Goal: Complete application form

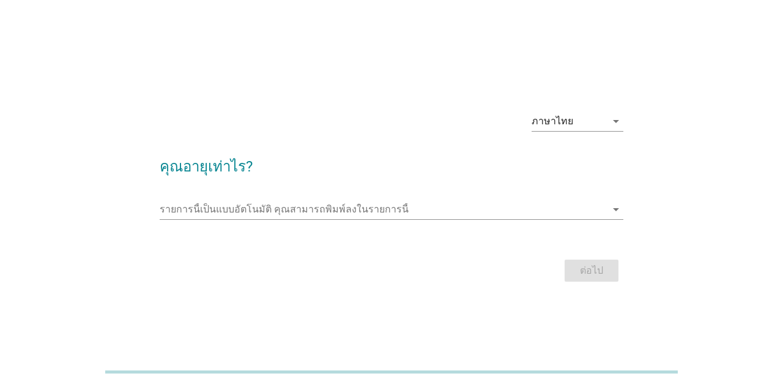
click at [414, 219] on input "รายการนี้เป็นแบบอัตโนมัติ คุณสามารถพิมพ์ลงในรายการนี้" at bounding box center [383, 210] width 446 height 20
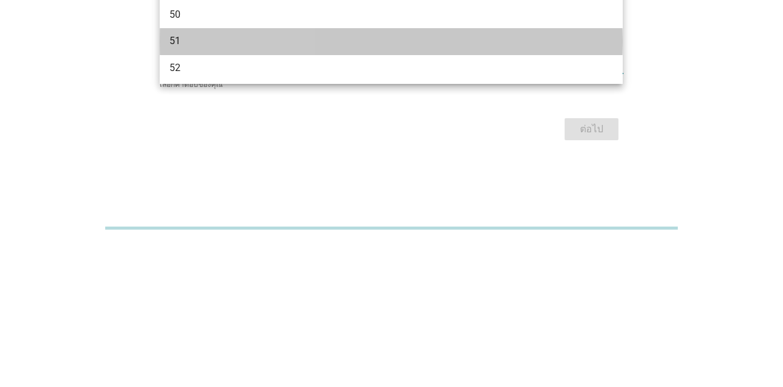
scroll to position [779, 0]
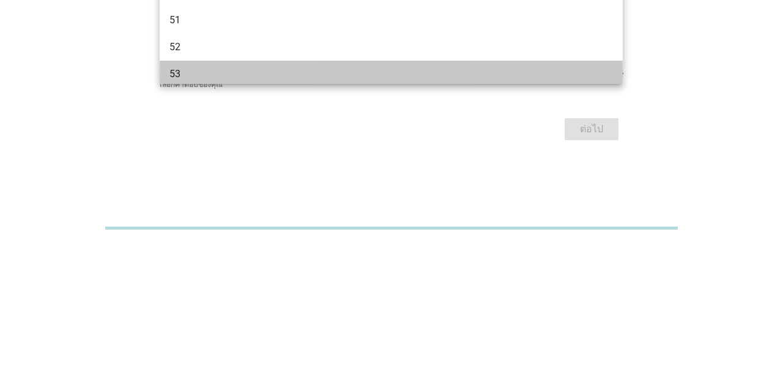
click at [448, 222] on div "53" at bounding box center [373, 218] width 407 height 15
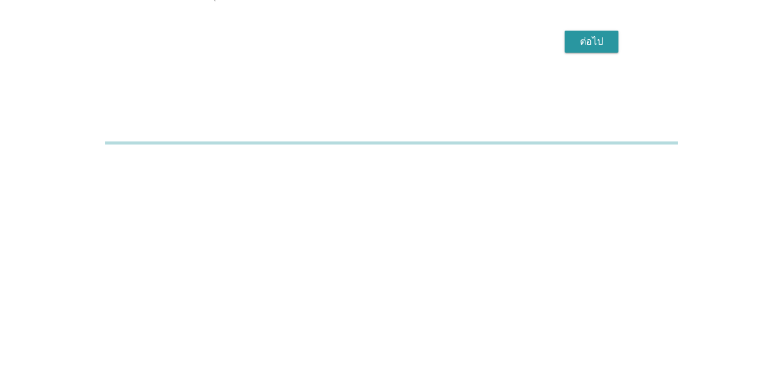
click at [604, 282] on button "ต่อไป" at bounding box center [592, 271] width 54 height 22
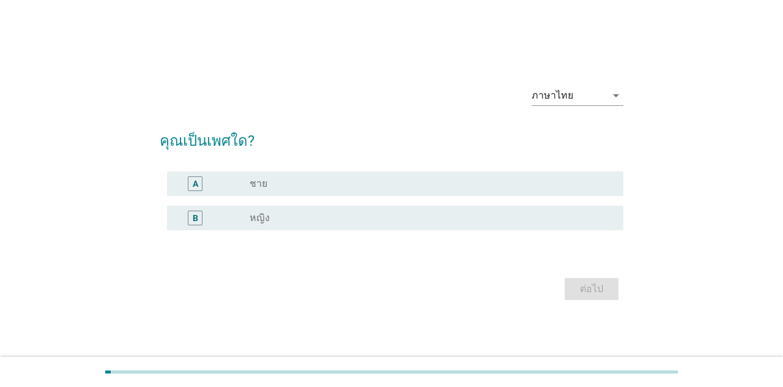
scroll to position [0, 0]
click at [400, 234] on div "B radio_button_unchecked หญิง" at bounding box center [395, 221] width 456 height 24
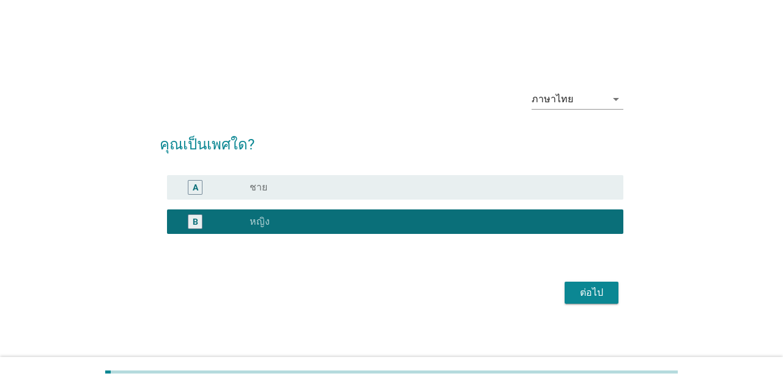
click at [435, 200] on div "A radio_button_unchecked ชาย" at bounding box center [395, 187] width 456 height 24
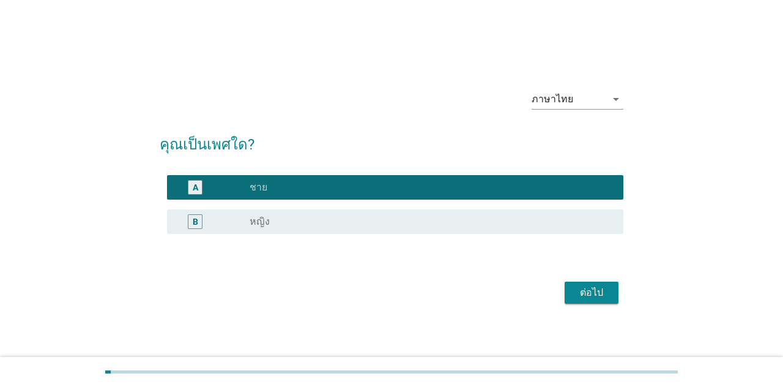
click at [589, 300] on div "ต่อไป" at bounding box center [592, 292] width 34 height 15
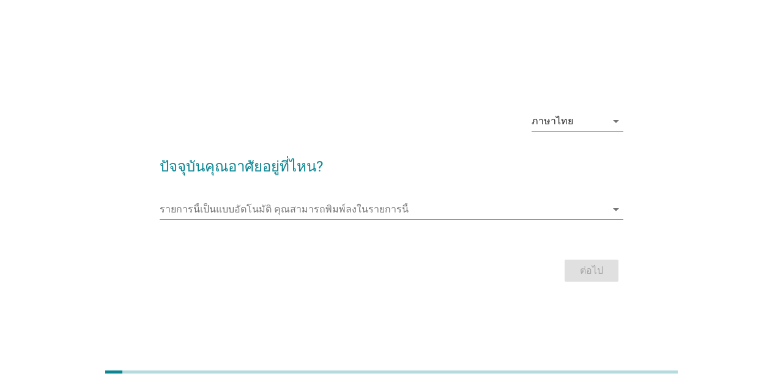
click at [518, 219] on input "รายการนี้เป็นแบบอัตโนมัติ คุณสามารถพิมพ์ลงในรายการนี้" at bounding box center [383, 210] width 446 height 20
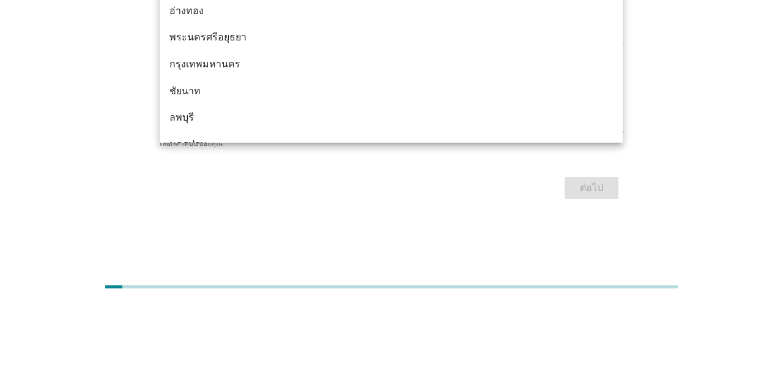
scroll to position [954, 0]
click at [456, 153] on div "กรุงเทพมหานคร" at bounding box center [373, 149] width 407 height 15
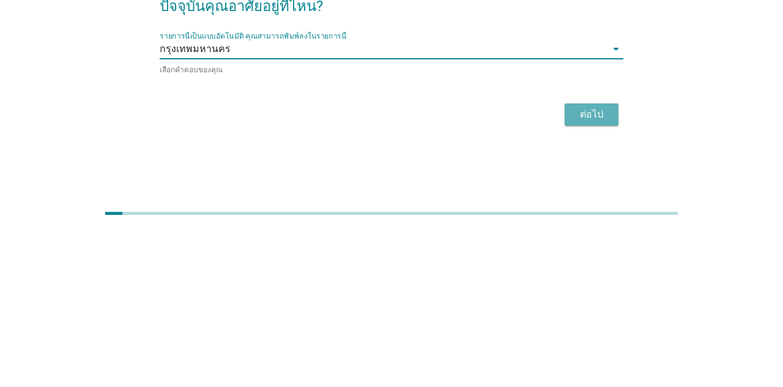
click at [590, 280] on div "ต่อไป" at bounding box center [592, 273] width 34 height 15
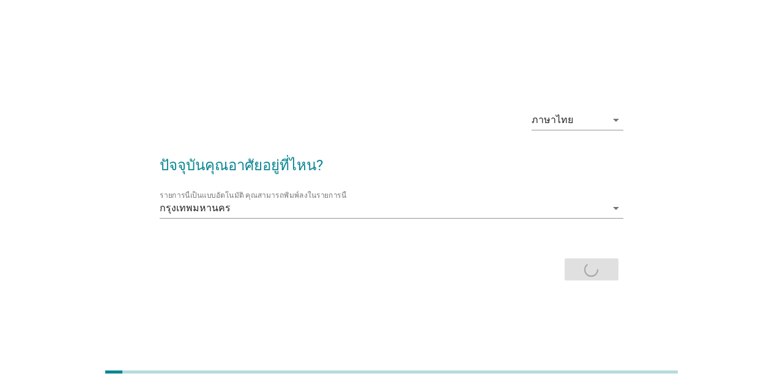
scroll to position [0, 0]
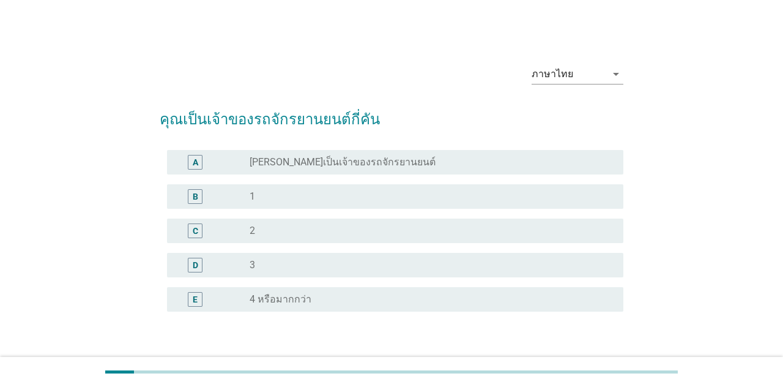
click at [481, 195] on div "radio_button_unchecked 1" at bounding box center [427, 196] width 354 height 12
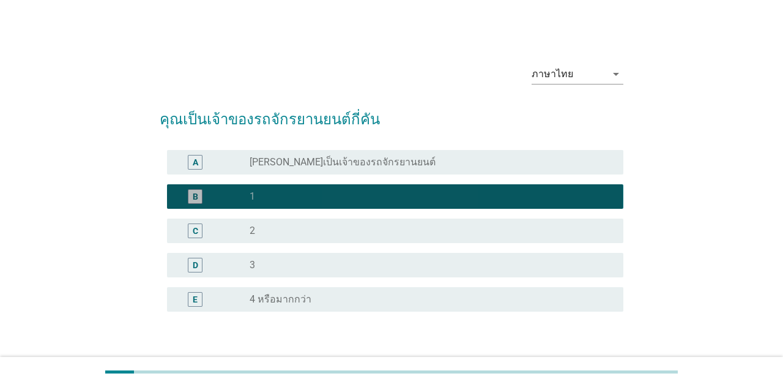
scroll to position [30, 0]
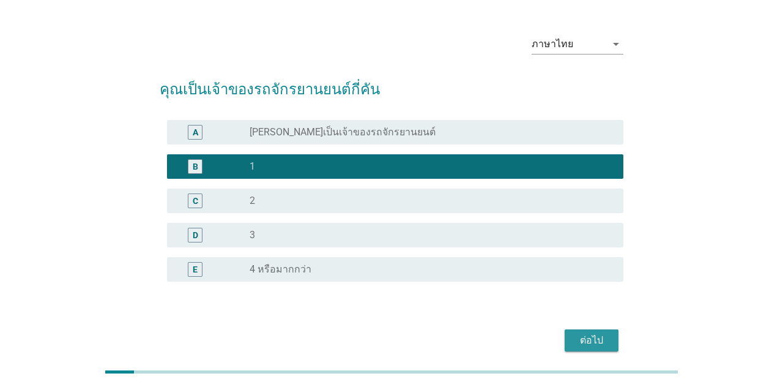
click at [603, 336] on div "ต่อไป" at bounding box center [592, 340] width 34 height 15
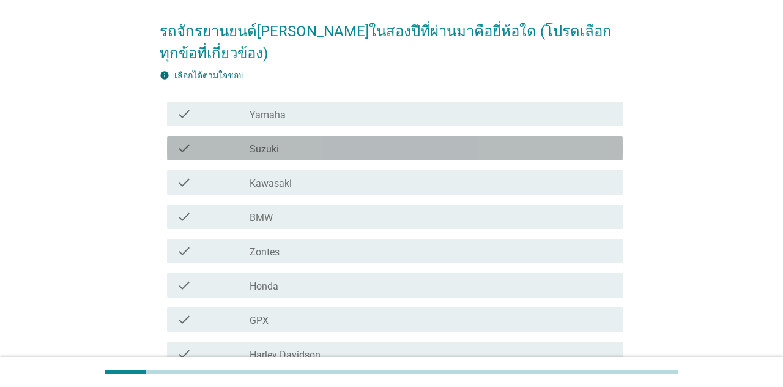
scroll to position [89, 0]
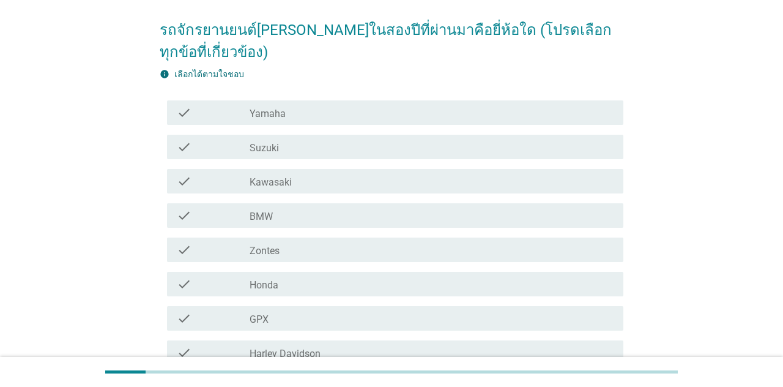
click at [502, 284] on div "check_box_outline_blank Honda" at bounding box center [432, 284] width 364 height 15
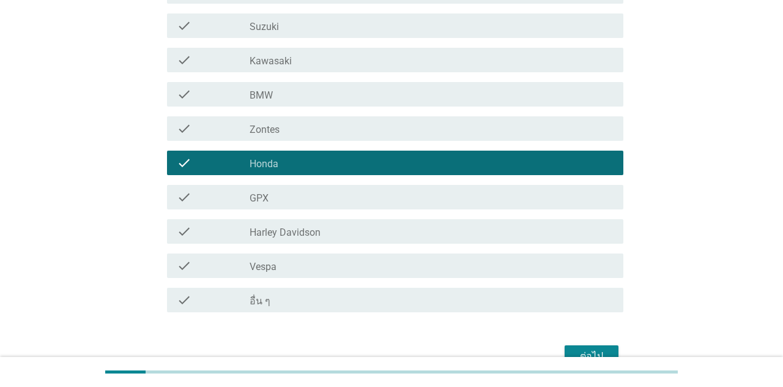
scroll to position [220, 0]
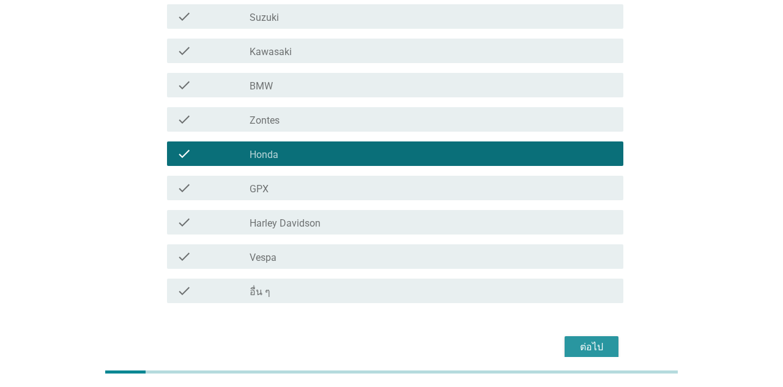
click at [604, 346] on div "ต่อไป" at bounding box center [592, 347] width 34 height 15
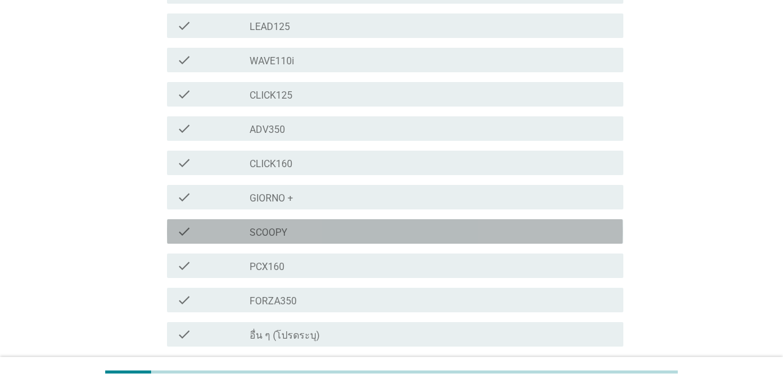
scroll to position [280, 0]
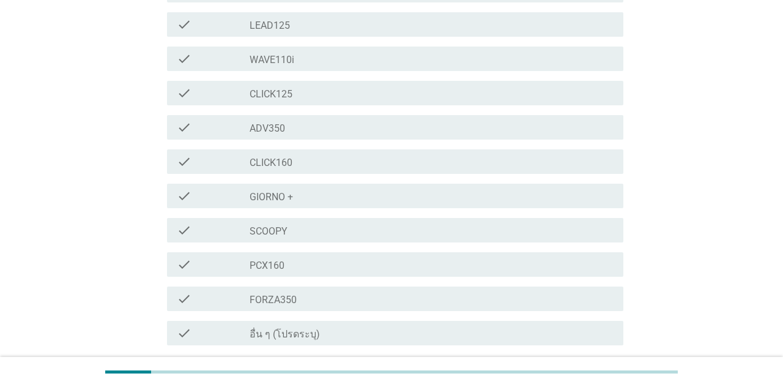
click at [494, 263] on div "check_box_outline_blank PCX160" at bounding box center [432, 264] width 364 height 15
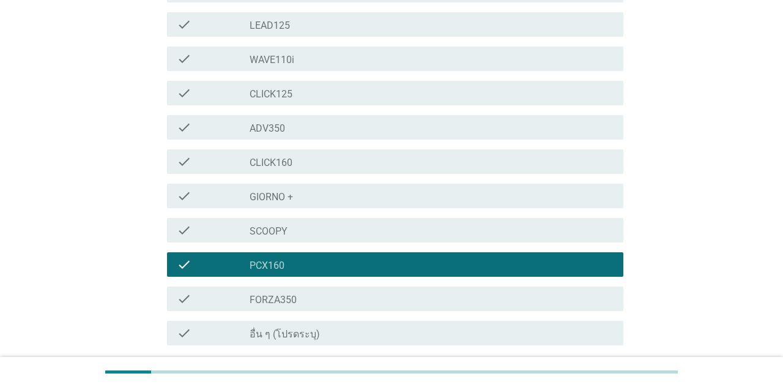
click at [572, 386] on button "ต่อไป" at bounding box center [592, 389] width 54 height 22
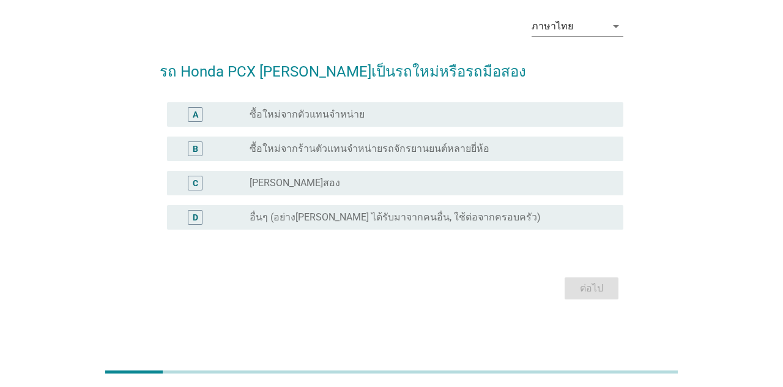
scroll to position [0, 0]
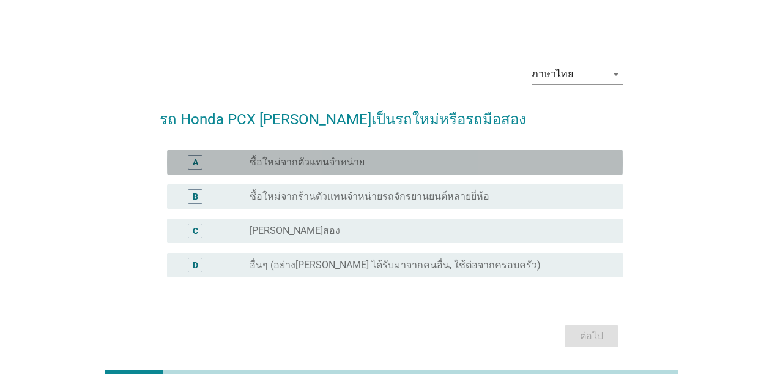
click at [552, 168] on div "radio_button_unchecked ซื้อใหม่จากตัวแทนจำหน่าย" at bounding box center [427, 162] width 354 height 12
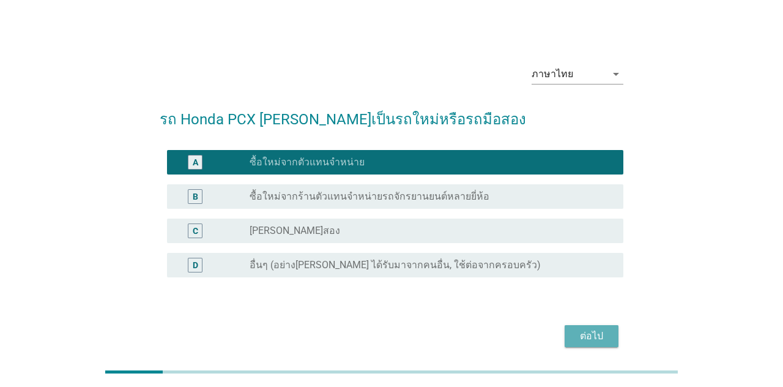
click at [597, 343] on div "ต่อไป" at bounding box center [592, 336] width 34 height 15
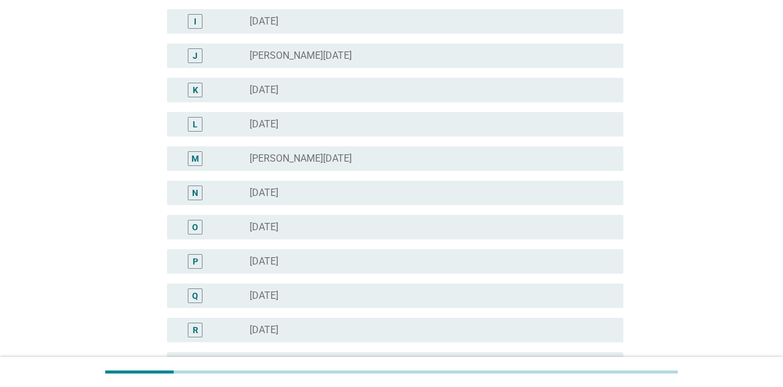
click at [537, 200] on div "N radio_button_unchecked [DATE]" at bounding box center [395, 193] width 456 height 24
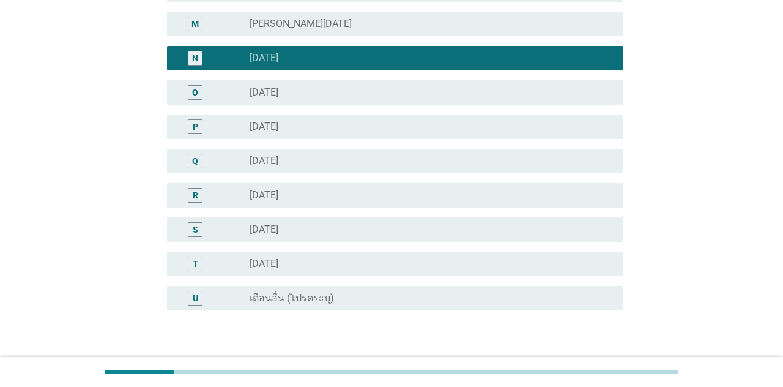
scroll to position [553, 0]
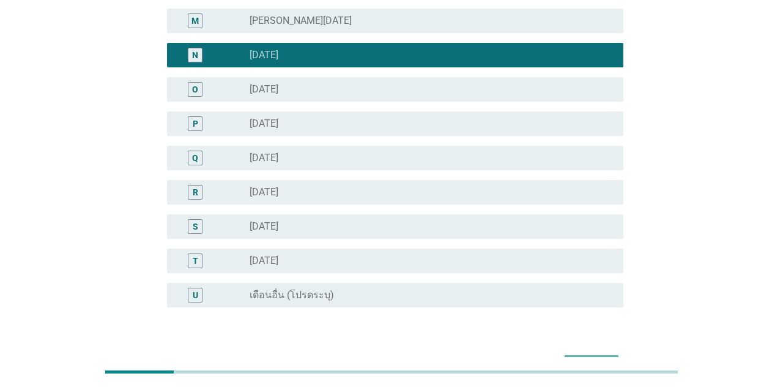
click at [599, 371] on div "ต่อไป" at bounding box center [592, 366] width 34 height 15
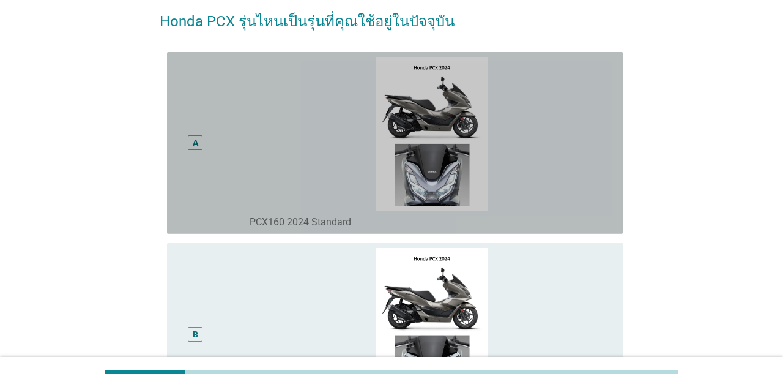
scroll to position [98, 0]
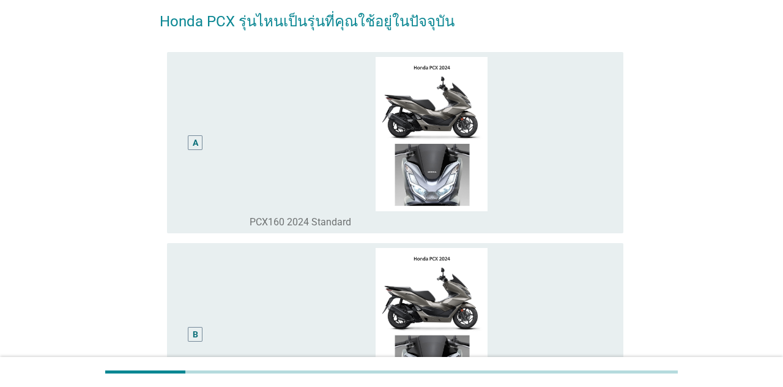
click at [581, 173] on img at bounding box center [432, 134] width 364 height 155
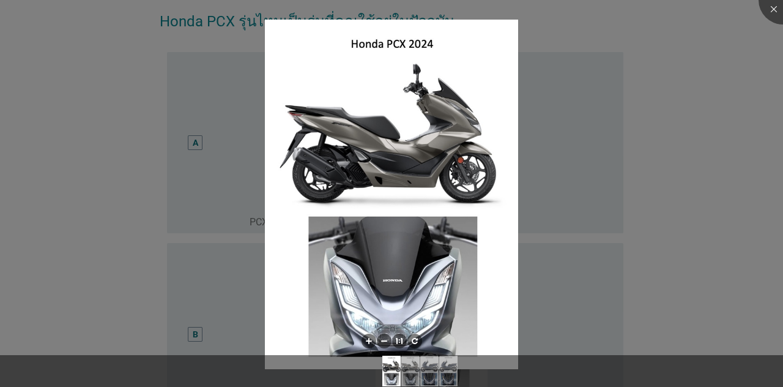
click at [504, 159] on img at bounding box center [391, 195] width 253 height 350
click at [450, 137] on img at bounding box center [391, 195] width 253 height 350
click at [566, 118] on div at bounding box center [391, 193] width 783 height 387
click at [558, 183] on div at bounding box center [391, 193] width 783 height 387
click at [465, 345] on img at bounding box center [391, 195] width 253 height 350
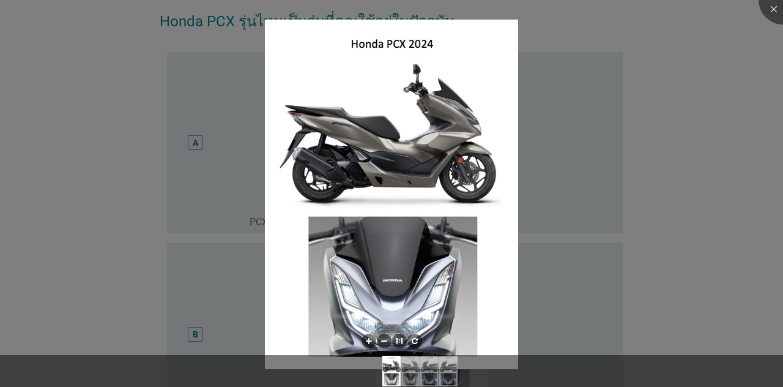
click at [528, 159] on div at bounding box center [391, 193] width 783 height 387
click at [568, 157] on div at bounding box center [391, 193] width 783 height 387
click at [539, 152] on div at bounding box center [391, 193] width 783 height 387
click at [449, 124] on img at bounding box center [391, 195] width 253 height 350
click at [449, 122] on img at bounding box center [391, 195] width 253 height 350
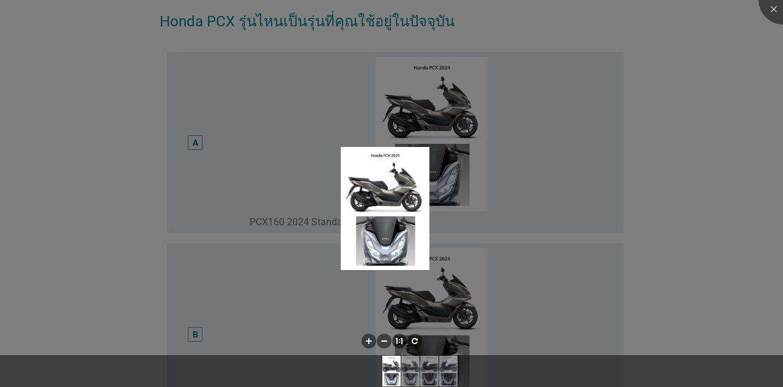
click at [200, 153] on div at bounding box center [391, 193] width 783 height 387
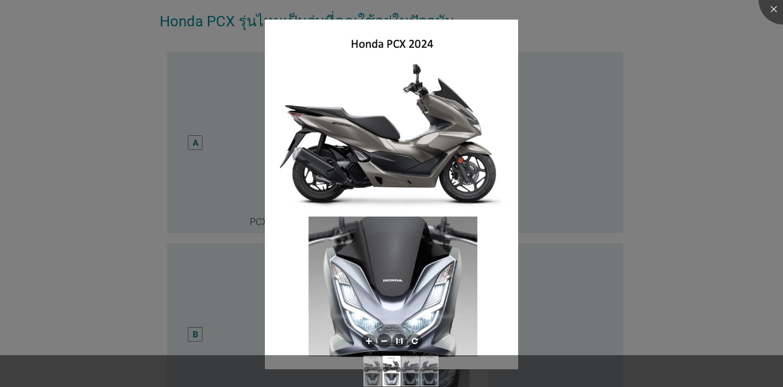
click at [666, 219] on div at bounding box center [391, 193] width 783 height 387
click at [744, 203] on div at bounding box center [391, 193] width 783 height 387
click at [210, 149] on div at bounding box center [391, 193] width 783 height 387
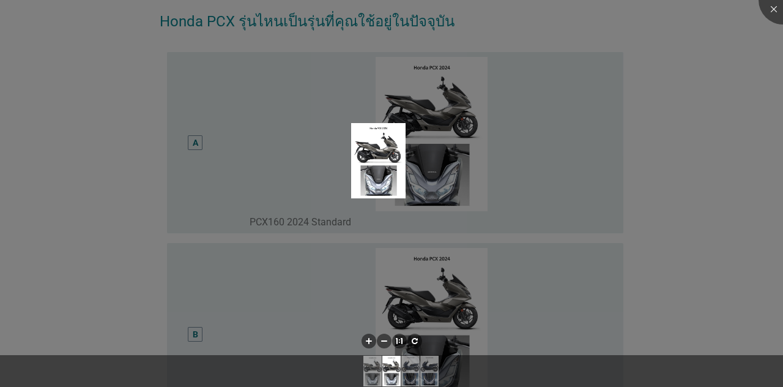
click at [191, 153] on div at bounding box center [391, 193] width 783 height 387
click at [766, 10] on div at bounding box center [783, 0] width 49 height 49
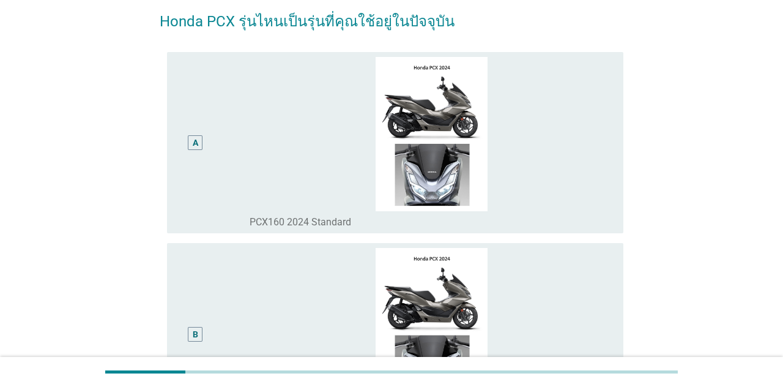
click at [198, 150] on div "A" at bounding box center [195, 142] width 15 height 15
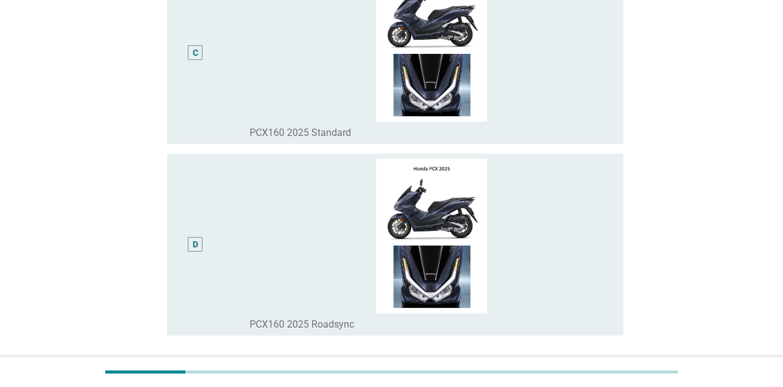
scroll to position [711, 0]
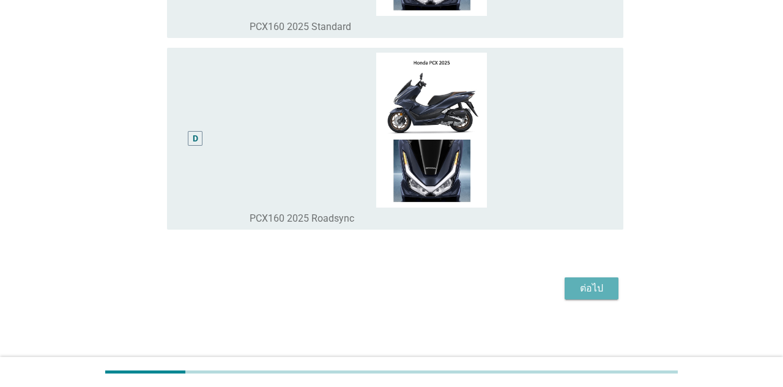
click at [596, 299] on button "ต่อไป" at bounding box center [592, 288] width 54 height 22
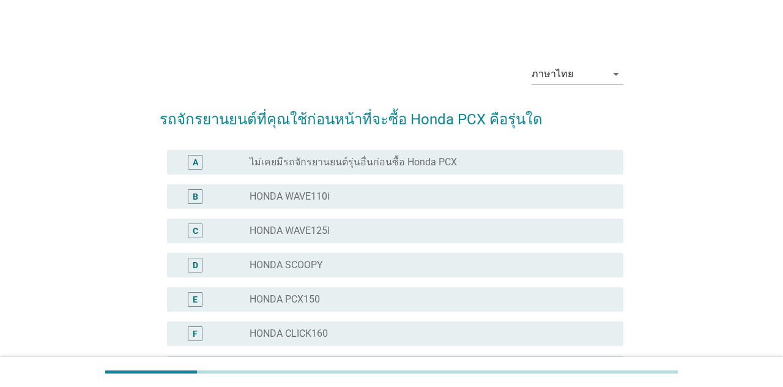
click at [547, 234] on div "radio_button_unchecked HONDA WAVE125i" at bounding box center [427, 231] width 354 height 12
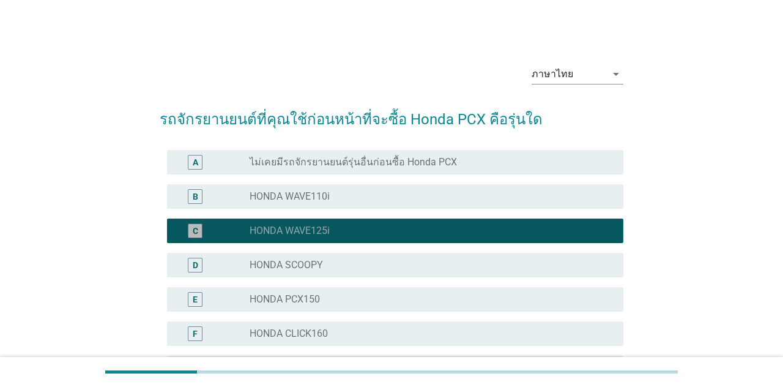
click at [561, 225] on div "radio_button_checked HONDA WAVE125i" at bounding box center [427, 231] width 354 height 12
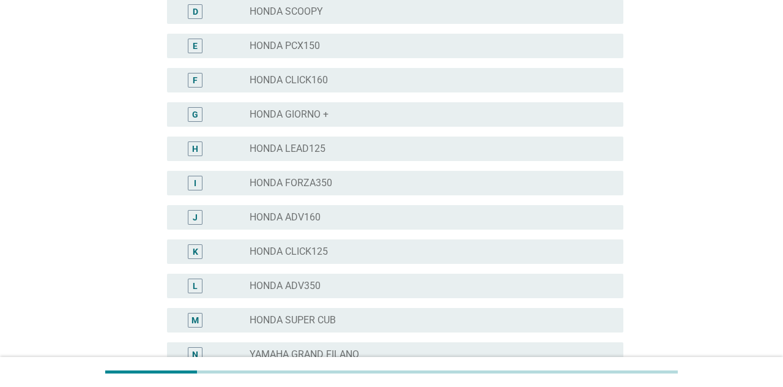
scroll to position [253, 0]
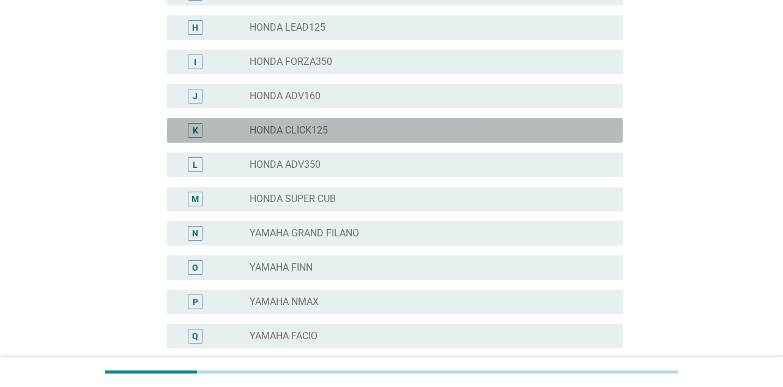
click at [577, 133] on div "radio_button_unchecked HONDA CLICK125" at bounding box center [427, 130] width 354 height 12
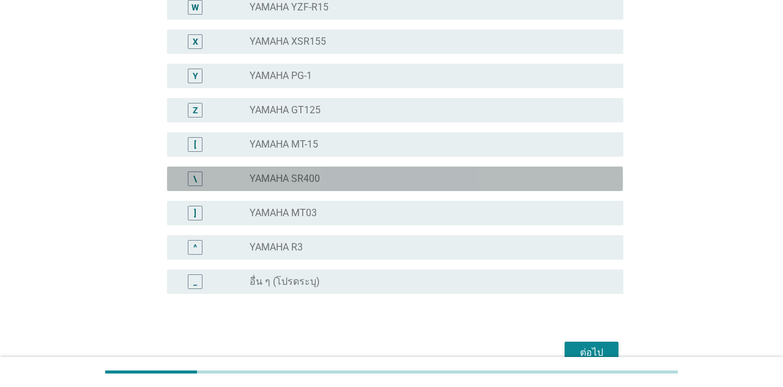
scroll to position [914, 0]
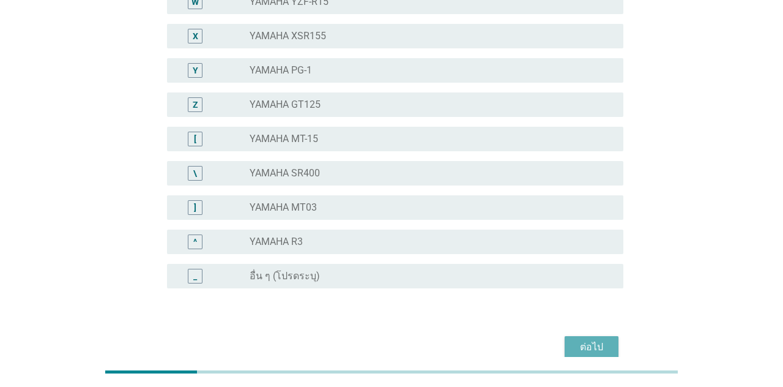
click at [610, 343] on button "ต่อไป" at bounding box center [592, 347] width 54 height 22
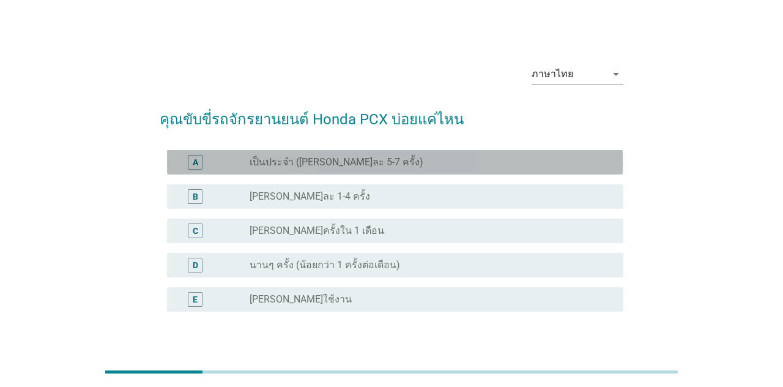
click at [585, 157] on div "A radio_button_unchecked เป็นประจำ ([PERSON_NAME]ละ 5-7 ครั้ง)" at bounding box center [395, 162] width 456 height 24
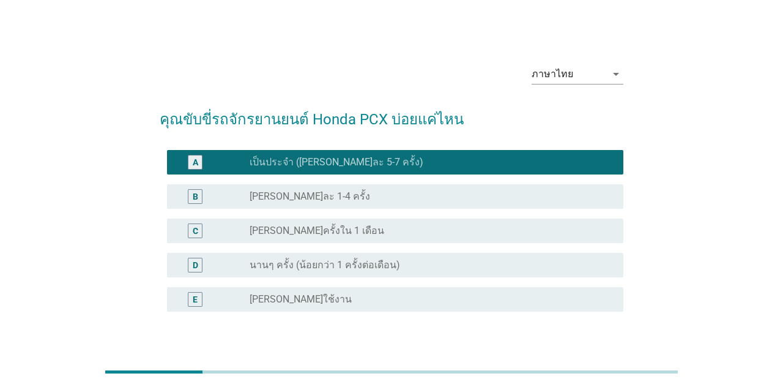
click at [604, 378] on div "ต่อไป" at bounding box center [592, 370] width 34 height 15
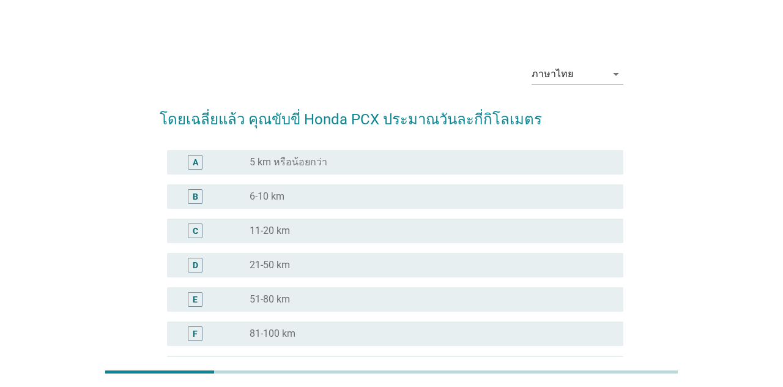
click at [523, 241] on div "C radio_button_unchecked 11-20 km" at bounding box center [395, 231] width 456 height 24
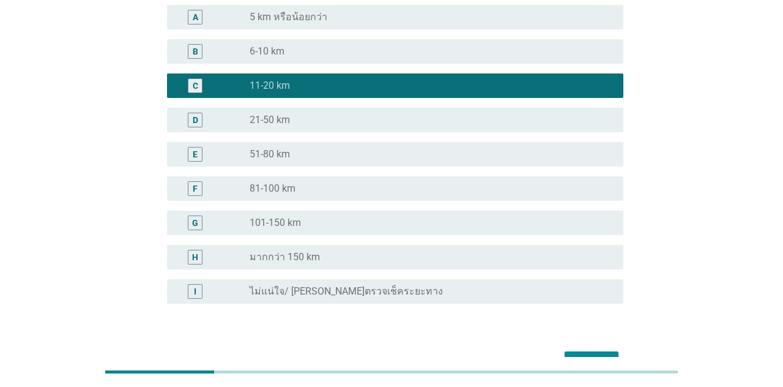
scroll to position [160, 0]
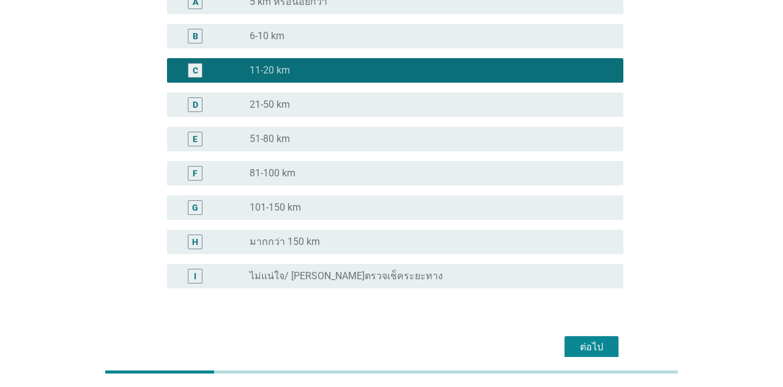
click at [590, 107] on div "radio_button_unchecked 21-50 km" at bounding box center [427, 105] width 354 height 12
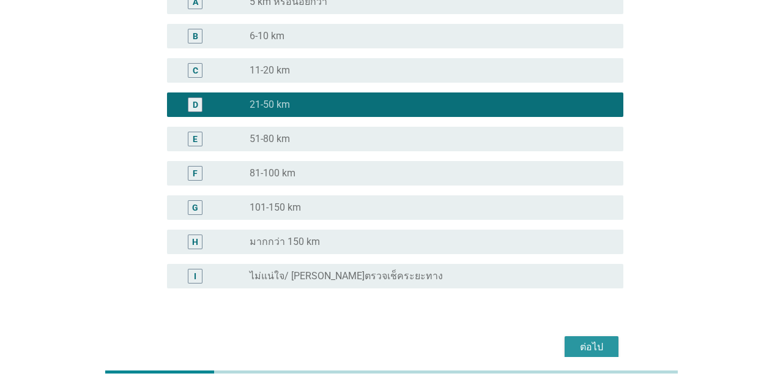
click at [606, 348] on div "ต่อไป" at bounding box center [592, 347] width 34 height 15
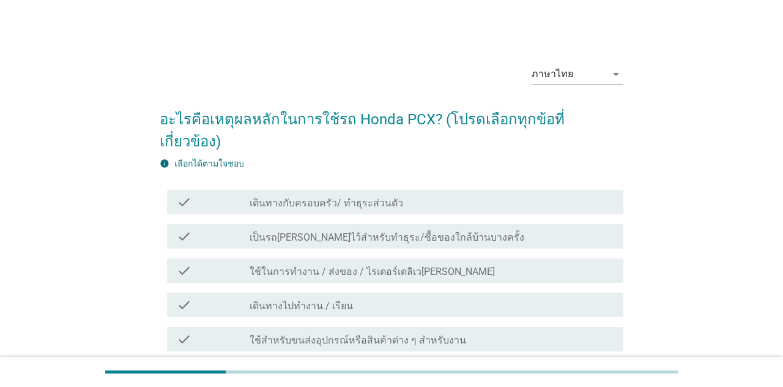
click at [568, 195] on div "check_box_outline_blank เดินทางกับครอบครัว/ ทำธุระส่วนตัว" at bounding box center [432, 202] width 364 height 15
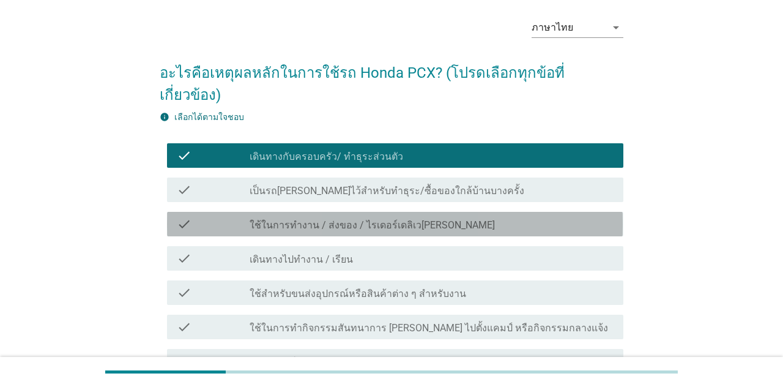
scroll to position [51, 0]
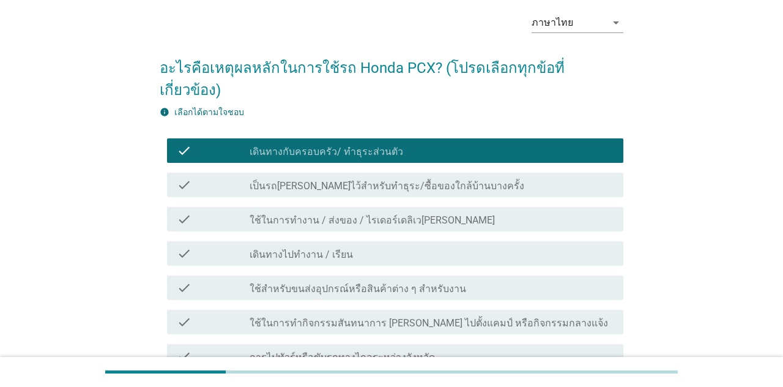
click at [572, 241] on div "check check_box_outline_blank เดินทางไปทำงาน / เรียน" at bounding box center [395, 253] width 456 height 24
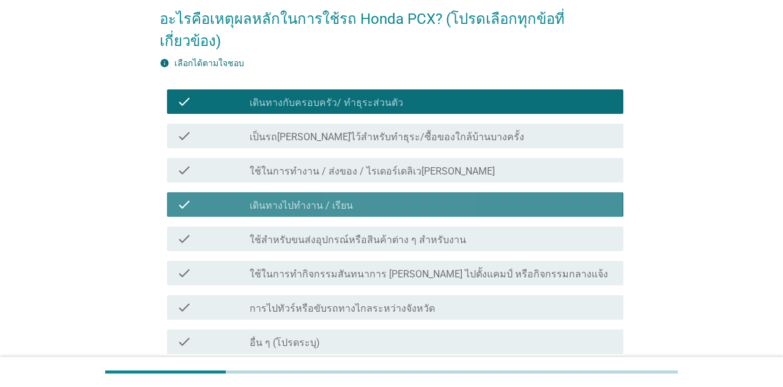
scroll to position [101, 0]
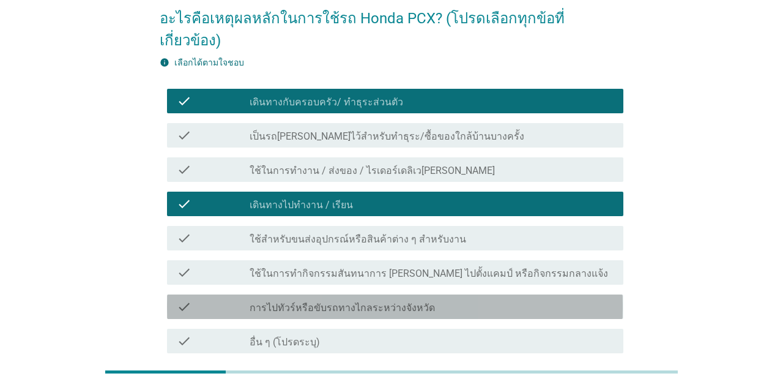
click at [564, 299] on div "check_box_outline_blank การไปทัวร์หรือขับรถทางไกลระหว่างจังหวัด" at bounding box center [432, 306] width 364 height 15
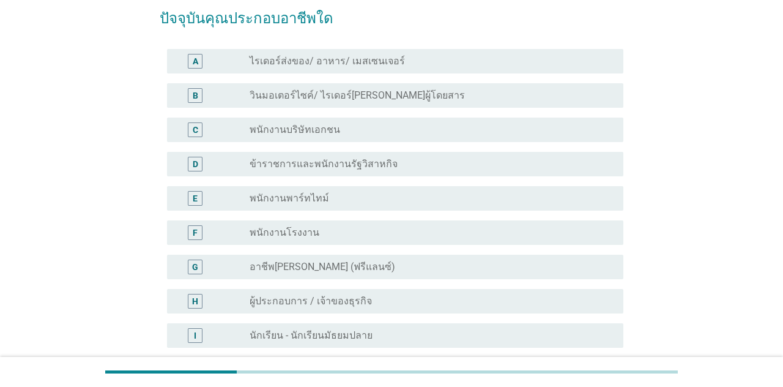
scroll to position [0, 0]
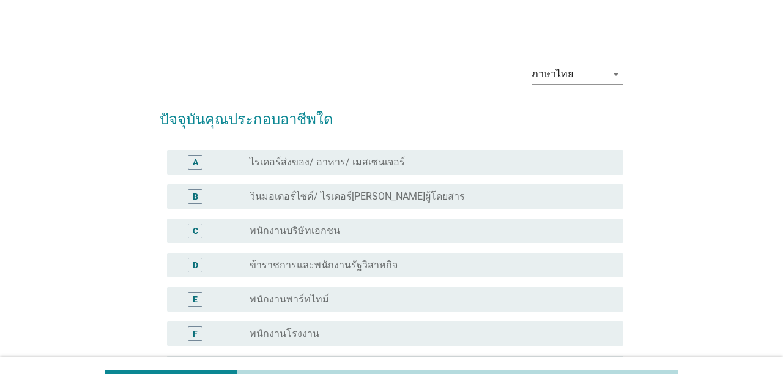
click at [529, 223] on div "radio_button_unchecked พนักงานบริษัทเอกชน" at bounding box center [432, 230] width 364 height 15
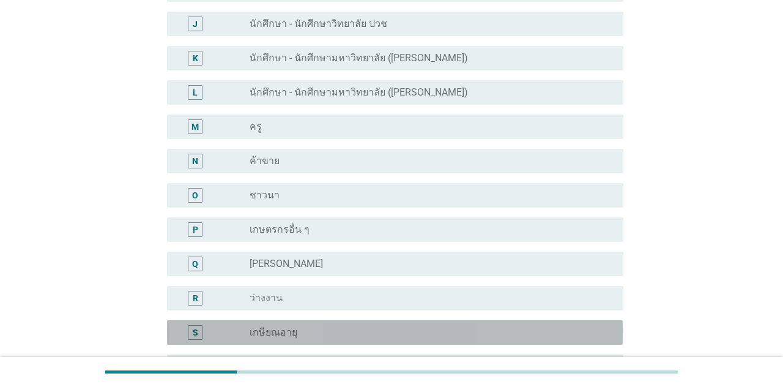
scroll to position [572, 0]
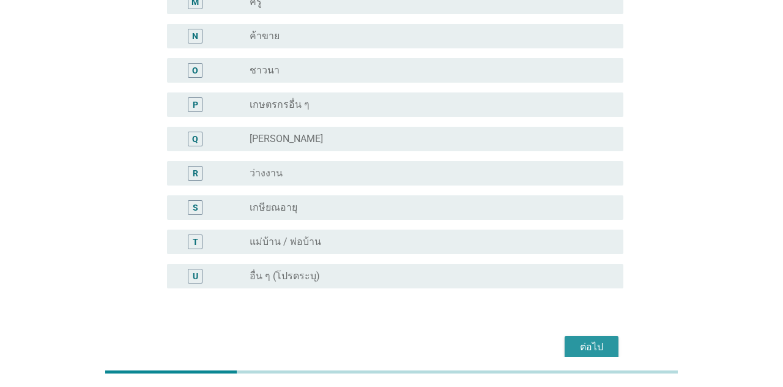
click at [611, 337] on button "ต่อไป" at bounding box center [592, 347] width 54 height 22
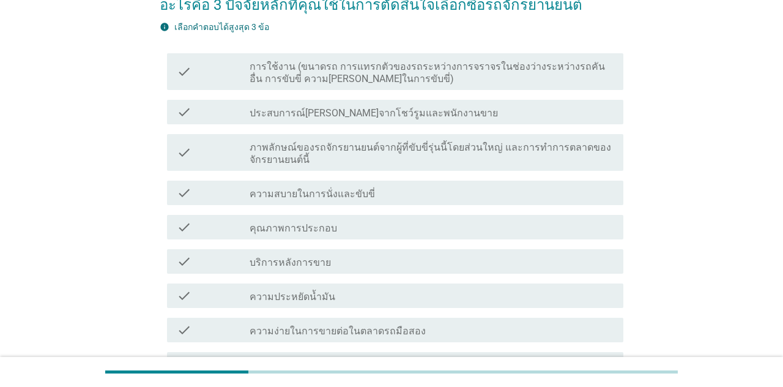
click at [599, 192] on div "check_box_outline_blank ความสบายในการนั่งและขับขี่" at bounding box center [432, 192] width 364 height 15
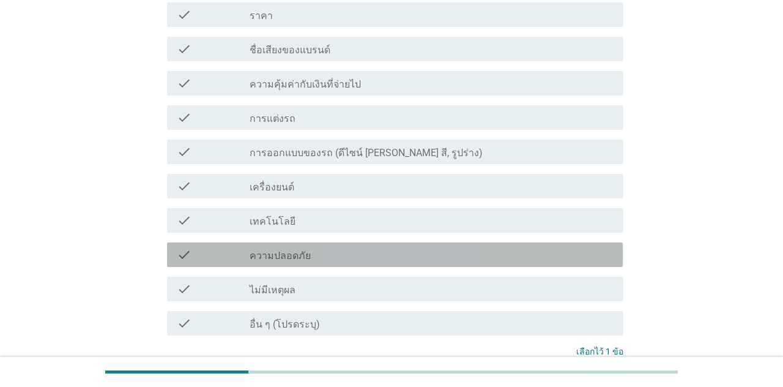
scroll to position [465, 0]
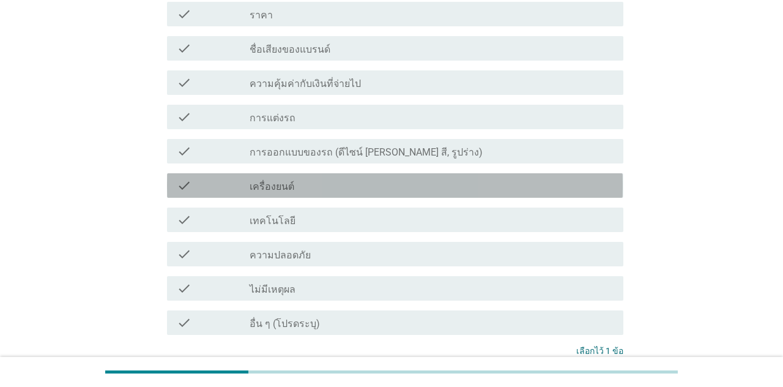
click at [583, 181] on div "check_box_outline_blank เครื่องยนต์" at bounding box center [432, 185] width 364 height 15
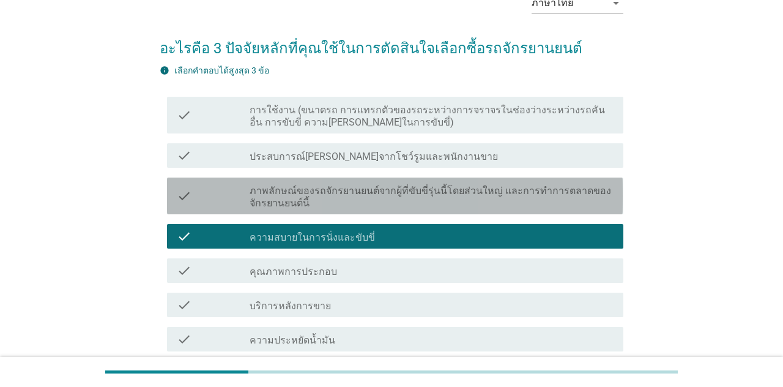
scroll to position [69, 0]
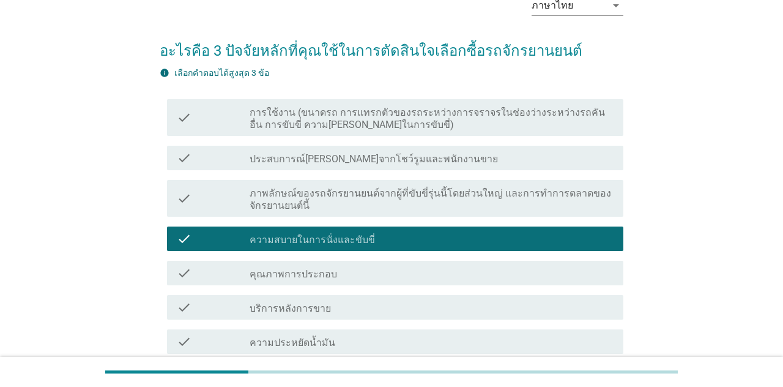
click at [593, 114] on label "การใช้งาน (ขนาดรถ การแทรกตัวของรถระหว่างการจราจรในช่องว่างระหว่างรถคันอื่น การข…" at bounding box center [432, 119] width 364 height 24
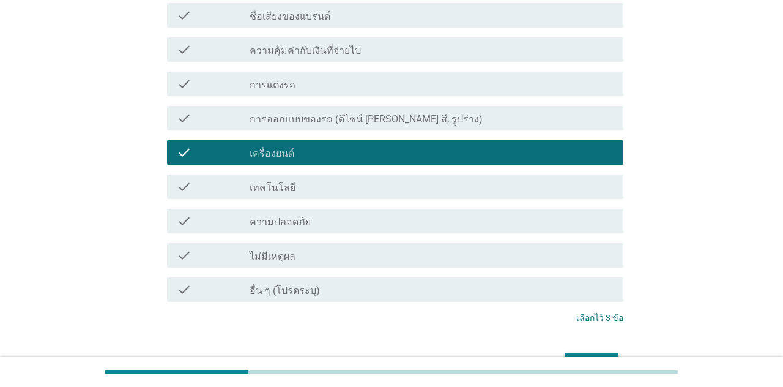
scroll to position [514, 0]
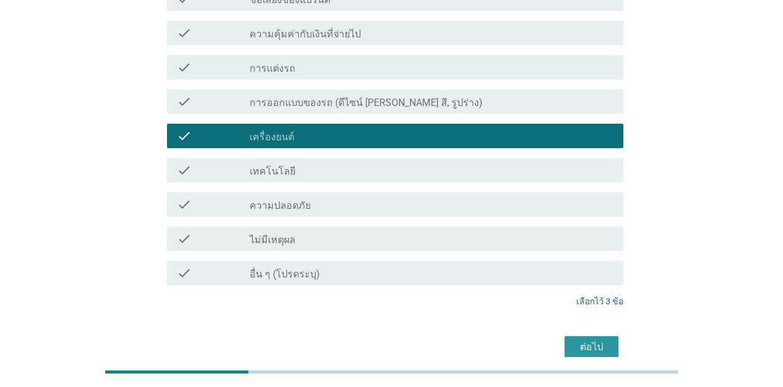
click at [571, 349] on button "ต่อไป" at bounding box center [592, 347] width 54 height 22
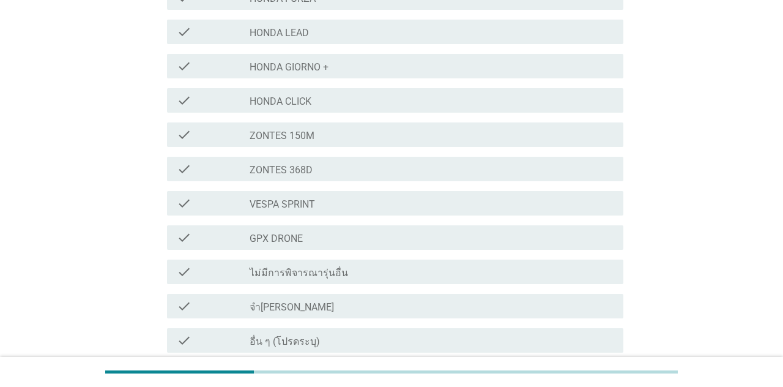
scroll to position [398, 0]
click at [545, 327] on div "check check_box อื่น ๆ (โปรดระบุ)" at bounding box center [395, 339] width 456 height 24
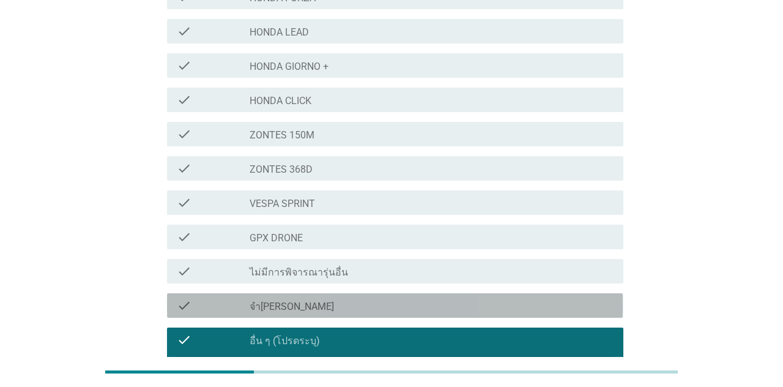
click at [548, 294] on div "check check_box_outline_blank จำ[PERSON_NAME]" at bounding box center [395, 305] width 456 height 24
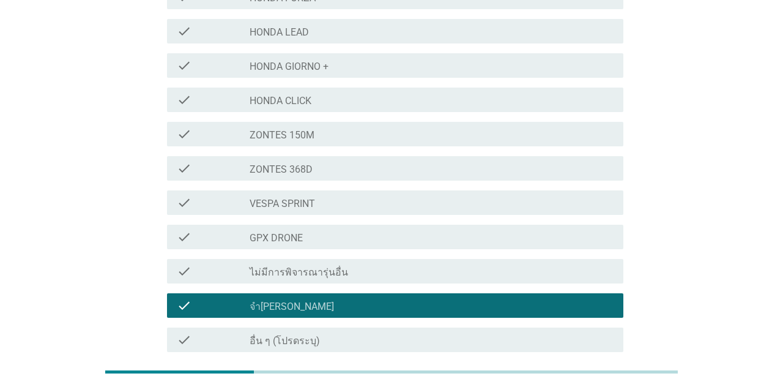
click at [566, 264] on div "check_box_outline_blank ไม่มีการพิจารณารุ่นอื่น" at bounding box center [432, 271] width 364 height 15
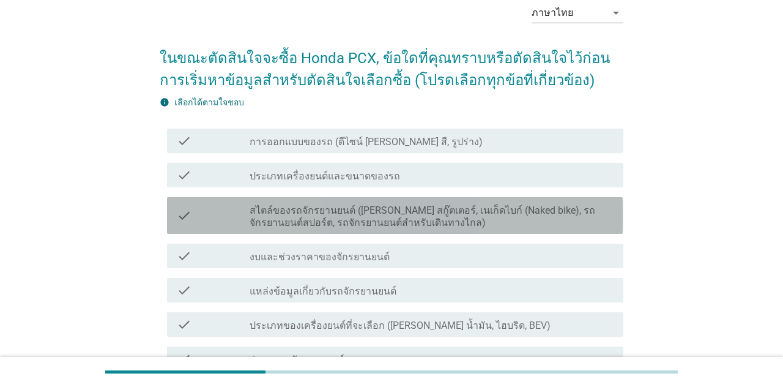
scroll to position [62, 0]
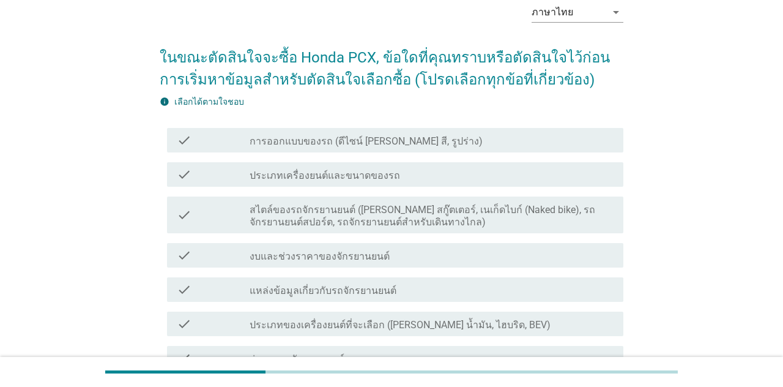
click at [568, 179] on div "check_box_outline_blank ประเภทเครื่องยนต์และขนาดของรถ" at bounding box center [432, 174] width 364 height 15
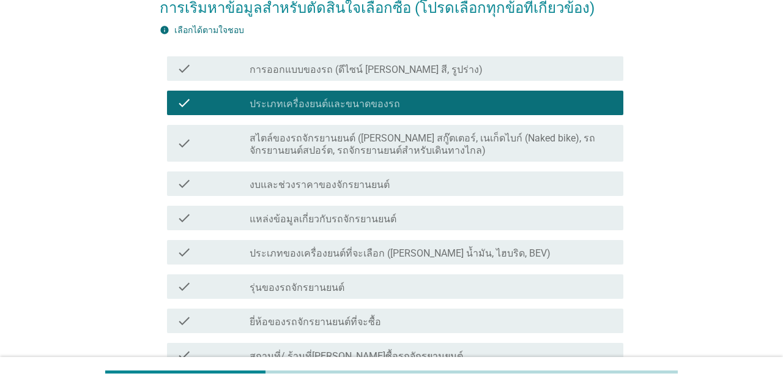
click at [579, 187] on div "check_box_outline_blank งบและช่วงราคาของจักรยานยนต์" at bounding box center [432, 183] width 364 height 15
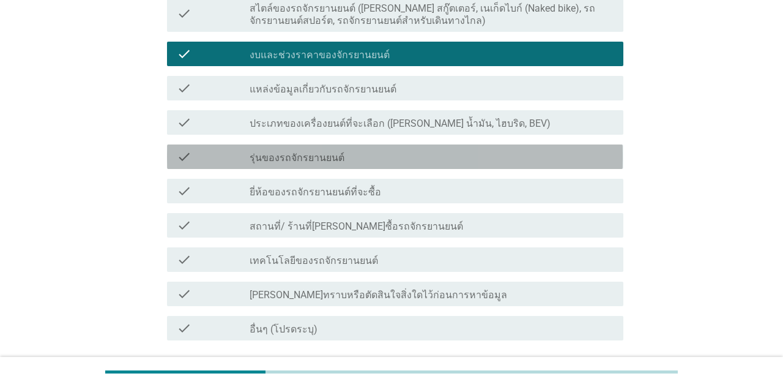
scroll to position [264, 0]
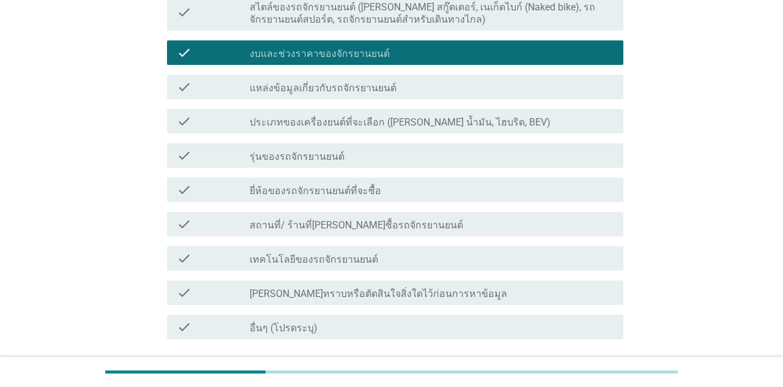
click at [607, 127] on div "check_box_outline_blank ประเภทของเครื่องยนต์ที่จะเลือก ([PERSON_NAME] น้ำมัน, ไ…" at bounding box center [432, 121] width 364 height 15
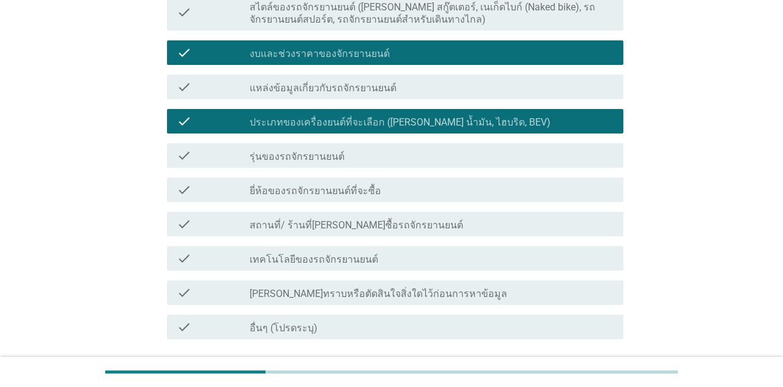
click at [600, 127] on div "check_box_outline_blank ประเภทของเครื่องยนต์ที่จะเลือก ([PERSON_NAME] น้ำมัน, ไ…" at bounding box center [432, 121] width 364 height 15
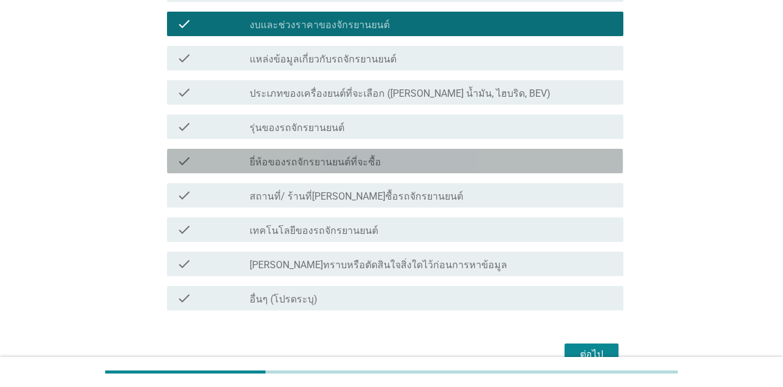
scroll to position [301, 0]
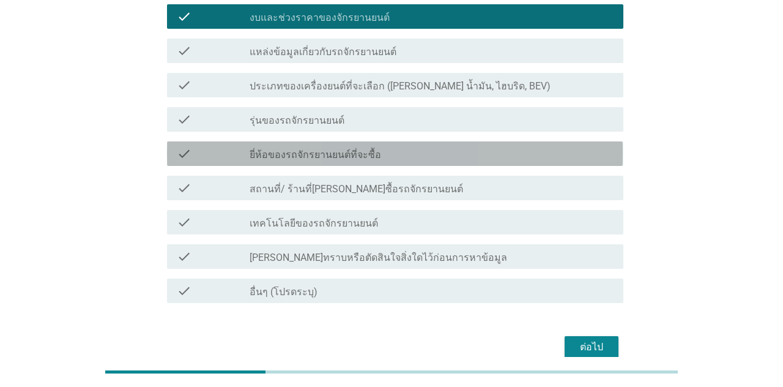
click at [581, 163] on div "check check_box_outline_blank ยี่ห้อของรถจักรยานยนต์ที่จะซื้อ" at bounding box center [395, 153] width 456 height 24
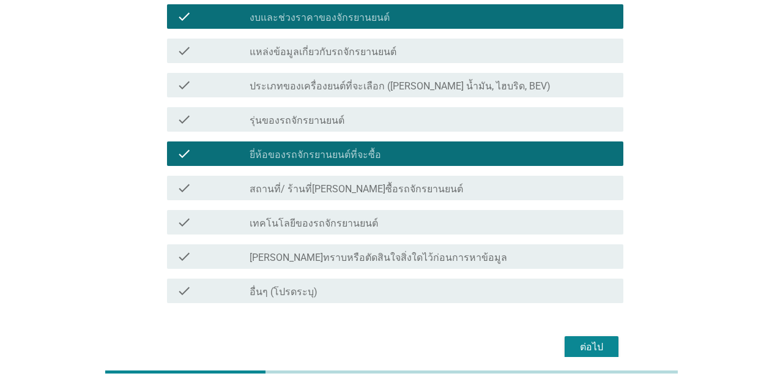
click at [610, 342] on button "ต่อไป" at bounding box center [592, 347] width 54 height 22
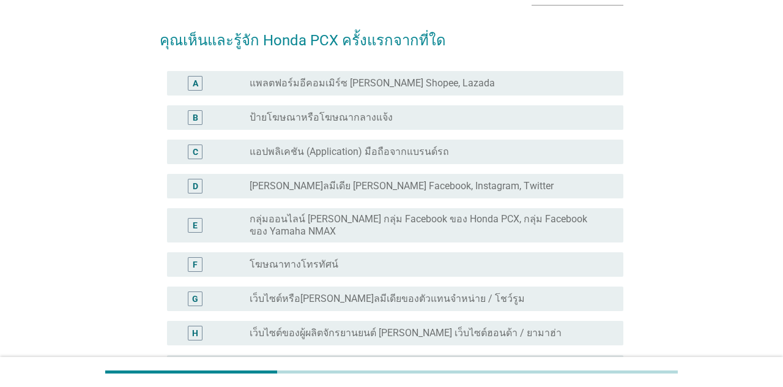
scroll to position [80, 0]
click at [532, 269] on div "radio_button_unchecked โฆษณาทางโทรทัศน์" at bounding box center [427, 264] width 354 height 12
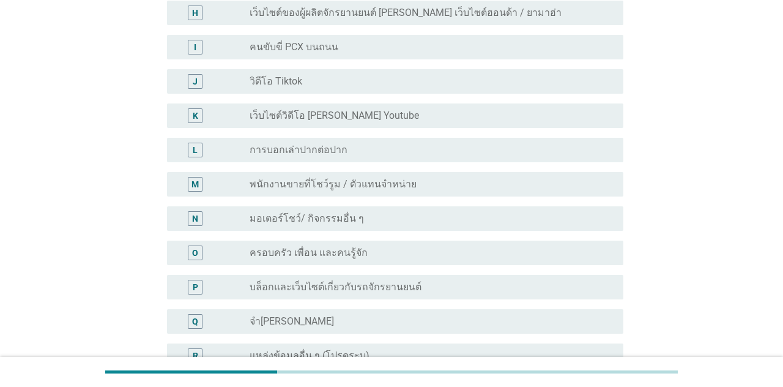
scroll to position [479, 0]
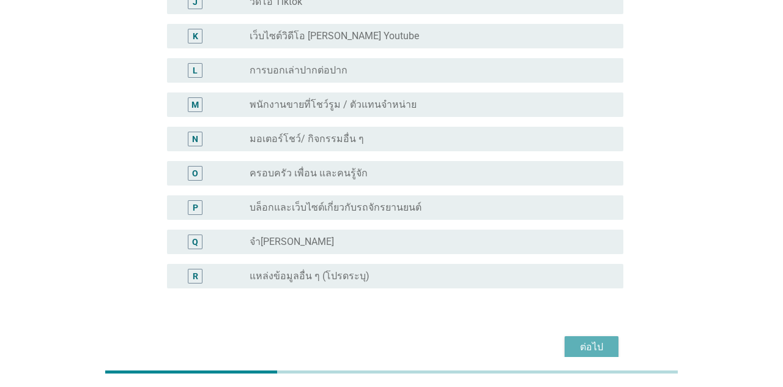
click at [596, 345] on div "ต่อไป" at bounding box center [592, 347] width 34 height 15
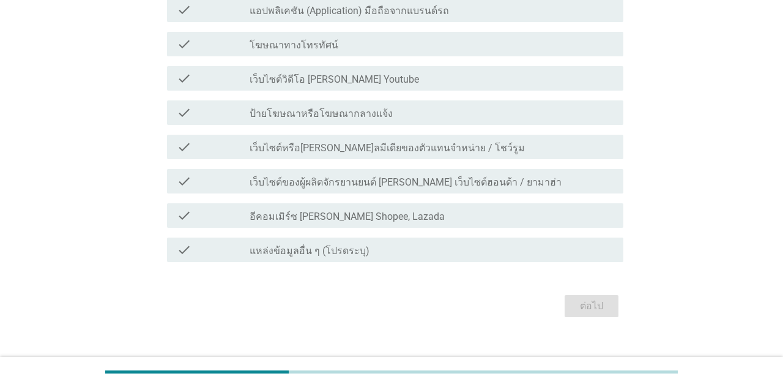
scroll to position [0, 0]
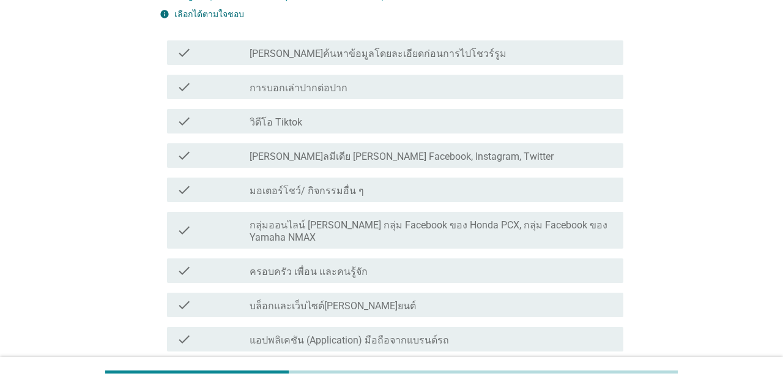
click at [592, 160] on div "check_box_outline_blank [PERSON_NAME]ลมีเดีย [PERSON_NAME] Facebook, Instagram,…" at bounding box center [432, 155] width 364 height 15
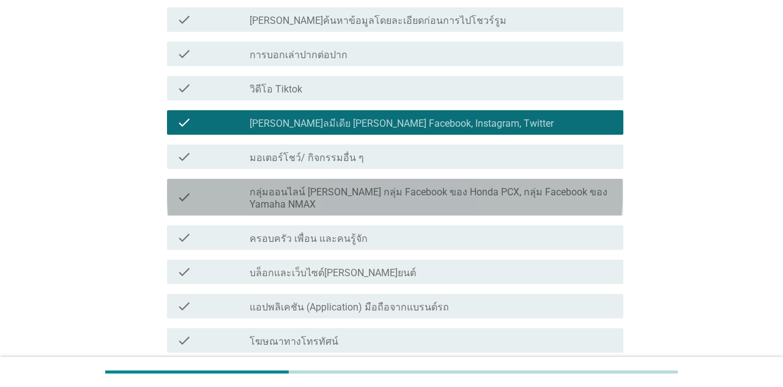
scroll to position [190, 0]
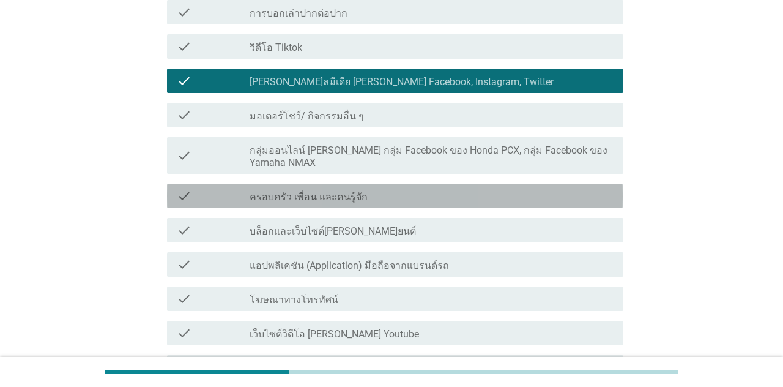
click at [600, 189] on div "check_box_outline_blank ครอบครัว เพื่อน และคนรู้จัก" at bounding box center [432, 196] width 364 height 15
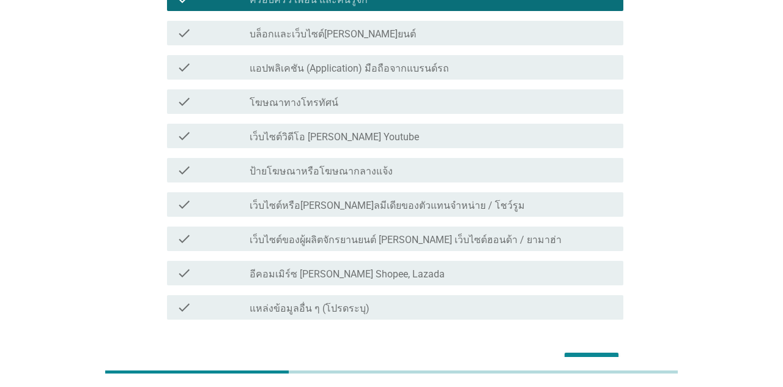
scroll to position [425, 0]
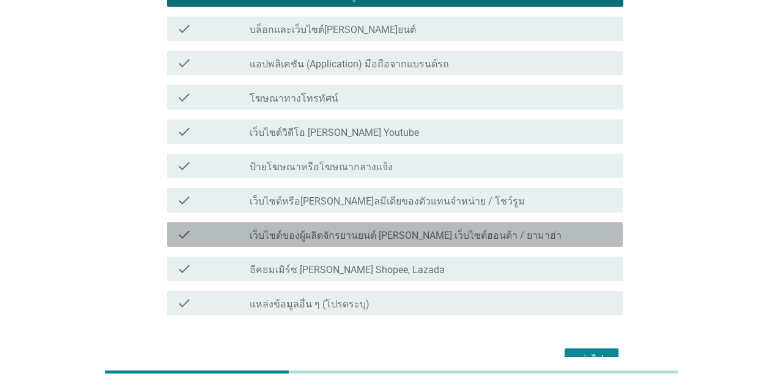
click at [590, 227] on div "check_box_outline_blank เว็บไซต์ของผู้ผลิตจักรยานยนต์ [PERSON_NAME] เว็บไซต์ฮอน…" at bounding box center [432, 234] width 364 height 15
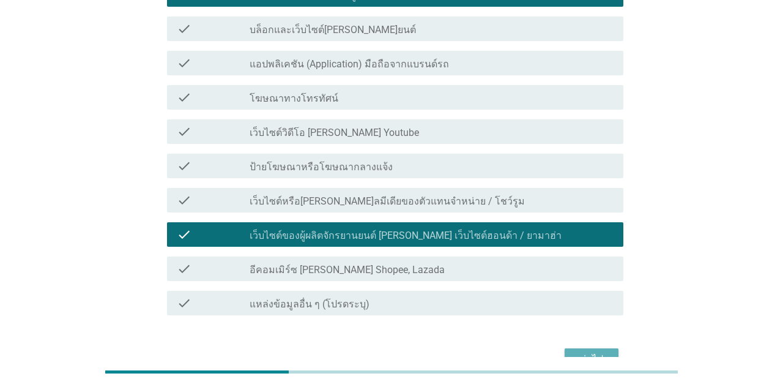
click at [608, 352] on div "ต่อไป" at bounding box center [592, 359] width 34 height 15
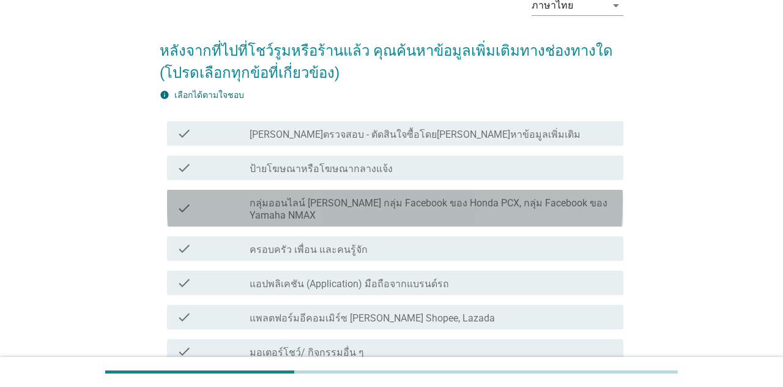
scroll to position [69, 0]
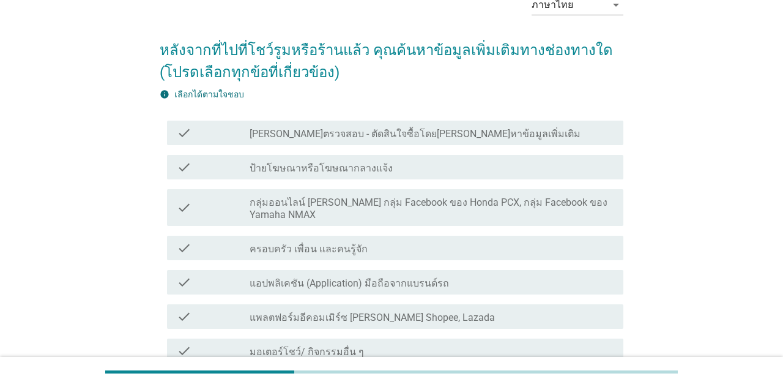
click at [604, 133] on div "check_box_outline_blank [PERSON_NAME]ตรวจสอบ - ตัดสินใจซื้อโดย[PERSON_NAME]หาข้…" at bounding box center [432, 132] width 364 height 15
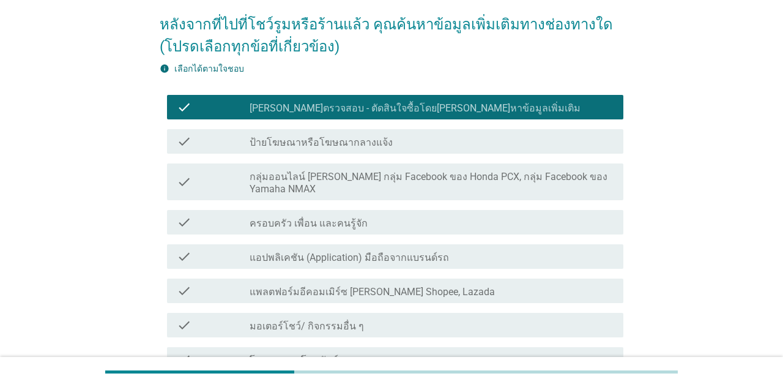
click at [593, 116] on div "check check_box_outline_blank [PERSON_NAME]ตรวจสอบ - ตัดสินใจซื้อโดย[PERSON_NAM…" at bounding box center [395, 107] width 456 height 24
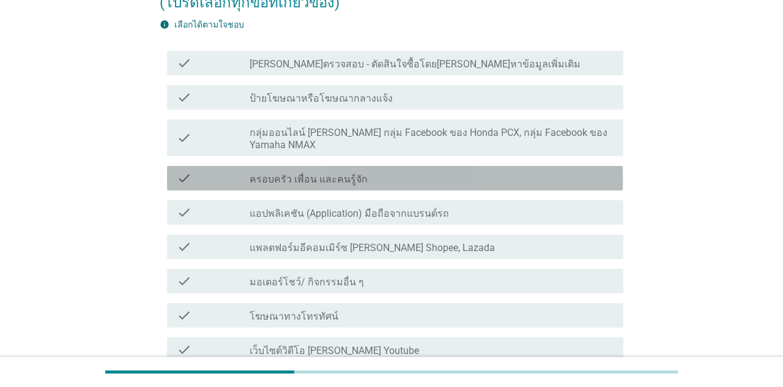
scroll to position [140, 0]
click at [585, 173] on div "check check_box_outline_blank ครอบครัว เพื่อน และคนรู้จัก" at bounding box center [395, 177] width 456 height 24
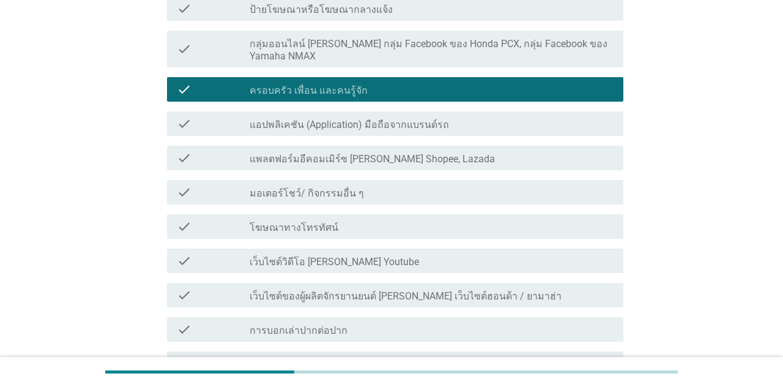
click at [558, 288] on div "check_box_outline_blank เว็บไซต์ของผู้ผลิตจักรยานยนต์ [PERSON_NAME] เว็บไซต์ฮอน…" at bounding box center [432, 295] width 364 height 15
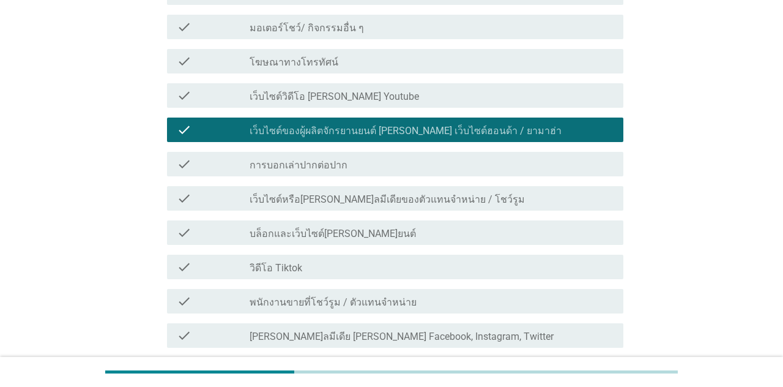
scroll to position [394, 0]
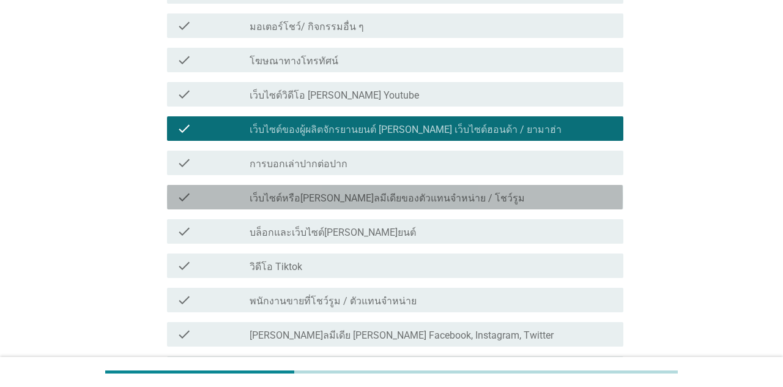
click at [584, 190] on div "check_box_outline_blank เว็บไซต์หรือ[PERSON_NAME]ลมีเดียของตัวแทนจําหน่าย / โชว…" at bounding box center [432, 197] width 364 height 15
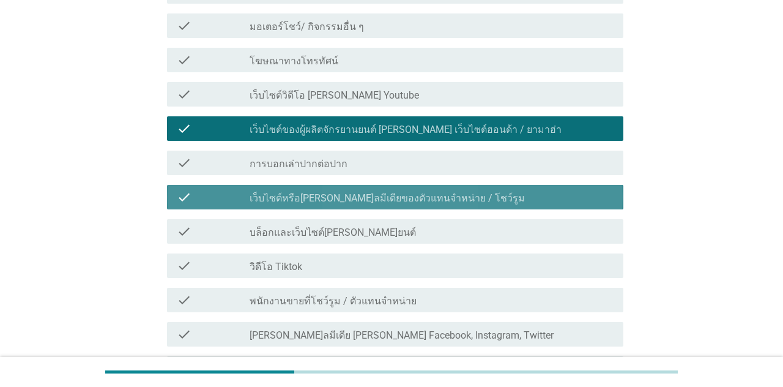
click at [586, 190] on div "check_box_outline_blank เว็บไซต์หรือ[PERSON_NAME]ลมีเดียของตัวแทนจําหน่าย / โชว…" at bounding box center [432, 197] width 364 height 15
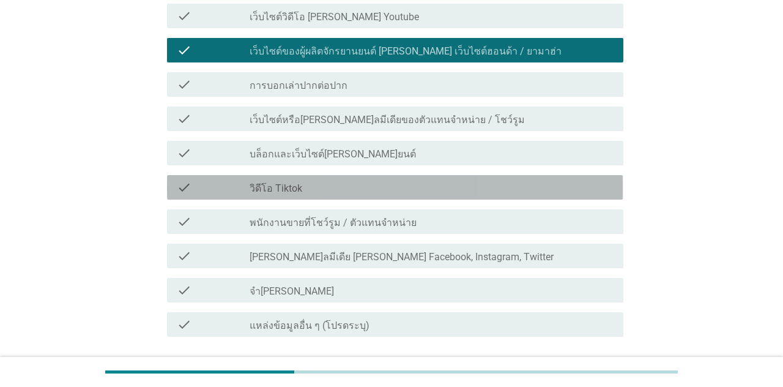
scroll to position [479, 0]
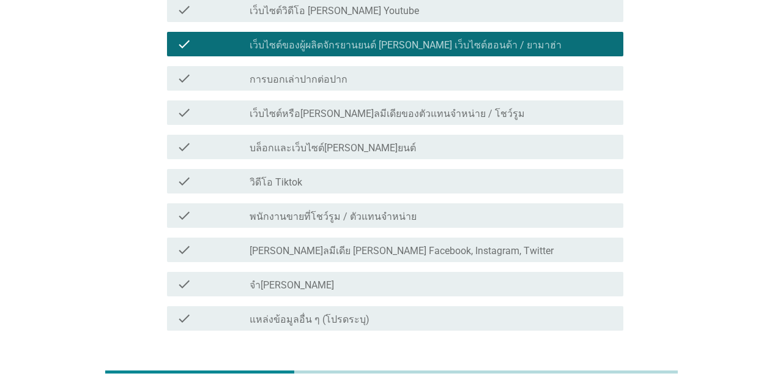
click at [607, 367] on div "ต่อไป" at bounding box center [592, 374] width 34 height 15
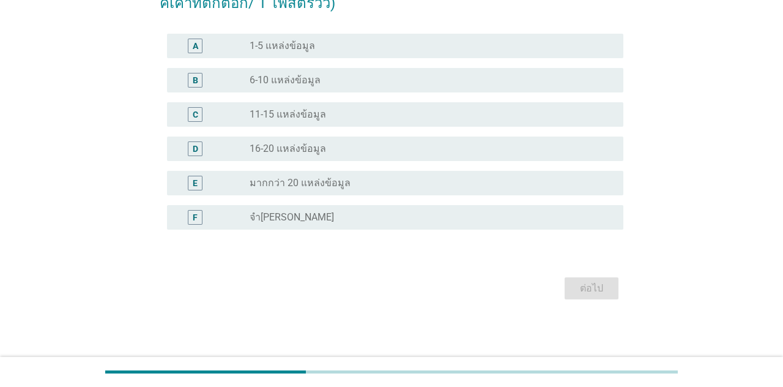
scroll to position [0, 0]
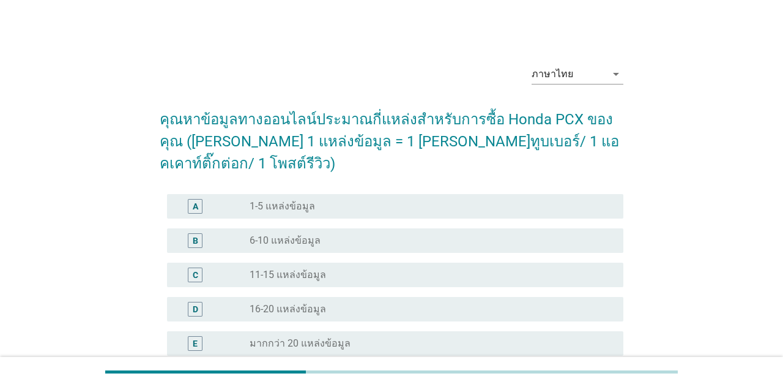
click at [580, 200] on div "radio_button_unchecked 1-5 แหล่งข้อมูล" at bounding box center [427, 206] width 354 height 12
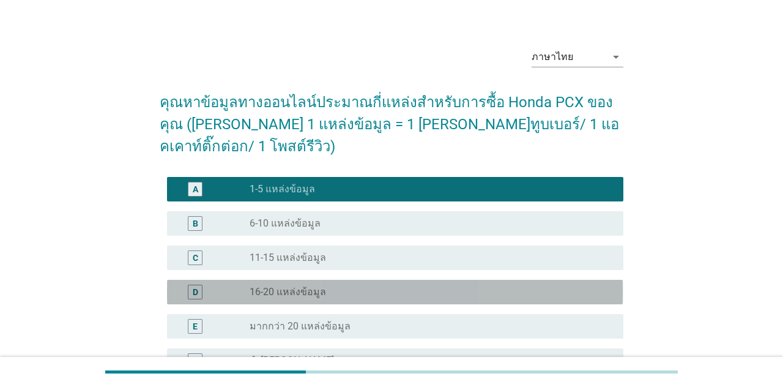
scroll to position [80, 0]
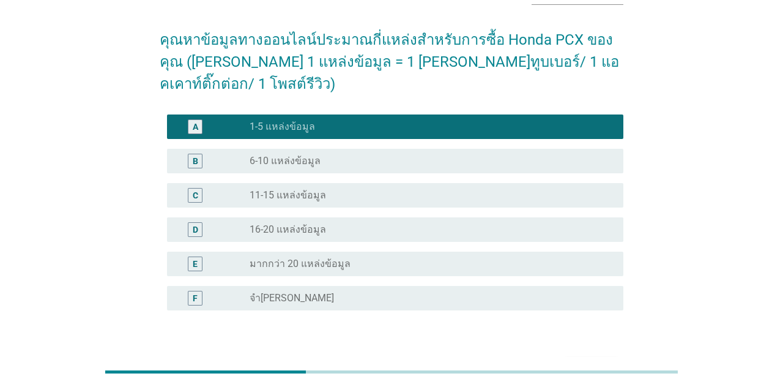
click at [616, 358] on button "ต่อไป" at bounding box center [592, 369] width 54 height 22
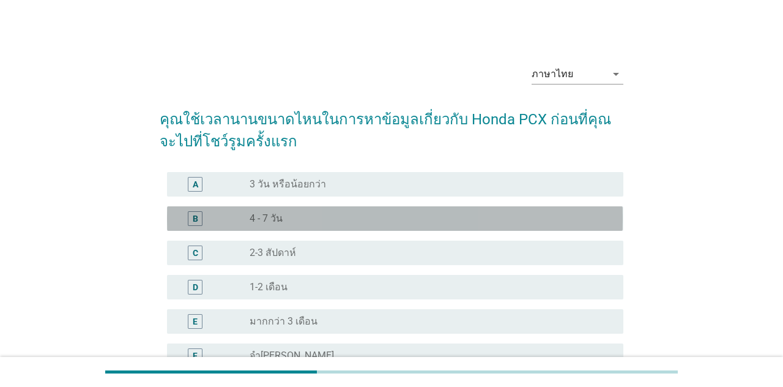
click at [563, 225] on div "B radio_button_unchecked 4 - 7 วัน" at bounding box center [395, 218] width 456 height 24
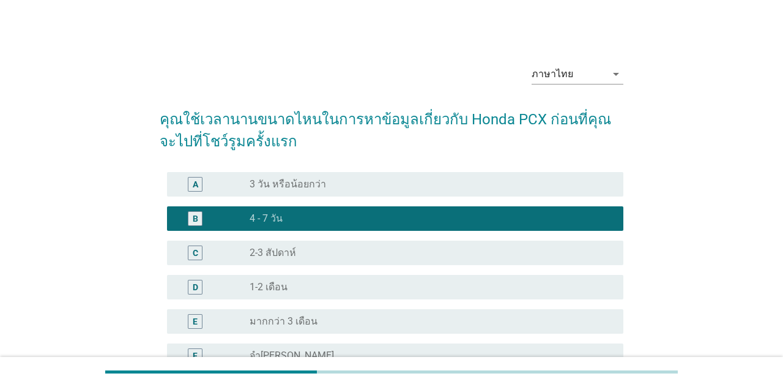
scroll to position [80, 0]
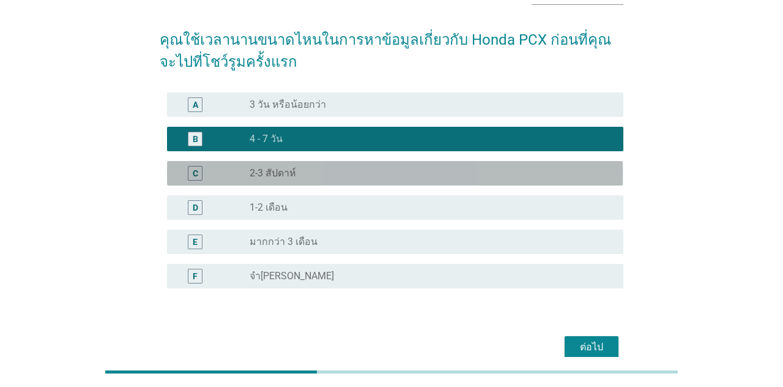
click at [575, 182] on div "C radio_button_unchecked 2-3 สัปดาห์" at bounding box center [395, 173] width 456 height 24
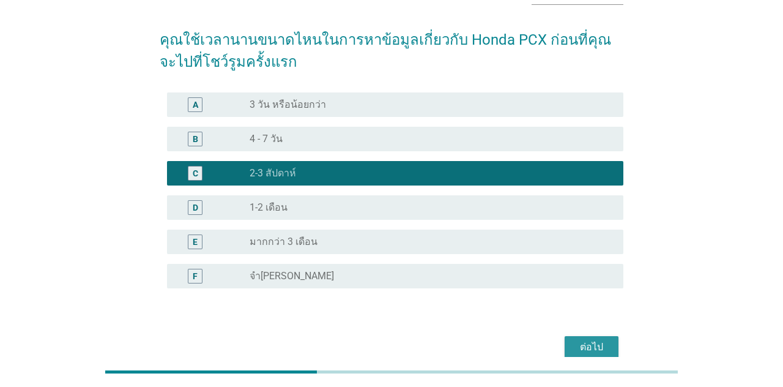
click at [608, 347] on div "ต่อไป" at bounding box center [592, 347] width 34 height 15
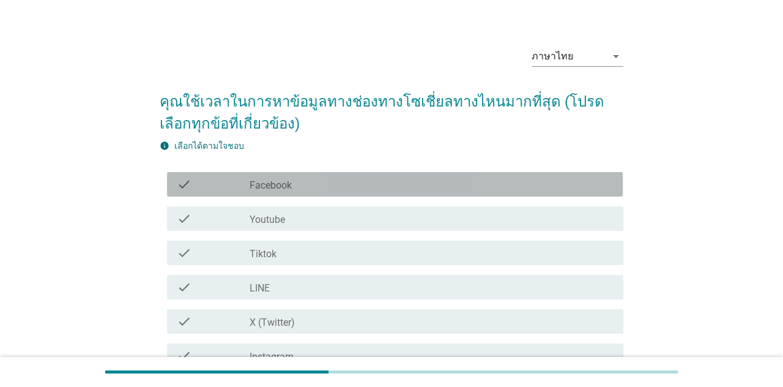
scroll to position [25, 0]
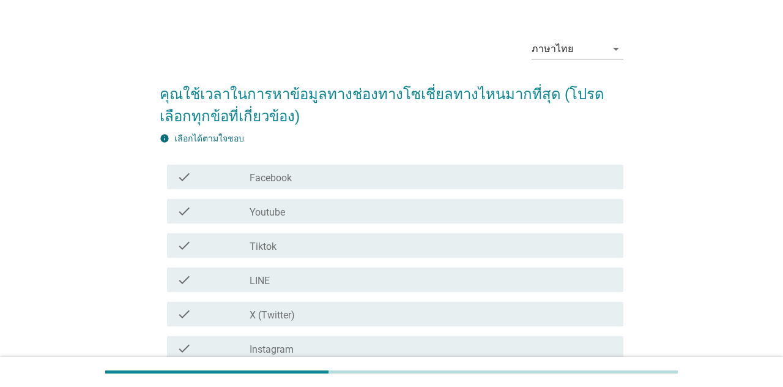
click at [588, 171] on div "check_box_outline_blank Facebook" at bounding box center [432, 177] width 364 height 15
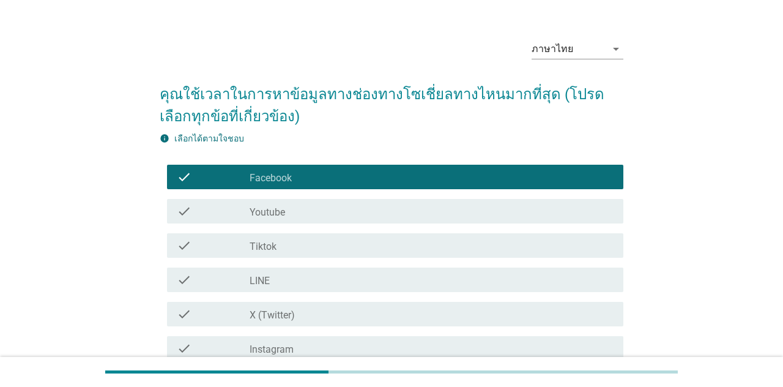
click at [556, 242] on div "check_box_outline_blank Tiktok" at bounding box center [432, 245] width 364 height 15
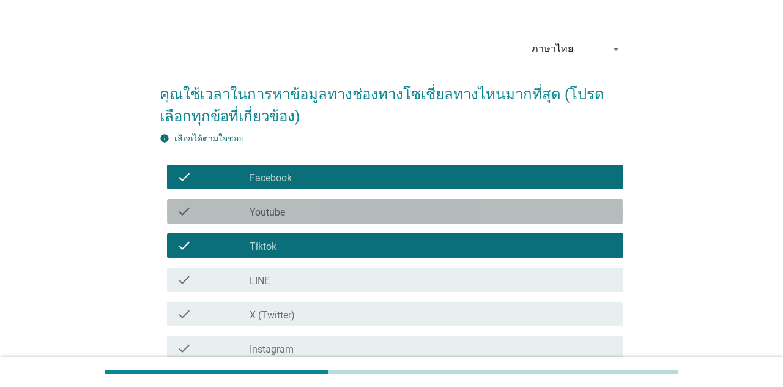
click at [569, 209] on div "check_box_outline_blank Youtube" at bounding box center [432, 211] width 364 height 15
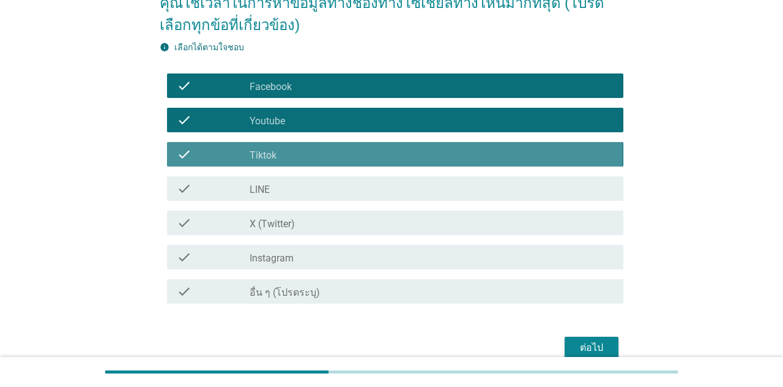
scroll to position [117, 0]
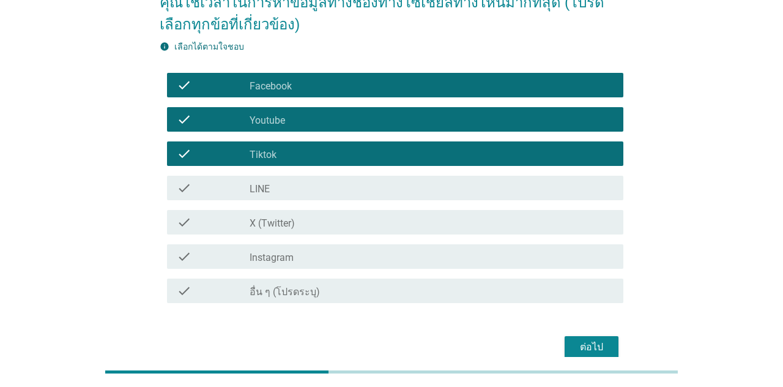
click at [605, 341] on div "ต่อไป" at bounding box center [592, 347] width 34 height 15
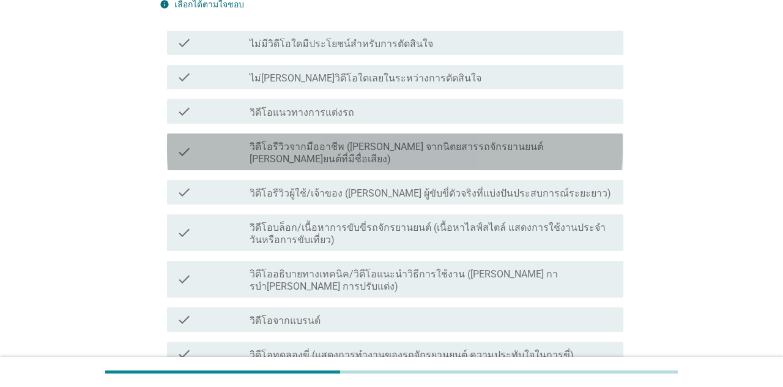
scroll to position [166, 0]
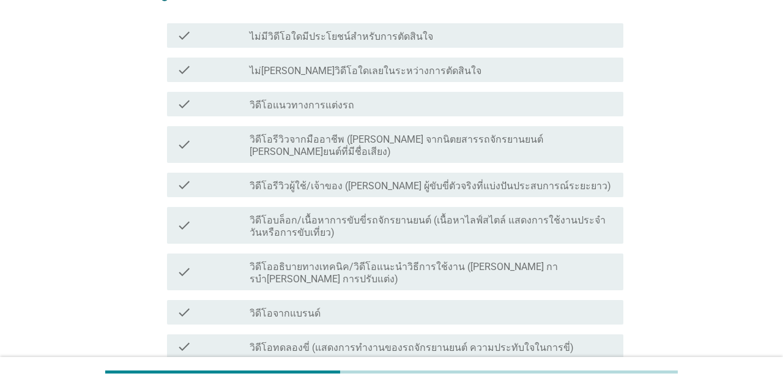
click at [621, 183] on div "check check_box_outline_blank วิดีโอรีวิวผู้ใช้/เจ้าของ ([PERSON_NAME] ผู้ขับขี…" at bounding box center [395, 185] width 456 height 24
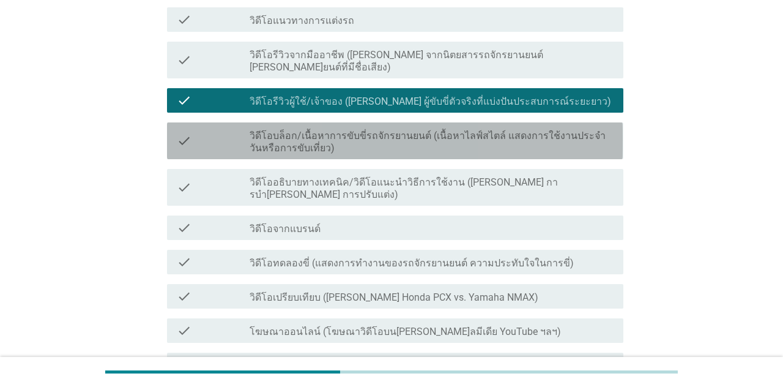
scroll to position [255, 0]
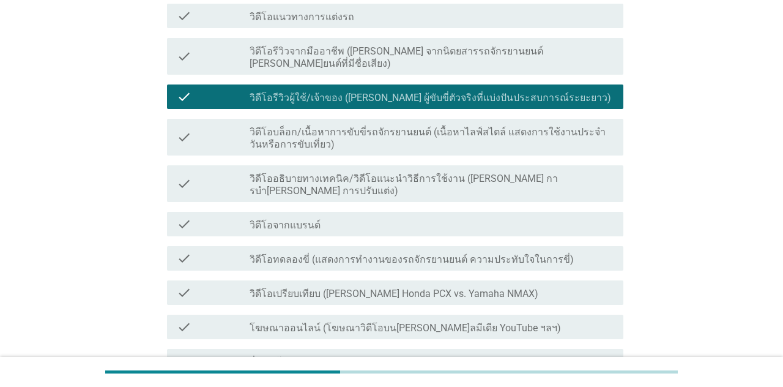
click at [601, 212] on div "check check_box_outline_blank วิดีโอจากแบรนด์" at bounding box center [395, 224] width 456 height 24
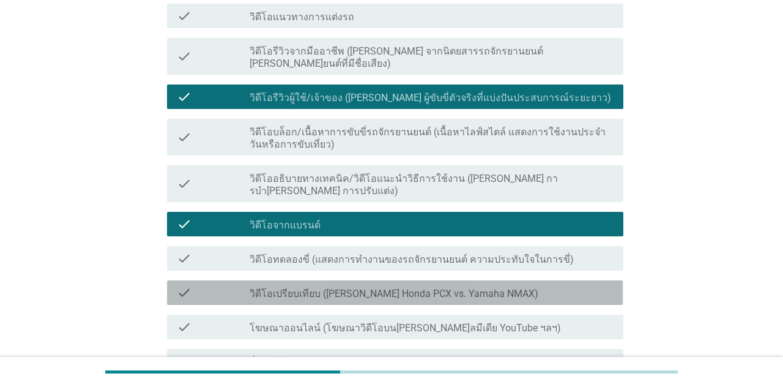
click at [581, 285] on div "check_box_outline_blank วิดีโอเปรียบเทียบ ([PERSON_NAME] Honda PCX vs. Yamaha N…" at bounding box center [432, 292] width 364 height 15
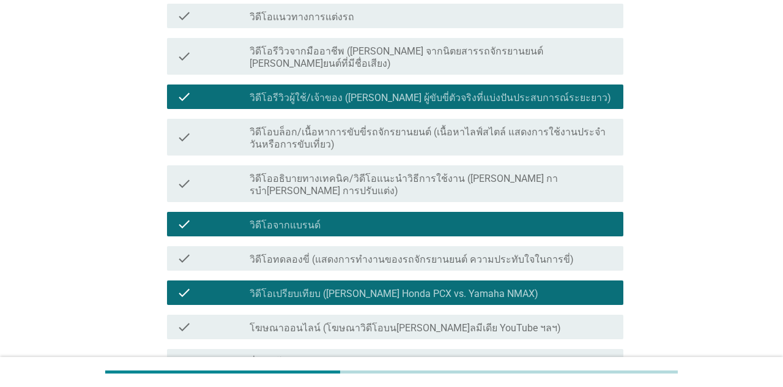
click at [577, 285] on div "check_box_outline_blank วิดีโอเปรียบเทียบ ([PERSON_NAME] Honda PCX vs. Yamaha N…" at bounding box center [432, 292] width 364 height 15
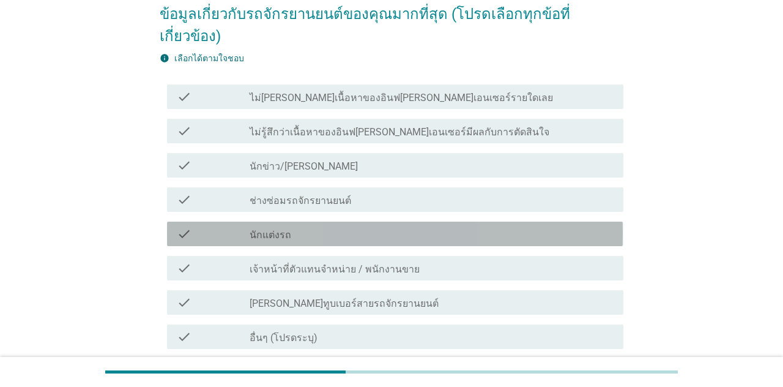
scroll to position [128, 0]
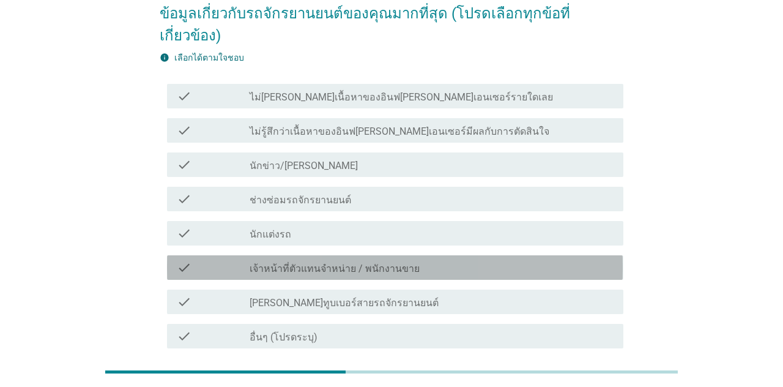
click at [590, 260] on div "check_box_outline_blank เจ้าหน้าที่ตัวแทนจําหน่าย / พนักงานขาย" at bounding box center [432, 267] width 364 height 15
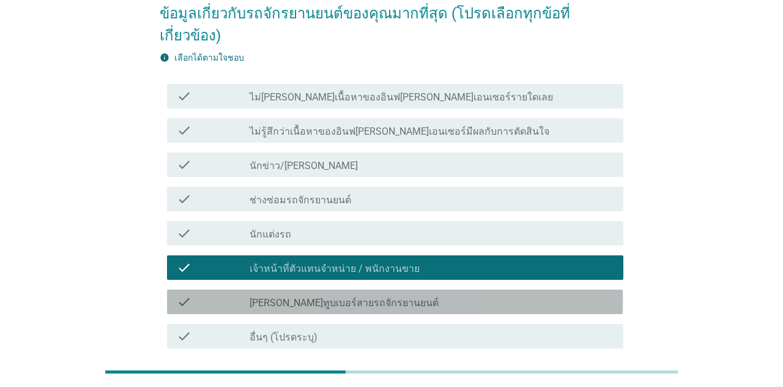
click at [578, 290] on div "check check_box_outline_blank [PERSON_NAME]ทูบเบอร์สายรถจักรยานยนต์" at bounding box center [395, 302] width 456 height 24
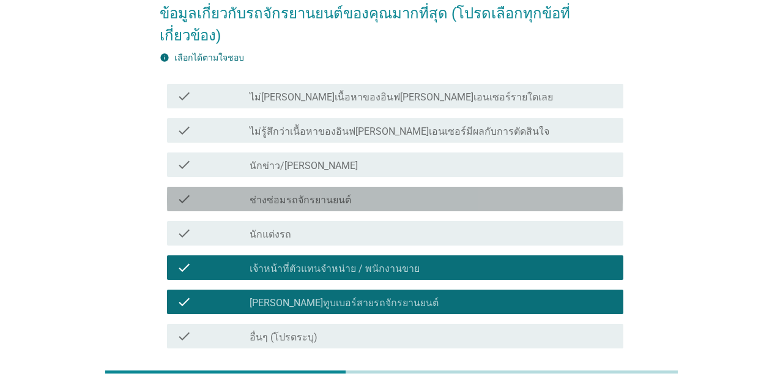
click at [597, 187] on div "check check_box_outline_blank ช่างซ่อมรถจักรยานยนต์" at bounding box center [395, 199] width 456 height 24
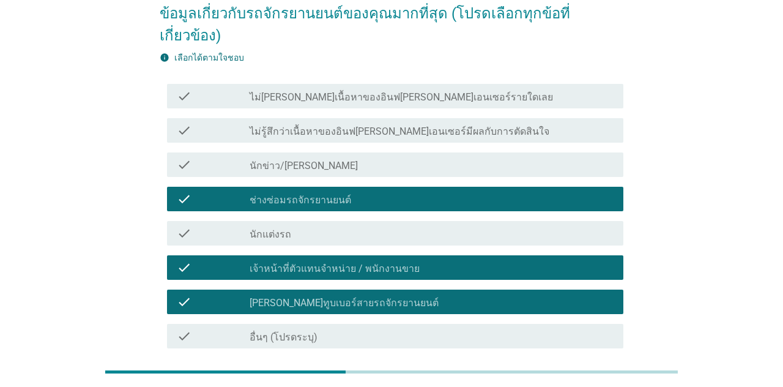
click at [594, 385] on div "ต่อไป" at bounding box center [592, 392] width 34 height 15
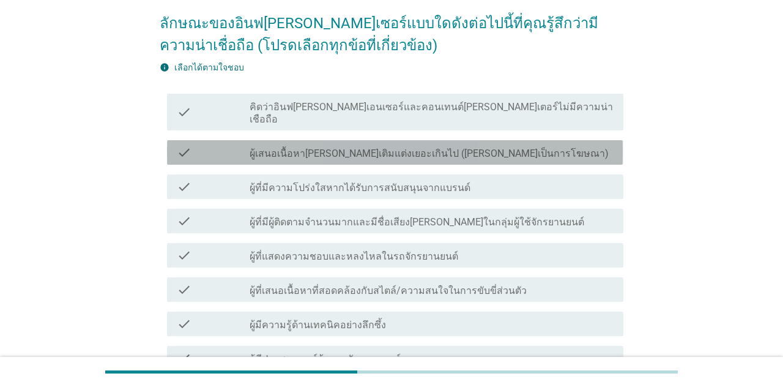
scroll to position [97, 0]
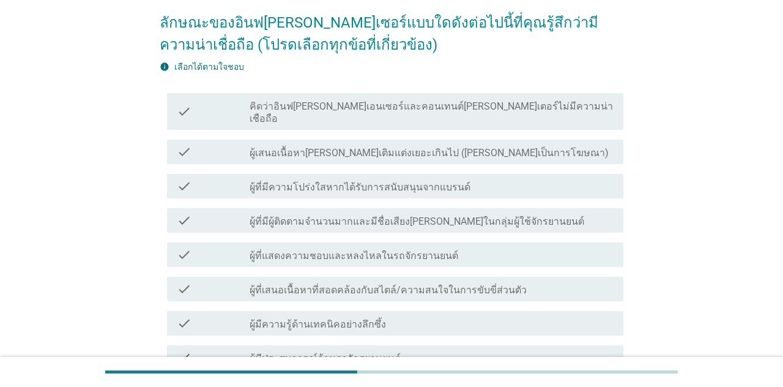
click at [611, 144] on div "check_box_outline_blank ผู้เสนอเนื้อหา[PERSON_NAME]เติมแต่งเยอะเกินไป ([PERSON_…" at bounding box center [432, 151] width 364 height 15
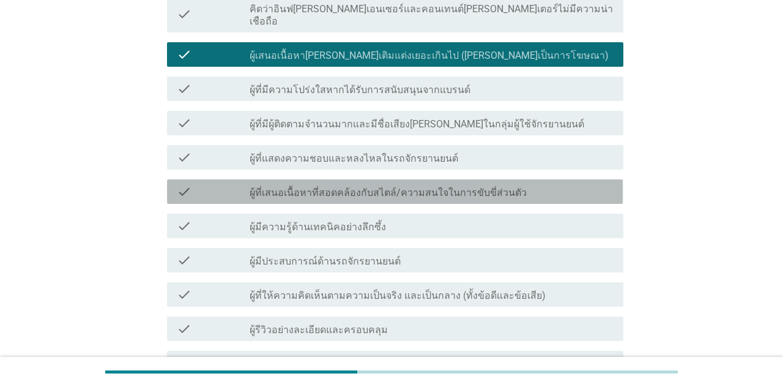
scroll to position [195, 0]
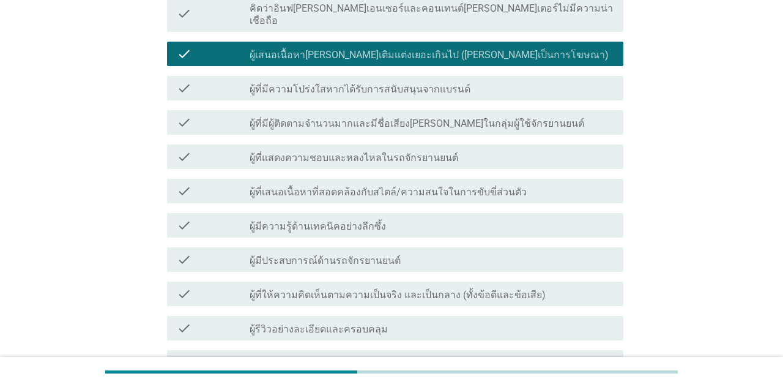
click at [619, 113] on div "check check_box_outline_blank ผู้ที่มีผู้ติดตามจํานวนมากและมีชื่อเสียง[PERSON_N…" at bounding box center [395, 122] width 456 height 24
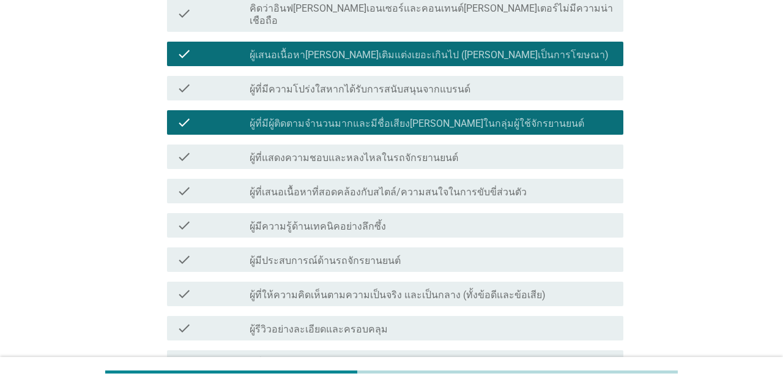
click at [572, 253] on div "check_box_outline_blank ผู้มีประสบการณ์ด้านรถจักรยานยนต์" at bounding box center [432, 259] width 364 height 15
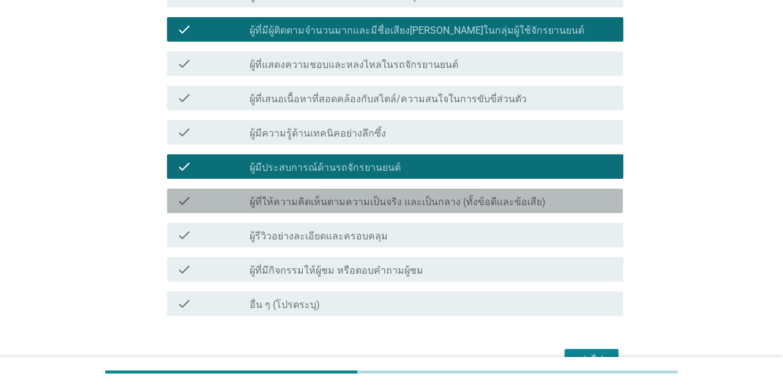
scroll to position [288, 0]
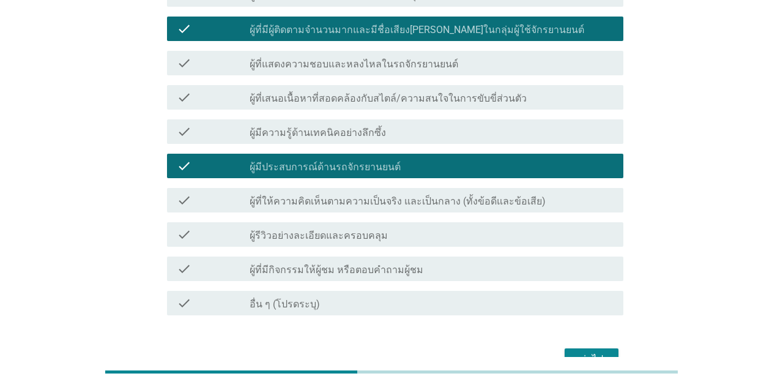
click at [586, 227] on div "check_box_outline_blank ผู้รีวิวอย่างละเอียดและครอบคลุม" at bounding box center [432, 234] width 364 height 15
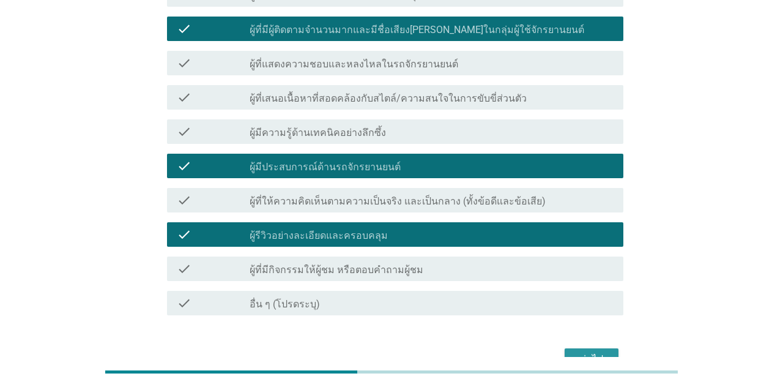
click at [604, 352] on div "ต่อไป" at bounding box center [592, 359] width 34 height 15
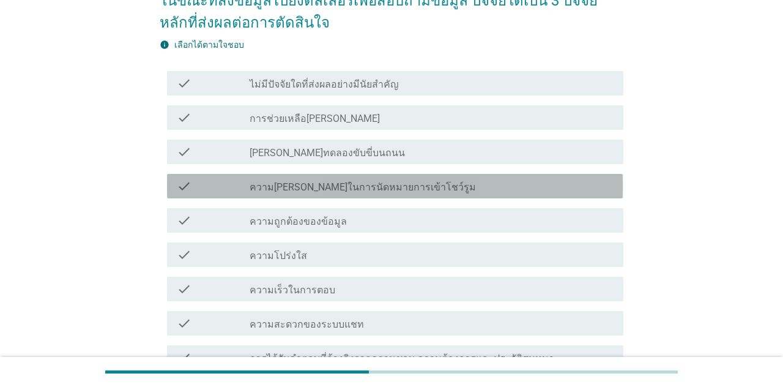
scroll to position [126, 0]
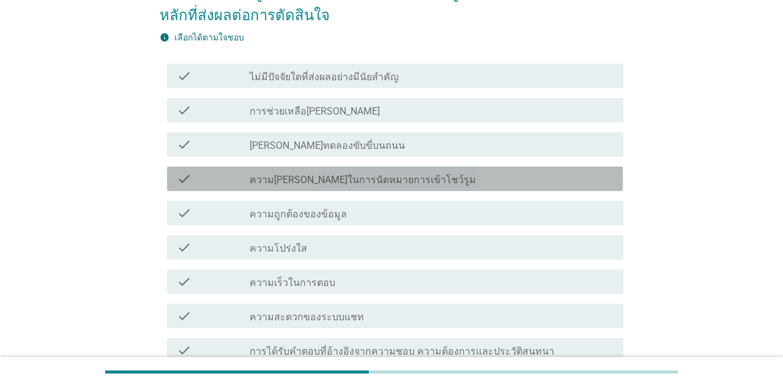
click at [588, 186] on div "check check_box_outline_blank ความ[PERSON_NAME]ในการนัดหมายการเข้าโชว์รูม" at bounding box center [395, 178] width 456 height 24
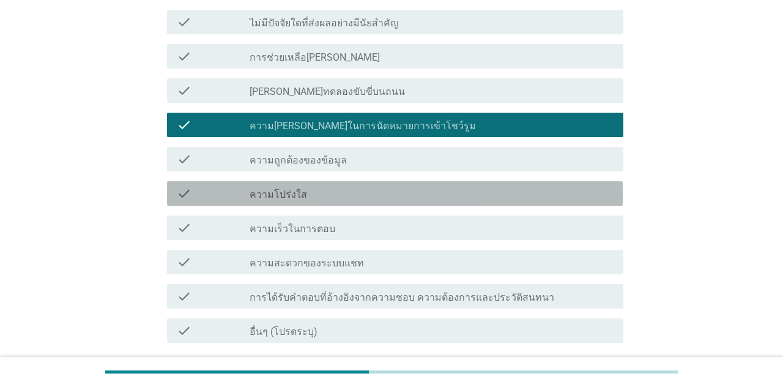
click at [579, 200] on div "check_box_outline_blank ความโปร่งใส" at bounding box center [432, 193] width 364 height 15
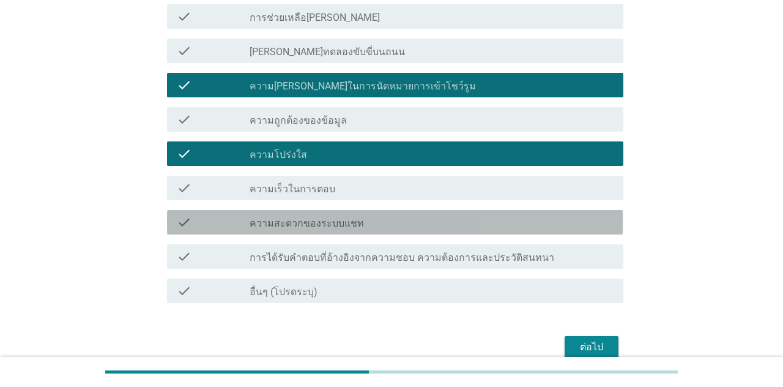
scroll to position [219, 0]
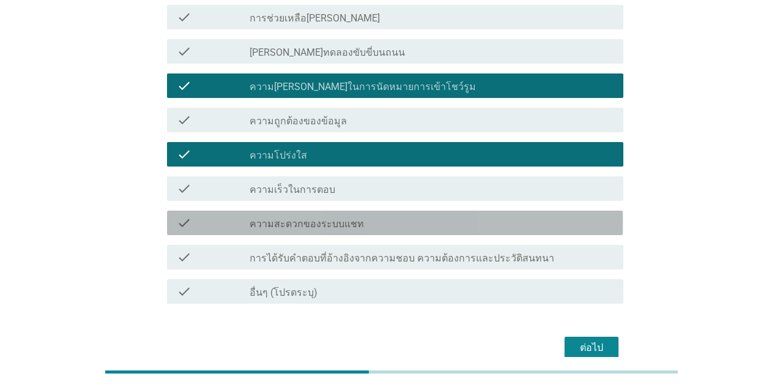
click at [586, 226] on div "check_box_outline_blank ความสะดวกของระบบแชท" at bounding box center [432, 222] width 364 height 15
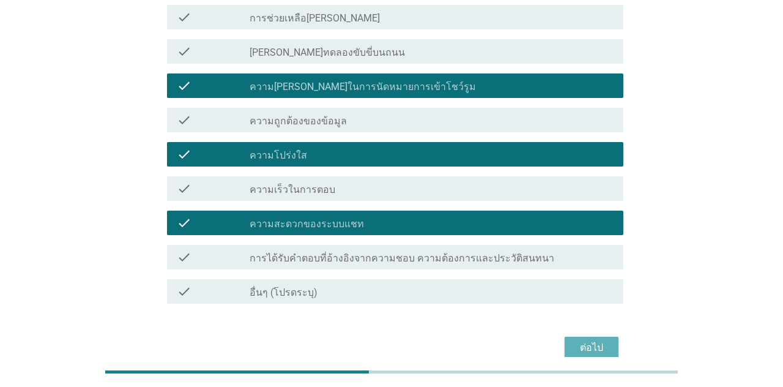
click at [607, 348] on div "ต่อไป" at bounding box center [592, 347] width 34 height 15
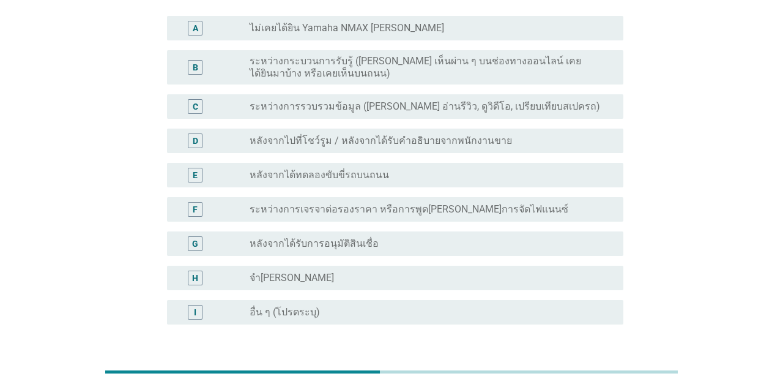
scroll to position [127, 0]
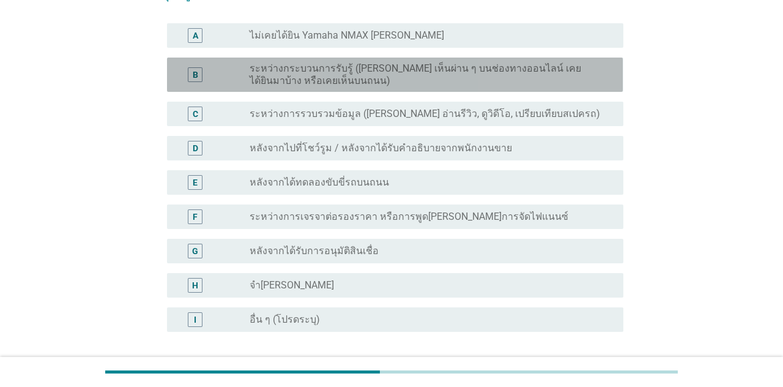
click at [589, 76] on label "ระหว่างกระบวนการรับรู้ ([PERSON_NAME] เห็นผ่าน ๆ บนช่องทางออนไลน์ เคยได้ยินมาบ้…" at bounding box center [427, 74] width 354 height 24
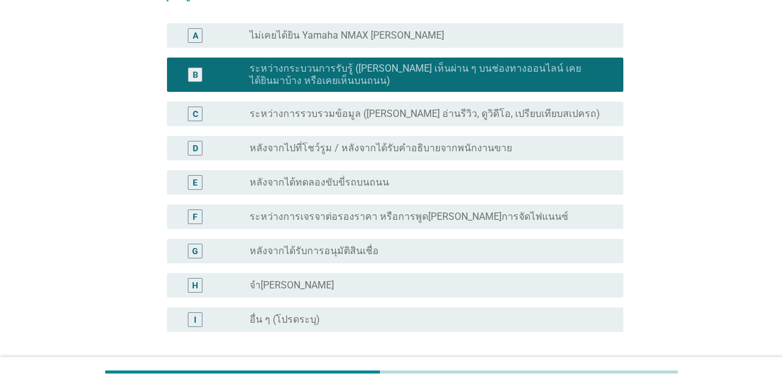
click at [588, 114] on div "radio_button_unchecked ระหว่างการรวบรวมข้อมูล ([PERSON_NAME] อ่านรีวิว, ดูวิดีโ…" at bounding box center [427, 114] width 354 height 12
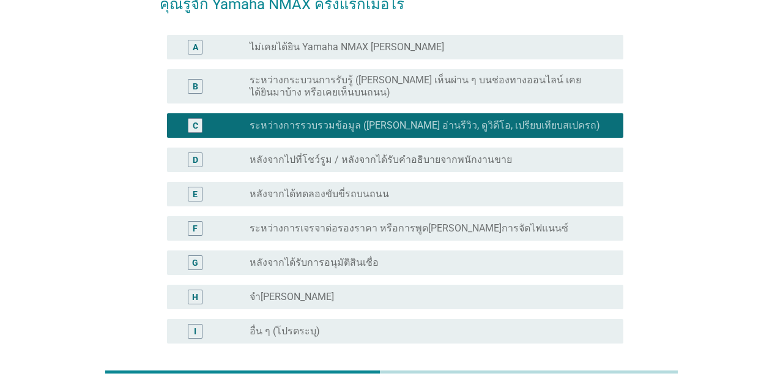
click at [586, 94] on label "ระหว่างกระบวนการรับรู้ ([PERSON_NAME] เห็นผ่าน ๆ บนช่องทางออนไลน์ เคยได้ยินมาบ้…" at bounding box center [427, 86] width 354 height 24
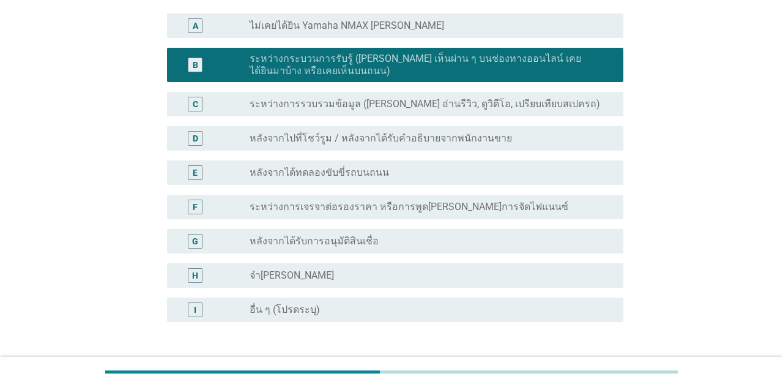
scroll to position [170, 0]
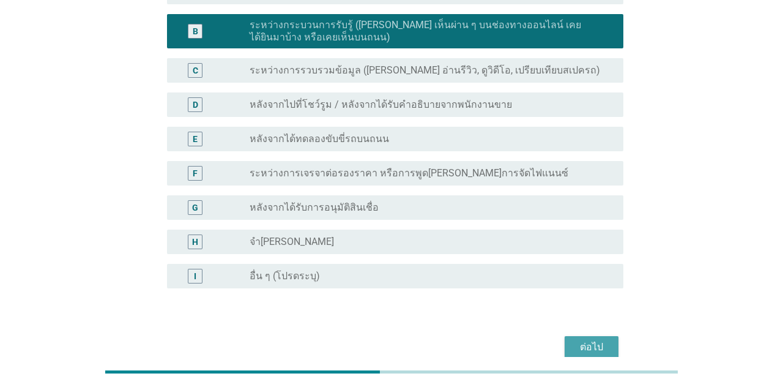
click at [617, 350] on button "ต่อไป" at bounding box center [592, 347] width 54 height 22
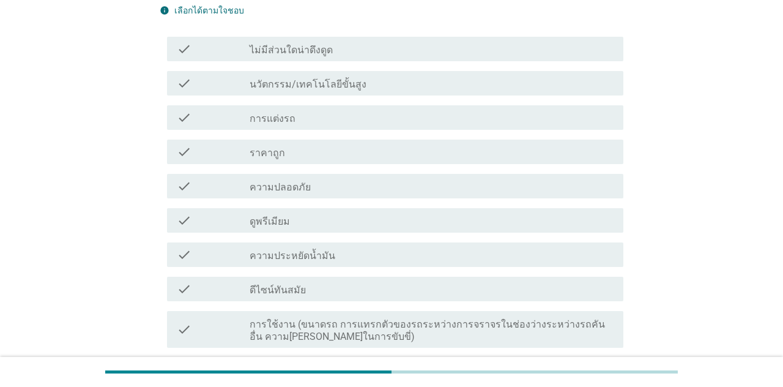
scroll to position [157, 0]
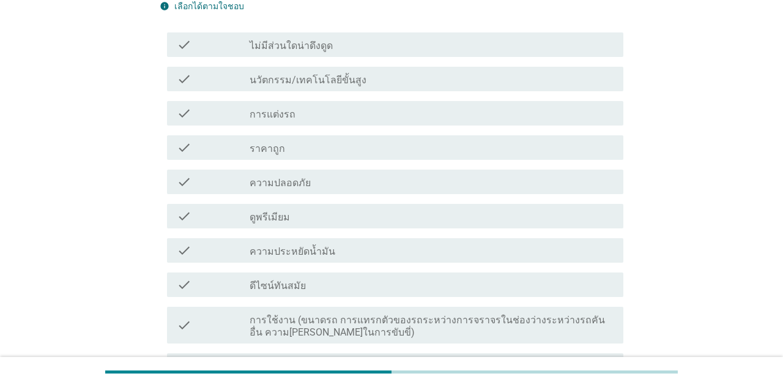
click at [597, 250] on div "check_box_outline_blank ความประหยัดน้ำมัน" at bounding box center [432, 250] width 364 height 15
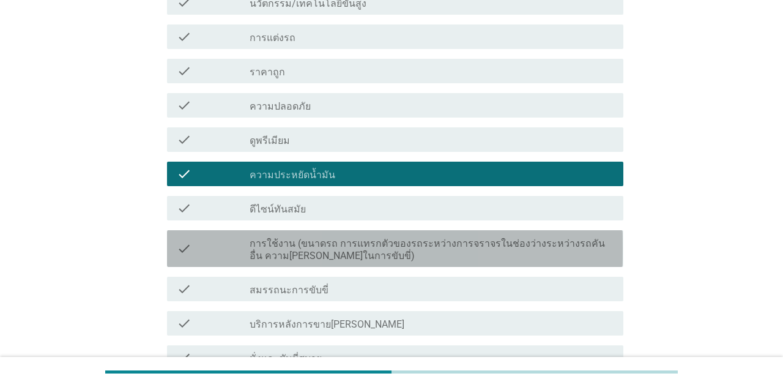
scroll to position [240, 0]
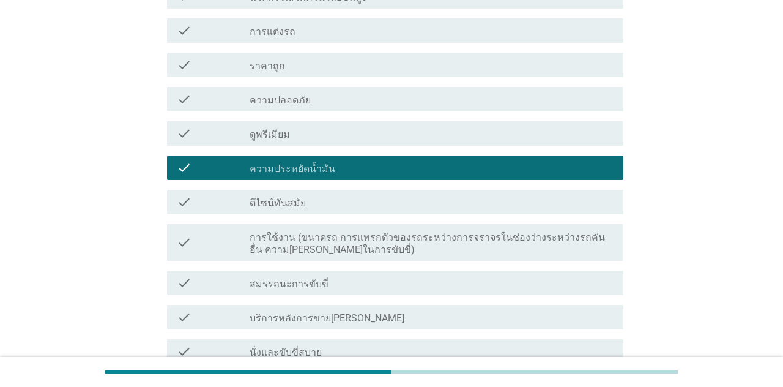
click at [551, 342] on div "check check_box_outline_blank นั่งและขับขี่สบาย" at bounding box center [395, 351] width 456 height 24
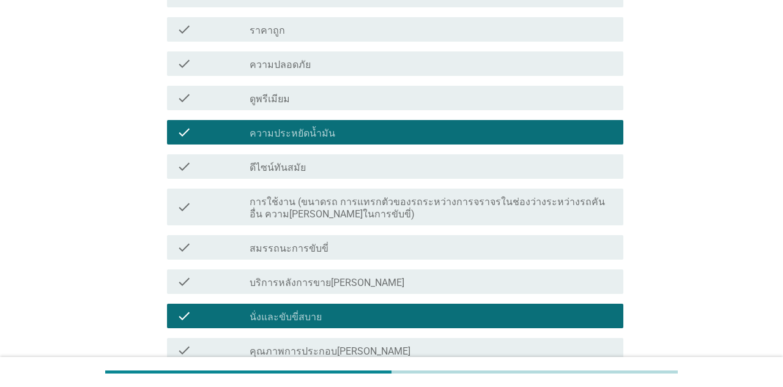
scroll to position [274, 0]
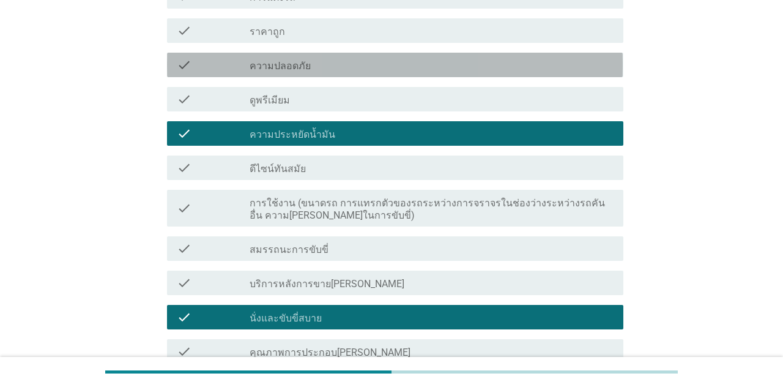
click at [580, 72] on div "check check_box_outline_blank ความปลอดภัย" at bounding box center [395, 65] width 456 height 24
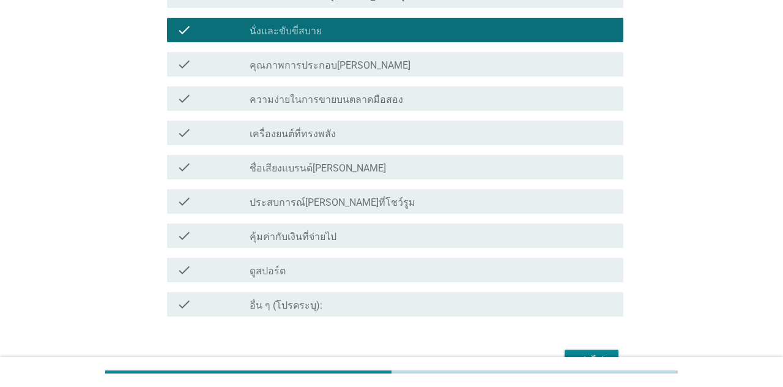
scroll to position [575, 0]
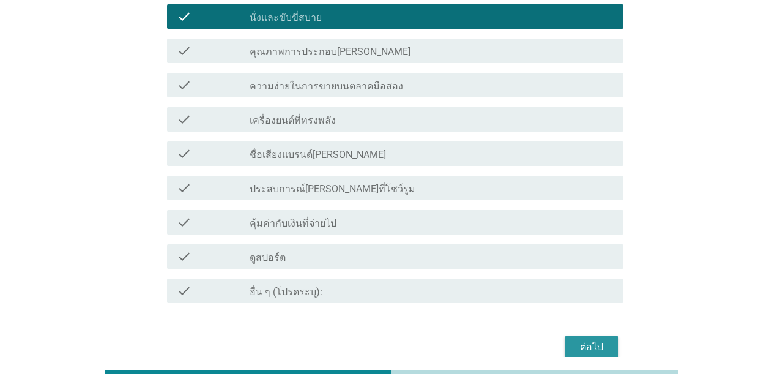
click at [586, 346] on div "ต่อไป" at bounding box center [592, 347] width 34 height 15
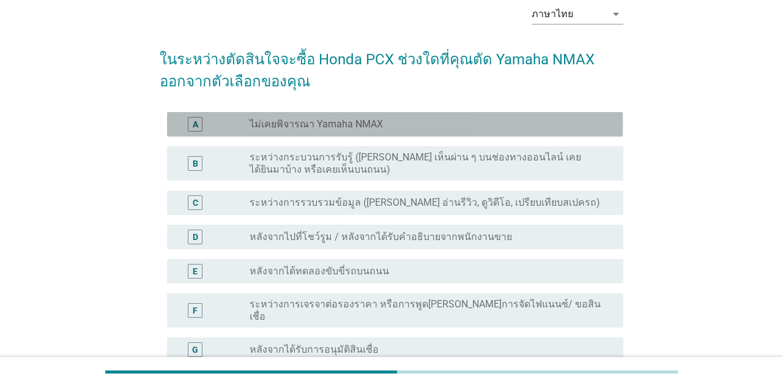
click at [615, 135] on div "A radio_button_unchecked ไม่เคยพิจารณา Yamaha NMAX" at bounding box center [395, 124] width 456 height 24
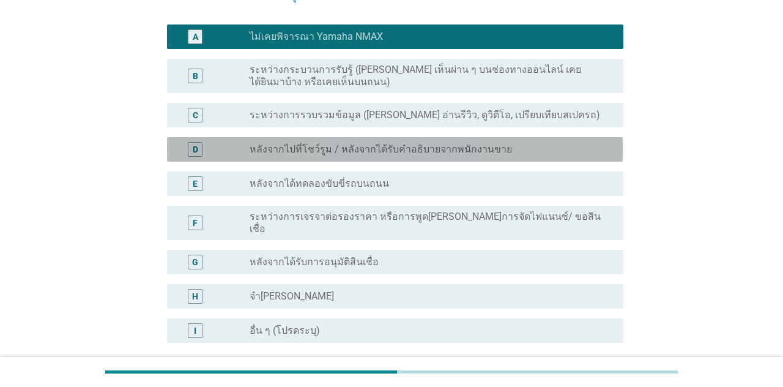
scroll to position [192, 0]
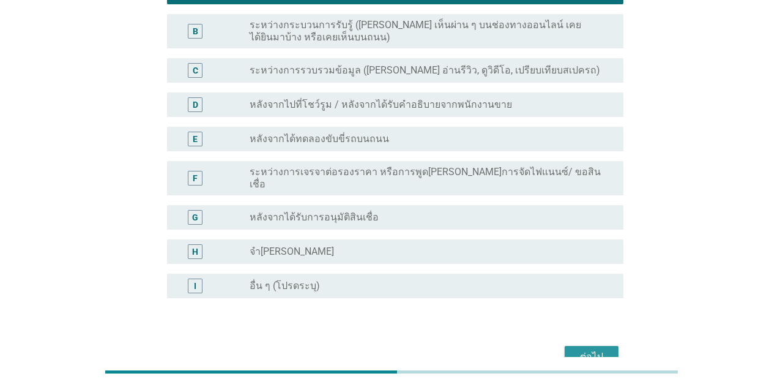
click at [602, 355] on button "ต่อไป" at bounding box center [592, 357] width 54 height 22
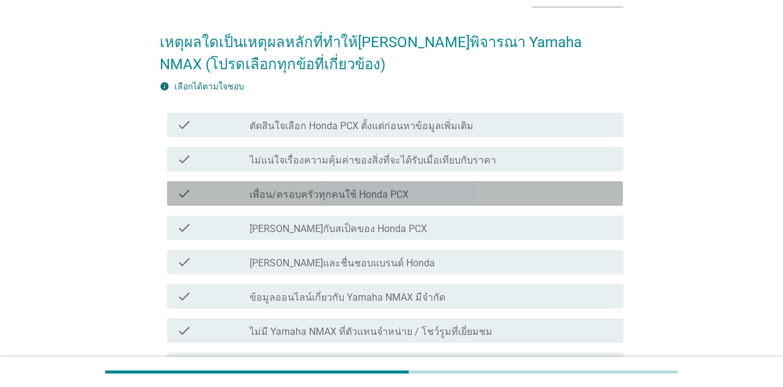
scroll to position [77, 0]
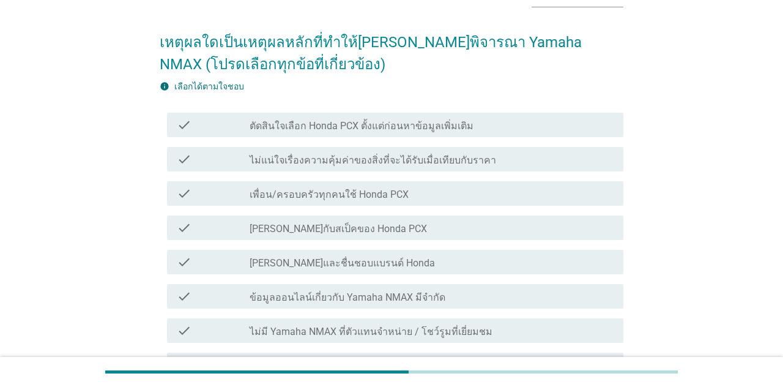
click at [602, 124] on div "check_box_outline_blank ตัดสินใจเลือก Honda PCX ตั้งแต่ก่อนหาข้อมูลเพิ่มเติม" at bounding box center [432, 125] width 364 height 15
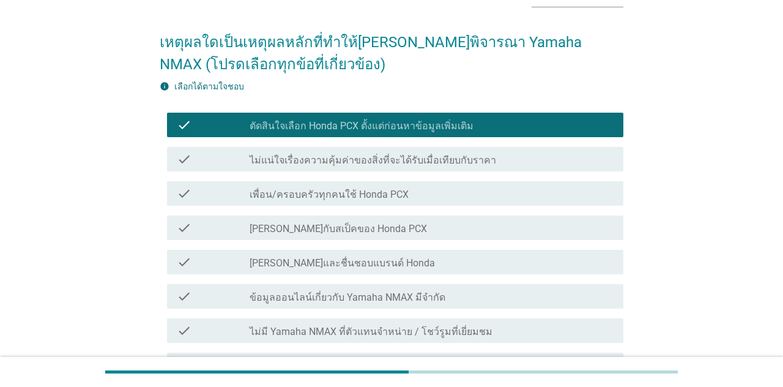
click at [564, 236] on div "check check_box_outline_blank [PERSON_NAME]กับสเป็คของ Honda PCX" at bounding box center [395, 227] width 456 height 24
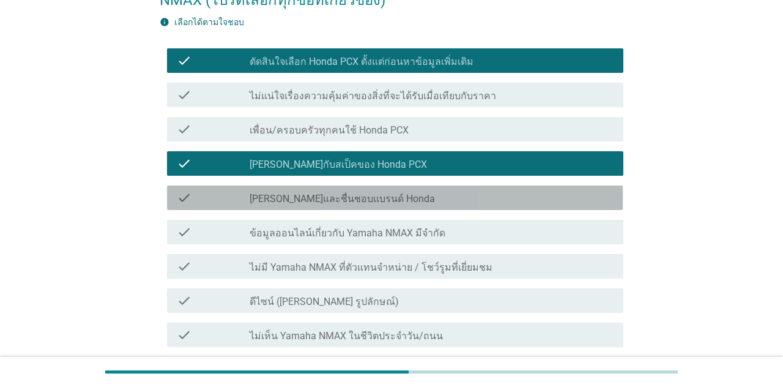
click at [601, 202] on div "check_box_outline_blank [PERSON_NAME]และชื่นชอบแบรนด์ Honda" at bounding box center [432, 197] width 364 height 15
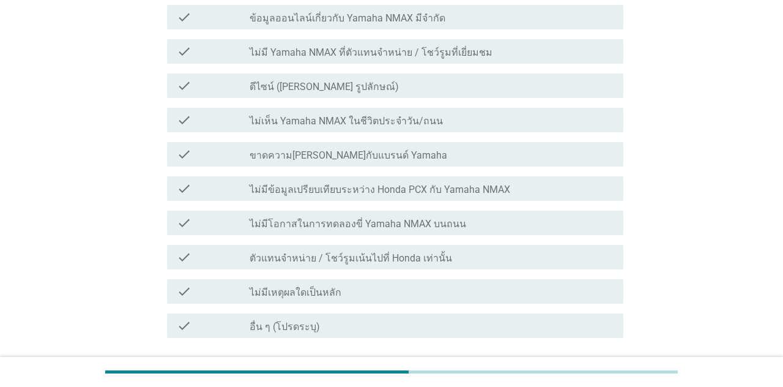
scroll to position [362, 0]
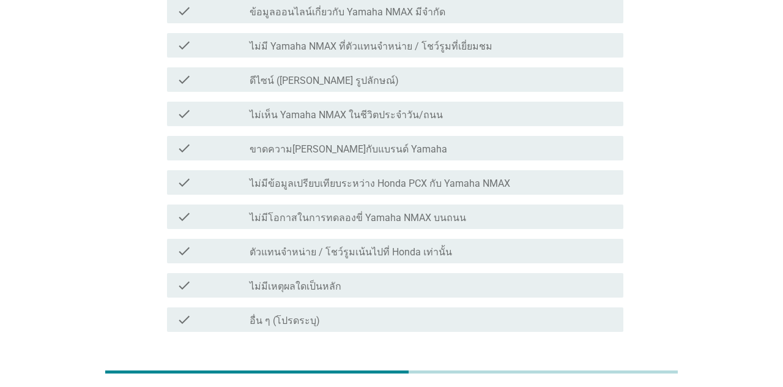
click at [594, 378] on div "ต่อไป" at bounding box center [592, 375] width 34 height 15
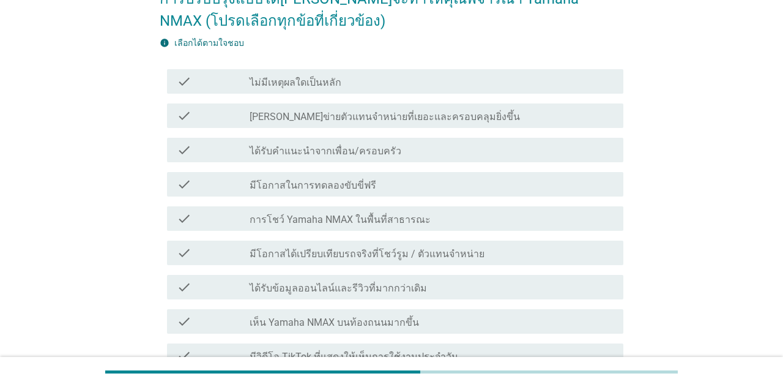
scroll to position [121, 0]
click at [559, 189] on div "check_box_outline_blank มีโอกาสในการทดลองขับขี่ฟรี" at bounding box center [432, 183] width 364 height 15
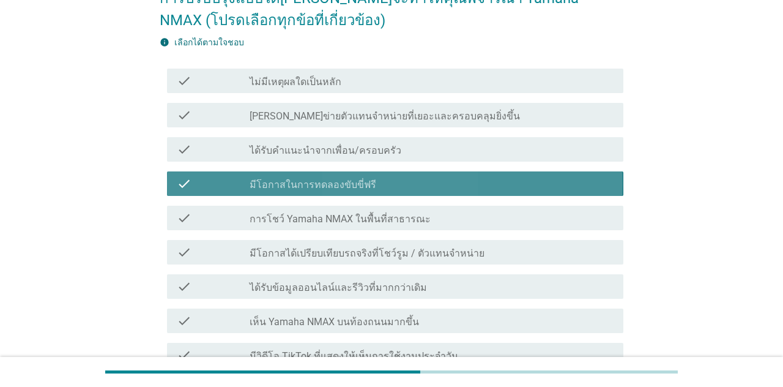
click at [573, 190] on div "check_box_outline_blank มีโอกาสในการทดลองขับขี่ฟรี" at bounding box center [432, 183] width 364 height 15
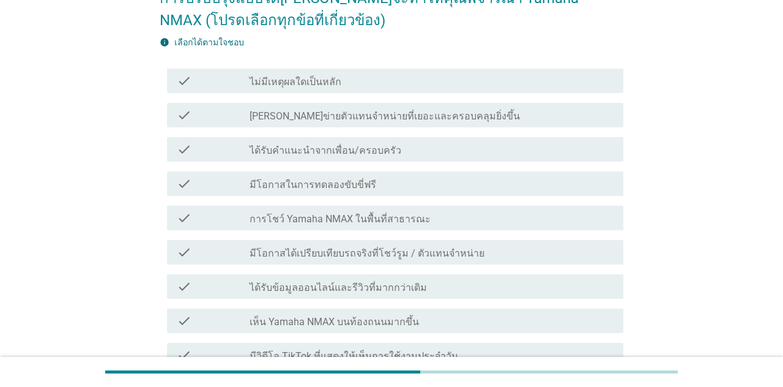
click at [565, 221] on div "check_box_outline_blank การโชว์ Yamaha NMAX ในพื้นที่สาธารณะ" at bounding box center [432, 218] width 364 height 15
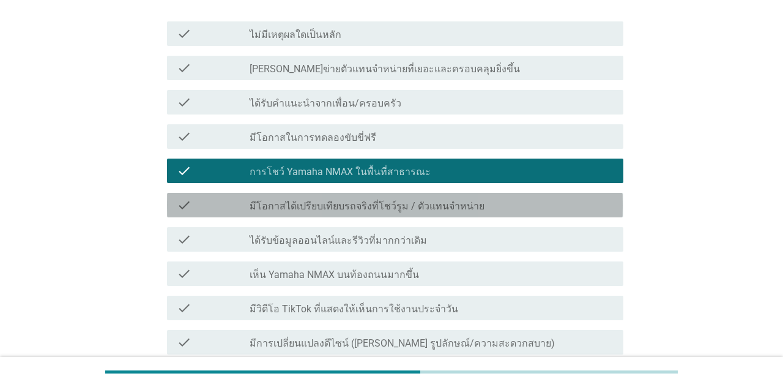
scroll to position [179, 0]
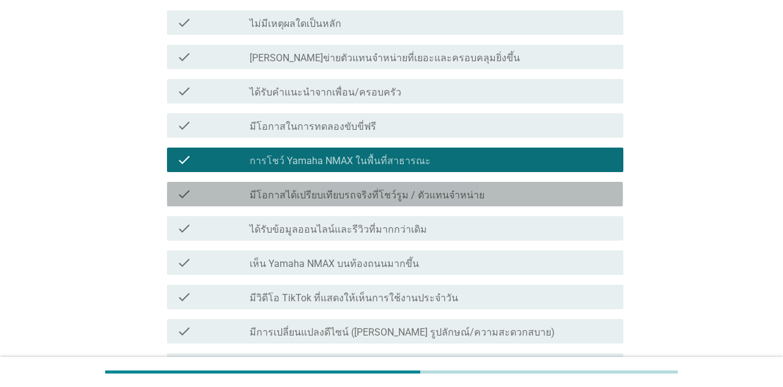
click at [581, 193] on div "check_box_outline_blank มีโอกาสได้เปรียบเทียบรถจริงที่โชว์รูม / ตัวแทนจำหน่าย" at bounding box center [432, 194] width 364 height 15
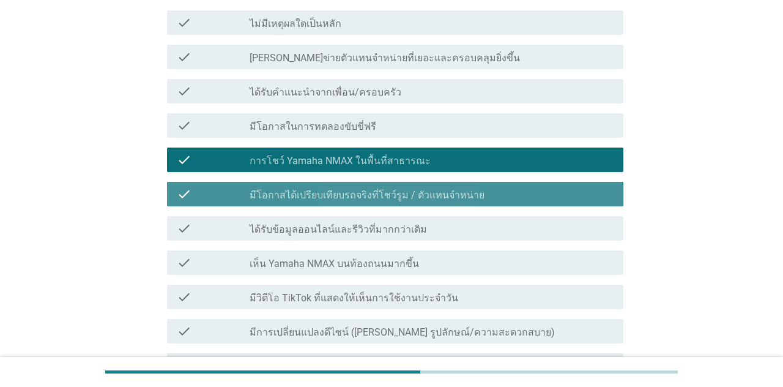
click at [580, 197] on div "check_box_outline_blank มีโอกาสได้เปรียบเทียบรถจริงที่โชว์รูม / ตัวแทนจำหน่าย" at bounding box center [432, 194] width 364 height 15
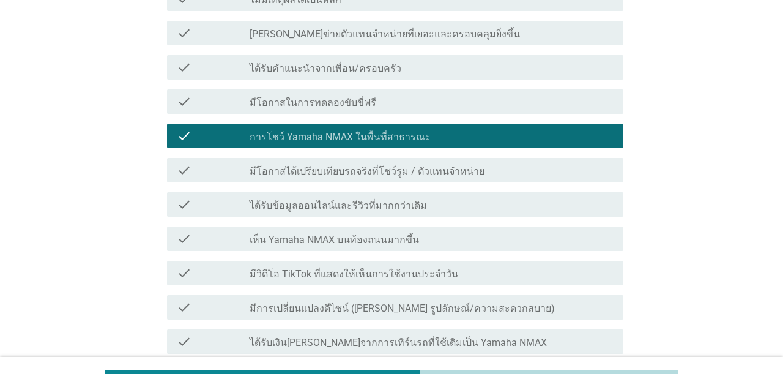
click at [593, 174] on div "check_box_outline_blank มีโอกาสได้เปรียบเทียบรถจริงที่โชว์รูม / ตัวแทนจำหน่าย" at bounding box center [432, 170] width 364 height 15
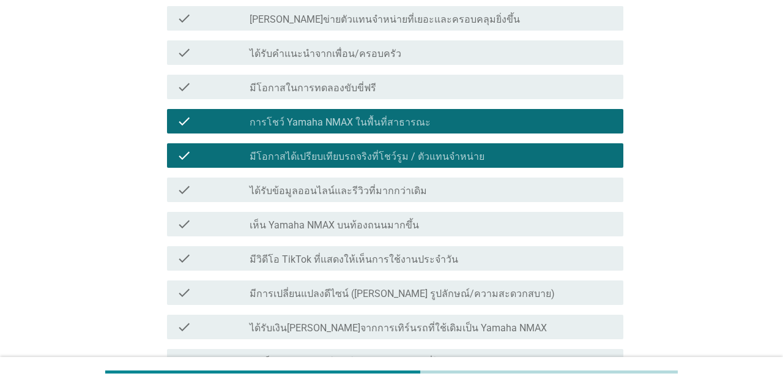
click at [593, 157] on div "check_box_outline_blank มีโอกาสได้เปรียบเทียบรถจริงที่โชว์รูม / ตัวแทนจำหน่าย" at bounding box center [432, 155] width 364 height 15
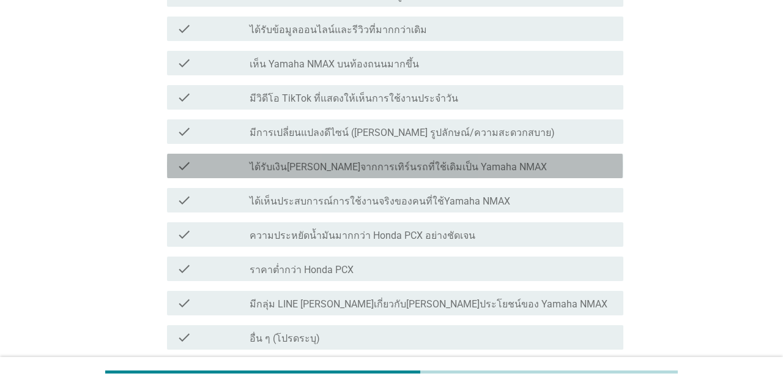
scroll to position [381, 0]
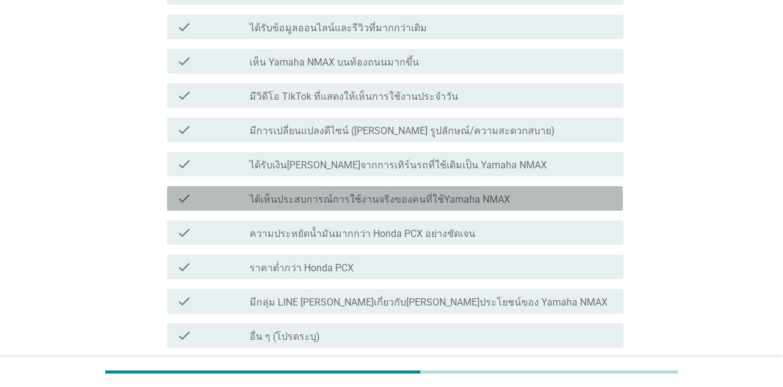
click at [578, 203] on div "check_box_outline_blank ได้เห็นประสบการณ์การใช้งานจริงของคนที่ใช้Yamaha NMAX" at bounding box center [432, 198] width 364 height 15
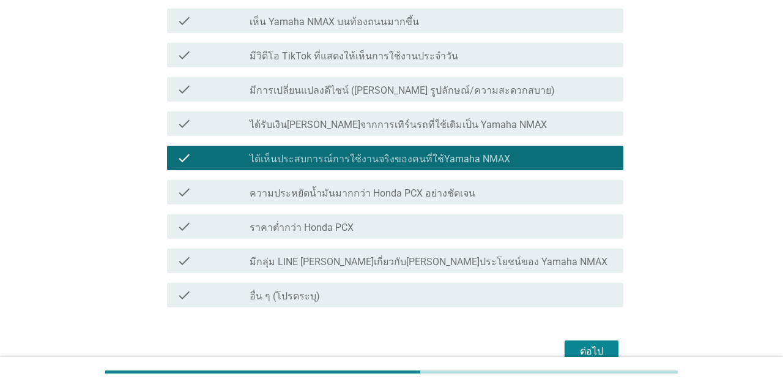
scroll to position [421, 0]
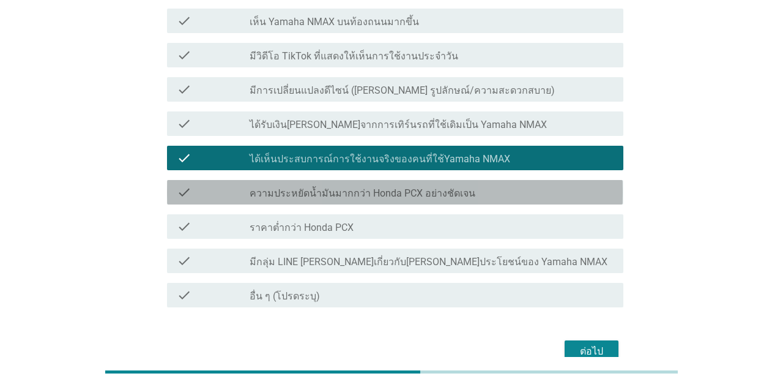
click at [584, 186] on div "check_box_outline_blank ความประหยัดน้ำมันมากกว่า Honda PCX อย่างชัดเจน" at bounding box center [432, 192] width 364 height 15
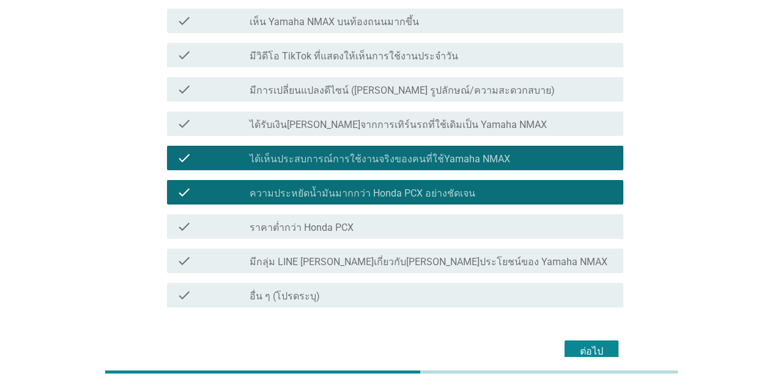
click at [607, 356] on div "ต่อไป" at bounding box center [592, 351] width 34 height 15
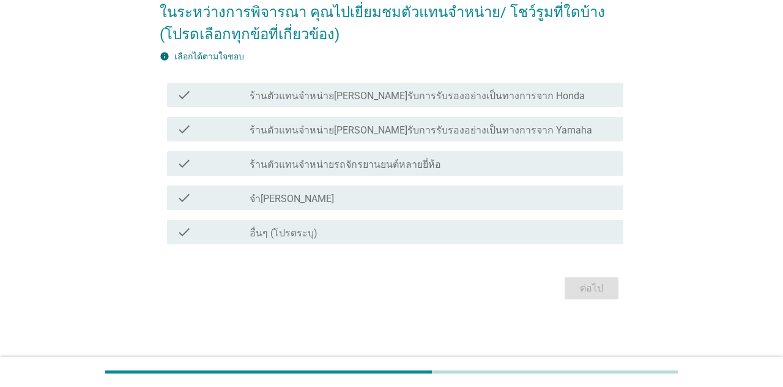
scroll to position [0, 0]
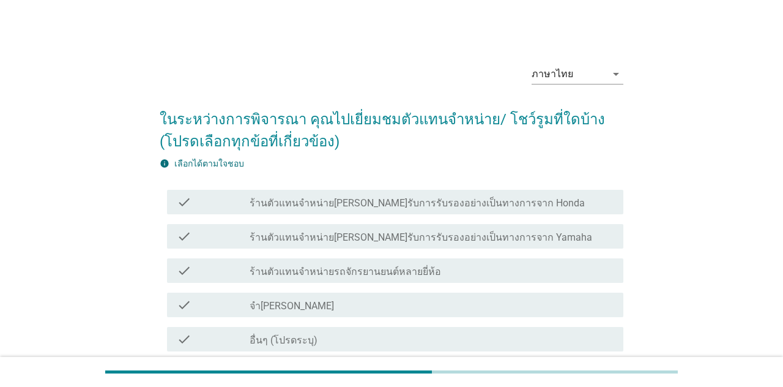
click at [581, 210] on div "check check_box_outline_blank ร้านตัวแทนจำหน่าย[PERSON_NAME]รับการรับรองอย่างเป…" at bounding box center [395, 202] width 456 height 24
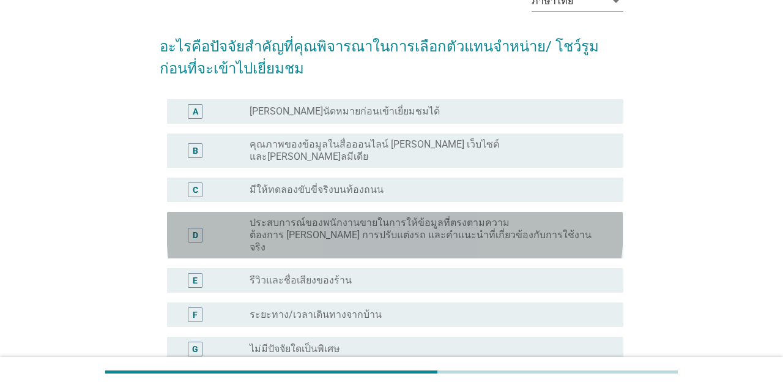
scroll to position [73, 0]
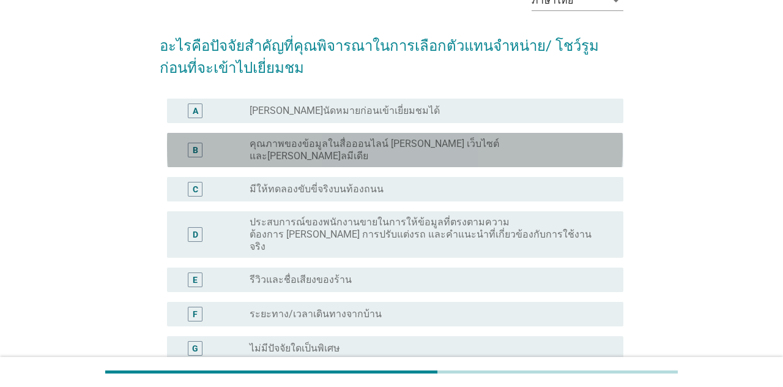
click at [588, 152] on div "B radio_button_unchecked คุณภาพของข้อมูลในสื่อออนไลน์ [PERSON_NAME] เว็บไซต์ แล…" at bounding box center [395, 150] width 456 height 34
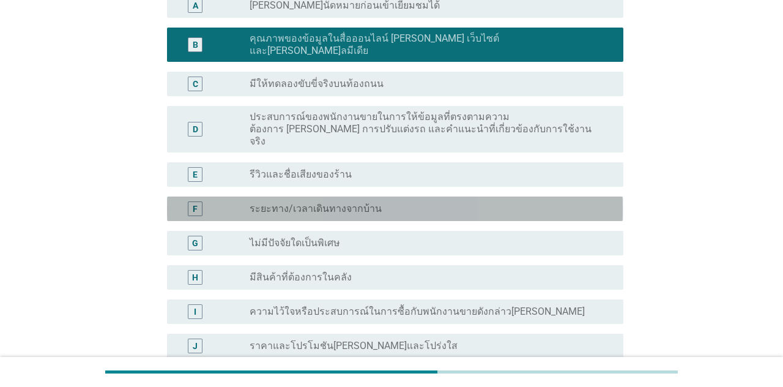
scroll to position [180, 0]
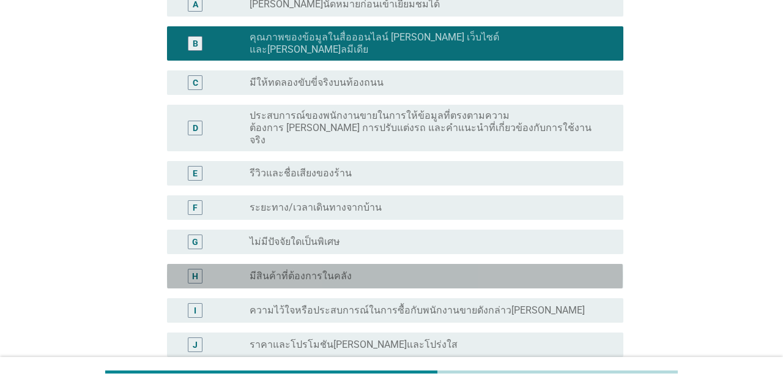
click at [556, 270] on div "radio_button_unchecked มีสินค้าที่ต้องการในคลัง" at bounding box center [427, 276] width 354 height 12
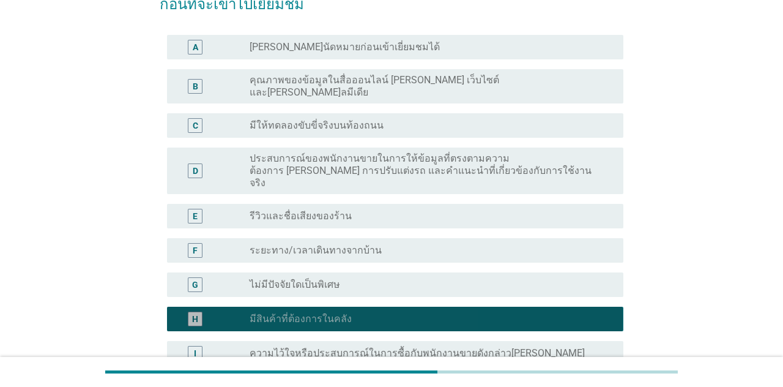
scroll to position [136, 0]
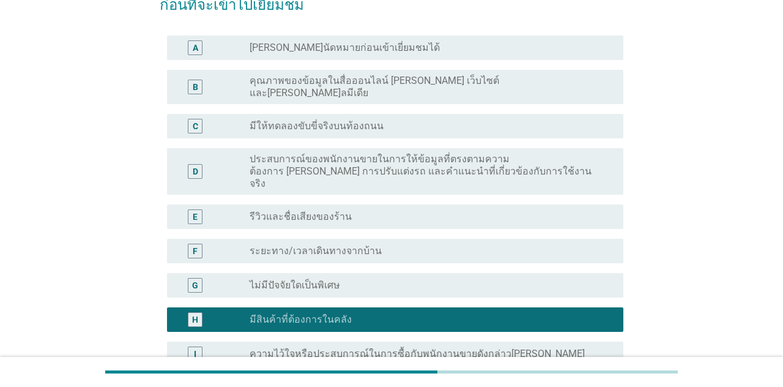
click at [589, 153] on label "ประสบการณ์ของพนักงานขายในการให้ข้อมูลที่ตรงตามความต้องการ [PERSON_NAME] การปรับ…" at bounding box center [427, 171] width 354 height 37
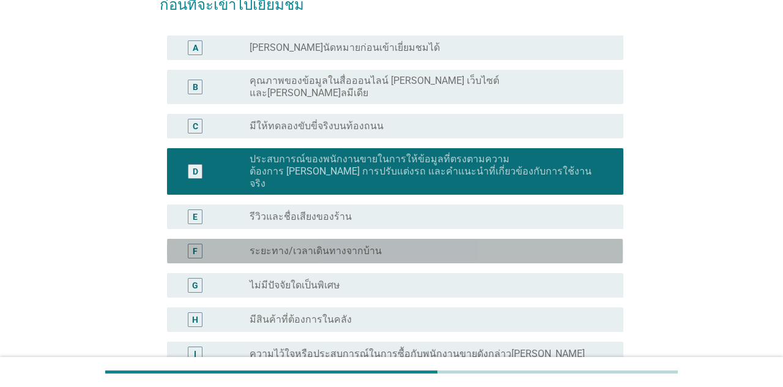
scroll to position [261, 0]
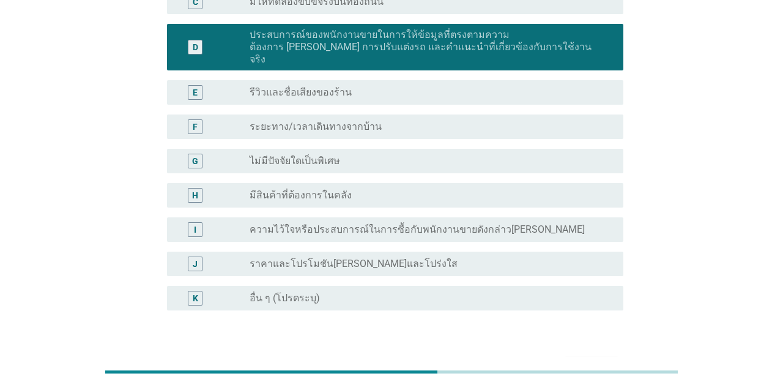
click at [602, 362] on div "ต่อไป" at bounding box center [592, 369] width 34 height 15
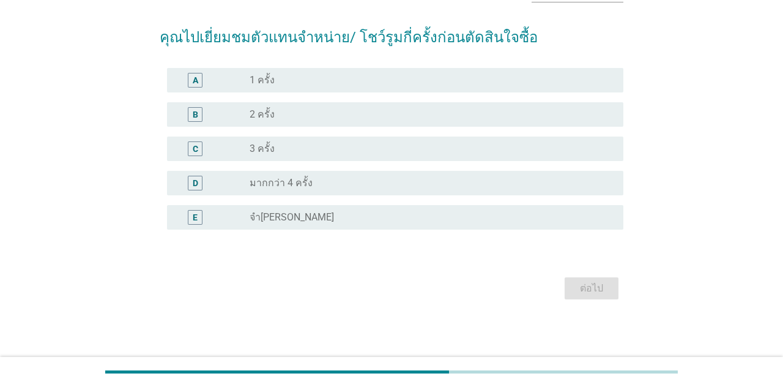
scroll to position [0, 0]
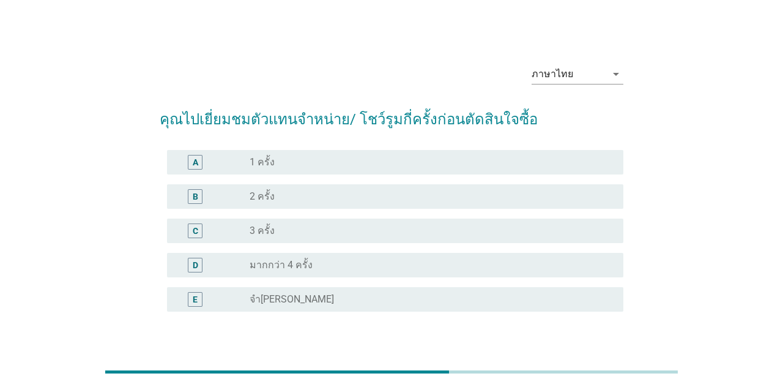
click at [568, 173] on div "A radio_button_unchecked 1 ครั้ง" at bounding box center [395, 162] width 456 height 24
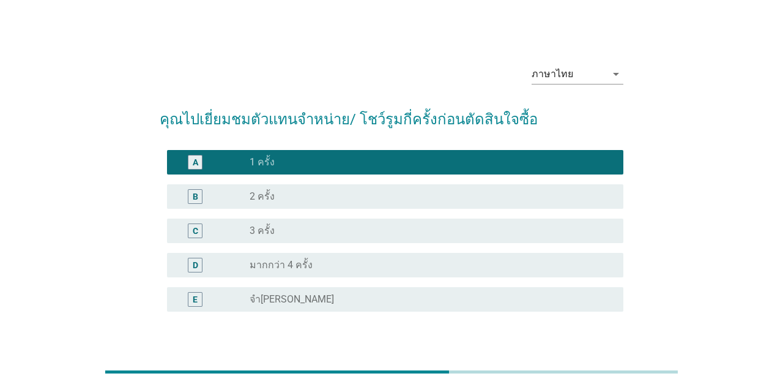
click at [604, 375] on div "ต่อไป" at bounding box center [592, 370] width 34 height 15
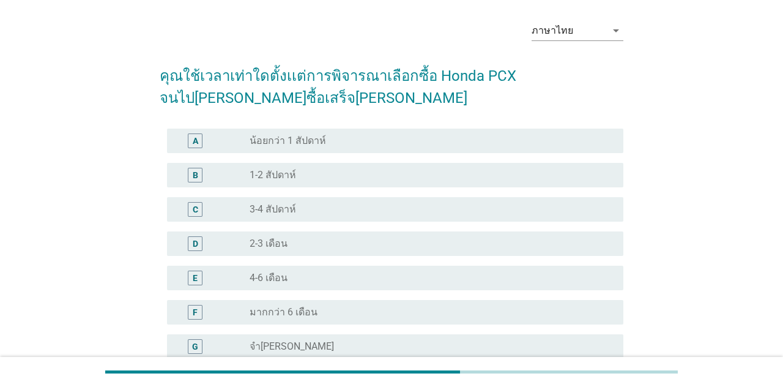
scroll to position [44, 0]
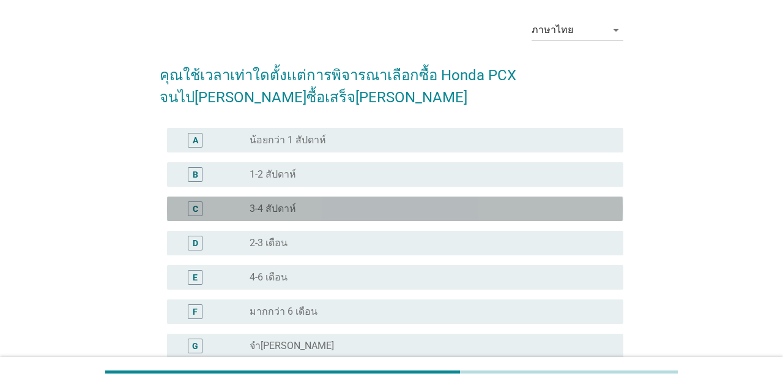
click at [584, 197] on div "C radio_button_unchecked 3-4 สัปดาห์" at bounding box center [395, 208] width 456 height 24
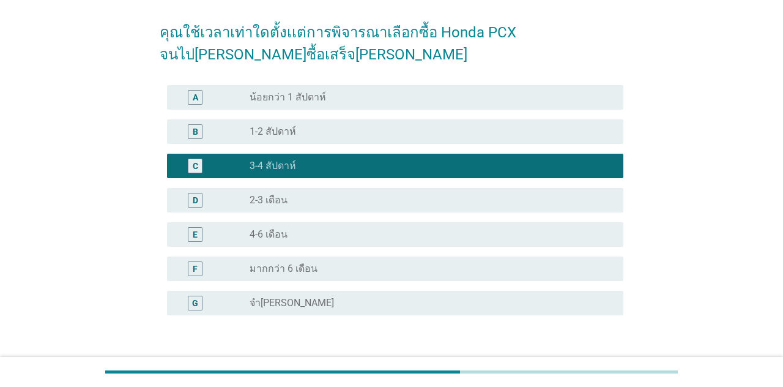
scroll to position [114, 0]
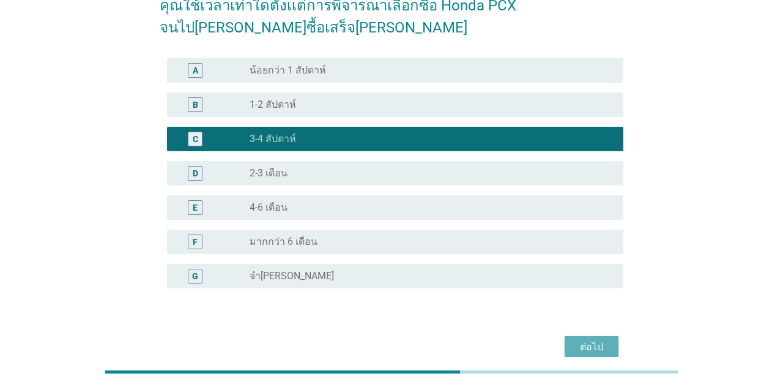
click at [612, 357] on button "ต่อไป" at bounding box center [592, 347] width 54 height 22
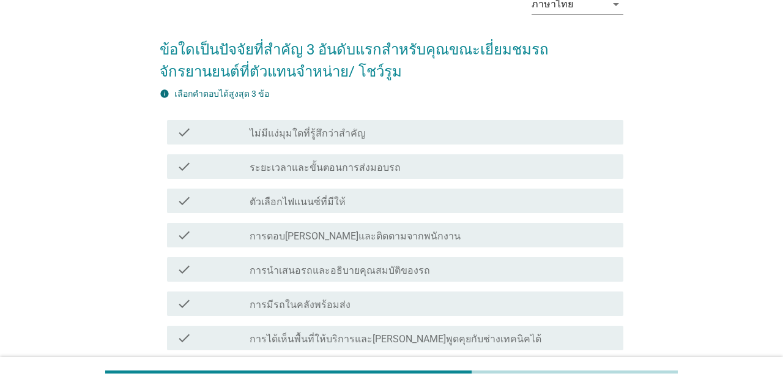
scroll to position [72, 0]
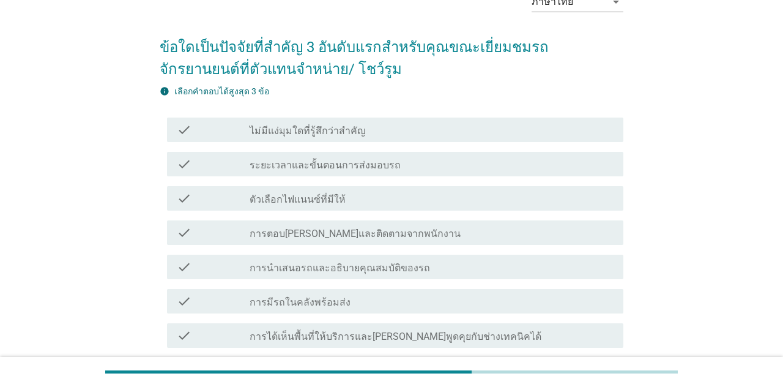
click at [593, 165] on div "check_box_outline_blank ระยะเวลาและขั้นตอนการส่งมอบรถ" at bounding box center [432, 164] width 364 height 15
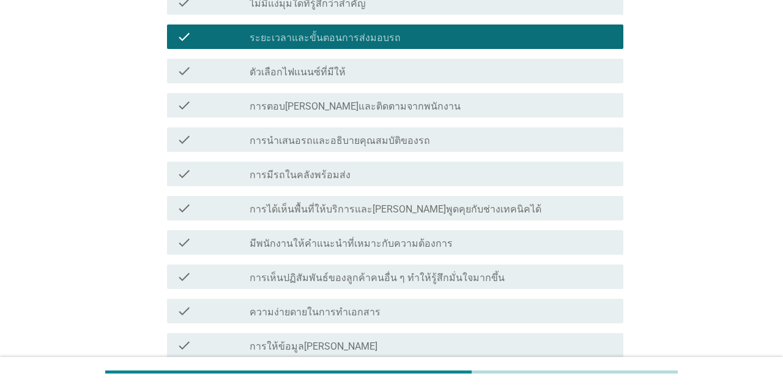
scroll to position [200, 0]
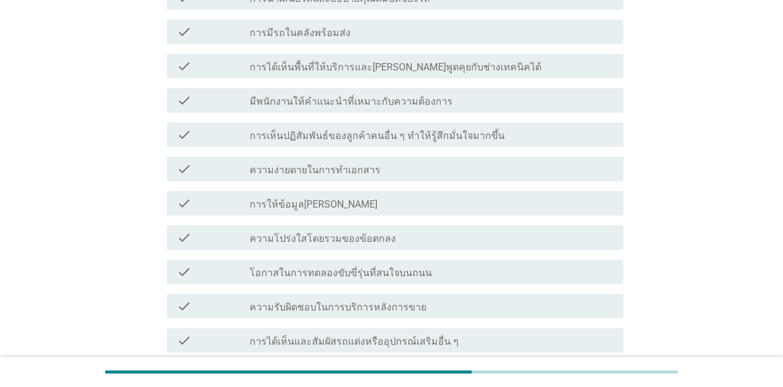
click at [587, 173] on div "check_box_outline_blank ความง่ายดายในการทำเอกสาร" at bounding box center [432, 169] width 364 height 15
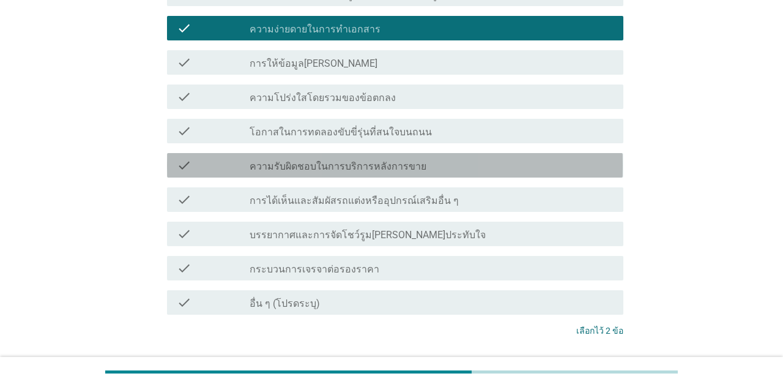
scroll to position [482, 0]
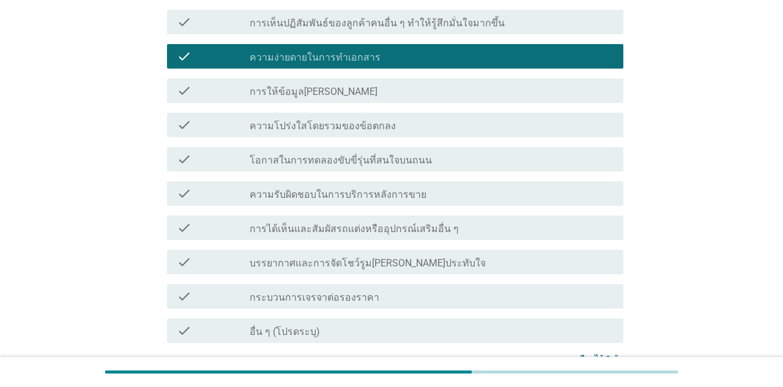
click at [558, 300] on div "check_box_outline_blank กระบวนการเจรจาต่อรองราคา" at bounding box center [432, 296] width 364 height 15
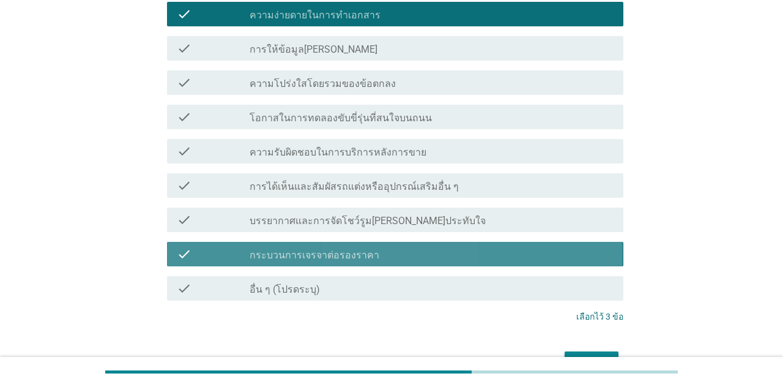
scroll to position [512, 0]
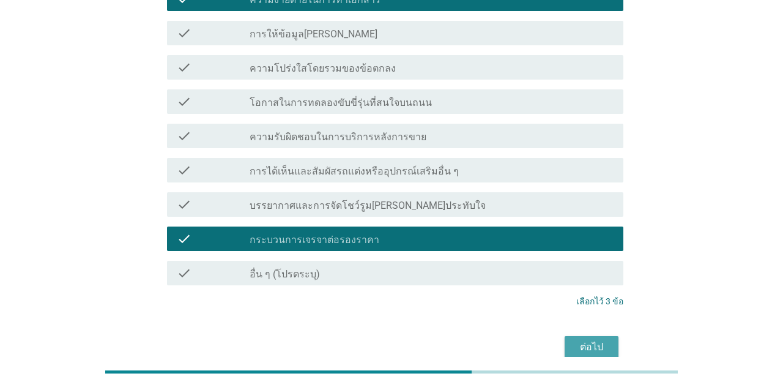
click at [611, 342] on button "ต่อไป" at bounding box center [592, 347] width 54 height 22
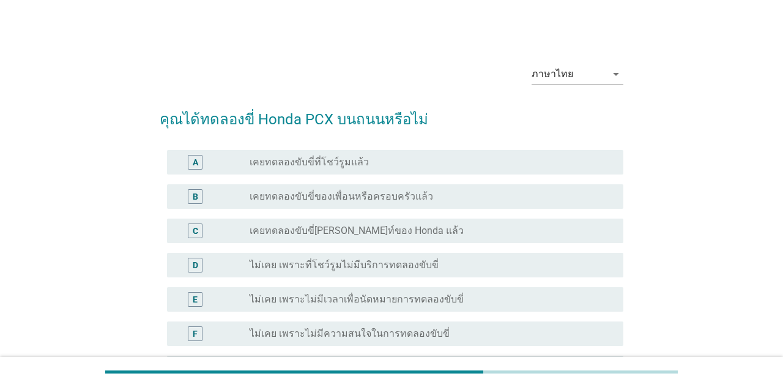
click at [481, 189] on div "radio_button_unchecked เคยทดลองขับขี่ของเพื่อนหรือครอบครัวแล้ว" at bounding box center [432, 196] width 364 height 15
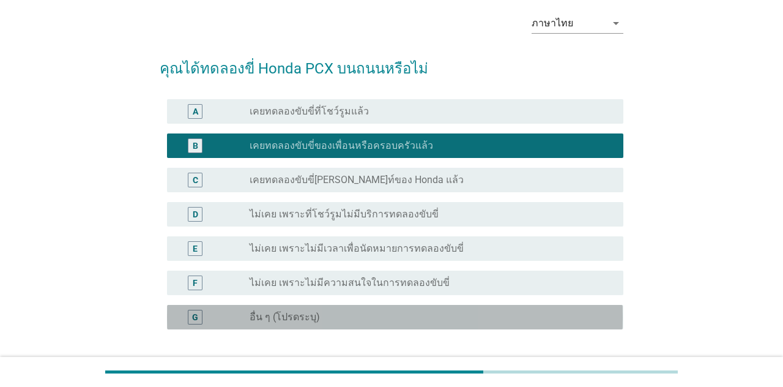
scroll to position [51, 0]
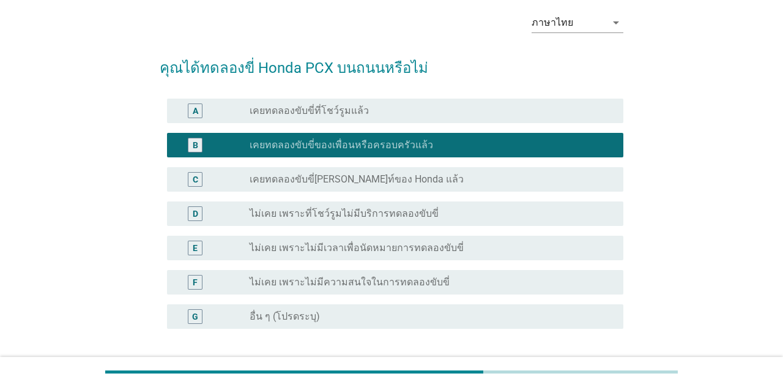
click at [608, 386] on div "ต่อไป" at bounding box center [592, 387] width 34 height 15
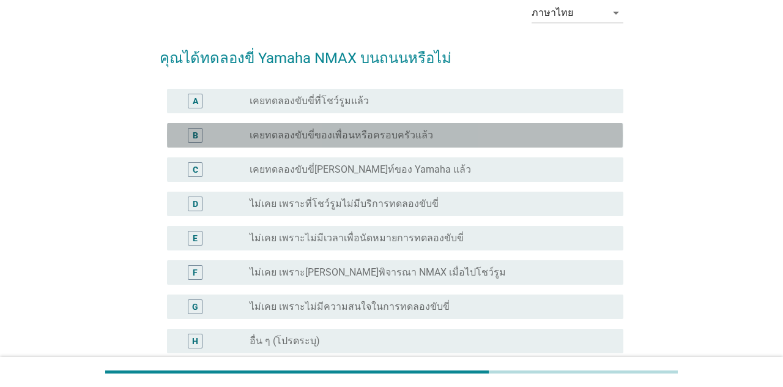
scroll to position [70, 0]
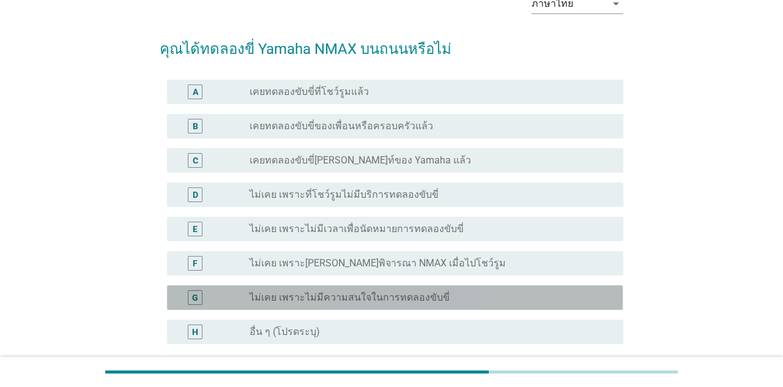
click at [497, 299] on div "radio_button_unchecked ไม่เคย เพราะไม่มีความสนใจในการทดลองขับขี่" at bounding box center [427, 297] width 354 height 12
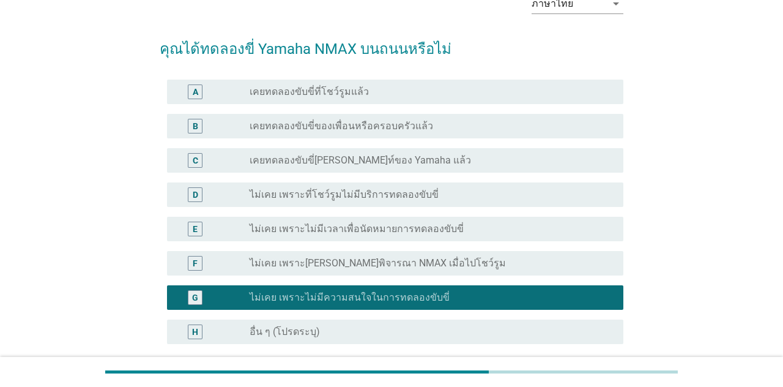
click at [512, 263] on div "radio_button_unchecked ไม่เคย เพราะ[PERSON_NAME]พิจารณา NMAX เมื่อไปโชว์รูม" at bounding box center [427, 263] width 354 height 12
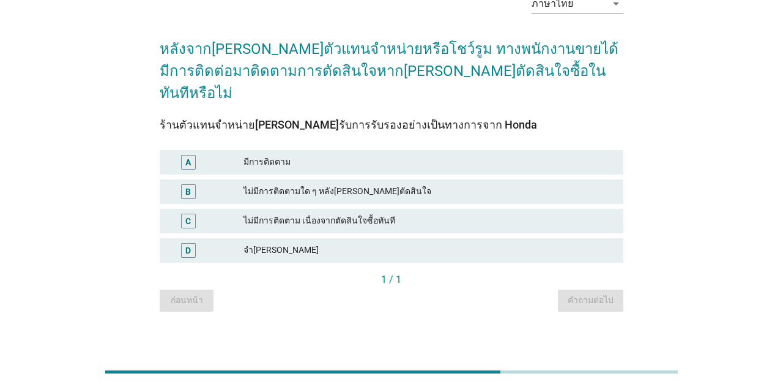
scroll to position [0, 0]
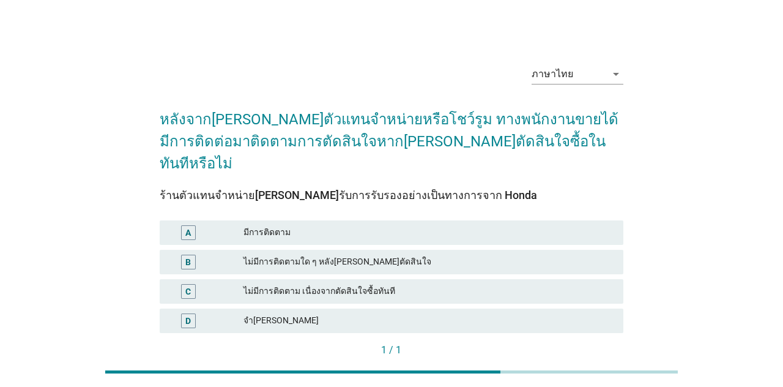
click at [495, 231] on div "มีการติดตาม" at bounding box center [429, 232] width 370 height 15
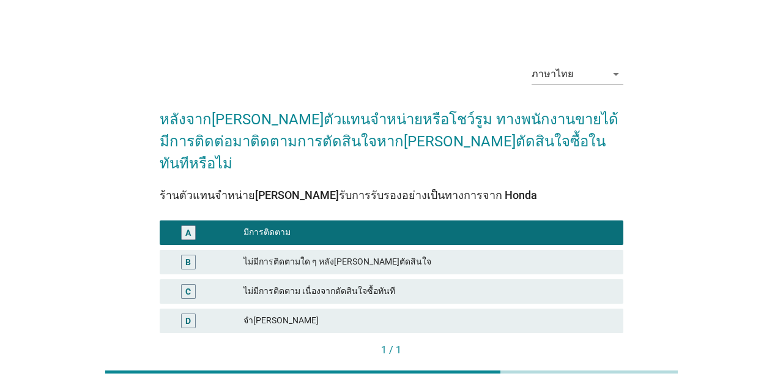
click at [593, 364] on div "คำถามต่อไป" at bounding box center [591, 370] width 46 height 13
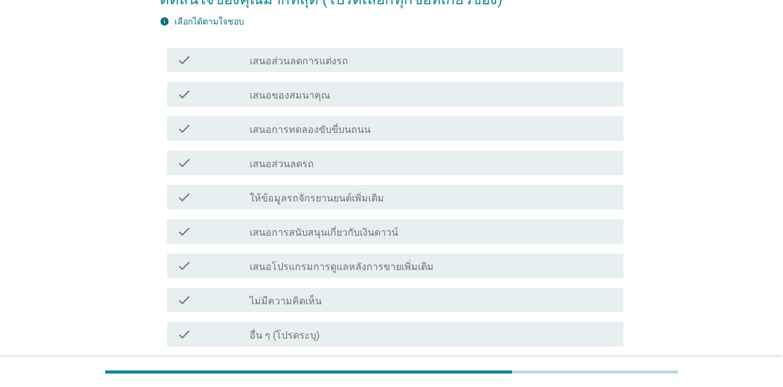
scroll to position [164, 0]
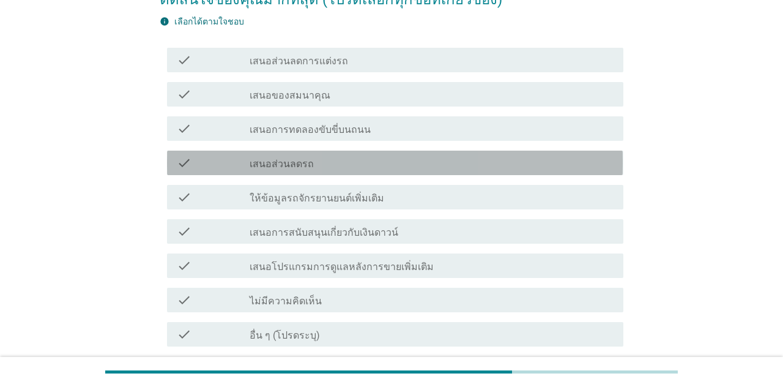
click at [562, 171] on div "check check_box_outline_blank เสนอส่วนลดรถ" at bounding box center [395, 163] width 456 height 24
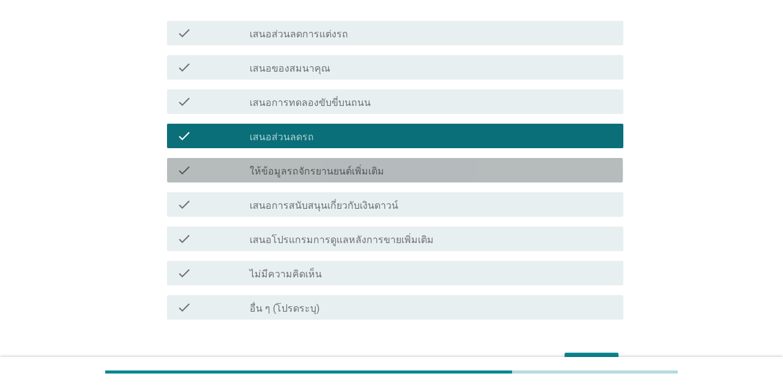
scroll to position [208, 0]
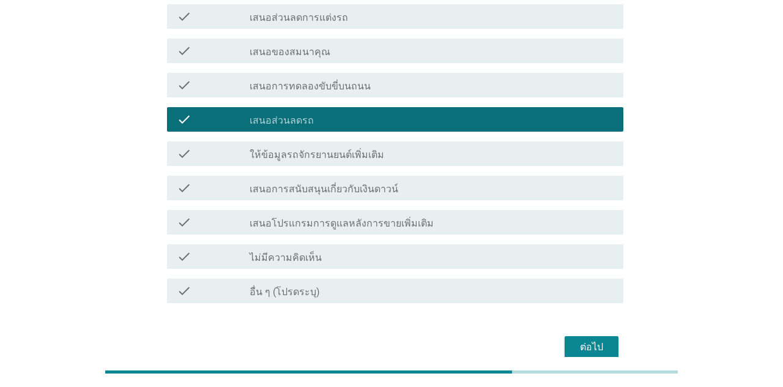
click at [580, 154] on div "check_box_outline_blank ให้ข้อมูลรถจักรยานยนต์เพิ่มเติม" at bounding box center [432, 153] width 364 height 15
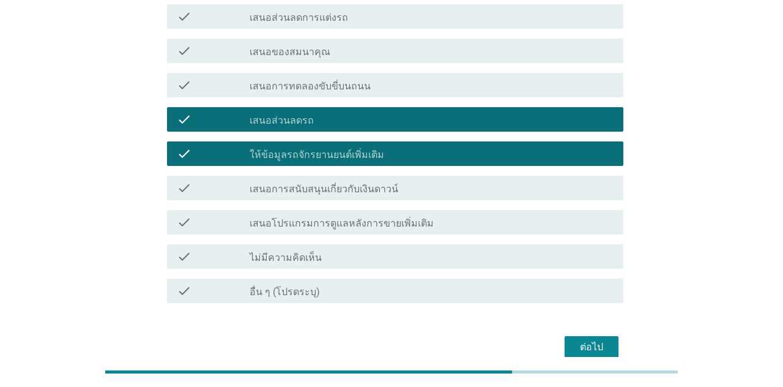
click at [561, 197] on div "check check_box_outline_blank เสนอการสนับสนุนเกี่ยวกับเงินดาวน์" at bounding box center [395, 188] width 456 height 24
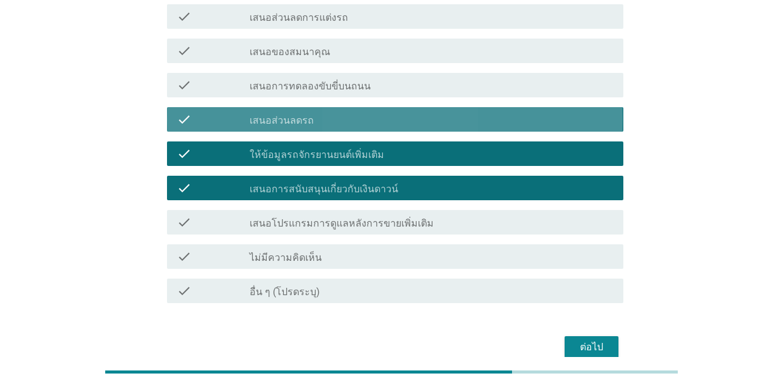
click at [601, 120] on div "check_box_outline_blank เสนอส่วนลดรถ" at bounding box center [432, 119] width 364 height 15
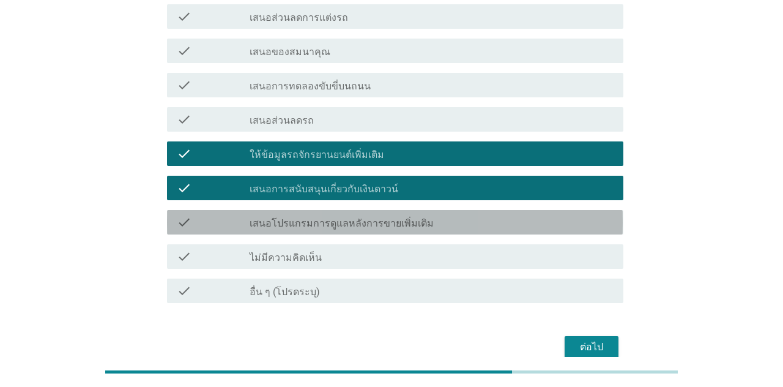
click at [581, 212] on div "check check_box_outline_blank เสนอโปรแกรมการดูแลหลังการขายเพิ่มเติม" at bounding box center [395, 222] width 456 height 24
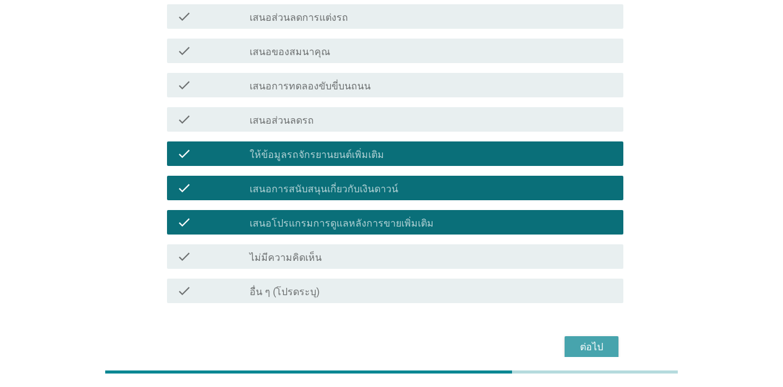
click at [597, 351] on div "ต่อไป" at bounding box center [592, 347] width 34 height 15
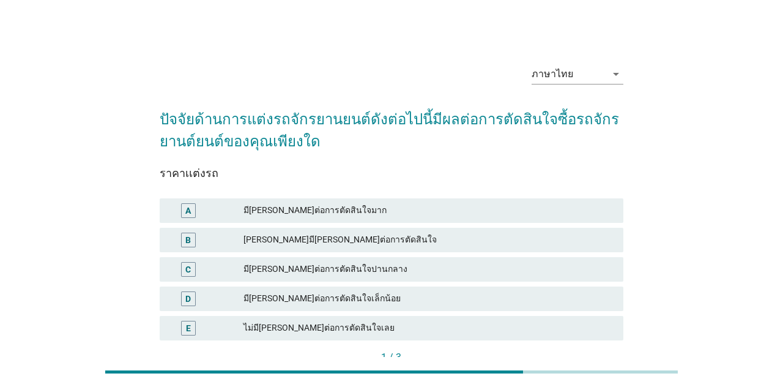
click at [527, 240] on div "[PERSON_NAME]มี[PERSON_NAME]ต่อการตัดสินใจ" at bounding box center [429, 240] width 370 height 15
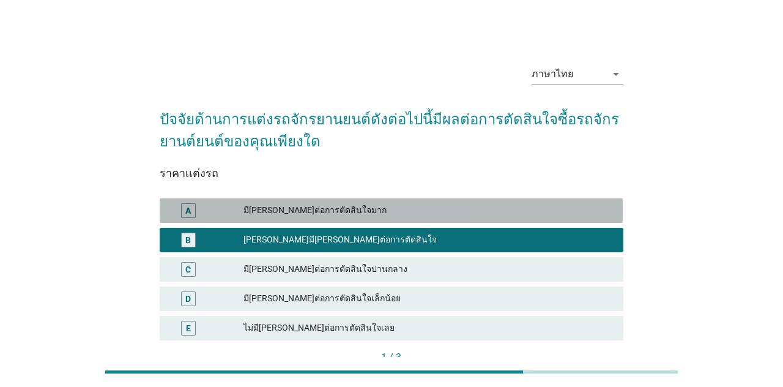
click at [544, 221] on div "A มี[PERSON_NAME]ต่อการตัดสินใจมาก" at bounding box center [391, 210] width 463 height 24
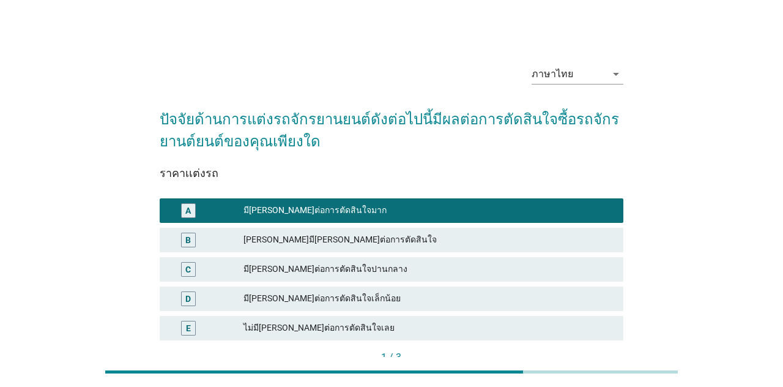
click at [603, 378] on div "ต่อไป" at bounding box center [597, 378] width 34 height 13
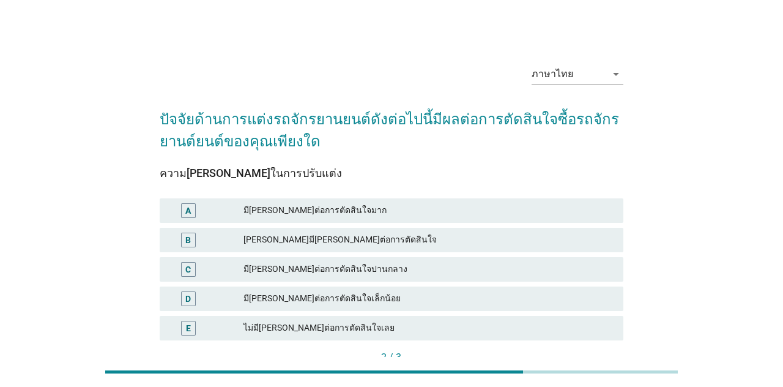
click at [527, 247] on div "[PERSON_NAME]มี[PERSON_NAME]ต่อการตัดสินใจ" at bounding box center [429, 240] width 370 height 15
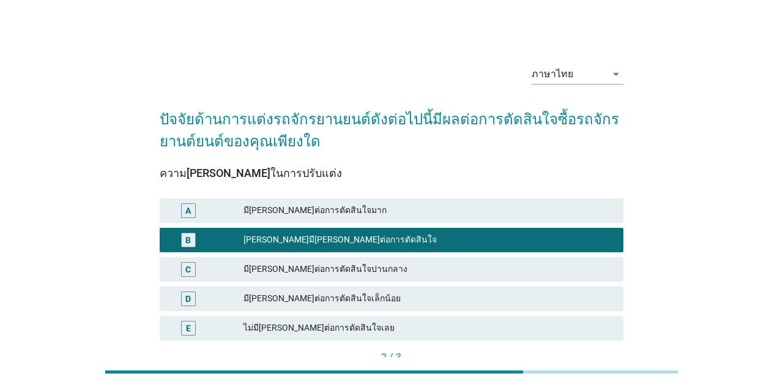
click at [604, 376] on div "ต่อไป" at bounding box center [597, 378] width 34 height 13
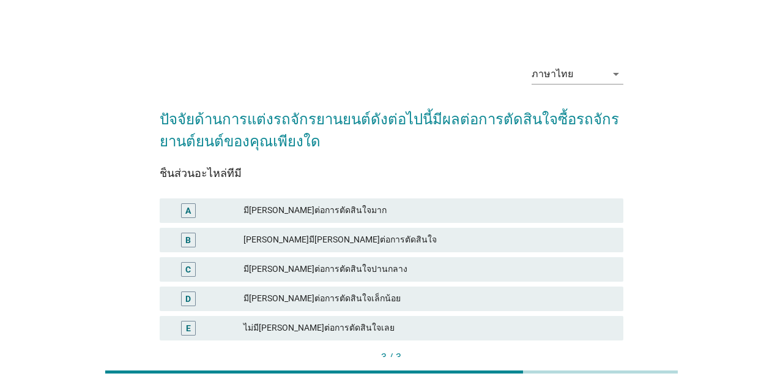
click at [553, 260] on div "C มี[PERSON_NAME]ต่อการตัดสินใจปานกลาง" at bounding box center [391, 269] width 463 height 24
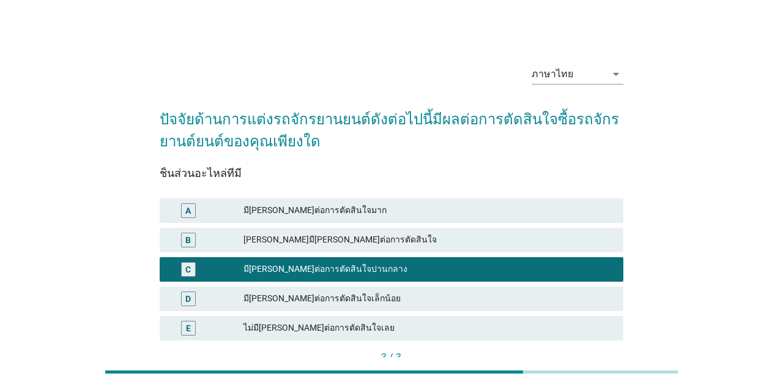
click at [563, 241] on div "[PERSON_NAME]มี[PERSON_NAME]ต่อการตัดสินใจ" at bounding box center [429, 240] width 370 height 15
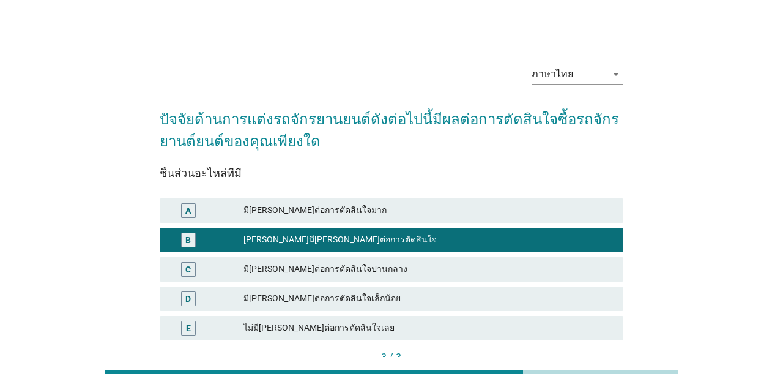
click at [586, 213] on div "มี[PERSON_NAME]ต่อการตัดสินใจมาก" at bounding box center [429, 210] width 370 height 15
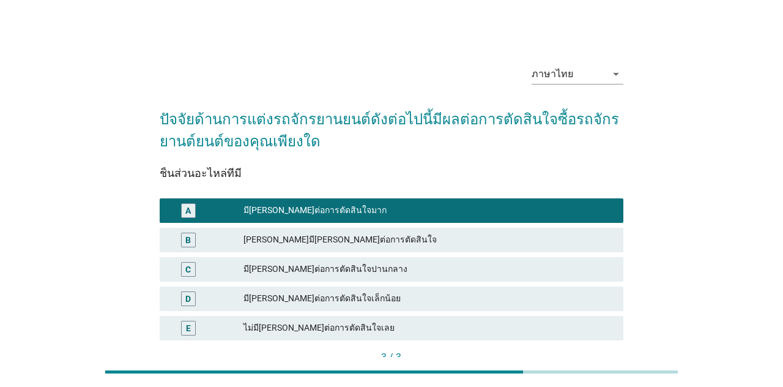
click at [602, 379] on div "คำถามต่อไป" at bounding box center [591, 378] width 46 height 13
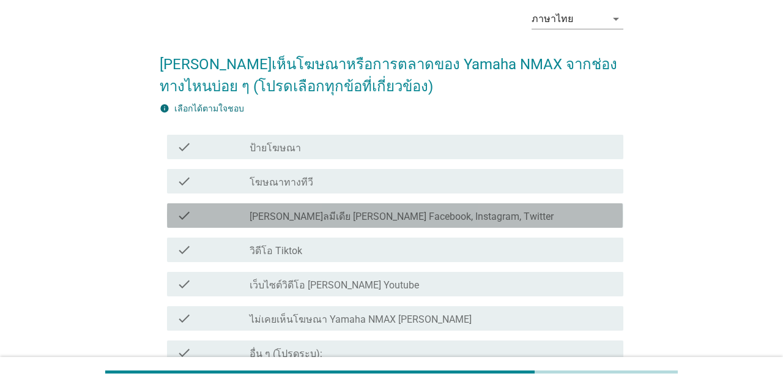
scroll to position [56, 0]
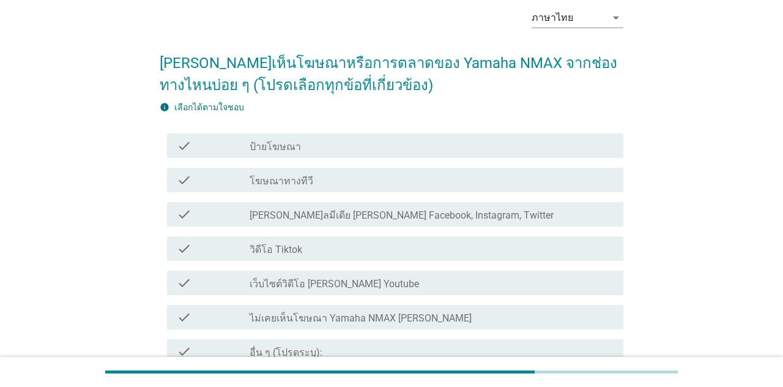
click at [603, 191] on div "check check_box_outline_blank โฆษณาทางทีวี" at bounding box center [395, 180] width 456 height 24
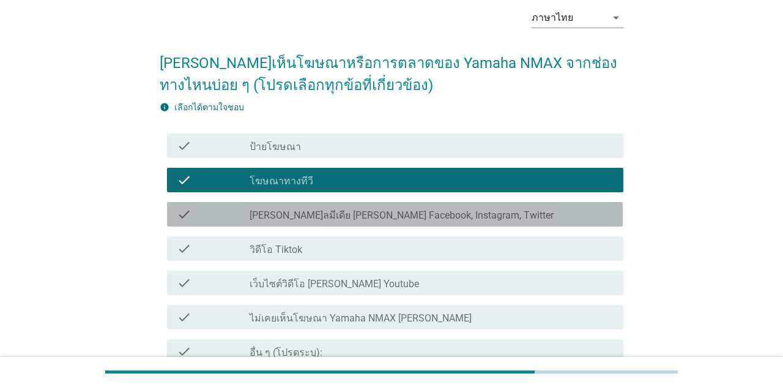
click at [598, 213] on div "check_box_outline_blank [PERSON_NAME]ลมีเดีย [PERSON_NAME] Facebook, Instagram,…" at bounding box center [432, 214] width 364 height 15
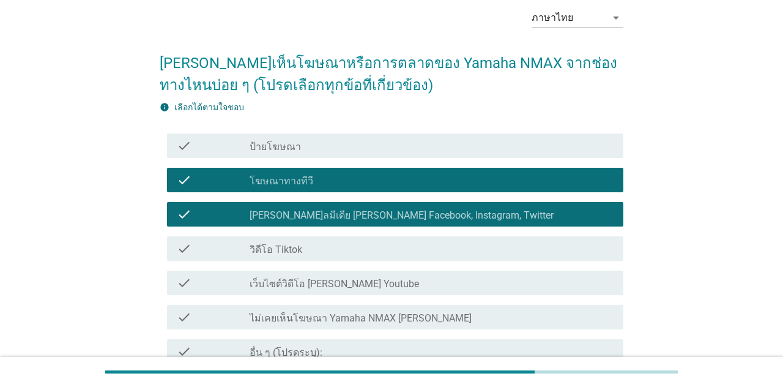
click at [594, 213] on div "check_box_outline_blank [PERSON_NAME]ลมีเดีย [PERSON_NAME] Facebook, Instagram,…" at bounding box center [432, 214] width 364 height 15
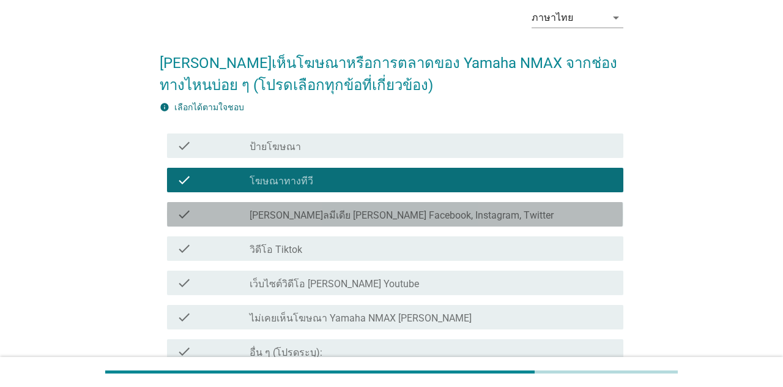
click at [562, 256] on div "check check_box_outline_blank วิดีโอ Tiktok" at bounding box center [395, 248] width 456 height 24
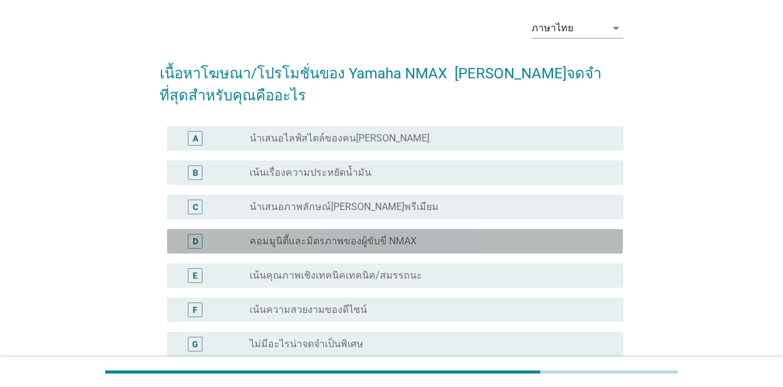
scroll to position [50, 0]
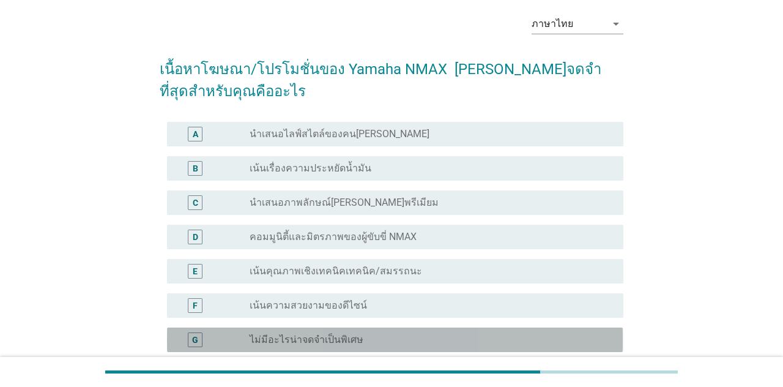
click at [534, 334] on div "radio_button_unchecked ไม่มีอะไรน่าจดจําเป็นพิเศษ" at bounding box center [427, 340] width 354 height 12
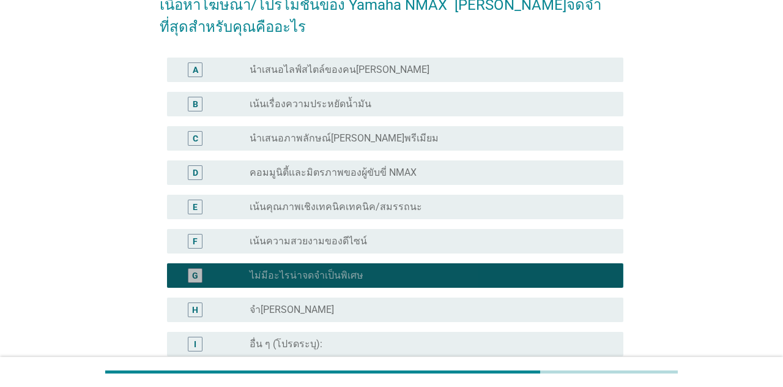
scroll to position [182, 0]
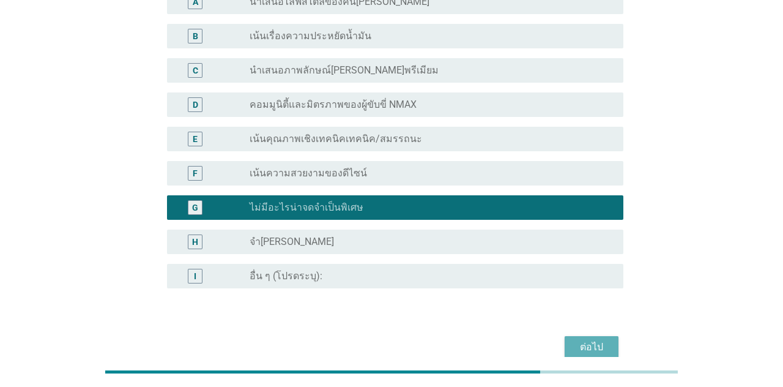
click at [597, 350] on div "ต่อไป" at bounding box center [592, 347] width 34 height 15
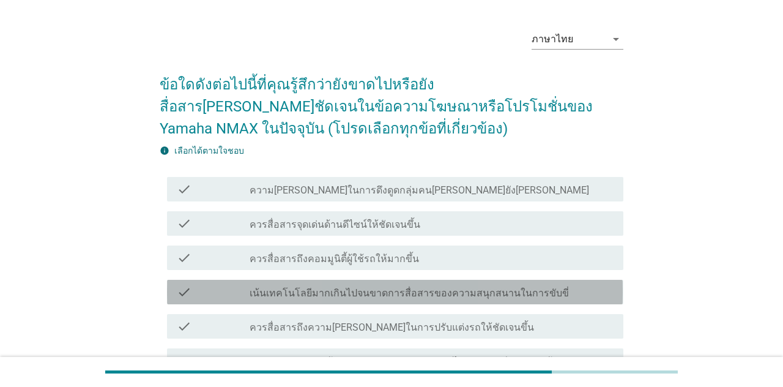
scroll to position [37, 0]
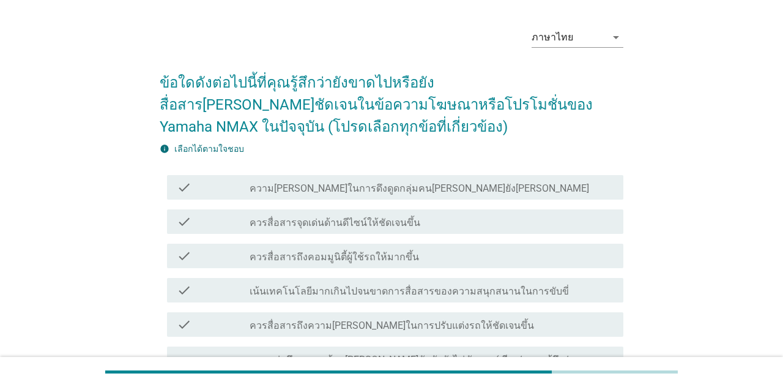
click at [594, 197] on div "check check_box_outline_blank ความ[PERSON_NAME]ในการดึงดูดกลุ่มคน[PERSON_NAME]ย…" at bounding box center [395, 187] width 456 height 24
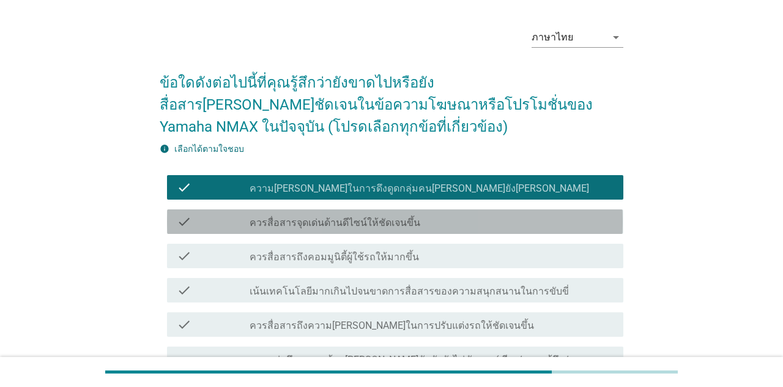
click at [568, 224] on div "check_box_outline_blank ควรสื่อสารจุดเด่นด้านดีไซน์ให้ชัดเจนขึ้น" at bounding box center [432, 221] width 364 height 15
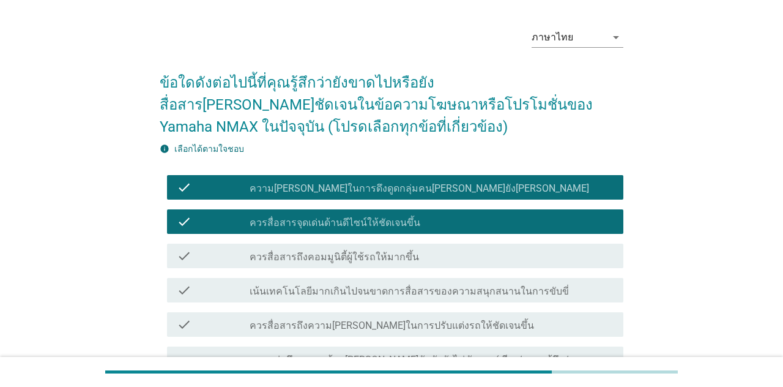
click at [580, 295] on div "check_box_outline_blank เน้นเทคโนโลยีมากเกินไปจนขาดการสื่อสารของความสนุกสนานในก…" at bounding box center [432, 290] width 364 height 15
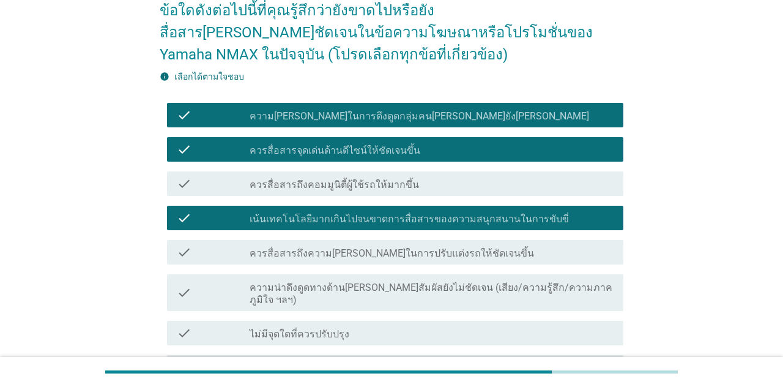
scroll to position [112, 0]
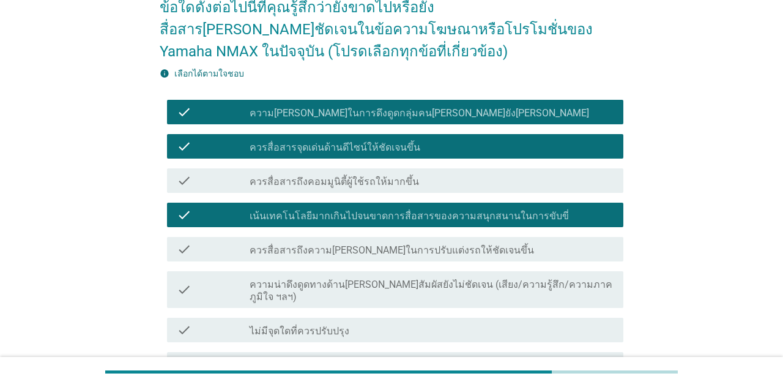
click at [602, 283] on label "ความน่าดึงดูดทางด้าน[PERSON_NAME]สัมผัสยังไม่ชัดเจน (เสียง/ความรู้สึก/ความภาคภู…" at bounding box center [432, 291] width 364 height 24
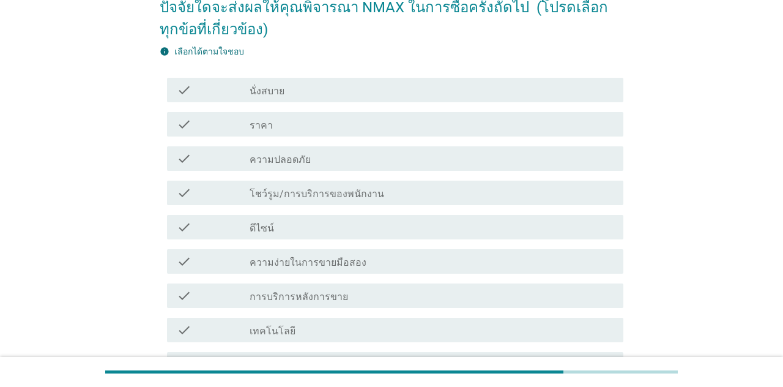
scroll to position [0, 0]
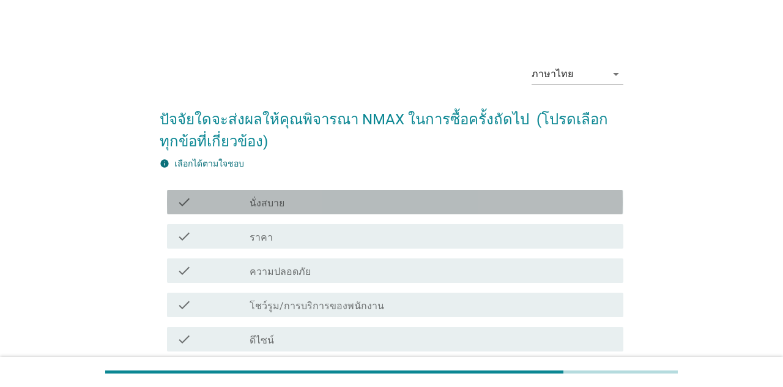
click at [574, 207] on div "check_box_outline_blank นั่งสบาย" at bounding box center [432, 202] width 364 height 15
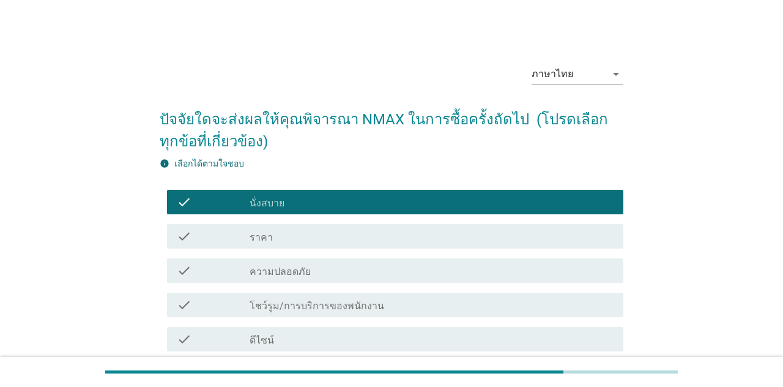
click at [533, 280] on div "check check_box_outline_blank ความปลอดภัย" at bounding box center [395, 270] width 456 height 24
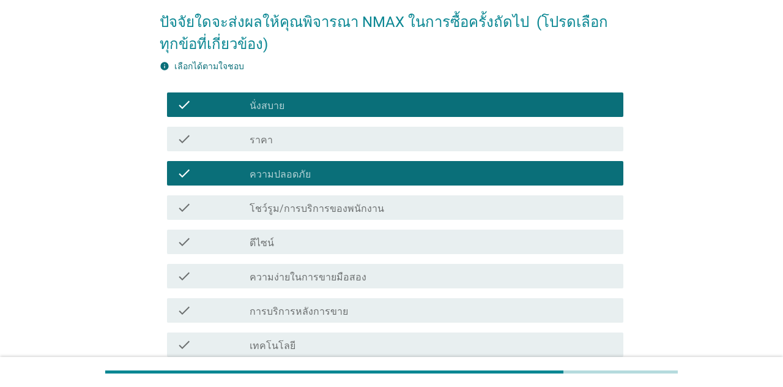
scroll to position [99, 0]
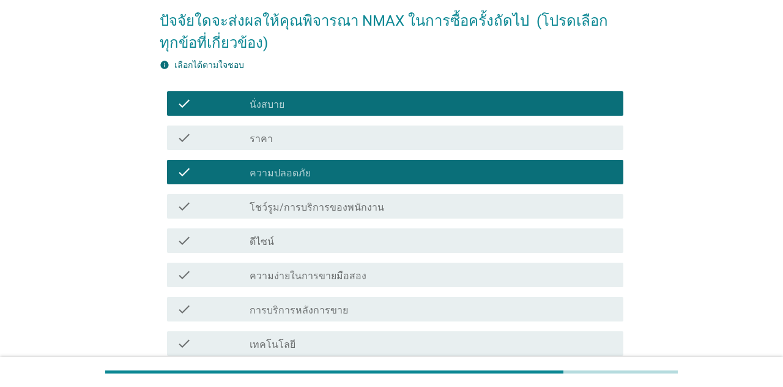
click at [544, 279] on div "check_box_outline_blank ความง่ายในการขายมือสอง" at bounding box center [432, 274] width 364 height 15
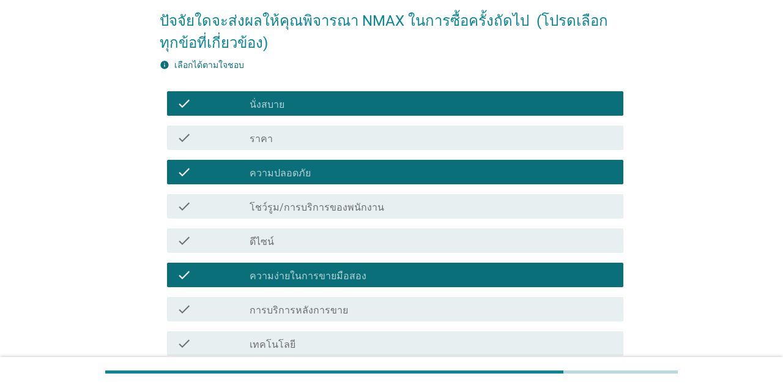
click at [544, 275] on div "check_box_outline_blank ความง่ายในการขายมือสอง" at bounding box center [432, 274] width 364 height 15
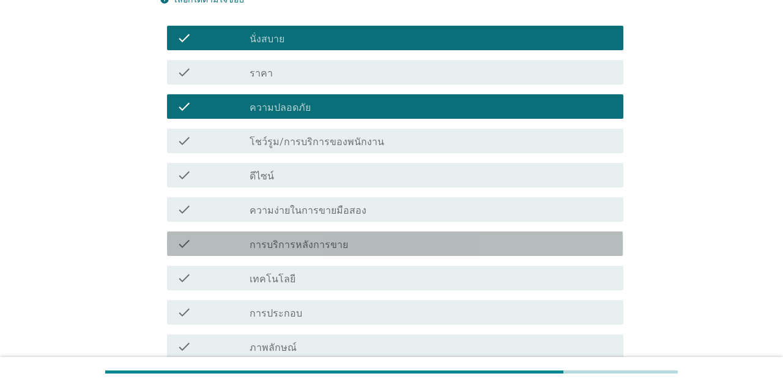
click at [553, 239] on div "check_box_outline_blank การบริการหลังการขาย" at bounding box center [432, 243] width 364 height 15
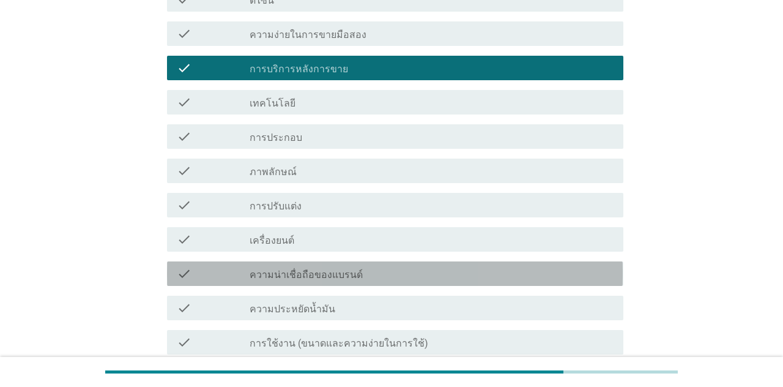
scroll to position [341, 0]
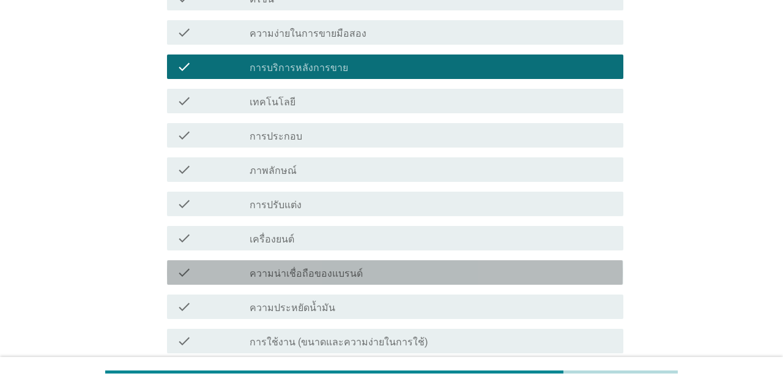
click at [550, 266] on div "check_box_outline_blank ความน่าเชื่อถือของแบรนด์" at bounding box center [432, 272] width 364 height 15
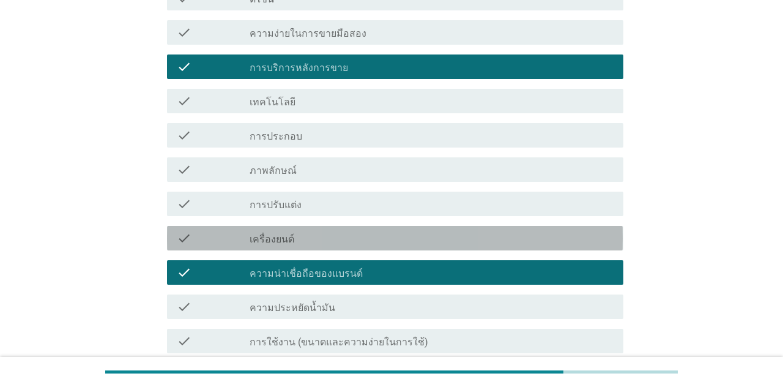
click at [563, 230] on div "check check_box_outline_blank เครื่องยนต์" at bounding box center [395, 238] width 456 height 24
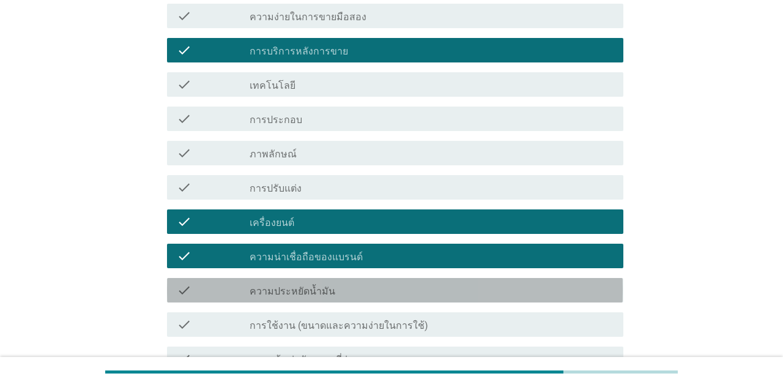
scroll to position [359, 0]
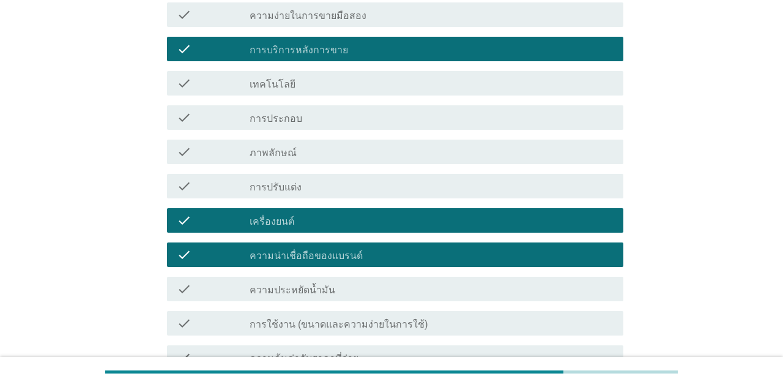
click at [559, 284] on div "check_box_outline_blank ความประหยัดน้ำมัน" at bounding box center [432, 289] width 364 height 15
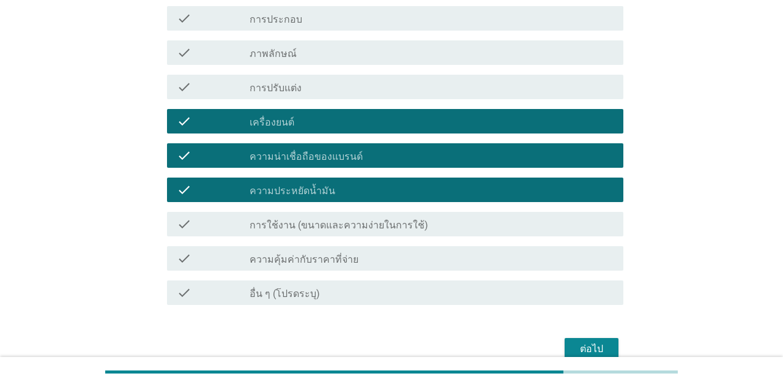
scroll to position [460, 0]
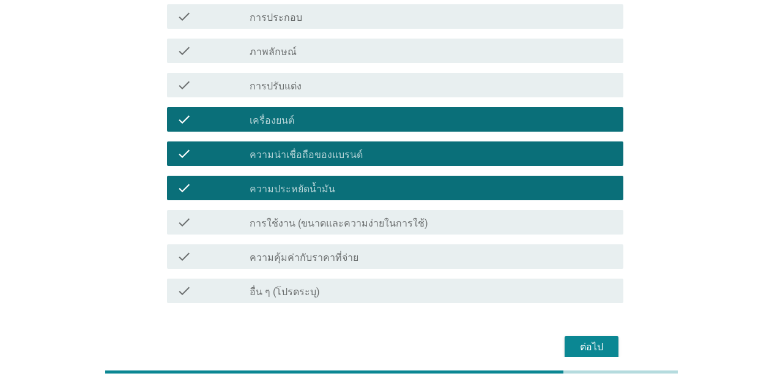
click at [557, 247] on div "check check_box_outline_blank ความคุ้มค่ากับราคาที่จ่าย" at bounding box center [395, 256] width 456 height 24
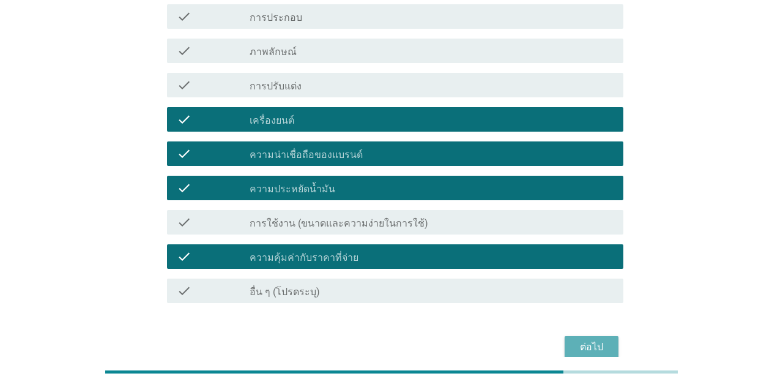
click at [598, 349] on div "ต่อไป" at bounding box center [592, 347] width 34 height 15
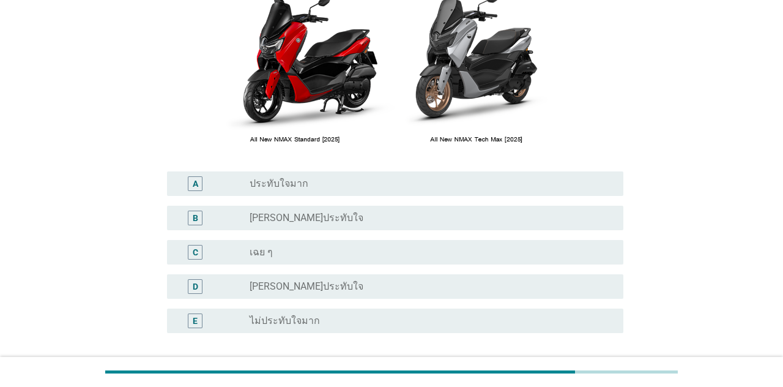
scroll to position [184, 0]
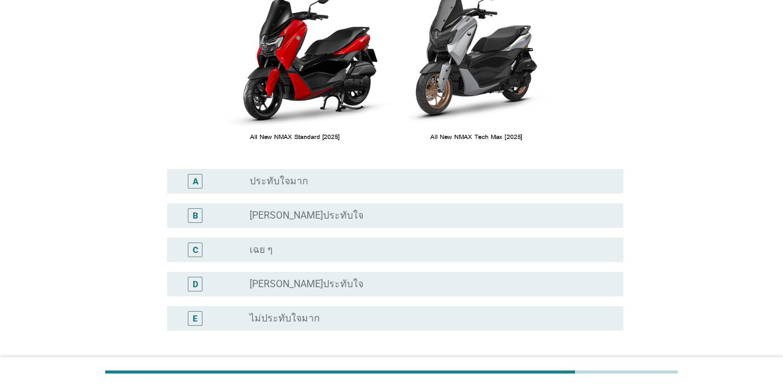
click at [572, 222] on div "radio_button_unchecked [PERSON_NAME]ประทับใจ" at bounding box center [427, 215] width 354 height 12
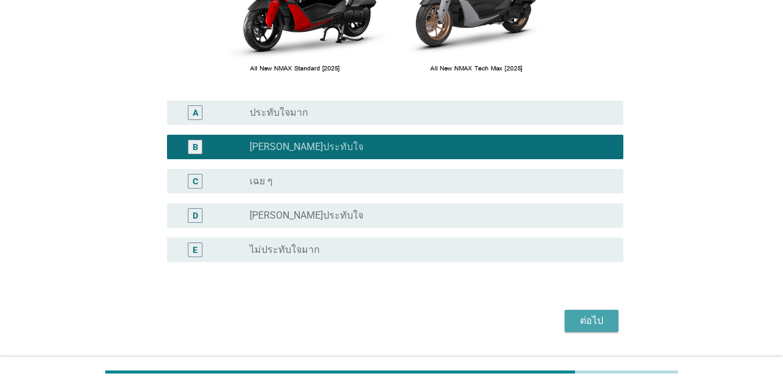
scroll to position [256, 0]
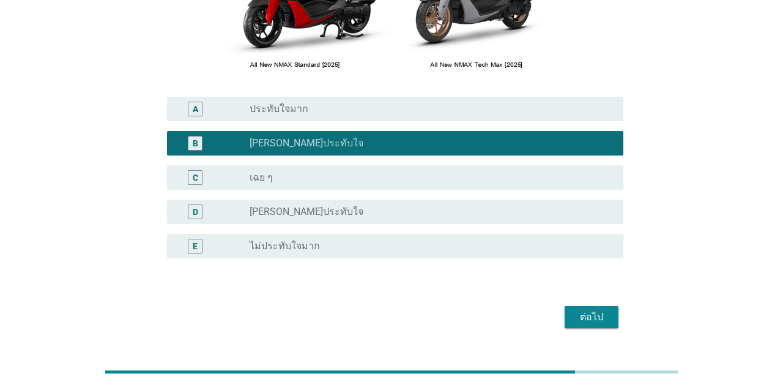
click at [599, 324] on div "ต่อไป" at bounding box center [592, 317] width 34 height 15
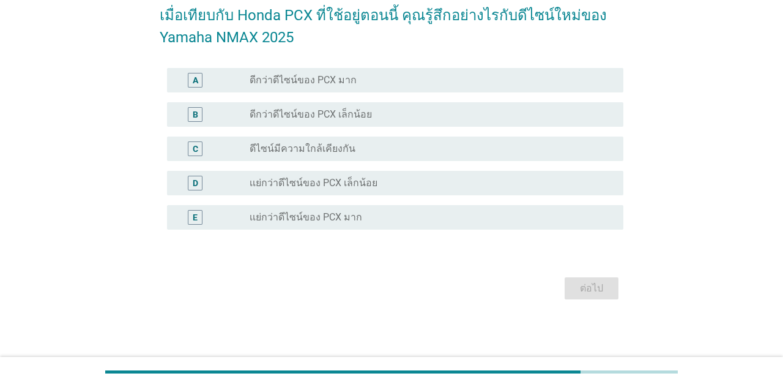
scroll to position [0, 0]
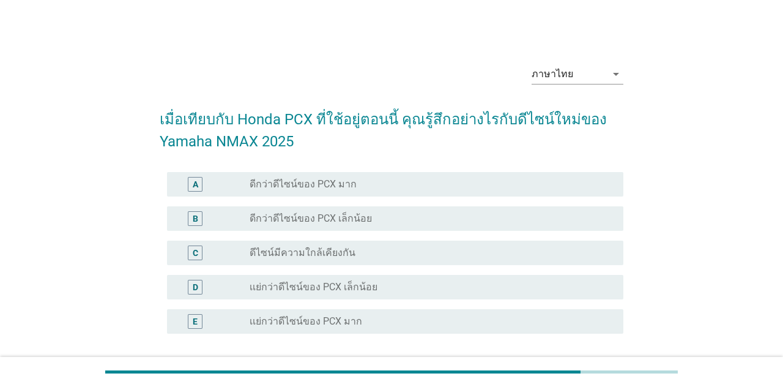
click at [579, 257] on div "radio_button_unchecked ดีไซน์มีความใกล้เคียงกัน" at bounding box center [427, 253] width 354 height 12
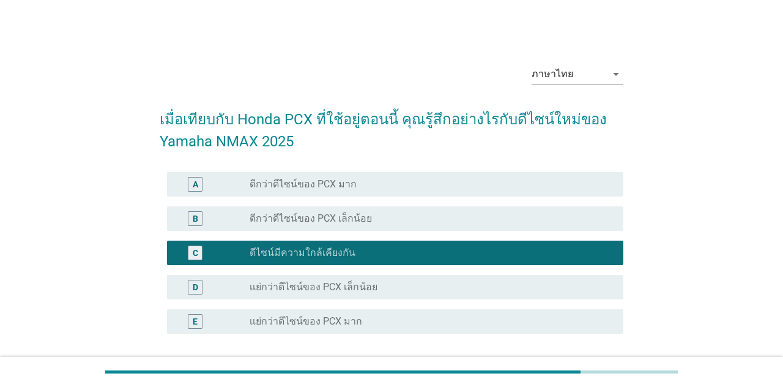
click at [597, 386] on div "ต่อไป" at bounding box center [592, 392] width 34 height 15
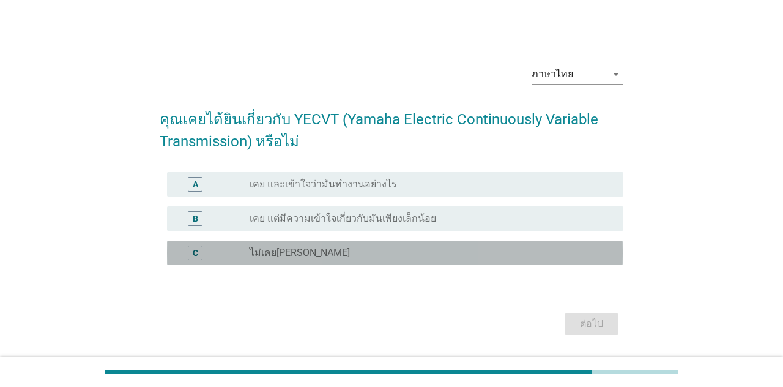
click at [568, 259] on div "radio_button_unchecked ไม่เคย[PERSON_NAME]" at bounding box center [427, 253] width 354 height 12
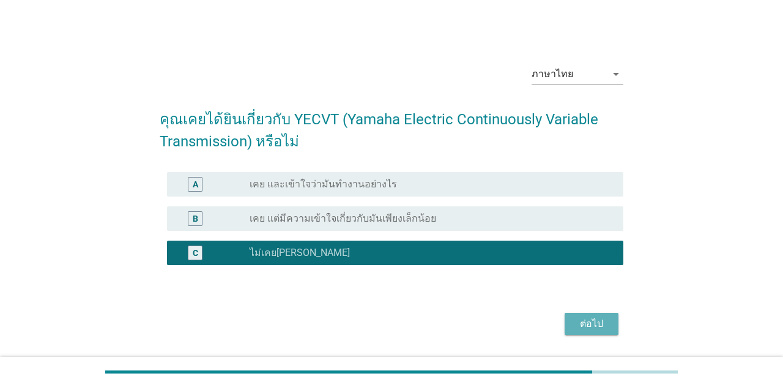
click at [591, 331] on div "ต่อไป" at bounding box center [592, 323] width 34 height 15
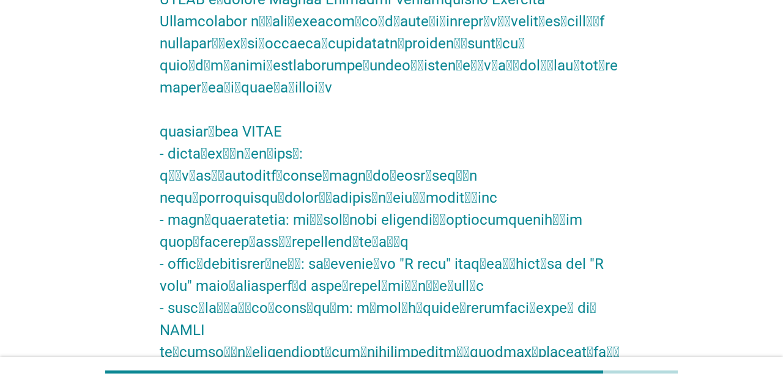
scroll to position [165, 0]
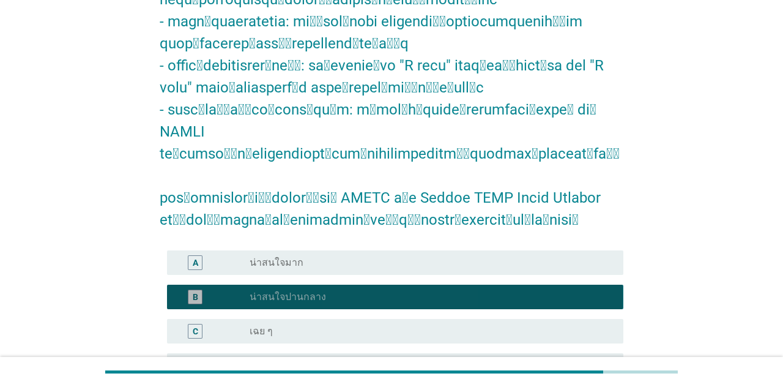
scroll to position [420, 0]
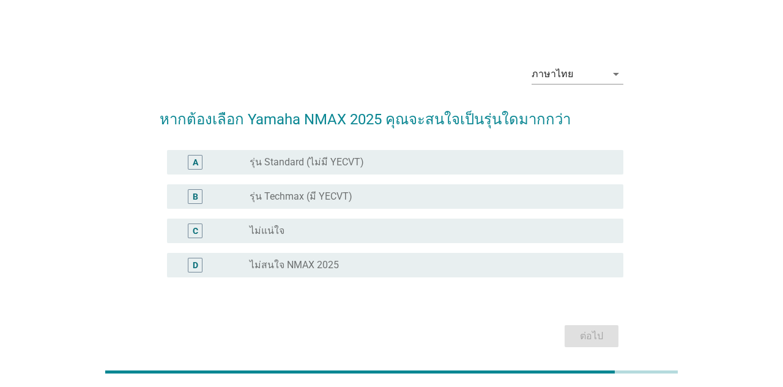
click at [569, 174] on div "A radio_button_unchecked รุ่น Standard (ไม่มี YECVT)" at bounding box center [395, 162] width 456 height 24
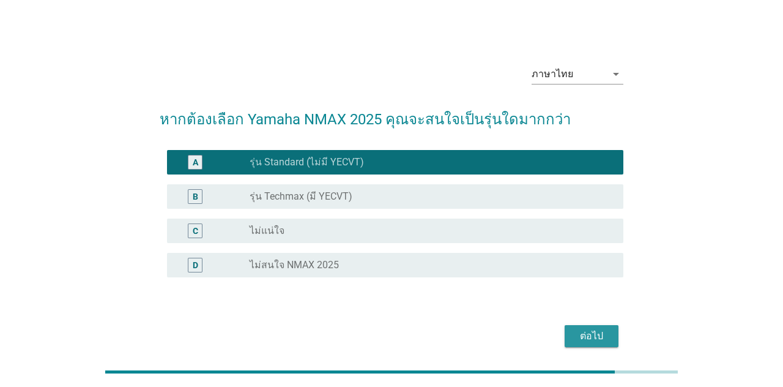
click at [618, 347] on button "ต่อไป" at bounding box center [592, 336] width 54 height 22
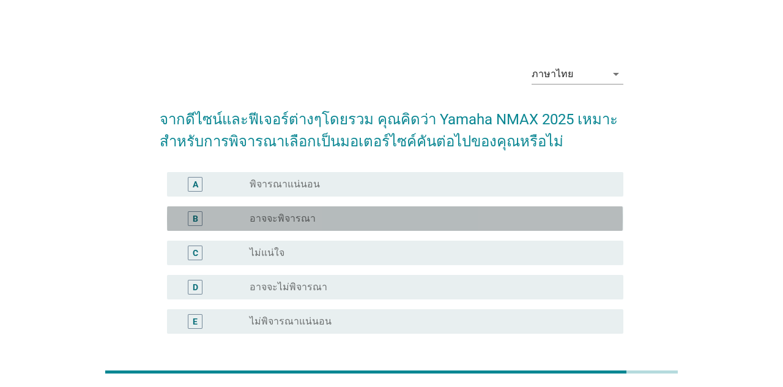
click at [526, 220] on div "radio_button_unchecked อาจจะพิจารณา" at bounding box center [427, 218] width 354 height 12
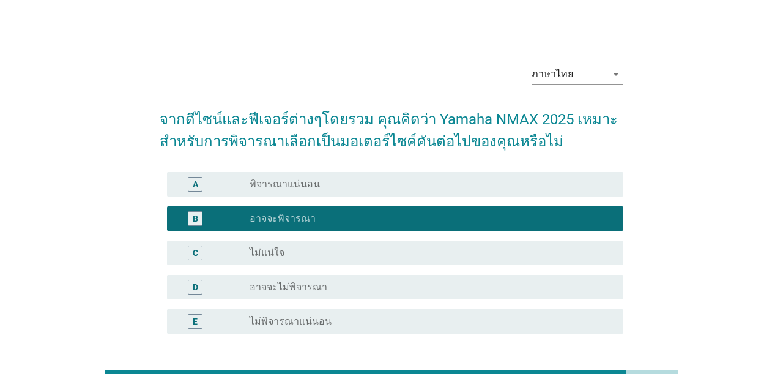
click at [629, 386] on div "ภาษาไทย arrow_drop_down จากดีไซน์และฟีเจอร์ต่างๆโดยรวม คุณคิดว่า Yamaha NMAX 20…" at bounding box center [391, 231] width 483 height 372
click at [597, 386] on div "ต่อไป" at bounding box center [592, 392] width 34 height 15
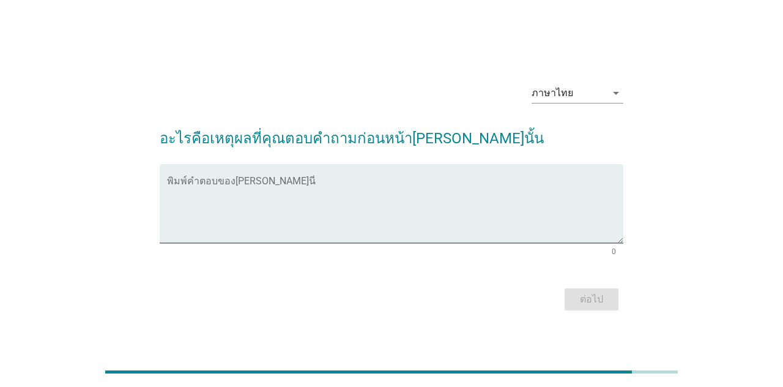
click at [536, 243] on textarea "พิมพ์คำตอบของคุณ ที่นี่" at bounding box center [395, 211] width 456 height 64
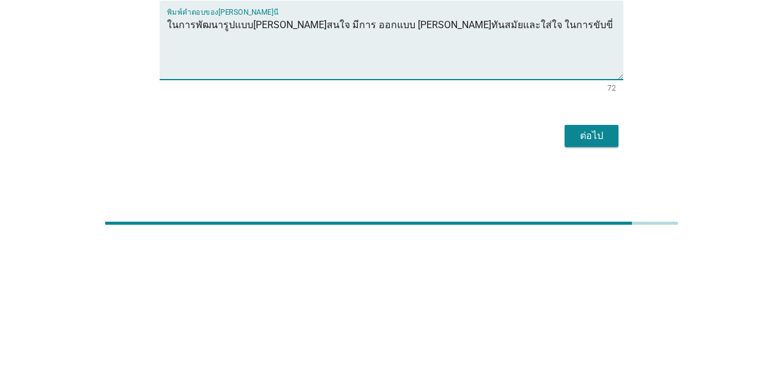
type textarea "ในการพัฒนารูปแบบ[PERSON_NAME]สนใจ มีการ ออกแบบ [PERSON_NAME]ทันสมัยและใส่ใจ ในก…"
click at [610, 296] on button "ต่อไป" at bounding box center [592, 285] width 54 height 22
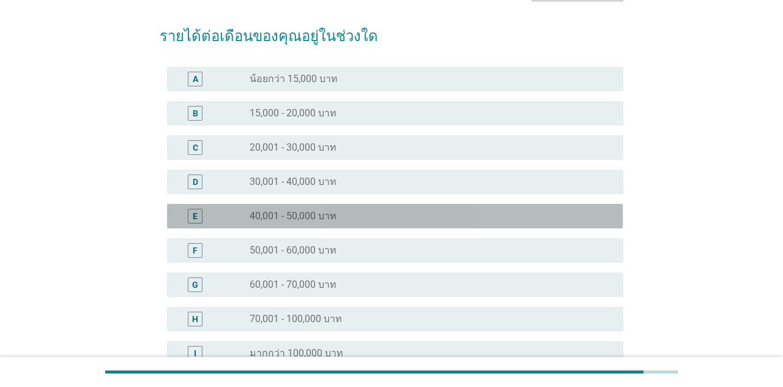
scroll to position [86, 0]
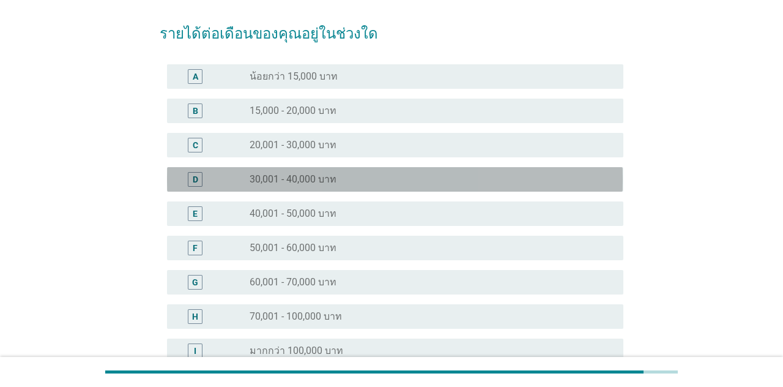
click at [591, 182] on div "radio_button_unchecked 30,001 - 40,000 บาท" at bounding box center [427, 179] width 354 height 12
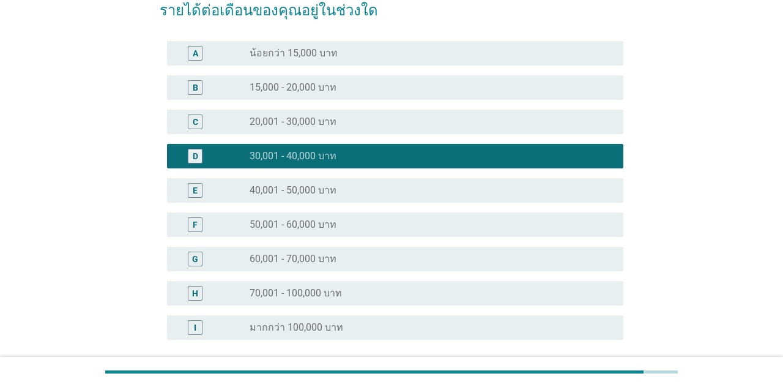
scroll to position [110, 0]
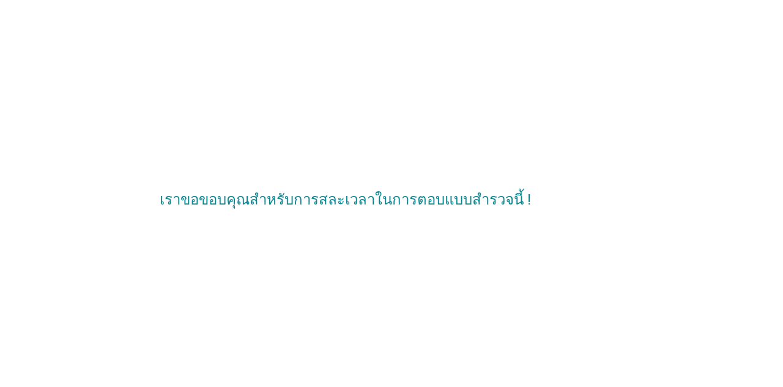
scroll to position [0, 0]
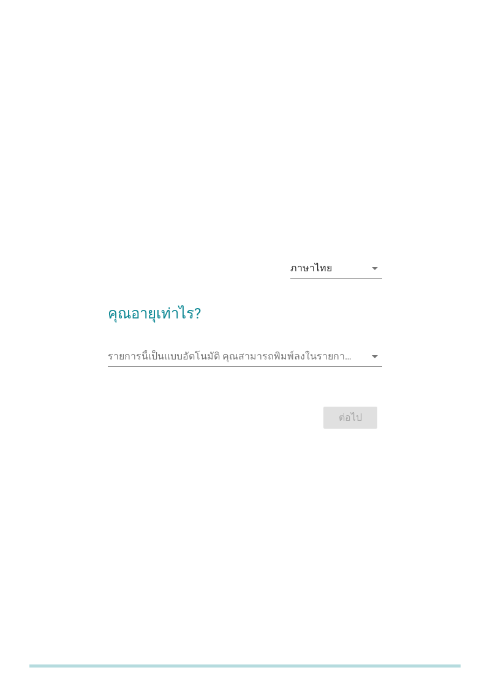
click at [288, 366] on input "รายการนี้เป็นแบบอัตโนมัติ คุณสามารถพิมพ์ลงในรายการนี้" at bounding box center [236, 356] width 257 height 20
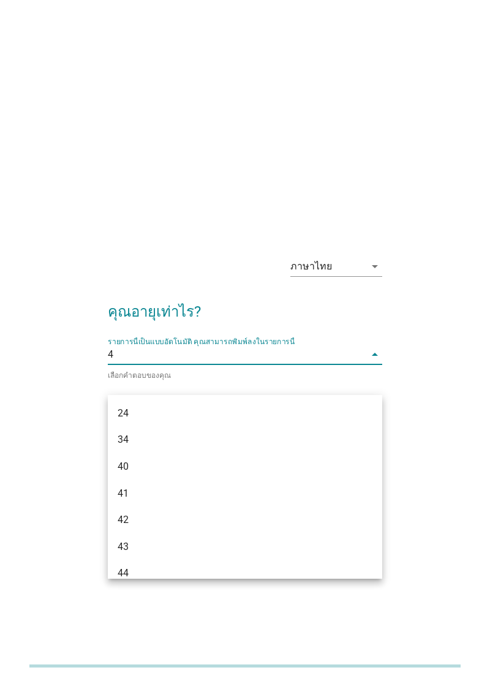
type input "48"
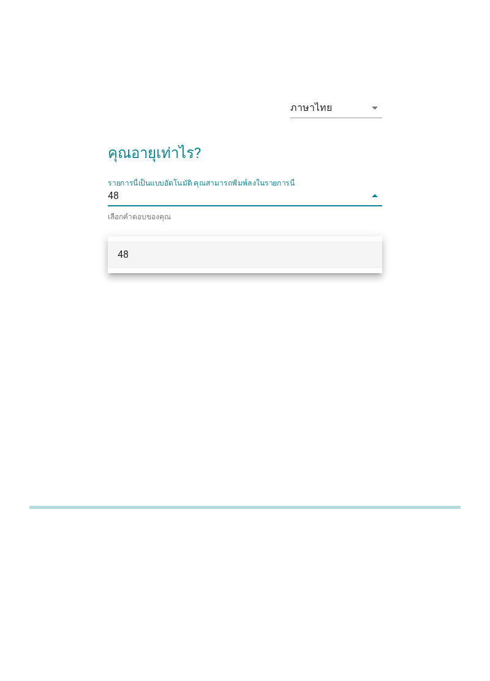
click at [351, 414] on div "48" at bounding box center [245, 413] width 274 height 27
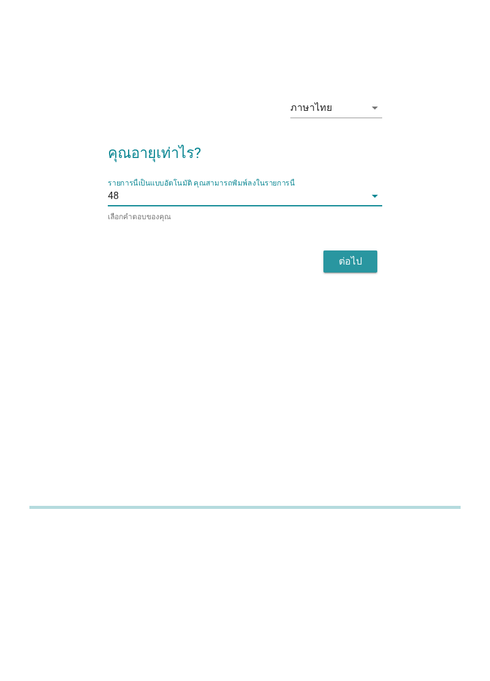
click at [354, 427] on div "ต่อไป" at bounding box center [350, 420] width 34 height 15
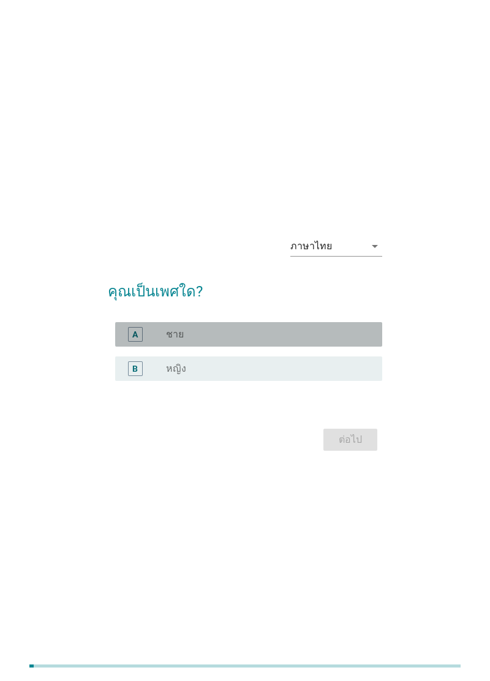
click at [333, 340] on div "radio_button_unchecked ชาย" at bounding box center [264, 334] width 196 height 12
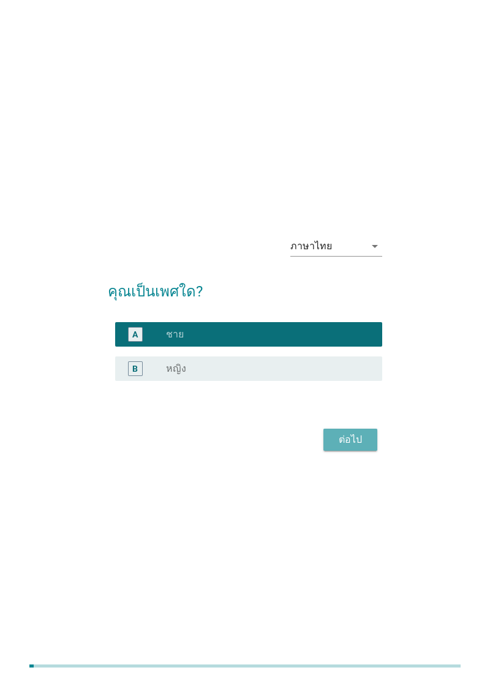
click at [354, 447] on div "ต่อไป" at bounding box center [350, 439] width 34 height 15
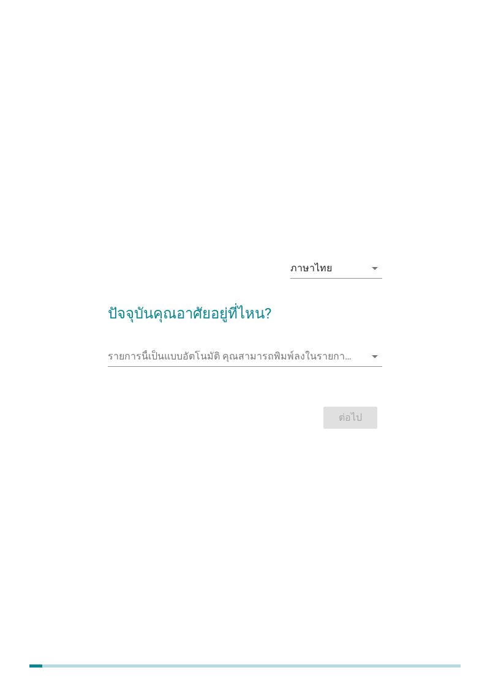
click at [323, 366] on input "รายการนี้เป็นแบบอัตโนมัติ คุณสามารถพิมพ์ลงในรายการนี้" at bounding box center [236, 356] width 257 height 20
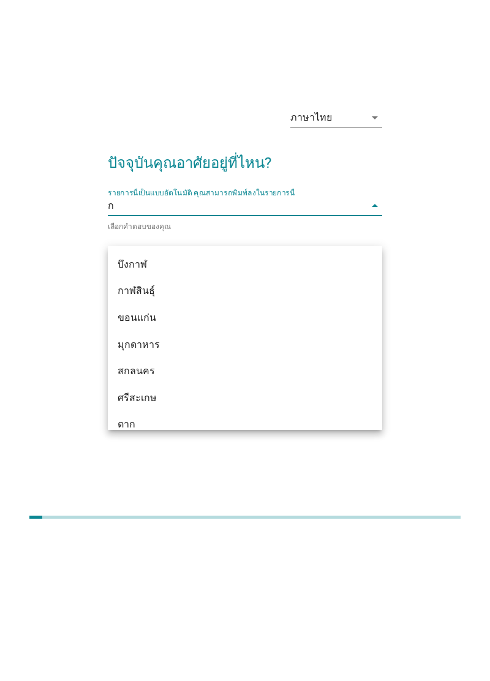
type input "กร"
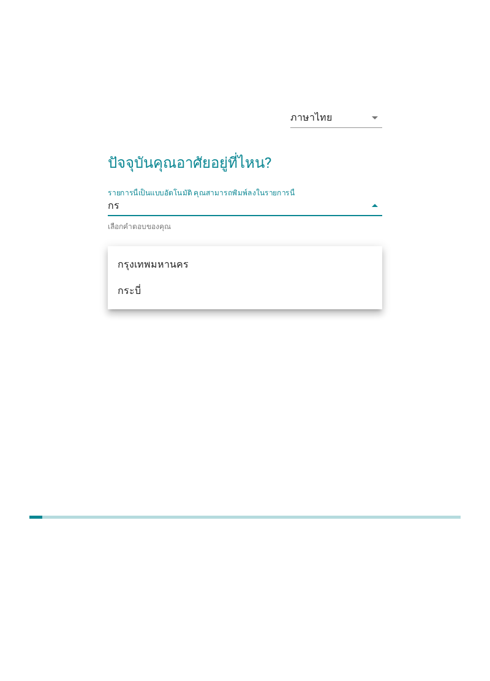
click at [279, 414] on div "กรุงเทพมหานคร" at bounding box center [234, 413] width 233 height 15
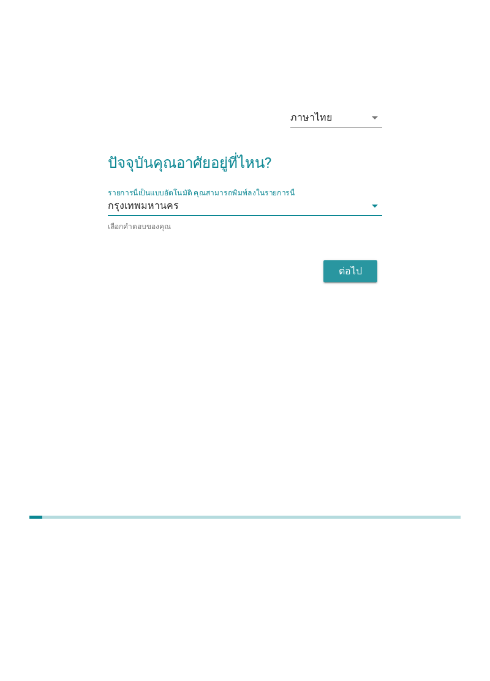
click at [351, 427] on div "ต่อไป" at bounding box center [350, 420] width 34 height 15
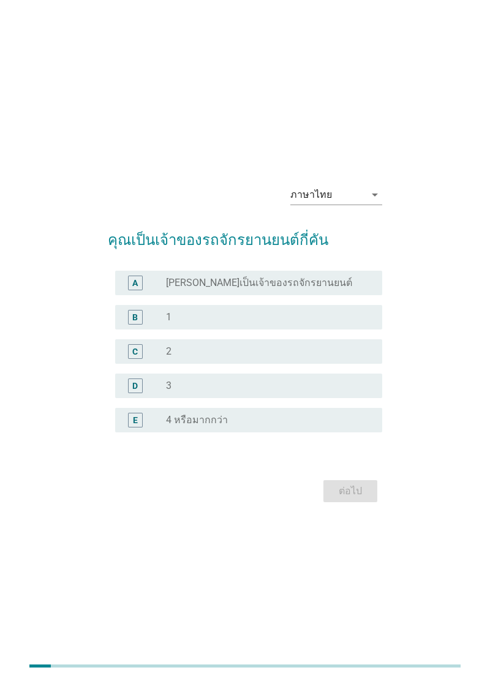
click at [359, 329] on div "B radio_button_unchecked 1" at bounding box center [248, 317] width 267 height 24
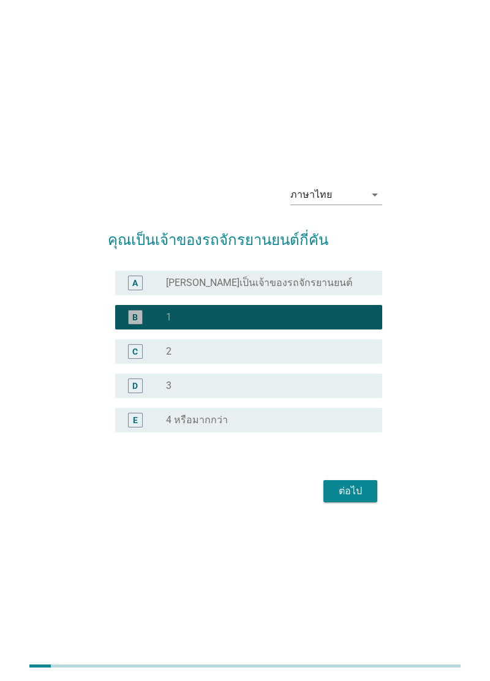
click at [353, 357] on div "radio_button_unchecked 2" at bounding box center [264, 351] width 196 height 12
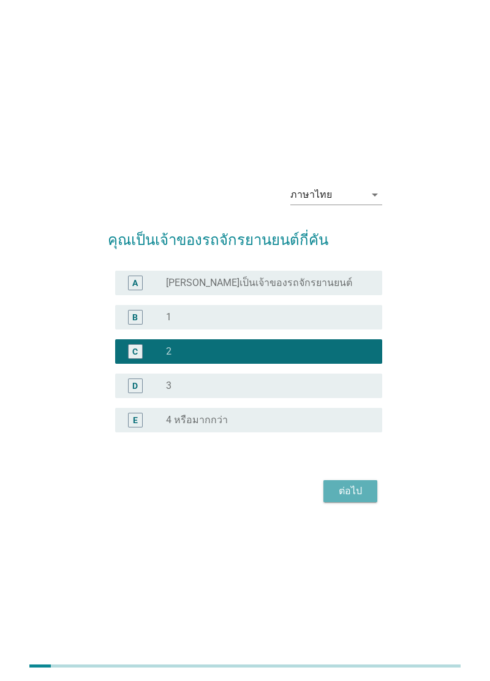
click at [372, 502] on button "ต่อไป" at bounding box center [350, 491] width 54 height 22
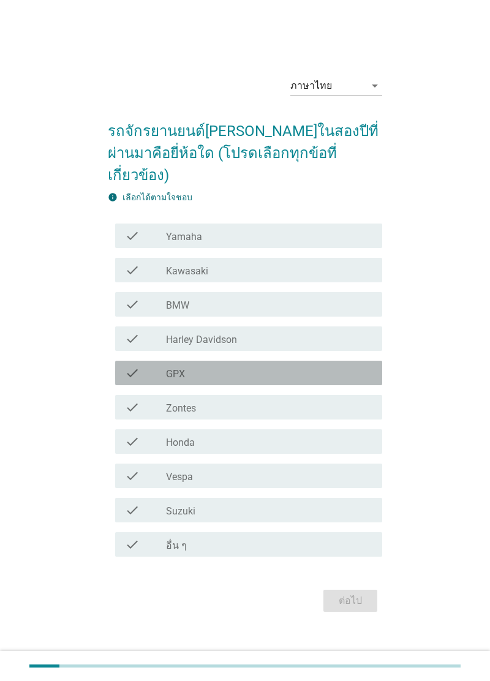
click at [306, 380] on div "check_box_outline_blank GPX" at bounding box center [269, 372] width 206 height 15
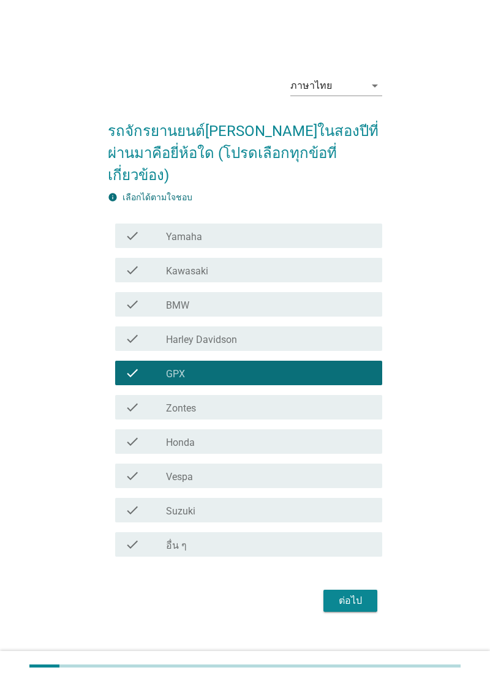
click at [295, 449] on div "check_box_outline_blank Honda" at bounding box center [269, 441] width 206 height 15
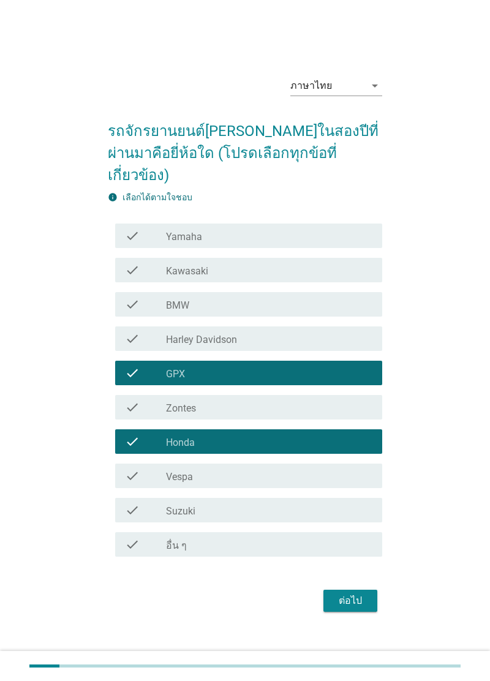
click at [318, 380] on div "check_box_outline_blank GPX" at bounding box center [269, 372] width 206 height 15
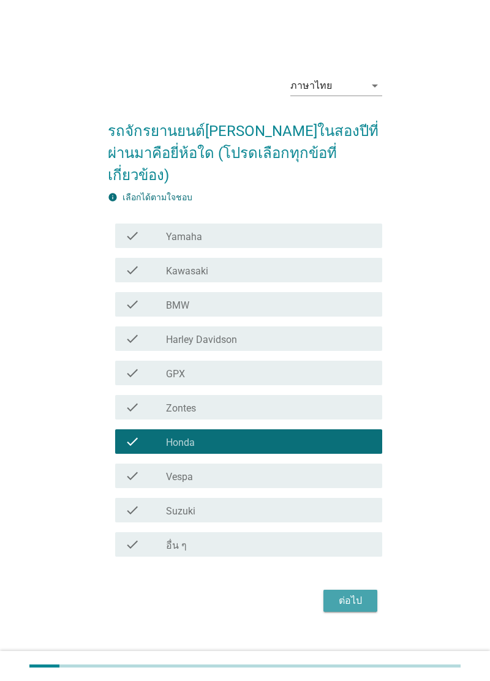
click at [364, 608] on div "ต่อไป" at bounding box center [350, 600] width 34 height 15
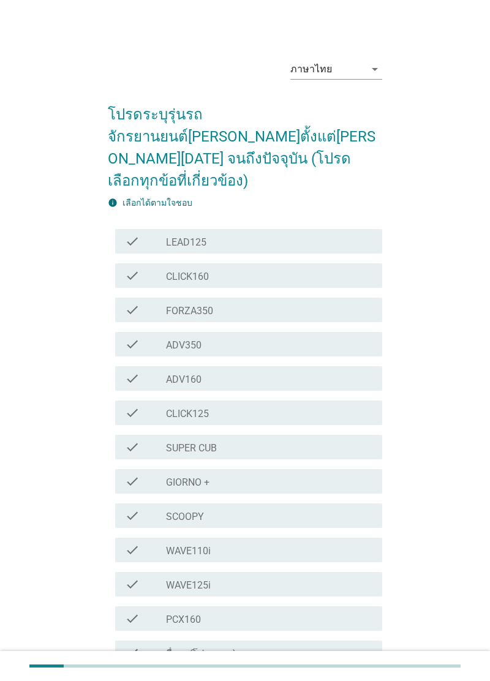
click at [282, 611] on div "check_box_outline_blank PCX160" at bounding box center [269, 618] width 206 height 15
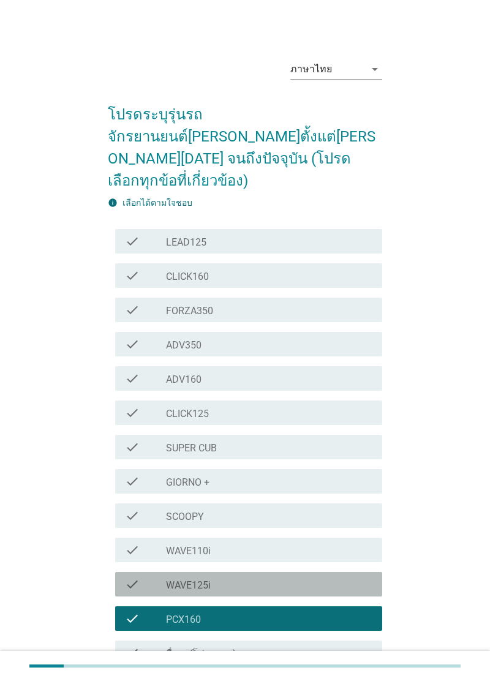
scroll to position [41, 0]
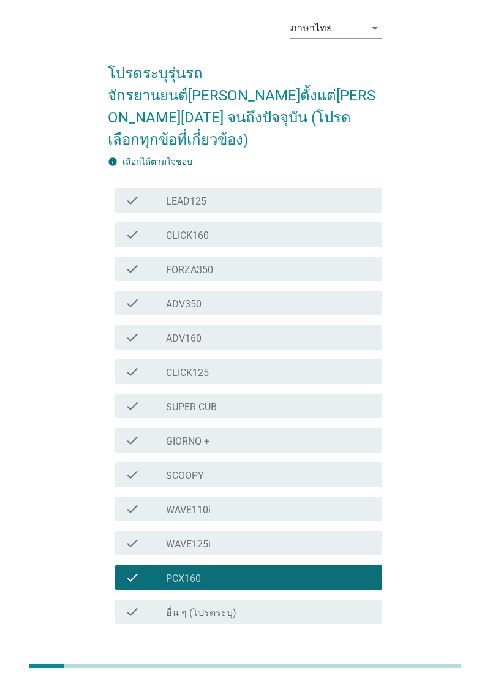
click at [354, 660] on div "ต่อไป" at bounding box center [350, 667] width 34 height 15
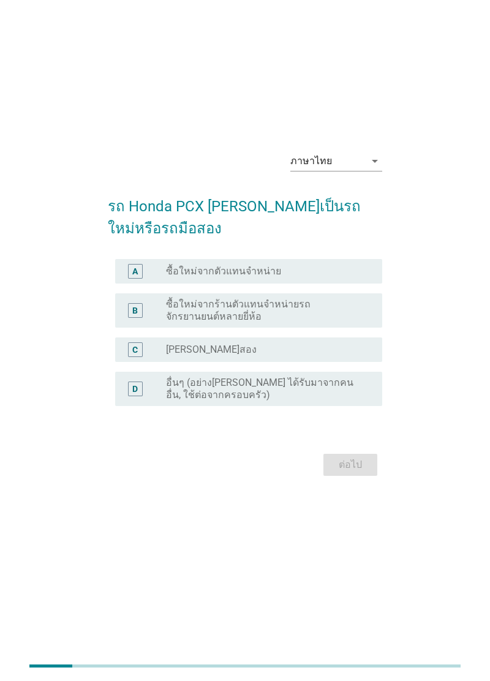
scroll to position [0, 0]
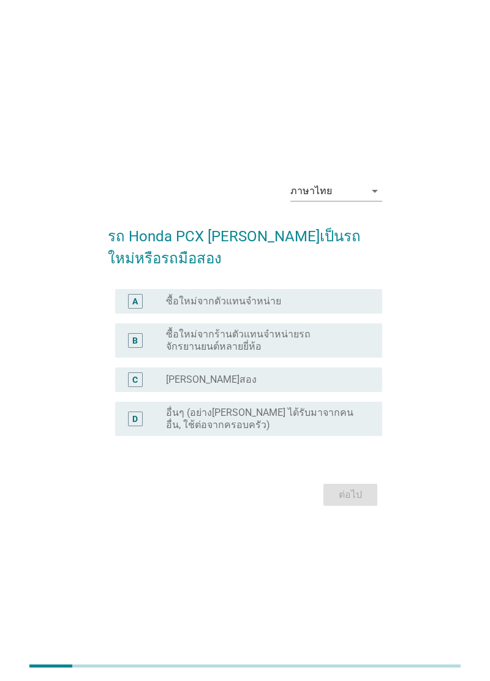
click at [349, 308] on div "radio_button_unchecked ซื้อใหม่จากตัวแทนจำหน่าย" at bounding box center [269, 301] width 206 height 15
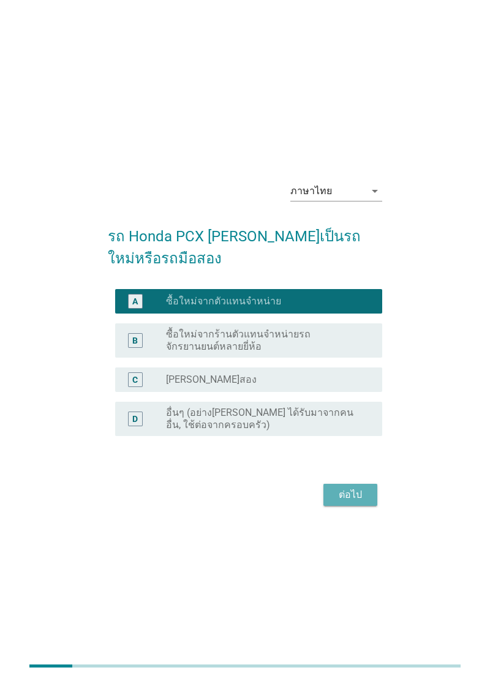
click at [361, 506] on button "ต่อไป" at bounding box center [350, 495] width 54 height 22
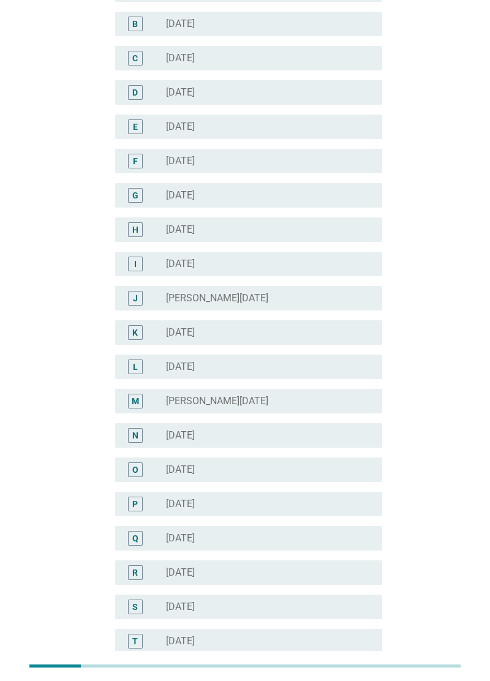
scroll to position [170, 0]
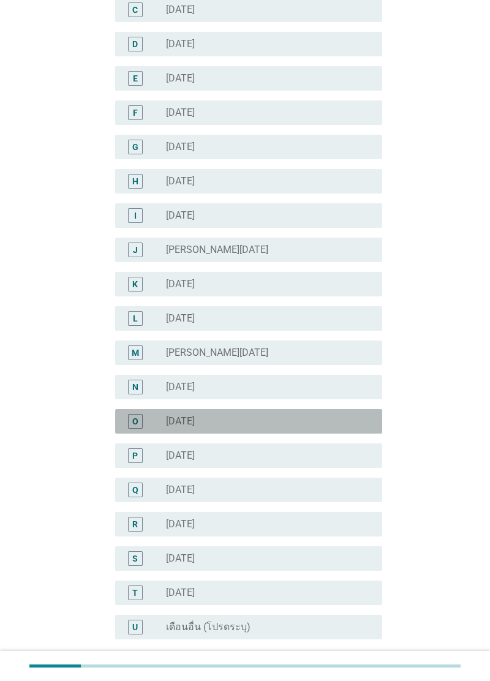
click at [338, 415] on div "radio_button_unchecked มีนาคม 2025" at bounding box center [264, 421] width 196 height 12
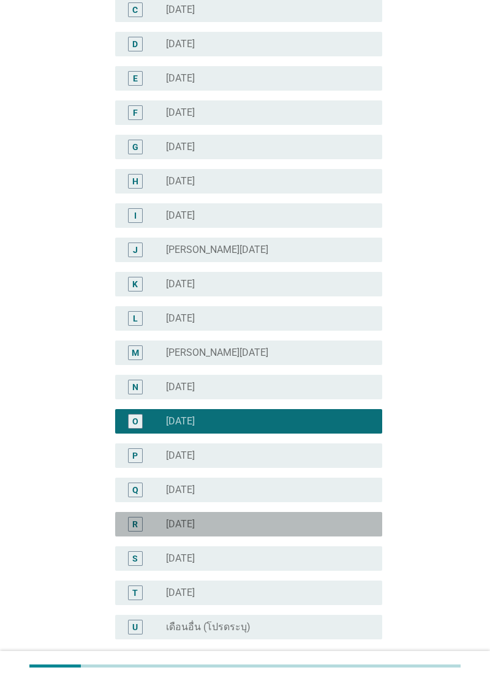
scroll to position [268, 0]
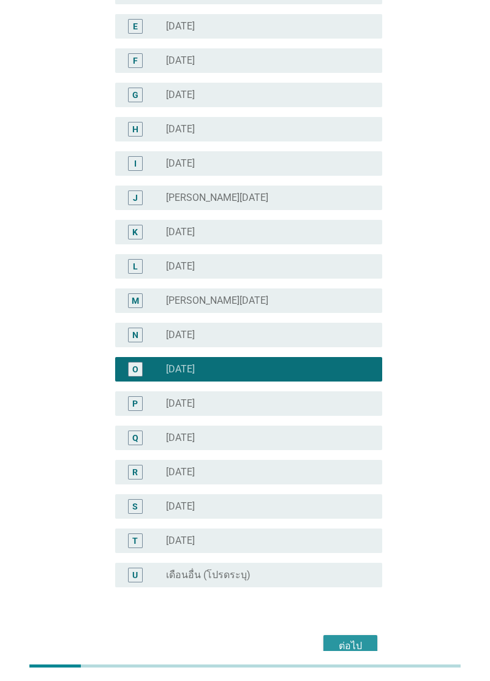
click at [351, 655] on button "ต่อไป" at bounding box center [350, 646] width 54 height 22
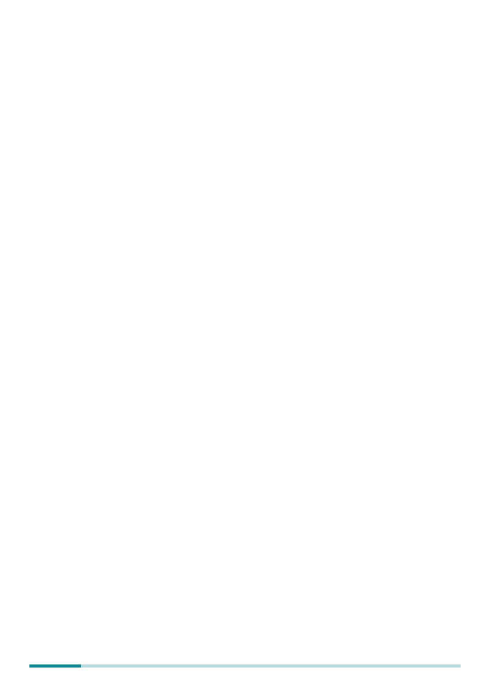
scroll to position [0, 0]
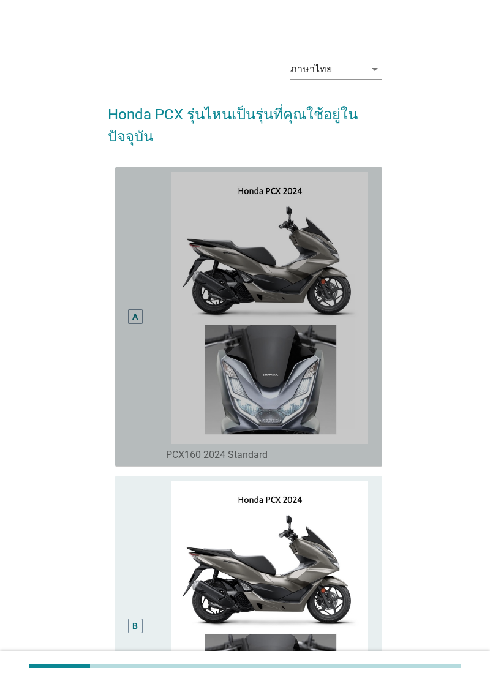
click at [331, 416] on img at bounding box center [269, 308] width 206 height 272
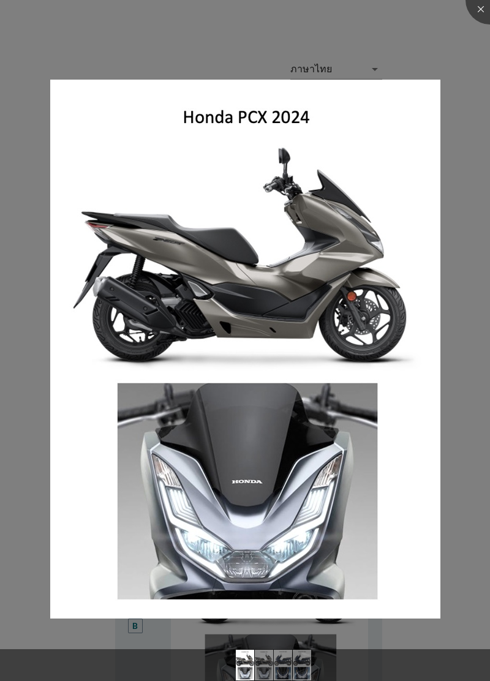
click at [400, 472] on img at bounding box center [245, 349] width 390 height 539
click at [488, 9] on div at bounding box center [489, 0] width 49 height 49
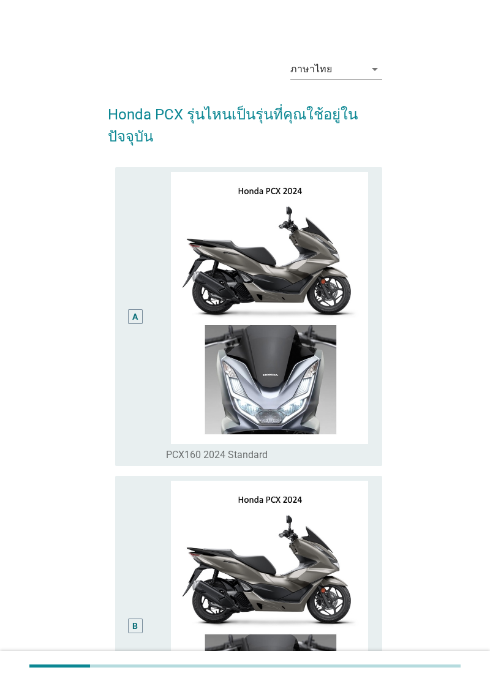
click at [138, 318] on div "A" at bounding box center [135, 316] width 15 height 15
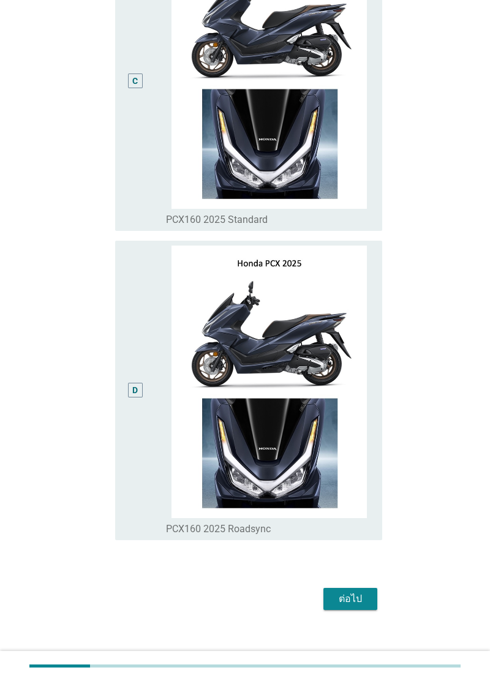
scroll to position [862, 0]
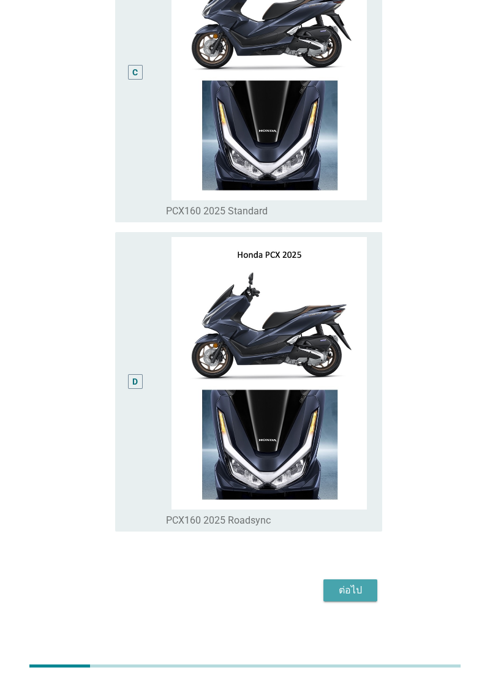
click at [362, 597] on div "ต่อไป" at bounding box center [350, 590] width 34 height 15
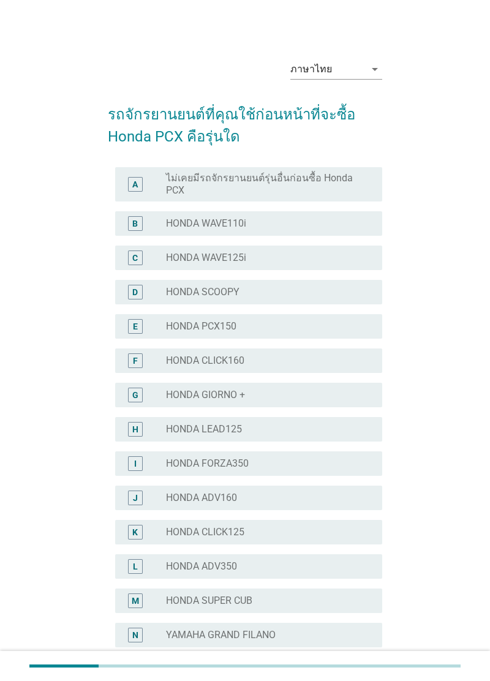
click at [357, 255] on div "radio_button_unchecked HONDA WAVE125i" at bounding box center [264, 258] width 196 height 12
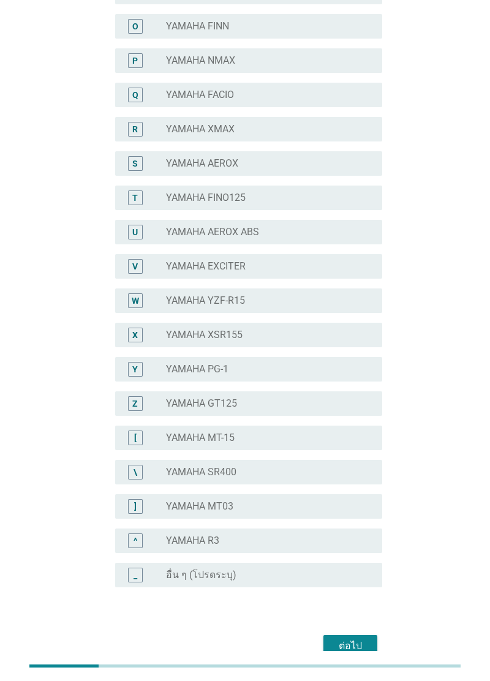
scroll to position [640, 0]
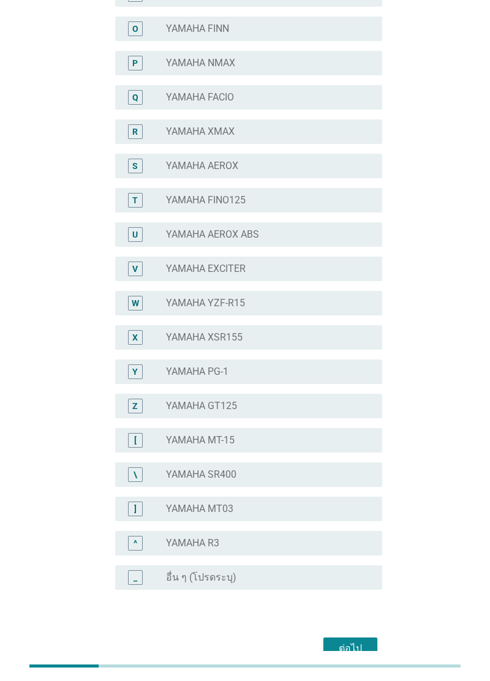
click at [342, 479] on div "radio_button_unchecked YAMAHA SR400" at bounding box center [264, 474] width 196 height 12
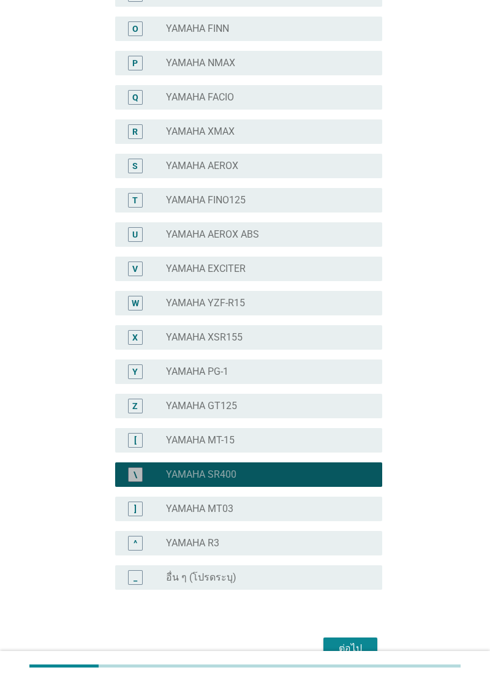
click at [349, 474] on div "radio_button_checked YAMAHA SR400" at bounding box center [264, 474] width 196 height 12
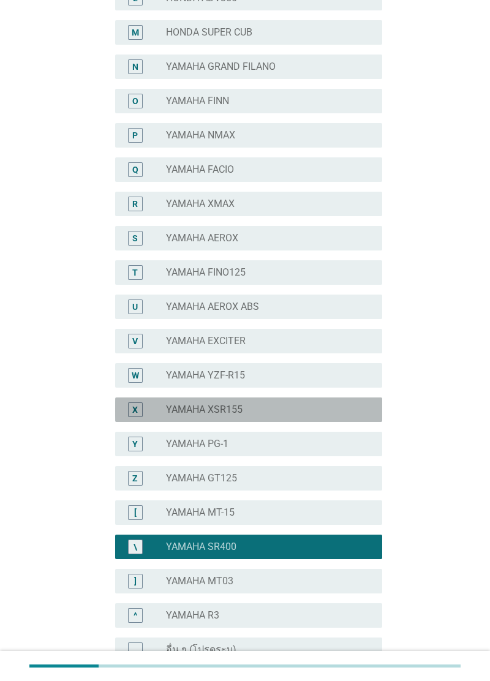
scroll to position [588, 0]
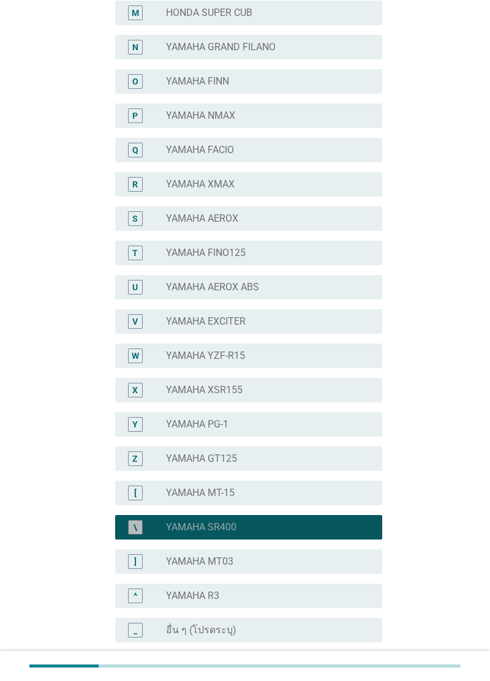
click at [341, 531] on div "radio_button_checked YAMAHA SR400" at bounding box center [264, 527] width 196 height 12
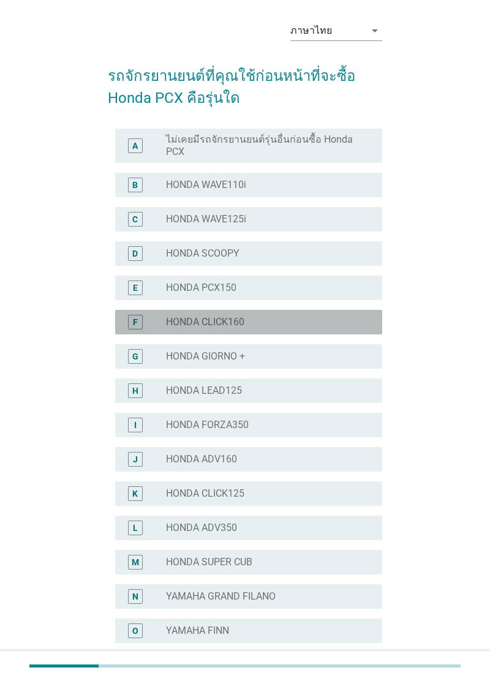
scroll to position [0, 0]
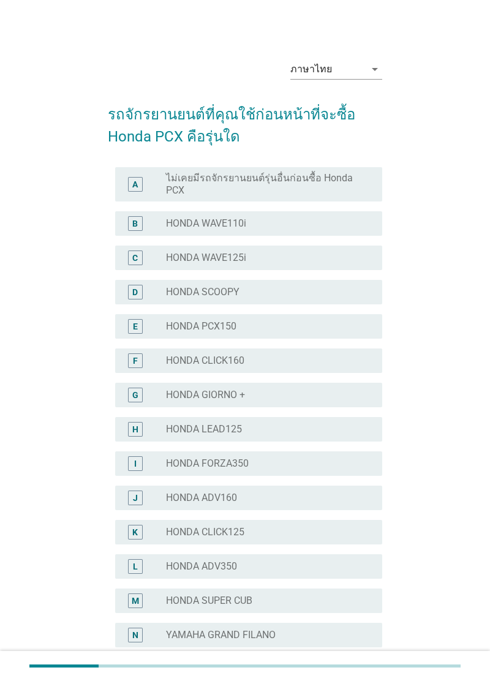
click at [361, 253] on div "radio_button_unchecked HONDA WAVE125i" at bounding box center [264, 258] width 196 height 12
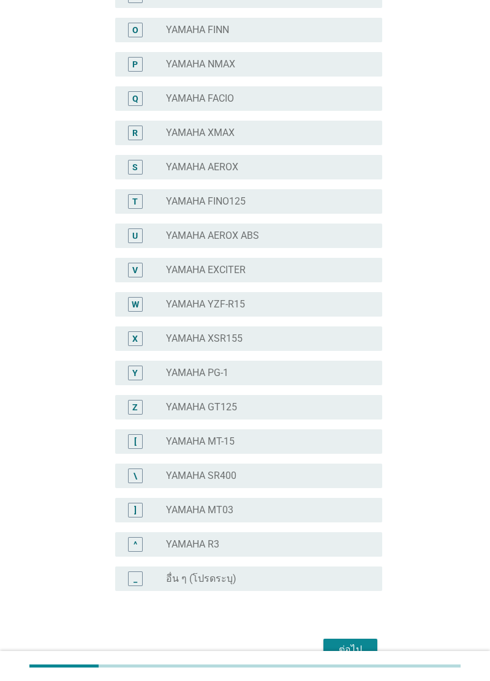
scroll to position [643, 0]
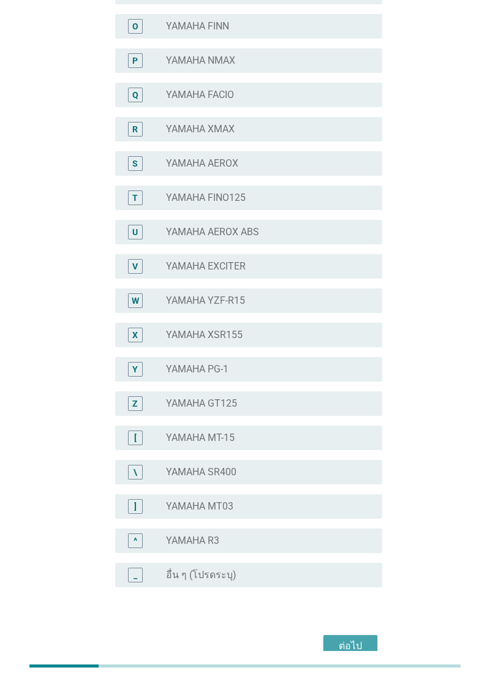
click at [364, 645] on div "ต่อไป" at bounding box center [350, 645] width 34 height 15
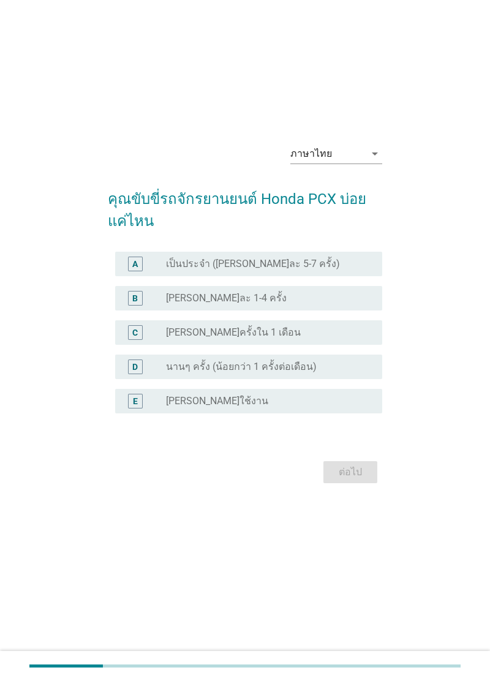
scroll to position [0, 0]
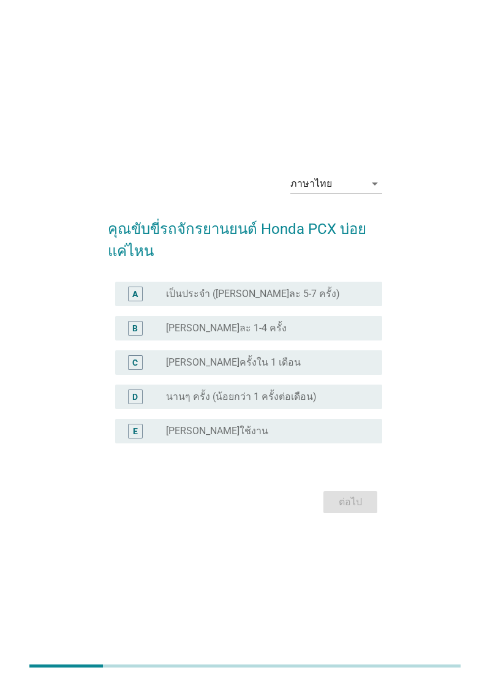
click at [350, 306] on div "A radio_button_unchecked เป็นประจำ ([PERSON_NAME]ละ 5-7 ครั้ง)" at bounding box center [248, 294] width 267 height 24
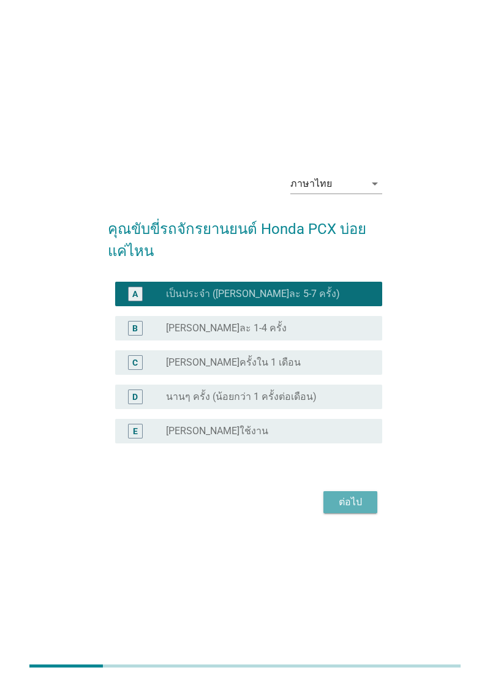
click at [354, 509] on div "ต่อไป" at bounding box center [350, 502] width 34 height 15
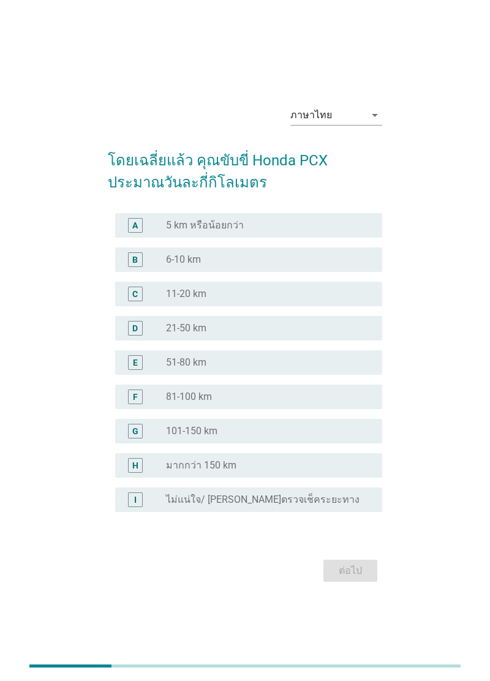
click at [332, 334] on div "radio_button_unchecked 21-50 km" at bounding box center [264, 328] width 196 height 12
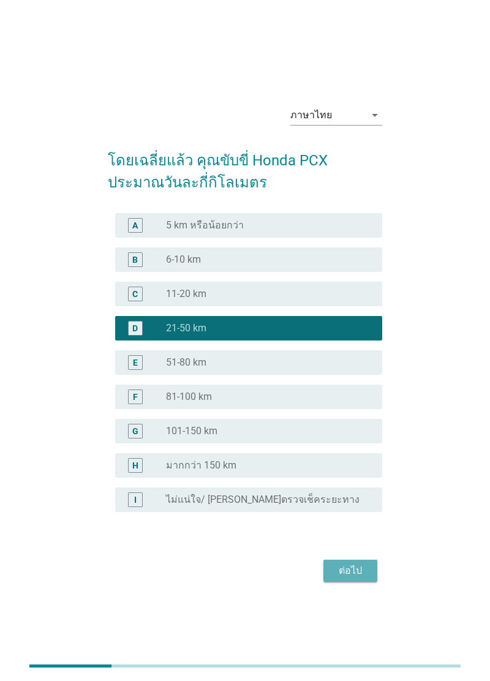
click at [350, 581] on button "ต่อไป" at bounding box center [350, 570] width 54 height 22
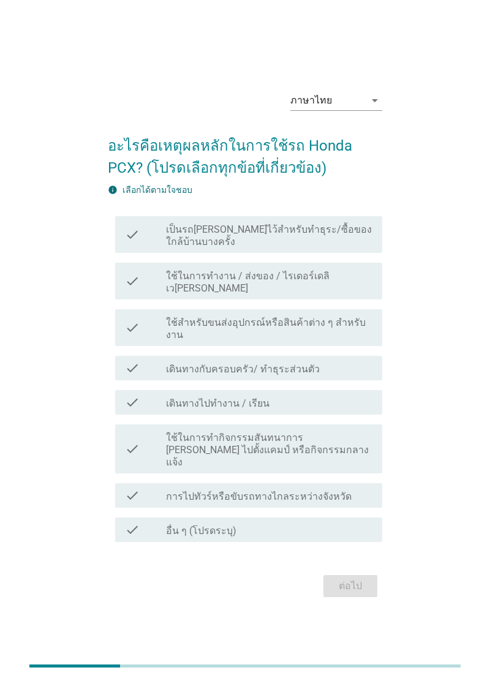
click at [360, 248] on label "เป็นรถ[PERSON_NAME]ไว้สำหรับทำธุระ/ซื้อของใกล้บ้านบางครั้ง" at bounding box center [269, 235] width 206 height 24
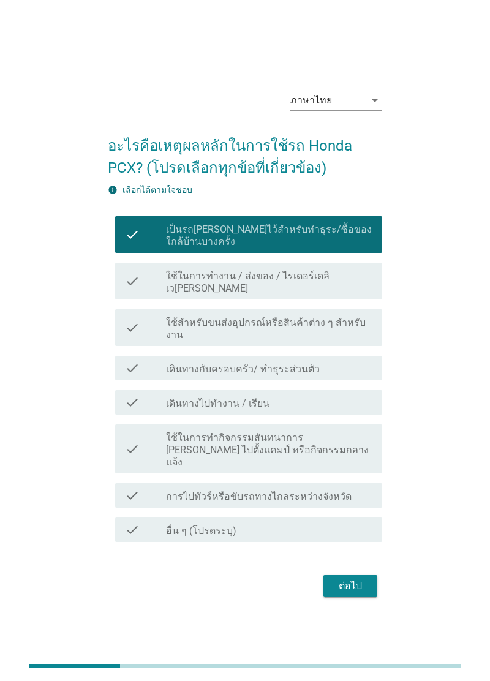
click at [354, 248] on label "เป็นรถ[PERSON_NAME]ไว้สำหรับทำธุระ/ซื้อของใกล้บ้านบางครั้ง" at bounding box center [269, 235] width 206 height 24
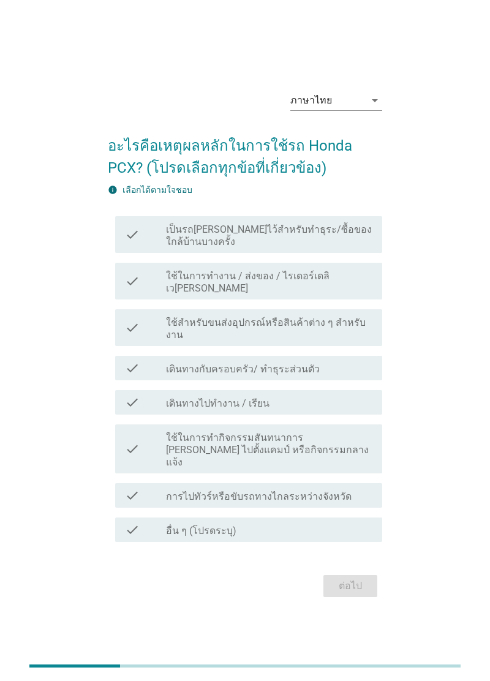
click at [354, 375] on div "check_box_outline_blank เดินทางกับครอบครัว/ ทำธุระส่วนตัว" at bounding box center [269, 368] width 206 height 15
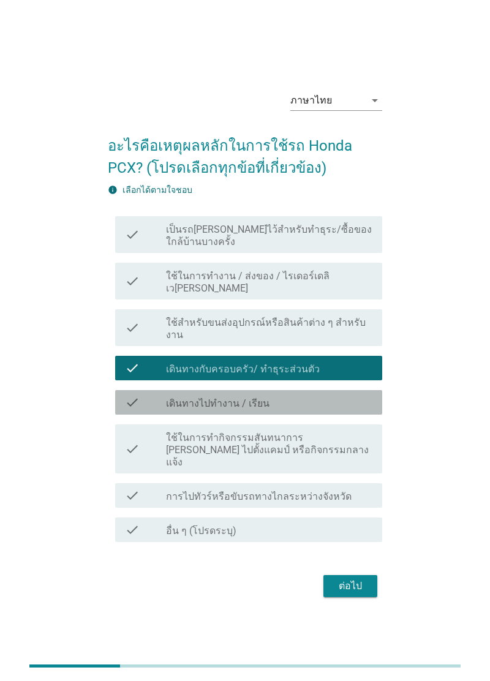
click at [347, 409] on div "check_box_outline_blank เดินทางไปทำงาน / เรียน" at bounding box center [269, 402] width 206 height 15
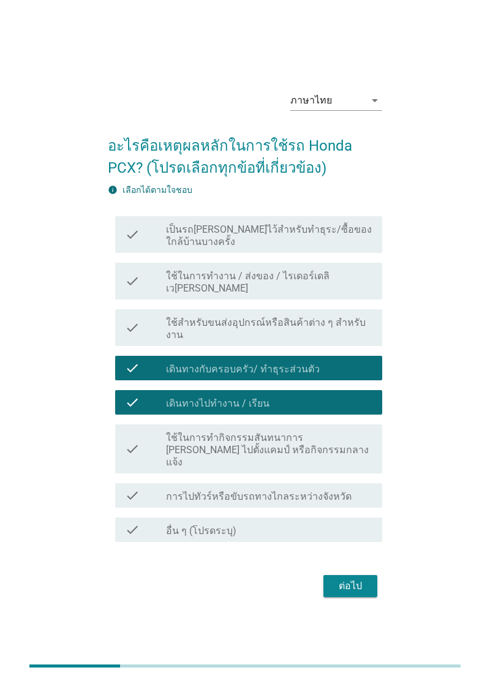
scroll to position [30, 0]
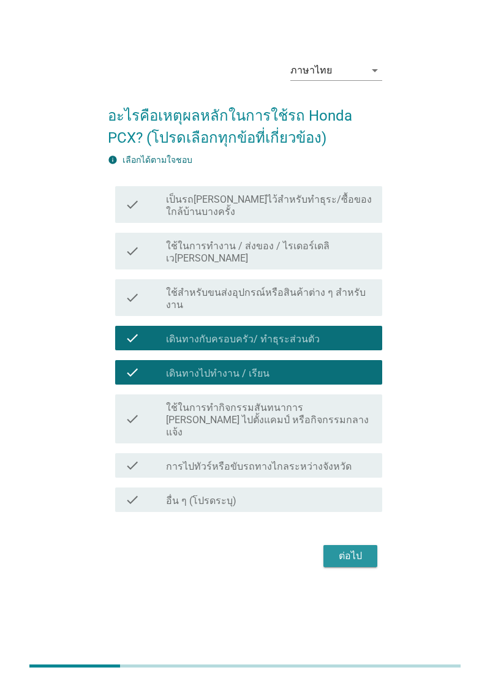
click at [371, 567] on button "ต่อไป" at bounding box center [350, 556] width 54 height 22
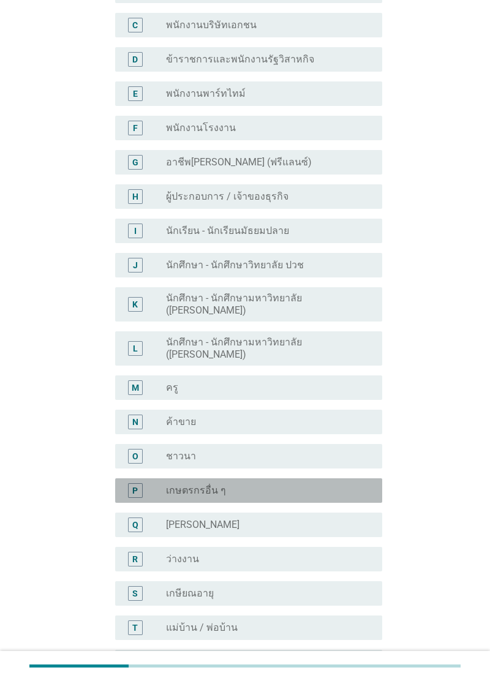
scroll to position [209, 0]
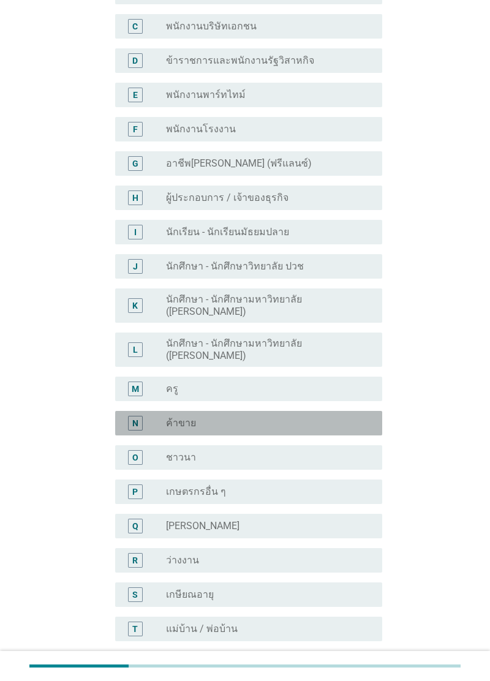
click at [329, 417] on div "radio_button_unchecked ค้าขาย" at bounding box center [264, 423] width 196 height 12
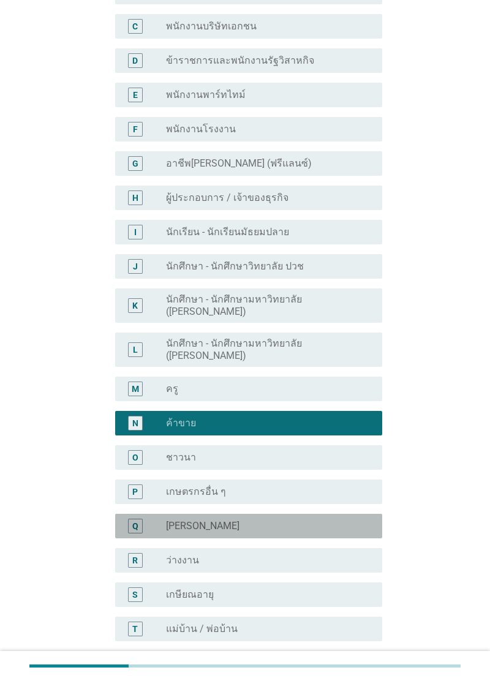
scroll to position [268, 0]
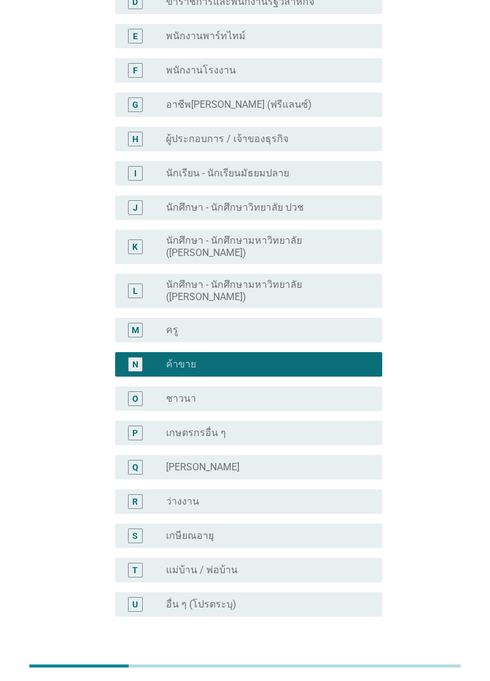
click at [354, 668] on div "ต่อไป" at bounding box center [350, 675] width 34 height 15
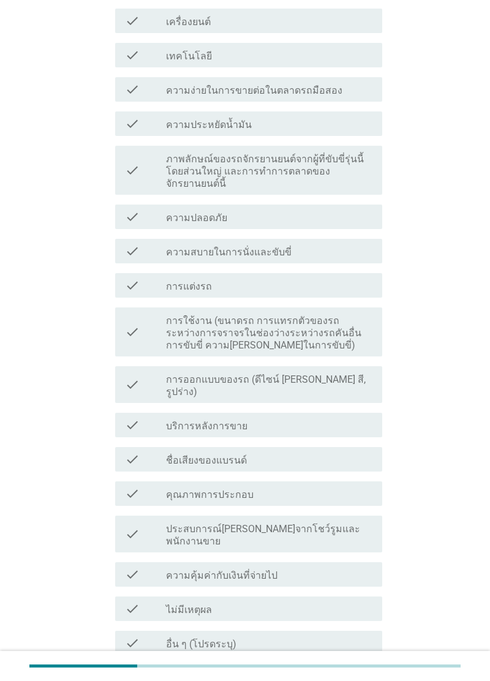
click at [357, 320] on label "การใช้งาน (ขนาดรถ การแทรกตัวของรถระหว่างการจราจรในช่องว่างระหว่างรถคันอื่น การข…" at bounding box center [269, 333] width 206 height 37
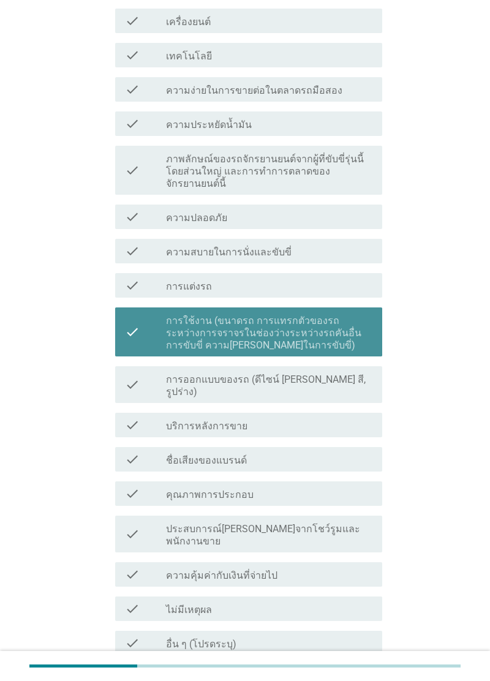
scroll to position [257, 0]
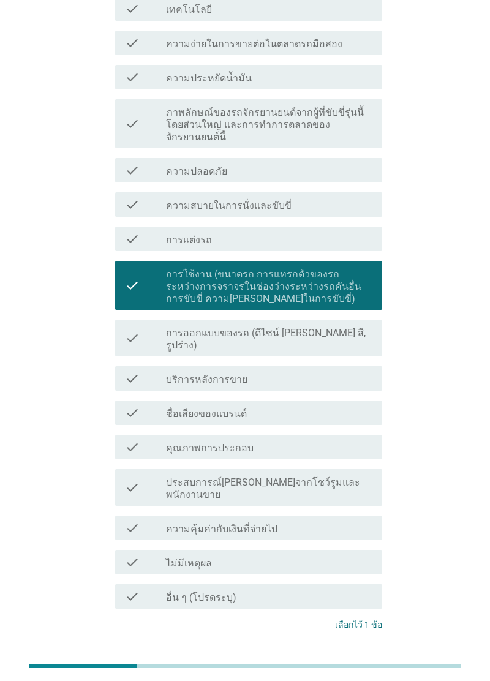
click at [366, 333] on div "check_box_outline_blank การออกแบบของรถ (ดีไซน์ เช่น สี, รูปร่าง)" at bounding box center [269, 337] width 206 height 27
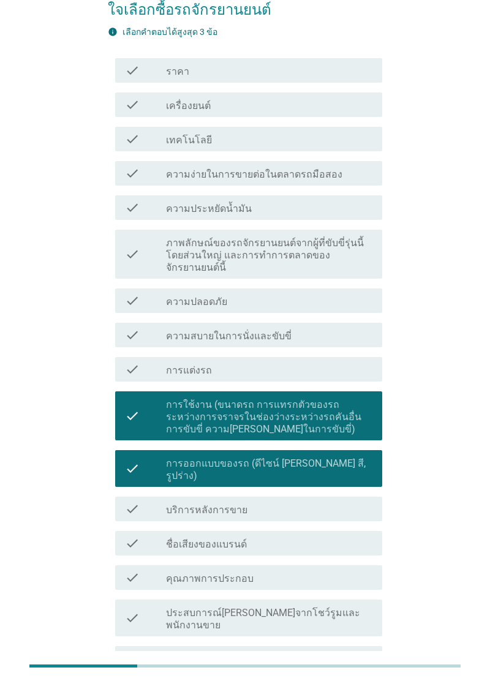
scroll to position [124, 0]
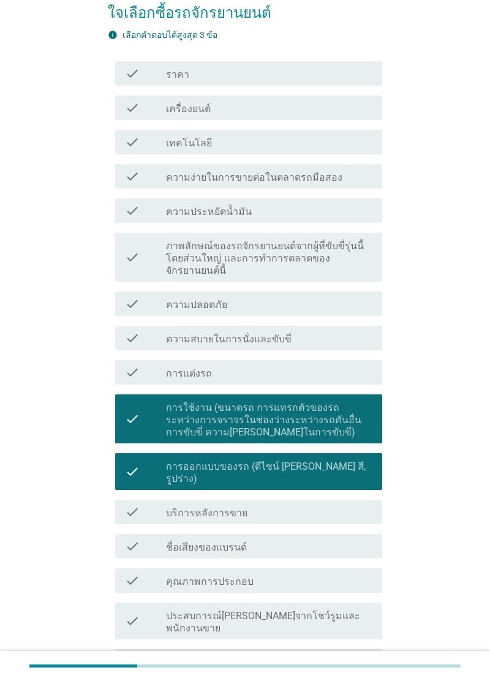
click at [344, 294] on div "check check_box_outline_blank ความปลอดภัย" at bounding box center [248, 303] width 267 height 24
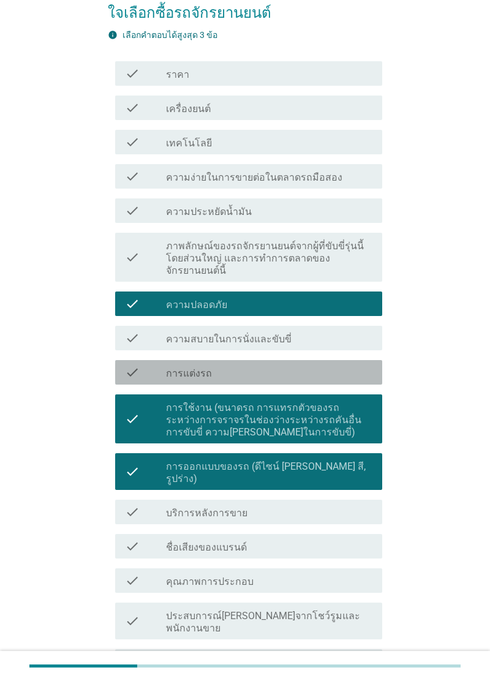
scroll to position [257, 0]
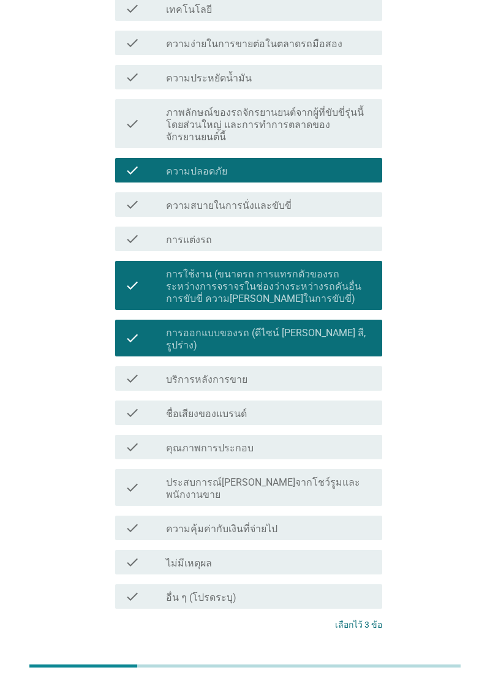
click at [352, 663] on div "ต่อไป" at bounding box center [350, 670] width 34 height 15
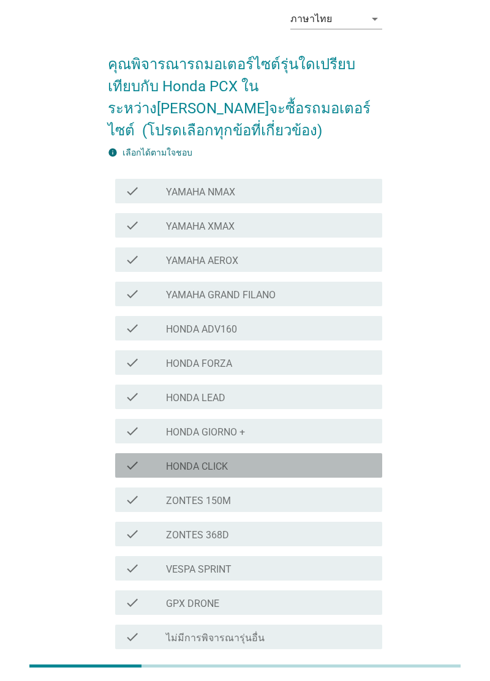
scroll to position [49, 0]
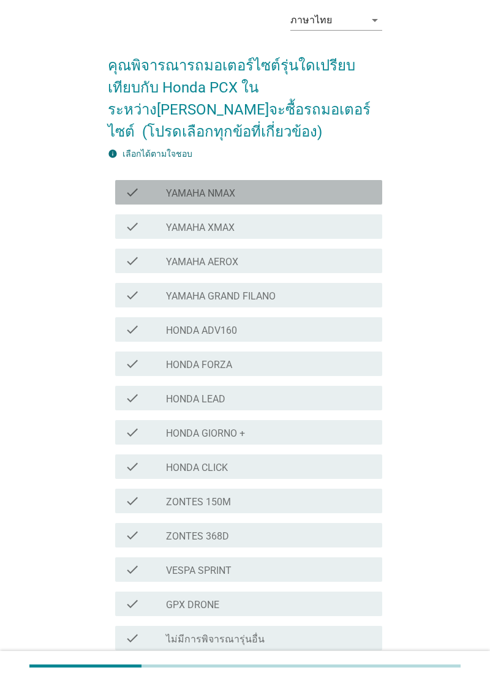
click at [379, 193] on div "check check_box_outline_blank YAMAHA NMAX" at bounding box center [248, 192] width 267 height 24
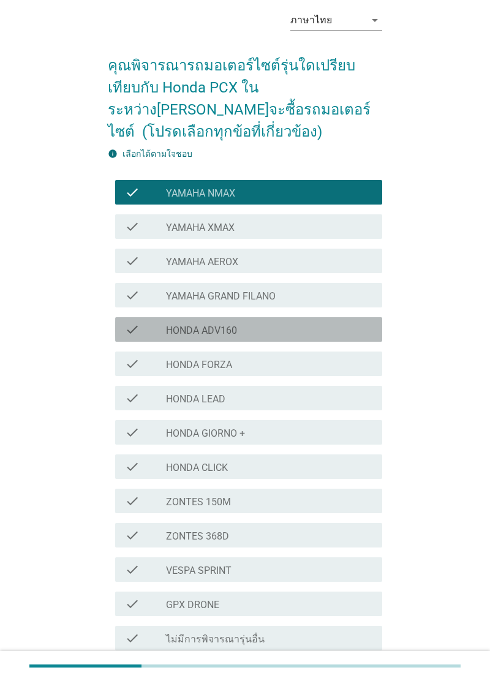
scroll to position [166, 0]
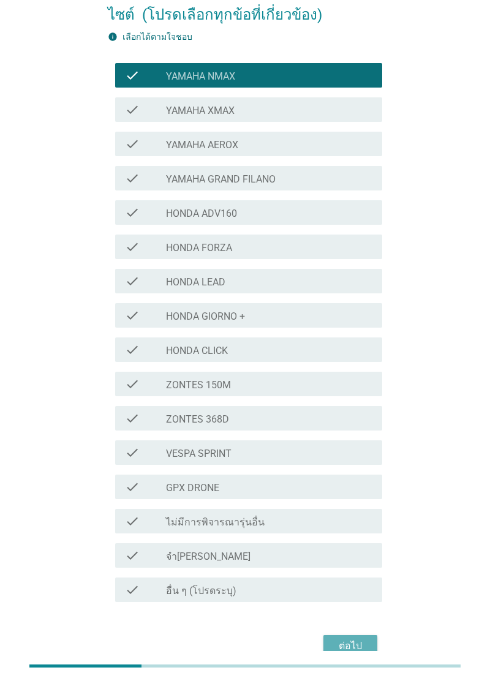
click at [348, 640] on div "ต่อไป" at bounding box center [350, 645] width 34 height 15
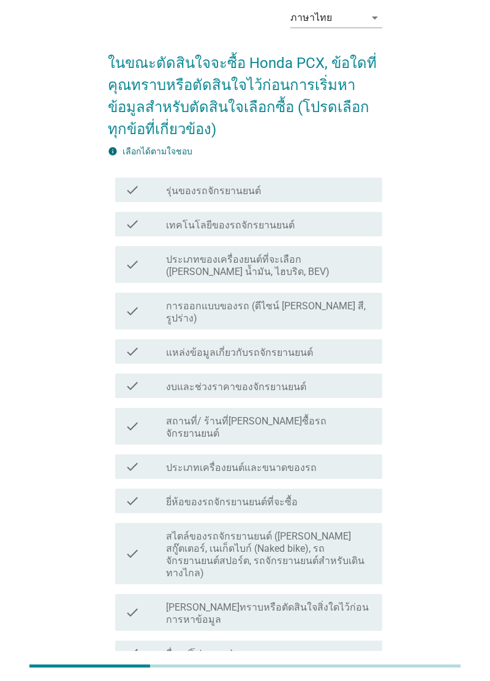
click at [363, 293] on div "check check_box_outline_blank การออกแบบของรถ (ดีไซน์ เช่น สี, รูปร่าง)" at bounding box center [248, 311] width 267 height 37
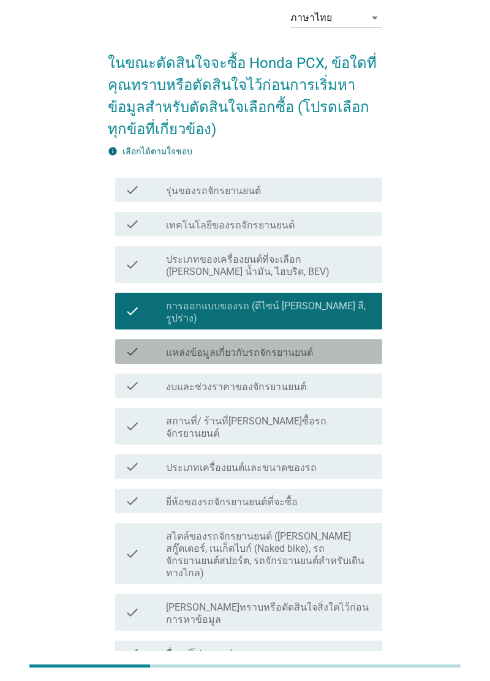
scroll to position [65, 0]
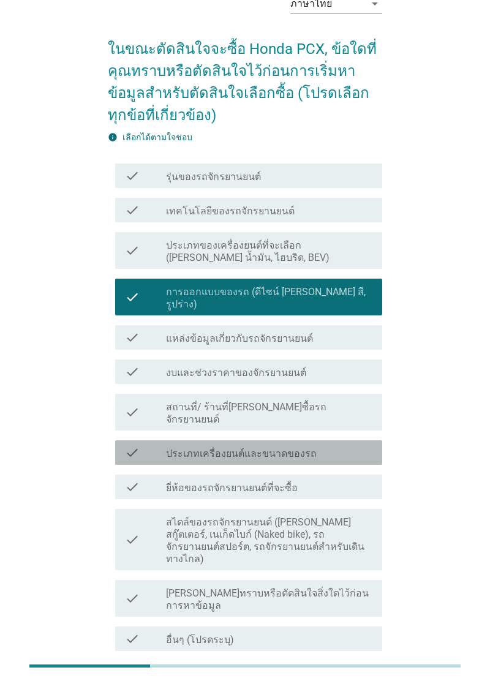
click at [345, 445] on div "check_box_outline_blank ประเภทเครื่องยนต์และขนาดของรถ" at bounding box center [269, 452] width 206 height 15
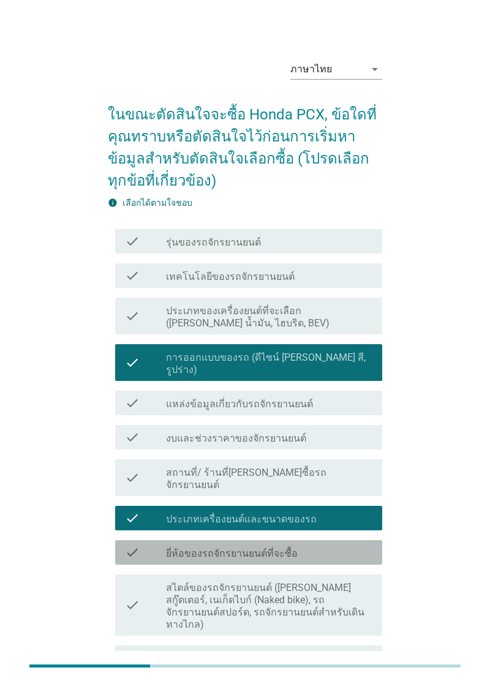
scroll to position [0, 0]
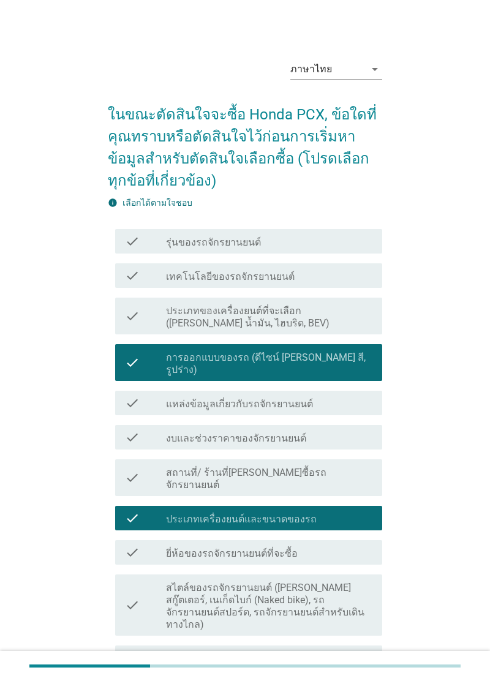
click at [342, 273] on div "check_box_outline_blank เทคโนโลยีของรถจักรยานยนต์" at bounding box center [269, 275] width 206 height 15
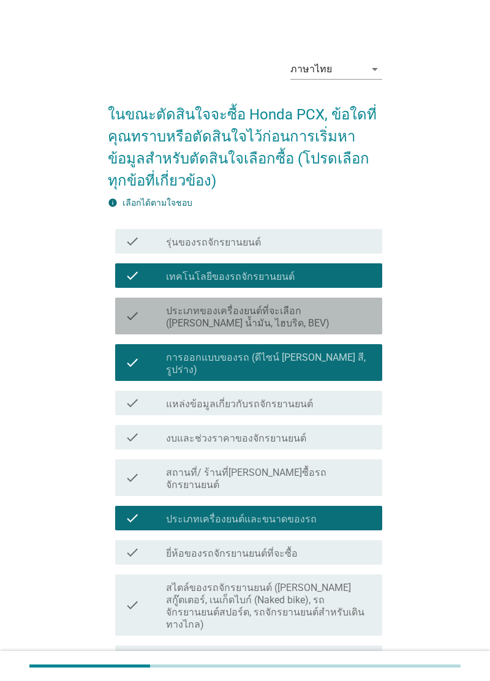
click at [354, 305] on label "ประเภทของเครื่องยนต์ที่จะเลือก ([PERSON_NAME] น้ำมัน, ไฮบริด, BEV)" at bounding box center [269, 317] width 206 height 24
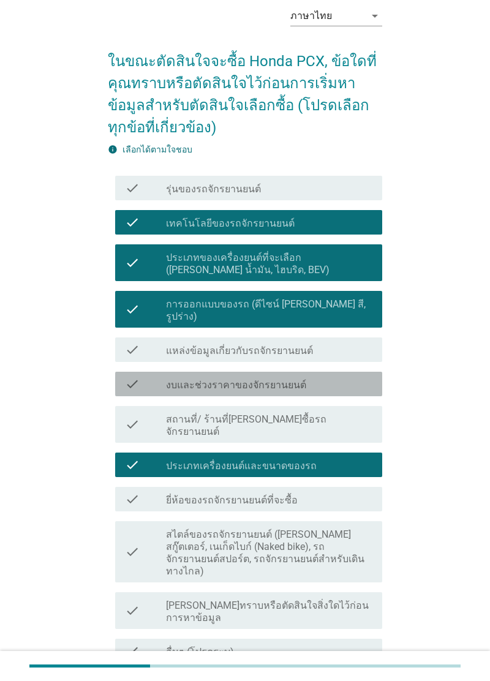
scroll to position [65, 0]
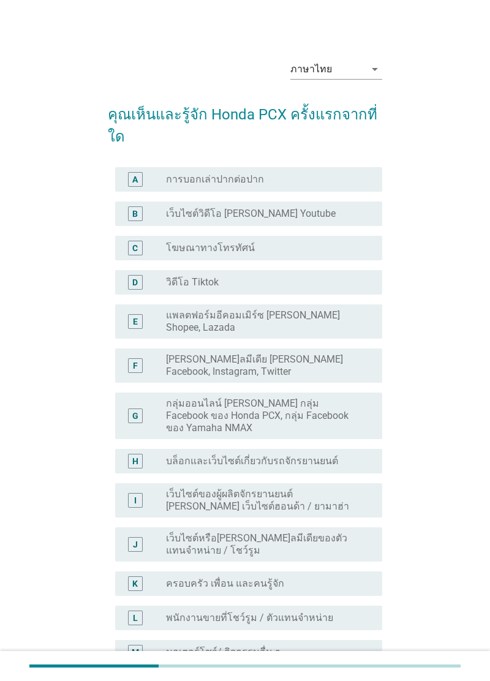
click at [355, 275] on div "radio_button_unchecked วิดีโอ Tiktok" at bounding box center [269, 282] width 206 height 15
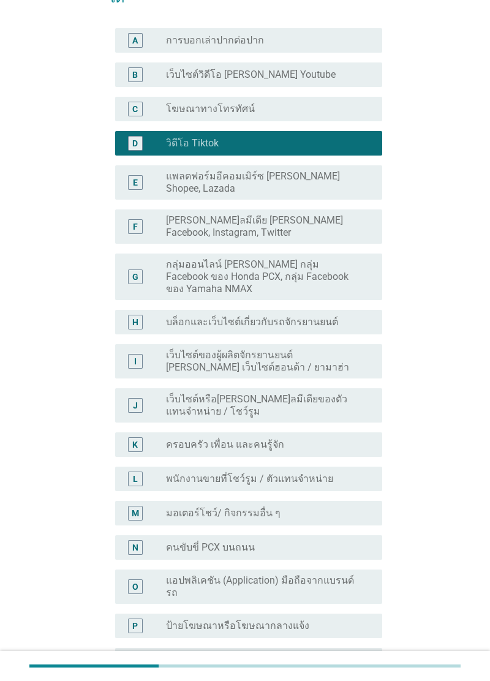
scroll to position [140, 0]
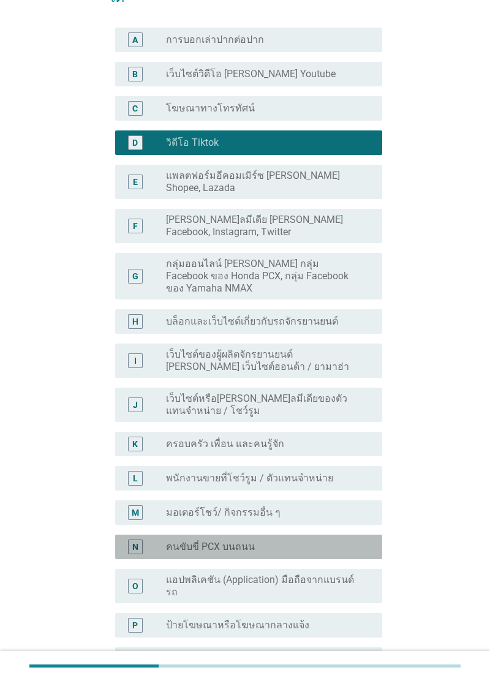
click at [331, 540] on div "radio_button_unchecked คนขับขี่ PCX บนถนน" at bounding box center [264, 546] width 196 height 12
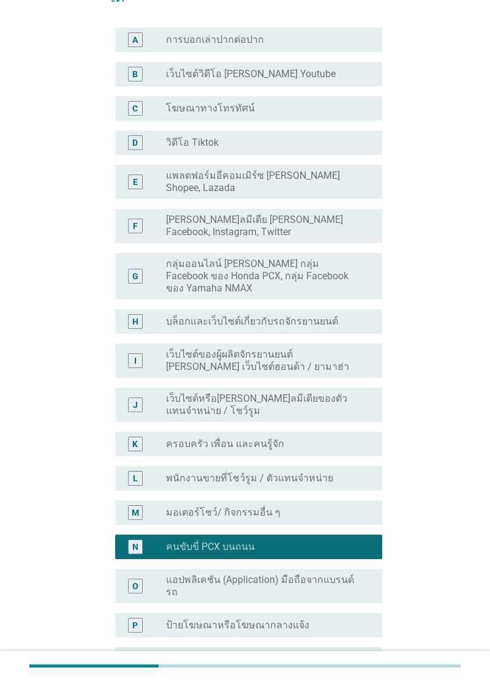
scroll to position [226, 0]
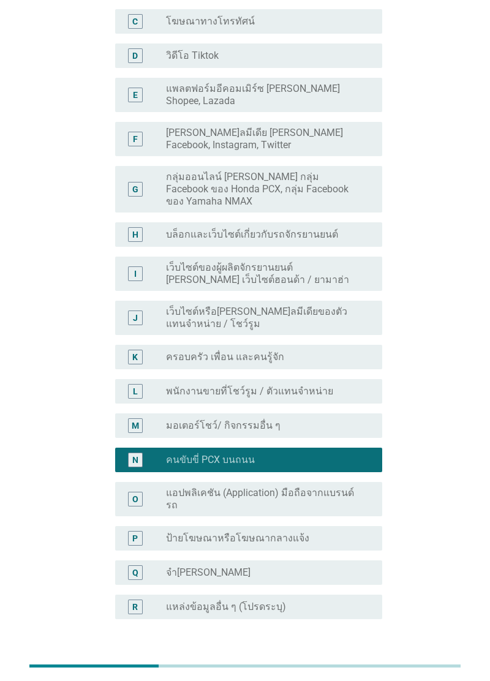
click at [348, 670] on div "ต่อไป" at bounding box center [350, 677] width 34 height 15
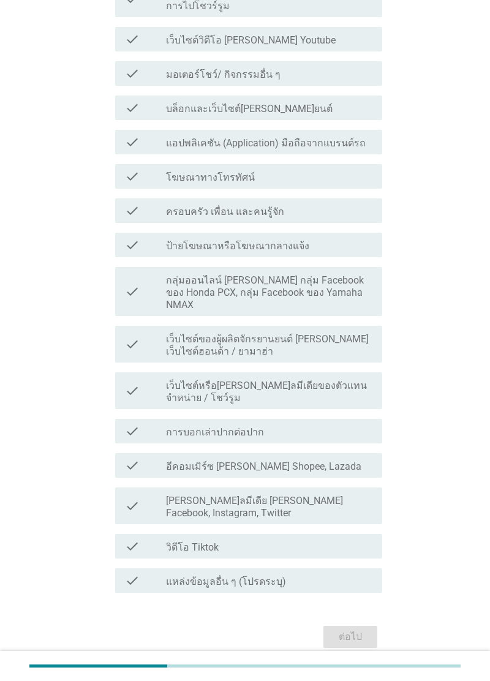
scroll to position [0, 0]
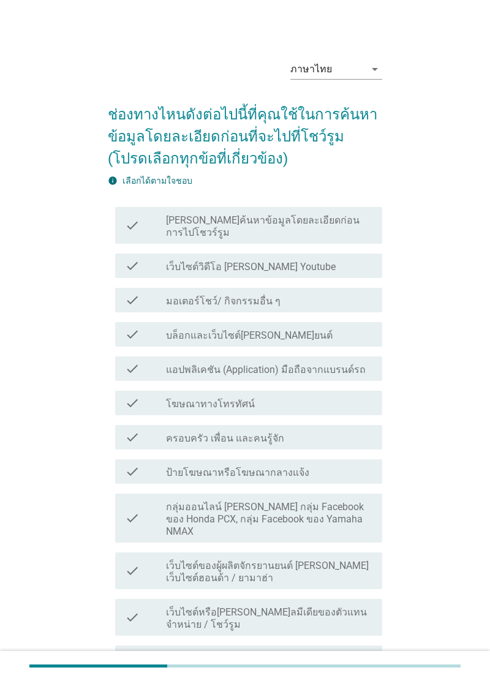
click at [376, 322] on div "check check_box_outline_blank บล็อกและเว็บไซต์ยานยนต์" at bounding box center [248, 334] width 267 height 24
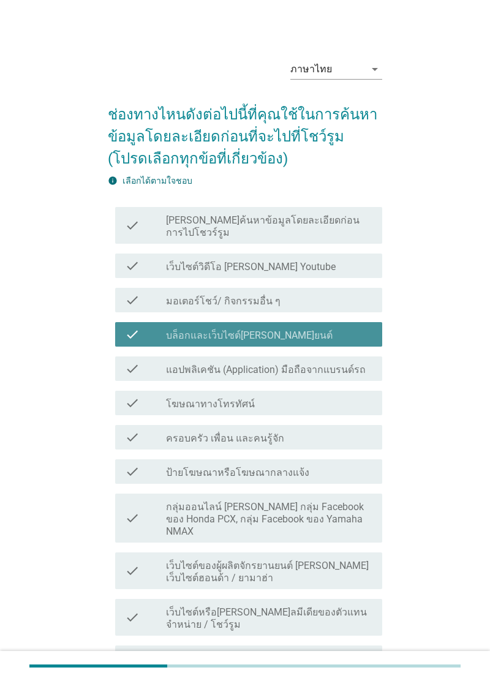
click at [368, 322] on div "check check_box_outline_blank บล็อกและเว็บไซต์ยานยนต์" at bounding box center [248, 334] width 267 height 24
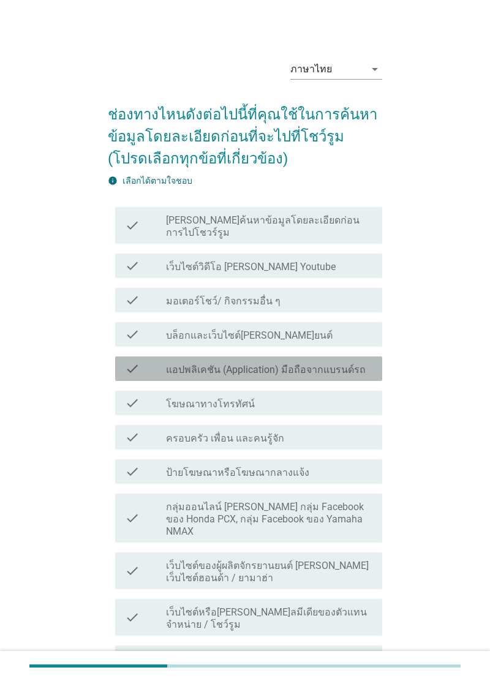
click at [358, 364] on label "แอปพลิเคชัน (Application) มือถือจากแบรนด์รถ" at bounding box center [266, 370] width 200 height 12
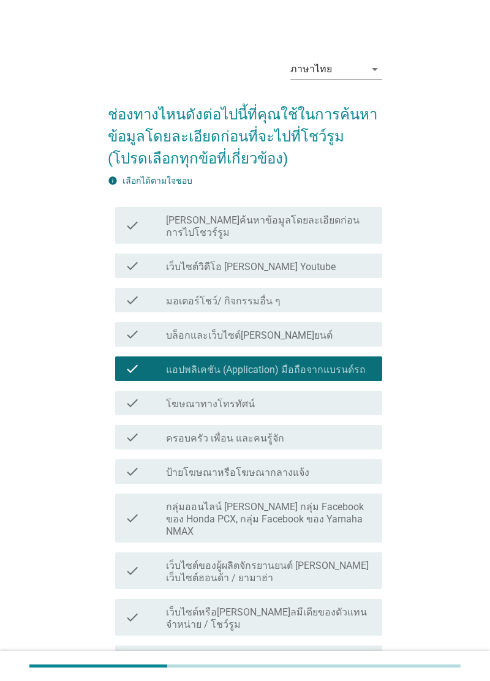
click at [359, 364] on label "แอปพลิเคชัน (Application) มือถือจากแบรนด์รถ" at bounding box center [266, 370] width 200 height 12
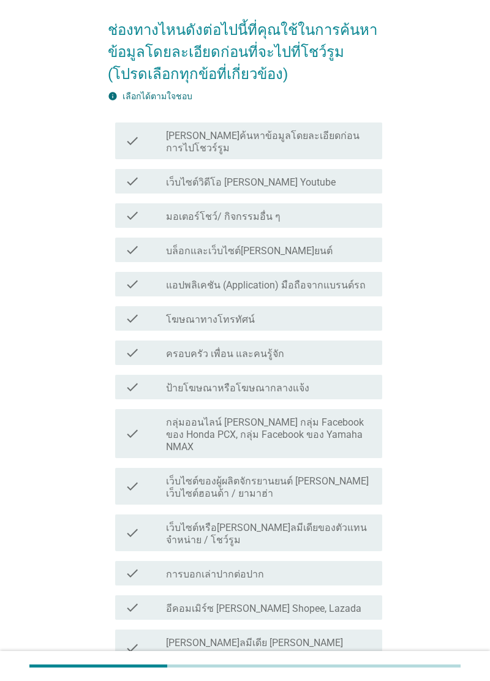
click at [355, 345] on div "check_box_outline_blank ครอบครัว เพื่อน และคนรู้จัก" at bounding box center [269, 352] width 206 height 15
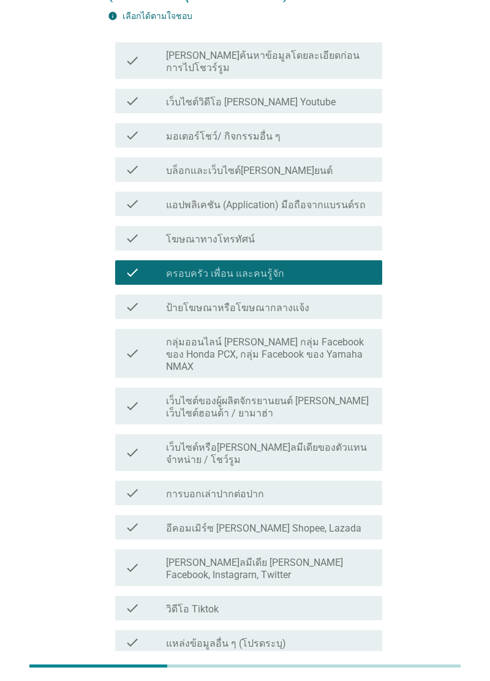
click at [362, 336] on label "กลุ่มออนไลน์ [PERSON_NAME] กลุ่ม Facebook ของ Honda PCX, กลุ่ม Facebook ของ Yam…" at bounding box center [269, 354] width 206 height 37
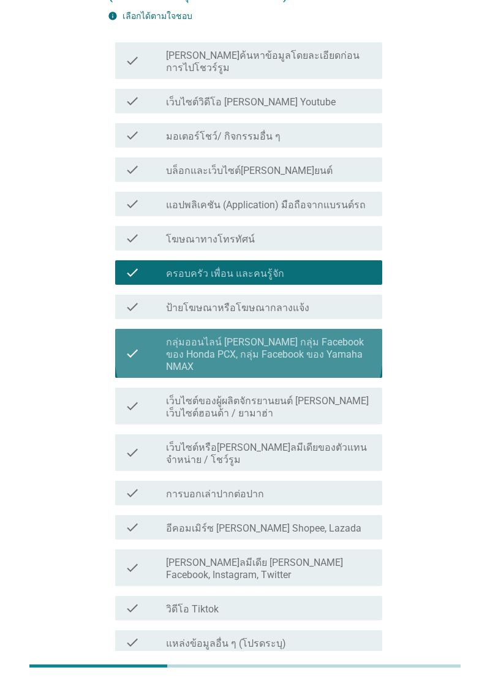
scroll to position [181, 0]
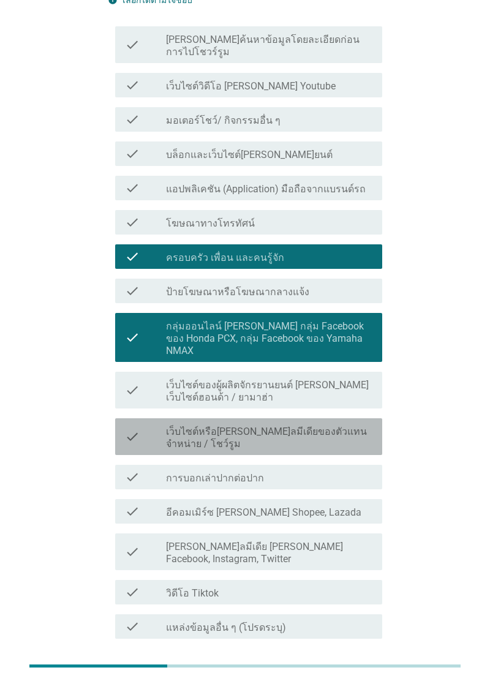
click at [356, 425] on label "เว็บไซต์หรือ[PERSON_NAME]ลมีเดียของตัวแทนจําหน่าย / โชว์รูม" at bounding box center [269, 437] width 206 height 24
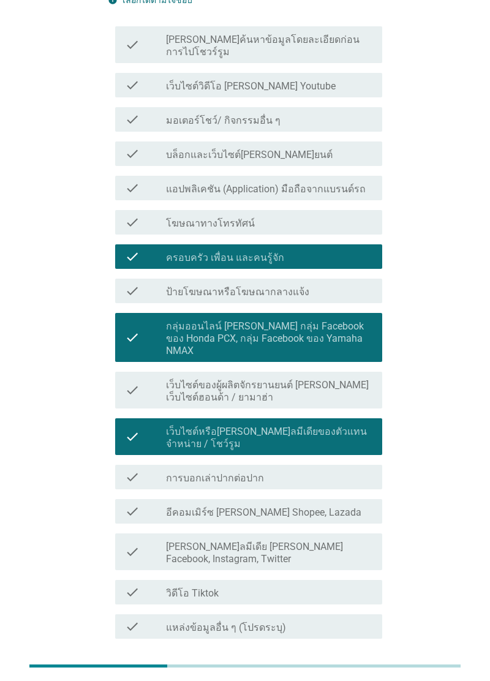
click at [349, 540] on label "[PERSON_NAME]ลมีเดีย [PERSON_NAME] Facebook, Instagram, Twitter" at bounding box center [269, 552] width 206 height 24
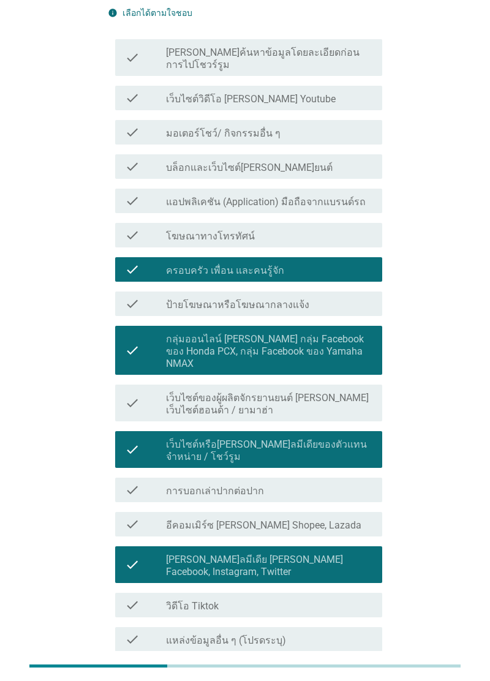
click at [329, 593] on div "check check_box_outline_blank วิดีโอ Tiktok" at bounding box center [248, 605] width 267 height 24
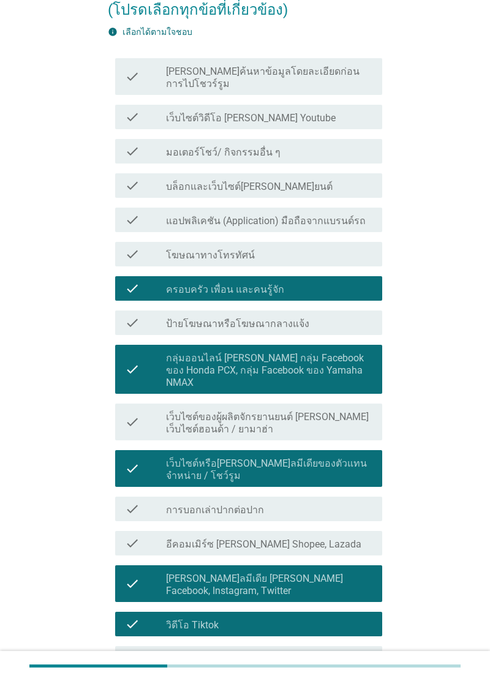
scroll to position [149, 0]
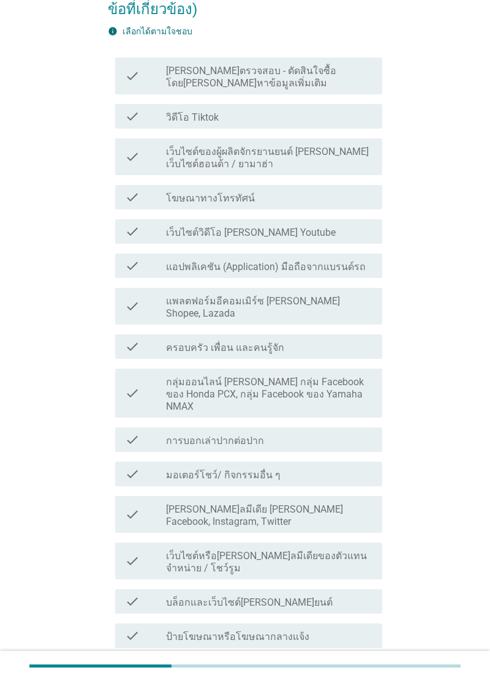
scroll to position [0, 0]
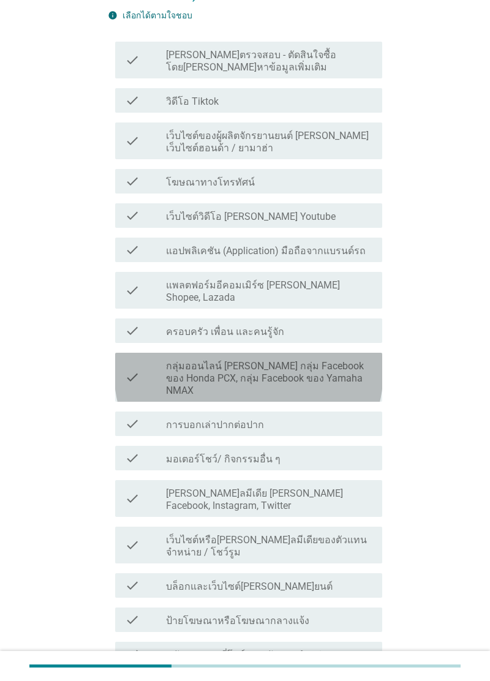
click at [359, 360] on label "กลุ่มออนไลน์ [PERSON_NAME] กลุ่ม Facebook ของ Honda PCX, กลุ่ม Facebook ของ Yam…" at bounding box center [269, 378] width 206 height 37
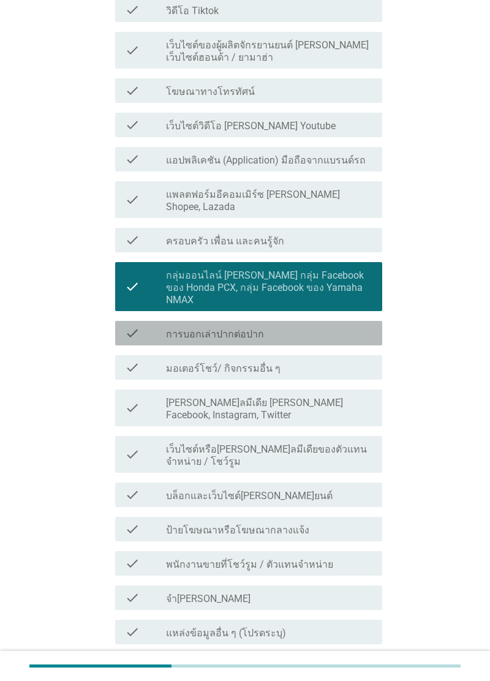
scroll to position [259, 0]
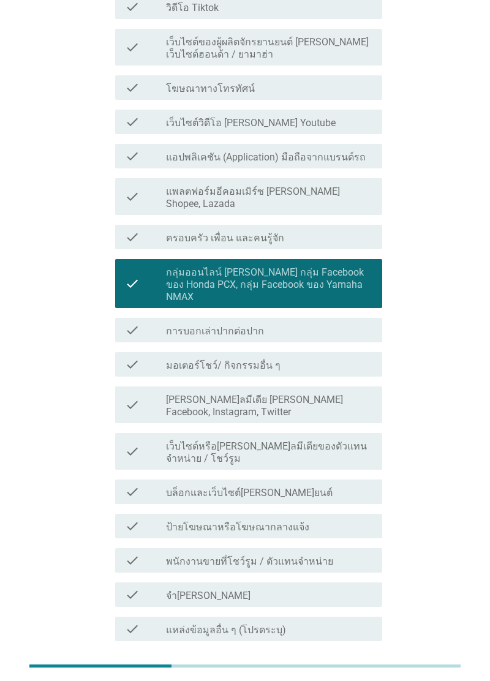
click at [353, 440] on label "เว็บไซต์หรือ[PERSON_NAME]ลมีเดียของตัวแทนจําหน่าย / โชว์รูม" at bounding box center [269, 452] width 206 height 24
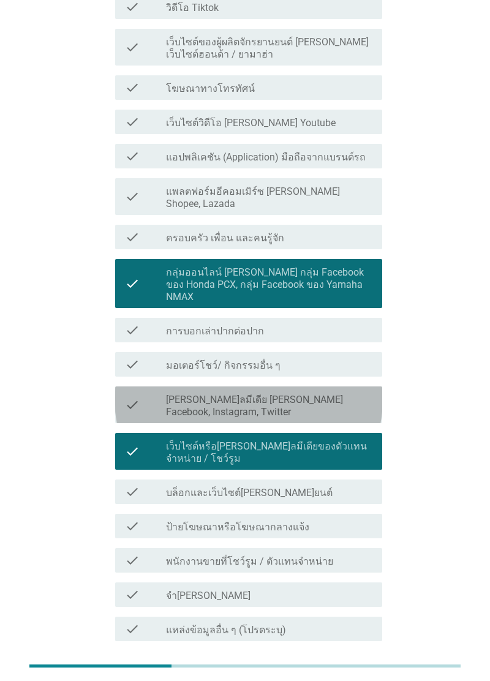
click at [365, 394] on label "[PERSON_NAME]ลมีเดีย [PERSON_NAME] Facebook, Instagram, Twitter" at bounding box center [269, 406] width 206 height 24
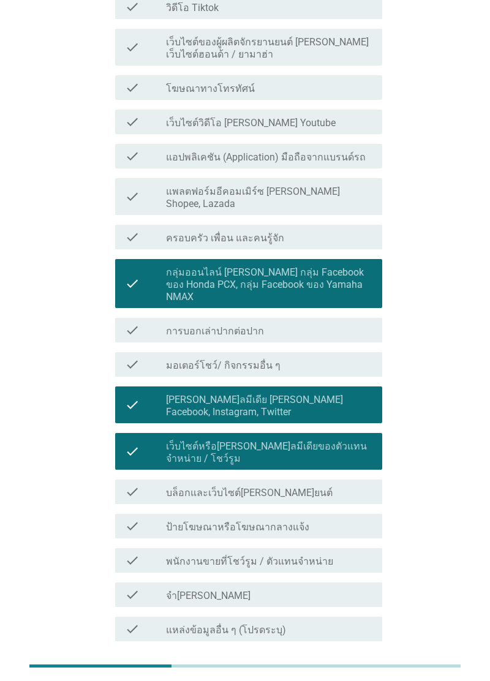
click at [362, 674] on button "ต่อไป" at bounding box center [350, 685] width 54 height 22
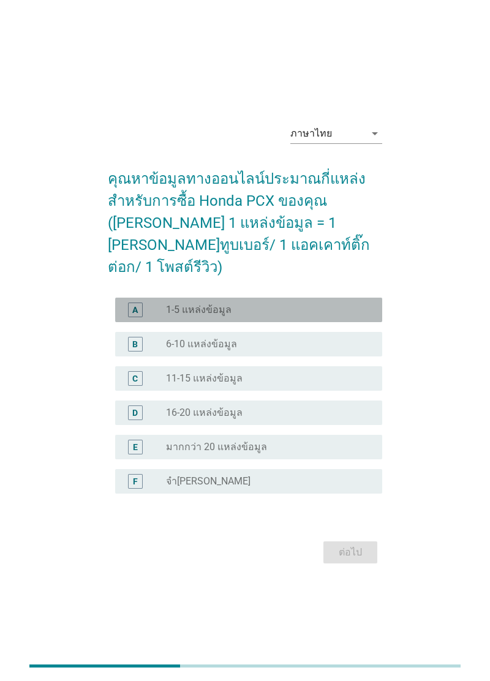
click at [342, 316] on div "radio_button_unchecked 1-5 แหล่งข้อมูล" at bounding box center [264, 310] width 196 height 12
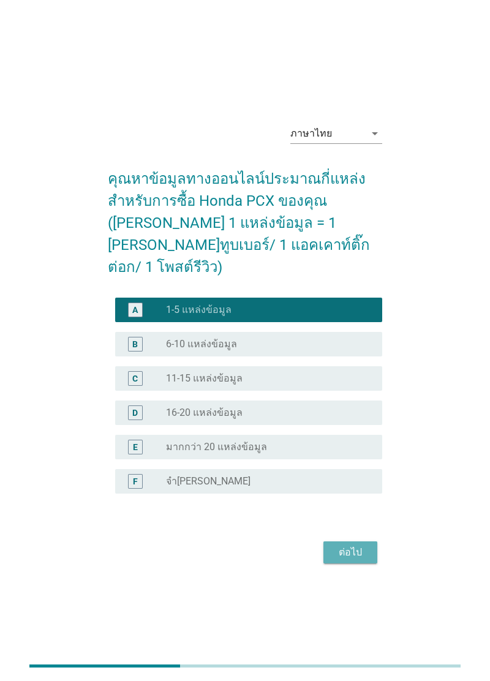
click at [367, 563] on button "ต่อไป" at bounding box center [350, 552] width 54 height 22
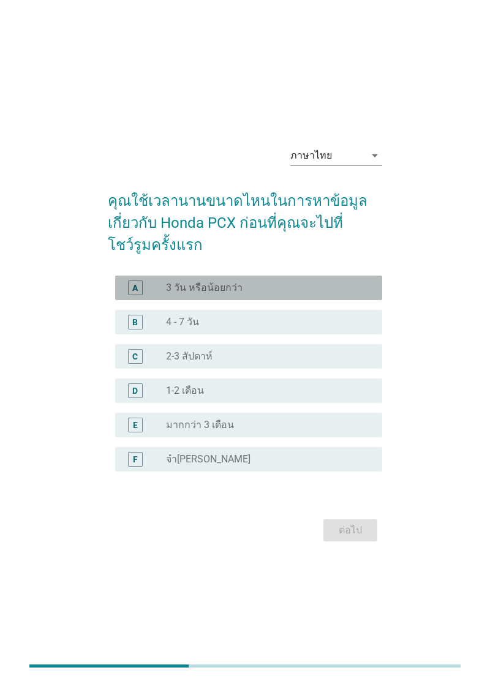
click at [352, 300] on div "A radio_button_unchecked 3 วัน หรือน้อยกว่า" at bounding box center [248, 287] width 267 height 24
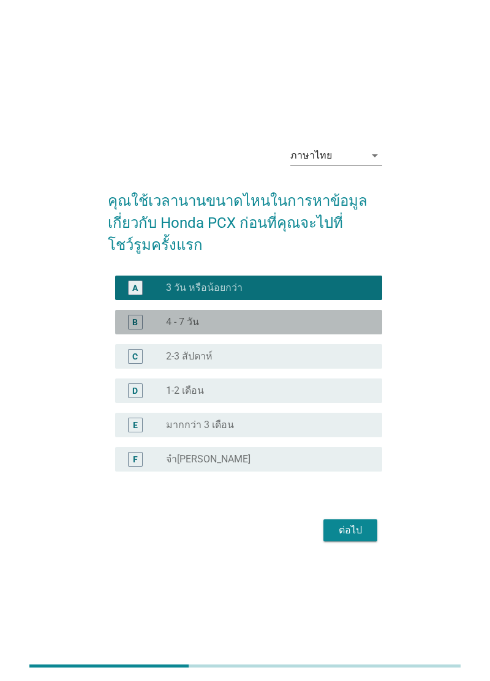
click at [330, 328] on div "radio_button_unchecked 4 - 7 วัน" at bounding box center [264, 322] width 196 height 12
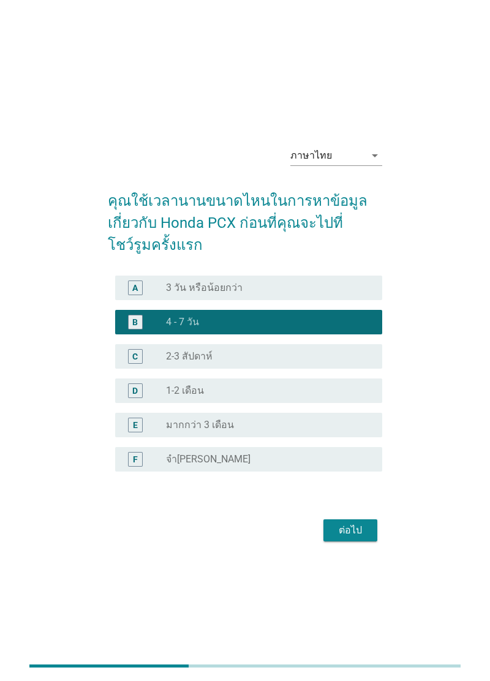
click at [364, 537] on div "ต่อไป" at bounding box center [350, 530] width 34 height 15
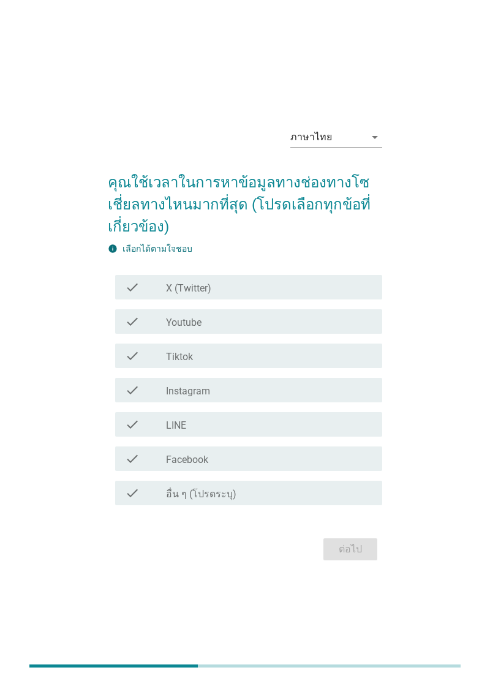
click at [345, 329] on div "check_box_outline_blank Youtube" at bounding box center [269, 321] width 206 height 15
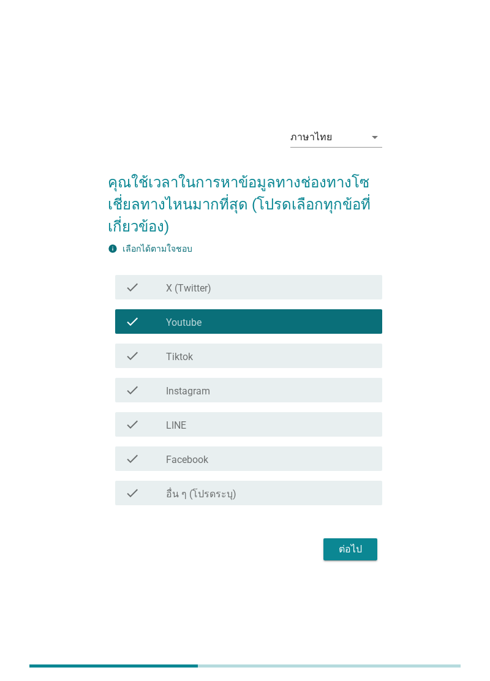
click at [337, 363] on div "check_box_outline_blank Tiktok" at bounding box center [269, 355] width 206 height 15
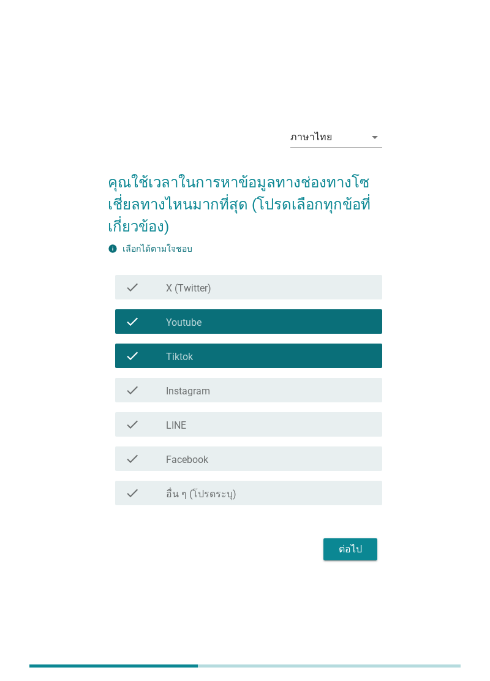
click at [334, 471] on div "check check_box_outline_blank Facebook" at bounding box center [248, 458] width 267 height 24
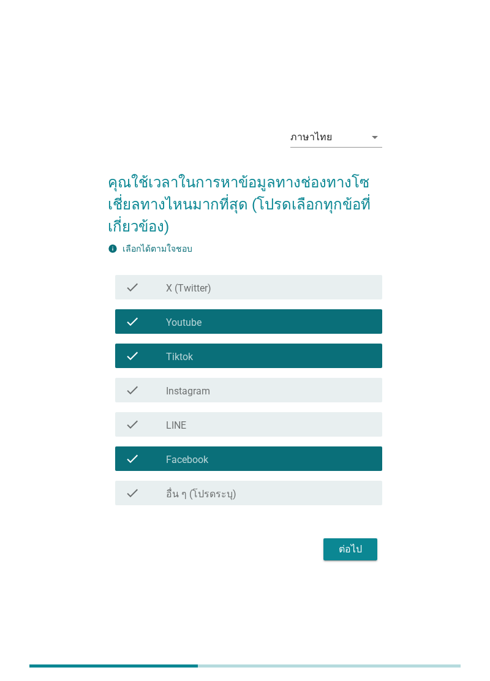
click at [366, 560] on button "ต่อไป" at bounding box center [350, 549] width 54 height 22
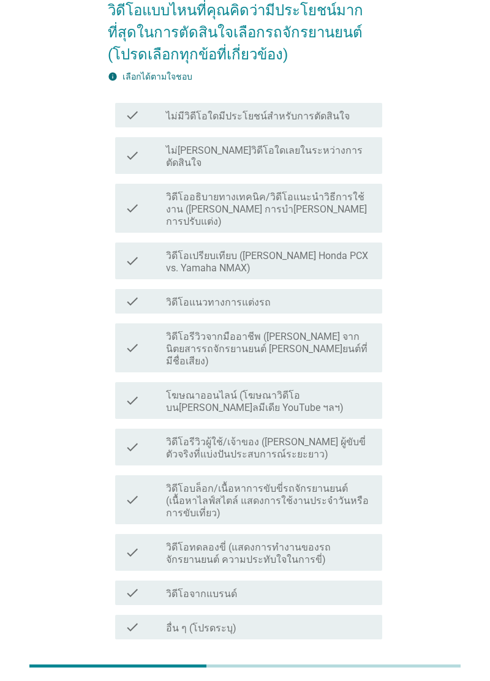
scroll to position [105, 0]
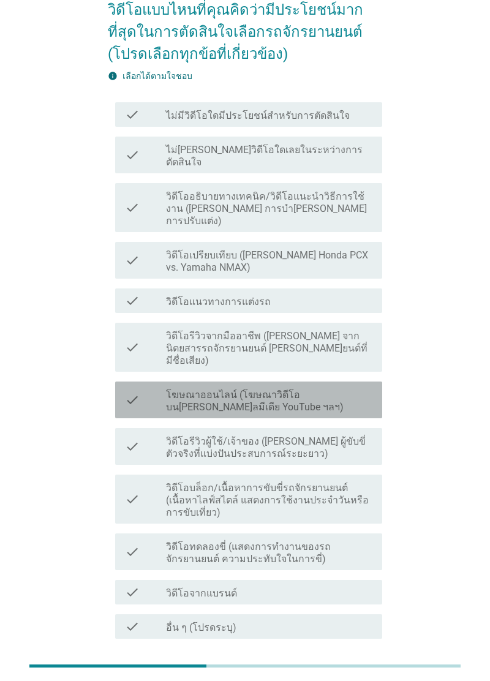
click at [370, 389] on label "โฆษณาออนไลน์ (โฆษณาวิดีโอบน[PERSON_NAME]ลมีเดีย YouTube ฯลฯ)" at bounding box center [269, 401] width 206 height 24
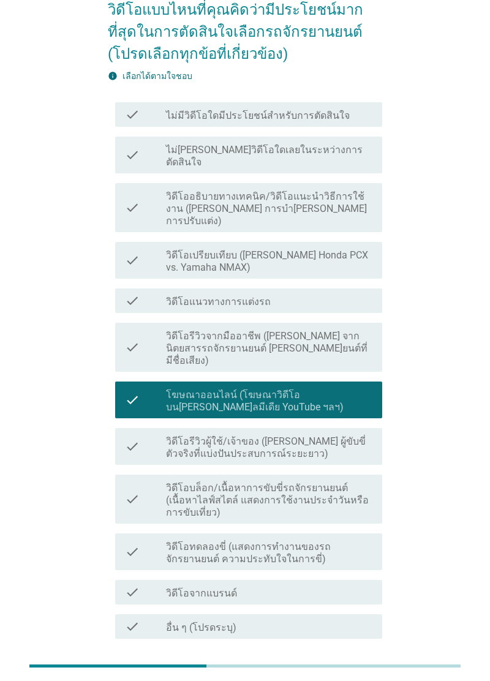
click at [361, 435] on label "วิดีโอรีวิวผู้ใช้/เจ้าของ ([PERSON_NAME] ผู้ขับขี่ตัวจริงที่แบ่งปันประสบการณ์ระ…" at bounding box center [269, 447] width 206 height 24
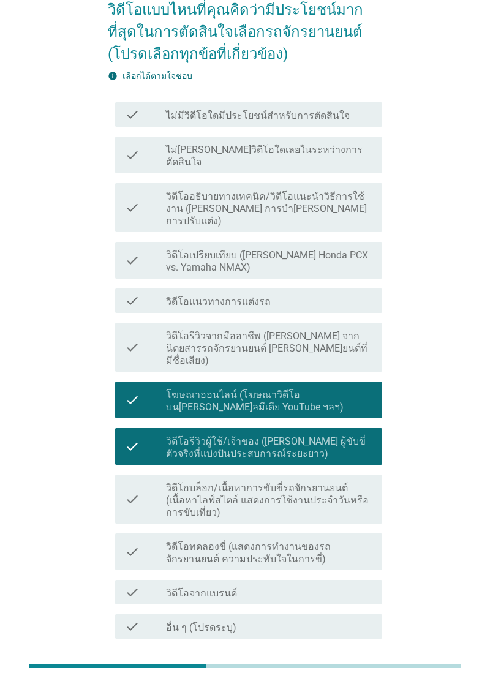
click at [362, 482] on label "วิดีโอบล็อก/เนื้อหาการขับขี่รถจักรยานยนต์ (เนื้อหาไลฟ์สไตล์ แสดงการใช้งานประจํา…" at bounding box center [269, 500] width 206 height 37
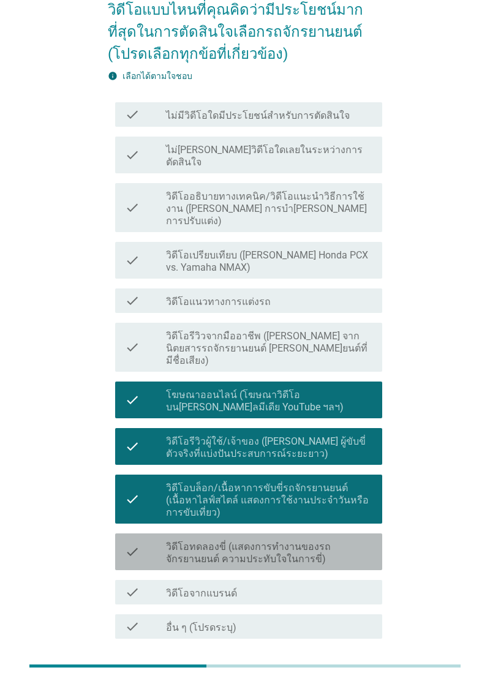
click at [356, 540] on label "วิดีโอทดลองขี่ (แสดงการทํางานของรถจักรยานยนต์ ความประทับใจในการขี่)" at bounding box center [269, 552] width 206 height 24
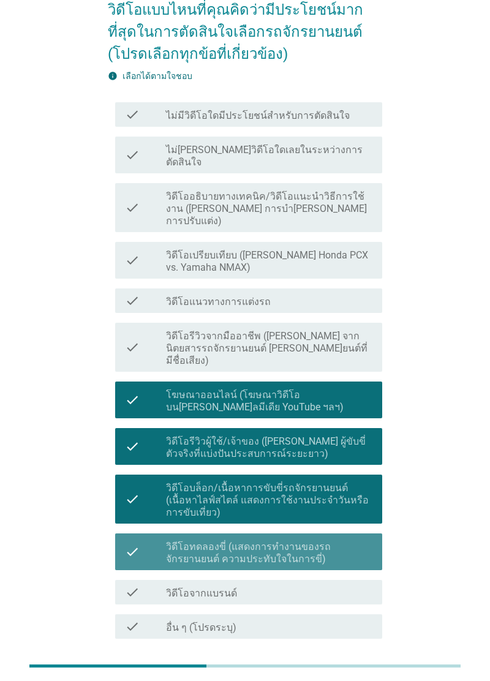
click at [351, 540] on label "วิดีโอทดลองขี่ (แสดงการทํางานของรถจักรยานยนต์ ความประทับใจในการขี่)" at bounding box center [269, 552] width 206 height 24
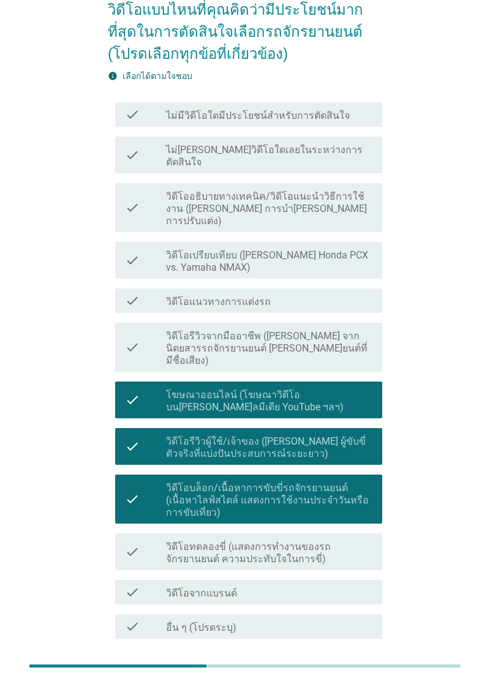
click at [345, 675] on div "ต่อไป" at bounding box center [350, 682] width 34 height 15
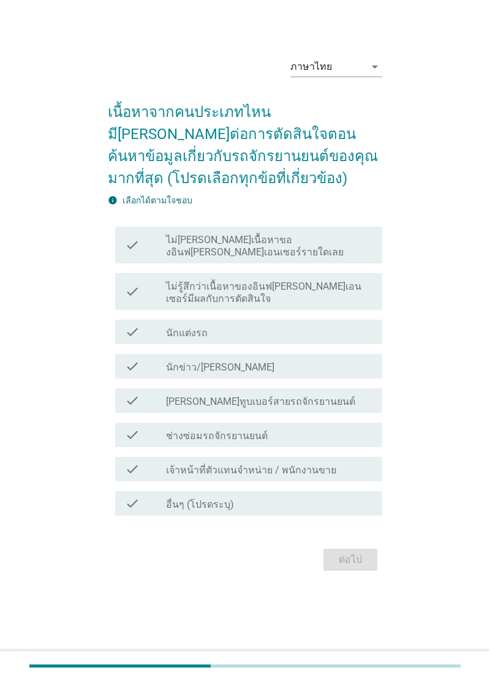
scroll to position [0, 0]
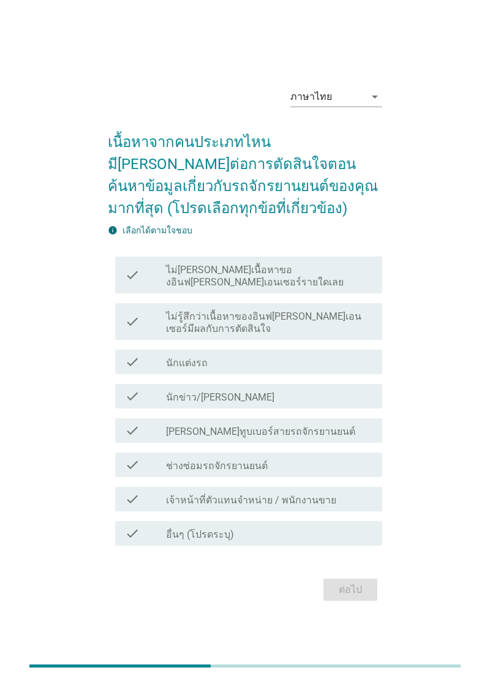
click at [354, 288] on div "check_box_outline_blank ไม่ได้ดูเนื้อหาของอินฟลูเอนเซอร์รายใดเลย" at bounding box center [269, 274] width 206 height 27
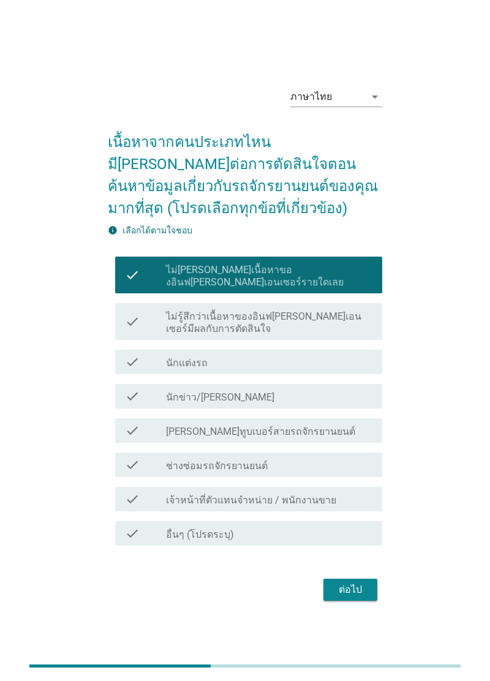
click at [352, 614] on div "ภาษาไทย arrow_drop_down เนื้อหาจากคนประเภทไหนมีอิทธิพลต่อการตัดสินใจตอนค้นหาข้อ…" at bounding box center [245, 340] width 294 height 547
click at [346, 597] on div "ต่อไป" at bounding box center [350, 589] width 34 height 15
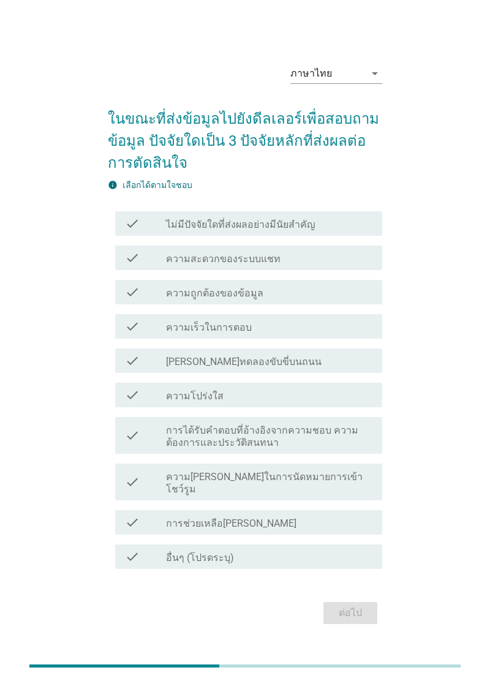
click at [333, 299] on div "check_box_outline_blank ความถูกต้องของข้อมูล" at bounding box center [269, 292] width 206 height 15
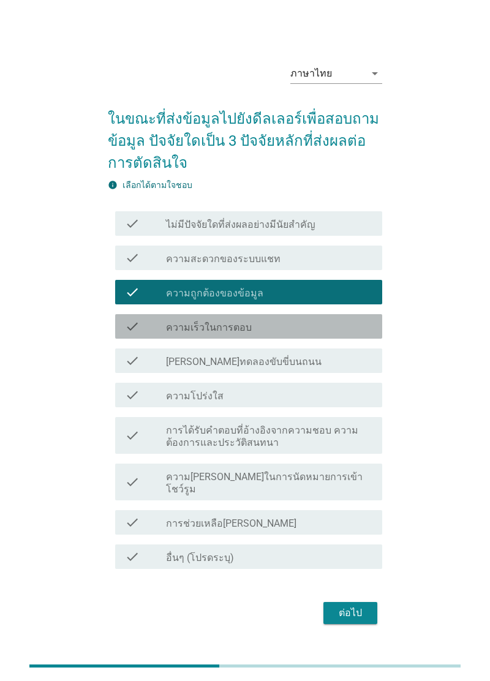
click at [362, 338] on div "check check_box_outline_blank ความเร็วในการตอบ" at bounding box center [248, 326] width 267 height 24
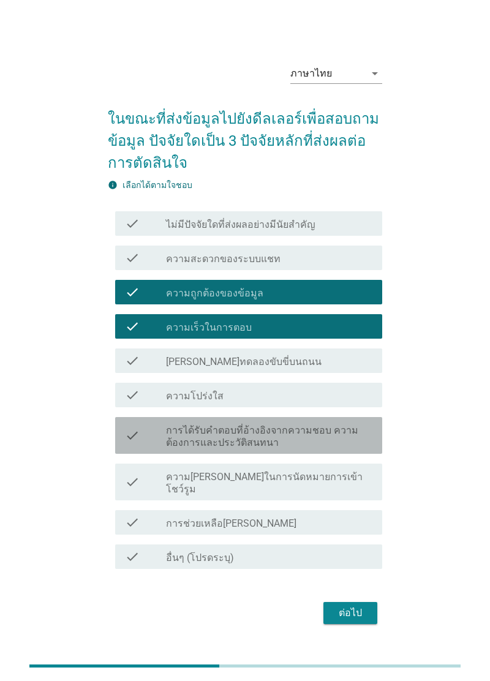
click at [343, 449] on label "การได้รับคำตอบที่อ้างอิงจากความชอบ ความต้องการและประวัติสนทนา" at bounding box center [269, 436] width 206 height 24
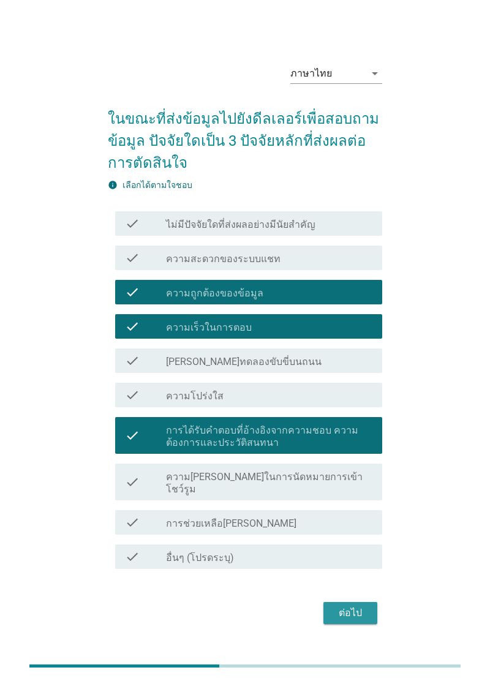
click at [348, 624] on button "ต่อไป" at bounding box center [350, 613] width 54 height 22
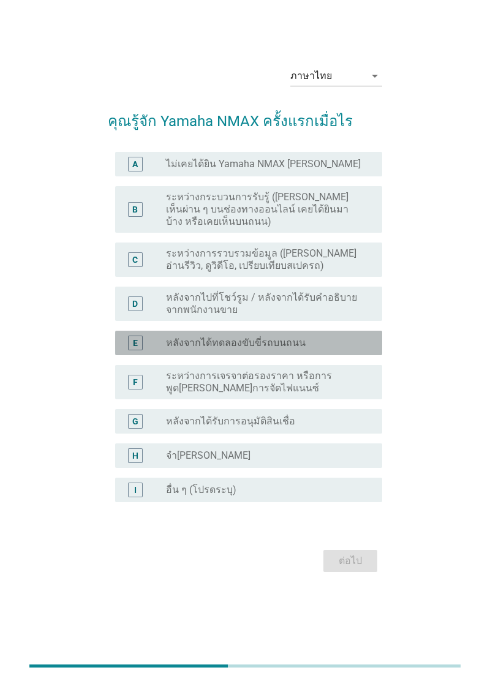
scroll to position [24, 0]
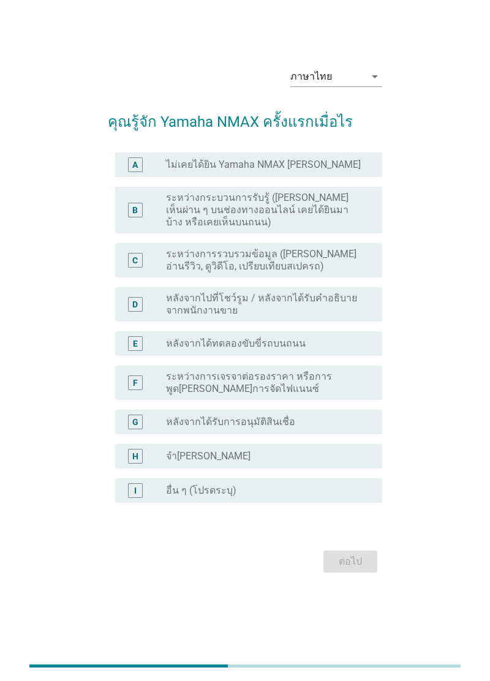
click at [357, 228] on label "ระหว่างกระบวนการรับรู้ ([PERSON_NAME] เห็นผ่าน ๆ บนช่องทางออนไลน์ เคยได้ยินมาบ้…" at bounding box center [264, 210] width 196 height 37
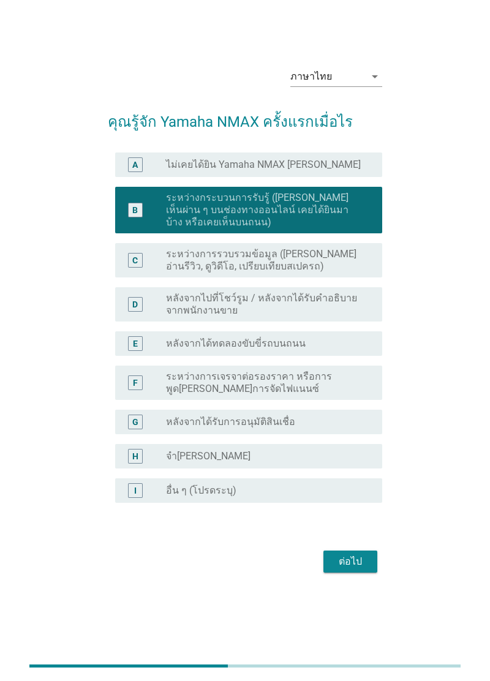
scroll to position [30, 0]
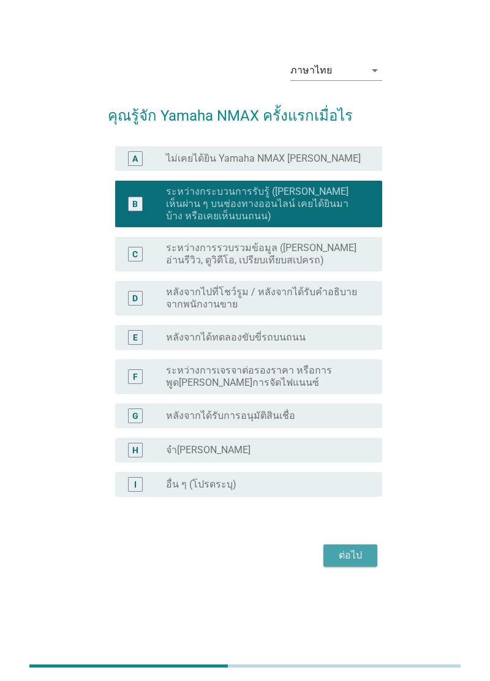
click at [349, 563] on div "ต่อไป" at bounding box center [350, 555] width 34 height 15
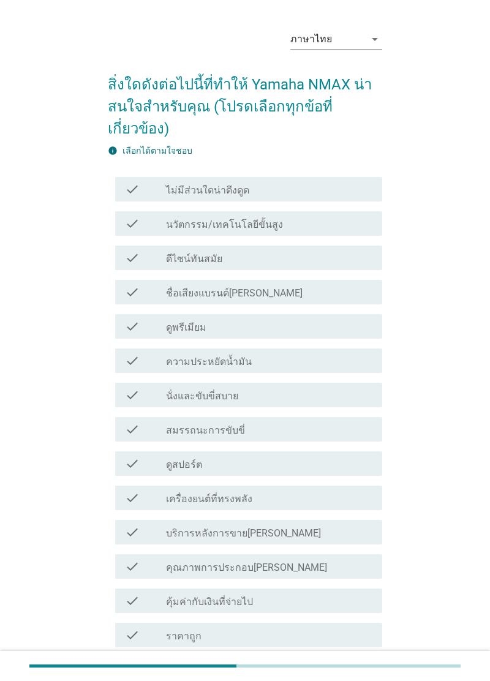
scroll to position [0, 0]
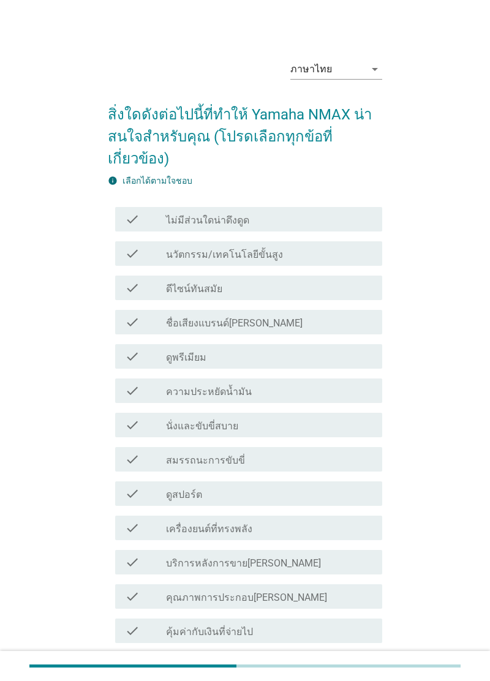
click at [364, 288] on div "check_box_outline_blank ดีไซน์ทันสมัย" at bounding box center [269, 287] width 206 height 15
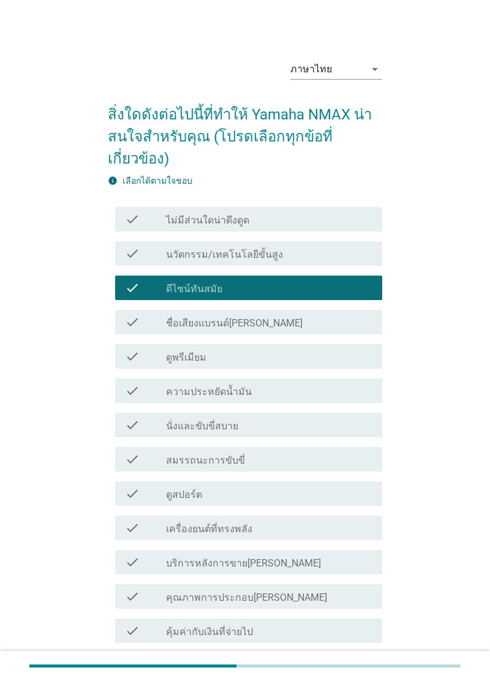
click at [359, 348] on div "check check_box_outline_blank ดูพรีเมียม" at bounding box center [248, 356] width 267 height 24
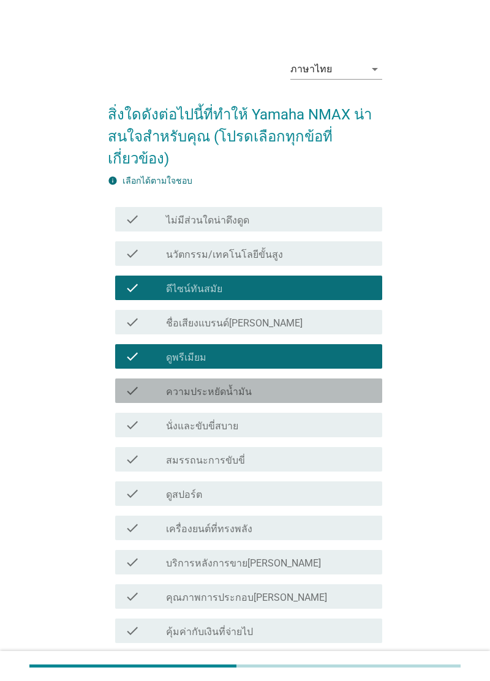
click at [346, 385] on div "check_box_outline_blank ความประหยัดน้ำมัน" at bounding box center [269, 390] width 206 height 15
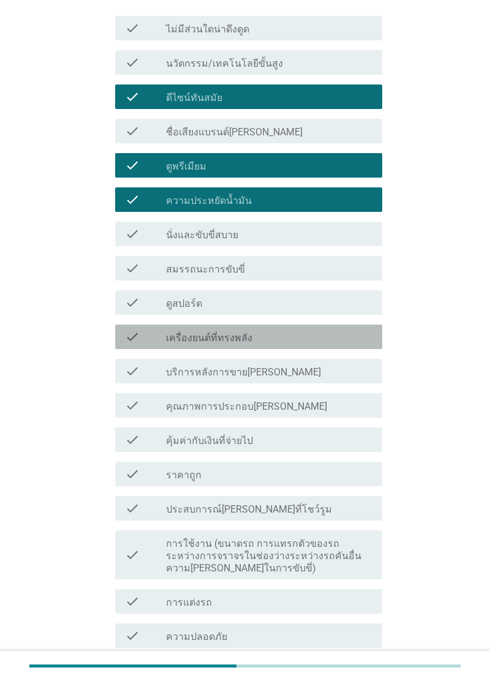
click at [365, 329] on div "check_box_outline_blank เครื่องยนต์ที่ทรงพลัง" at bounding box center [269, 336] width 206 height 15
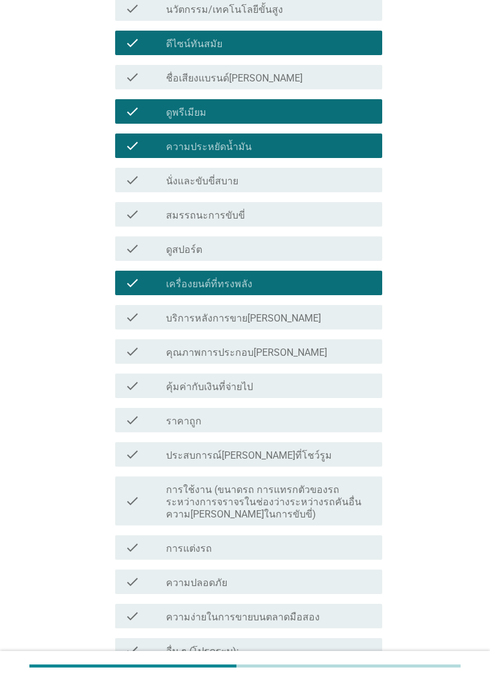
click at [376, 314] on div "check check_box_outline_blank บริการหลังการขายที่ดี" at bounding box center [248, 317] width 267 height 24
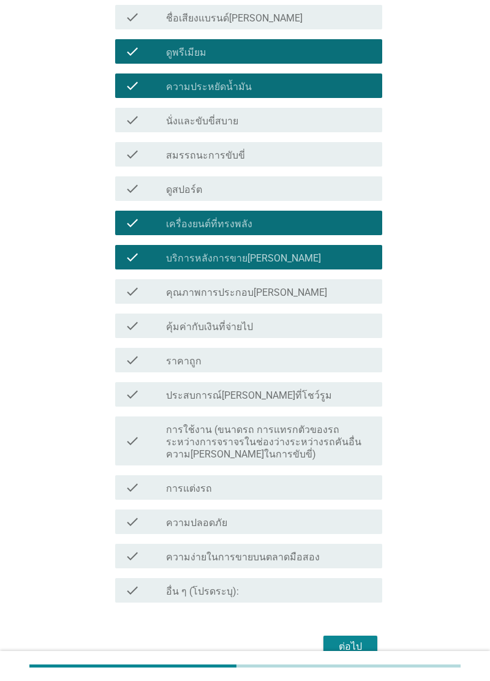
scroll to position [305, 0]
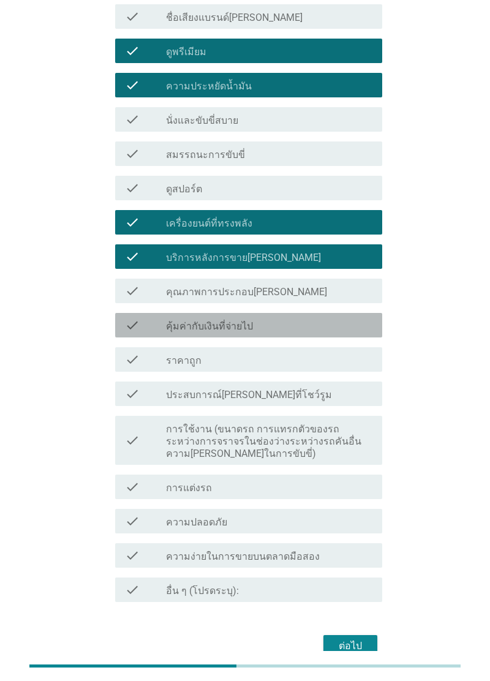
click at [369, 318] on div "check_box_outline_blank คุ้มค่ากับเงินที่จ่ายไป" at bounding box center [269, 325] width 206 height 15
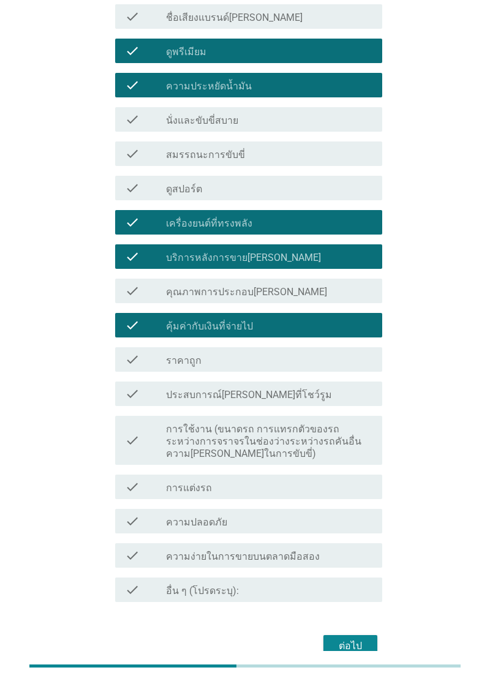
click at [351, 652] on button "ต่อไป" at bounding box center [350, 646] width 54 height 22
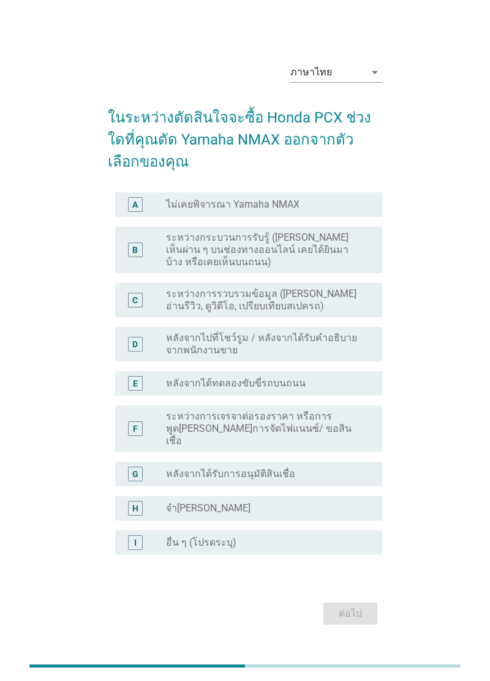
click at [338, 447] on label "ระหว่างการเจรจาต่อรองราคา หรือการพูด[PERSON_NAME]การจัดไฟแนนซ์/ ขอสินเชื่อ" at bounding box center [264, 428] width 196 height 37
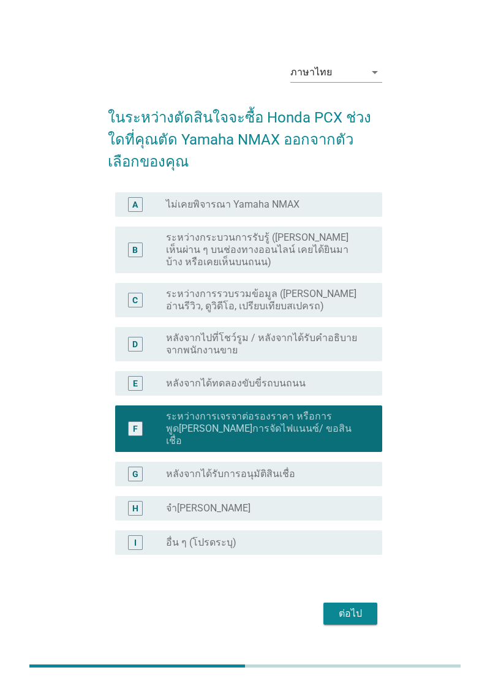
click at [351, 268] on label "ระหว่างกระบวนการรับรู้ ([PERSON_NAME] เห็นผ่าน ๆ บนช่องทางออนไลน์ เคยได้ยินมาบ้…" at bounding box center [264, 249] width 196 height 37
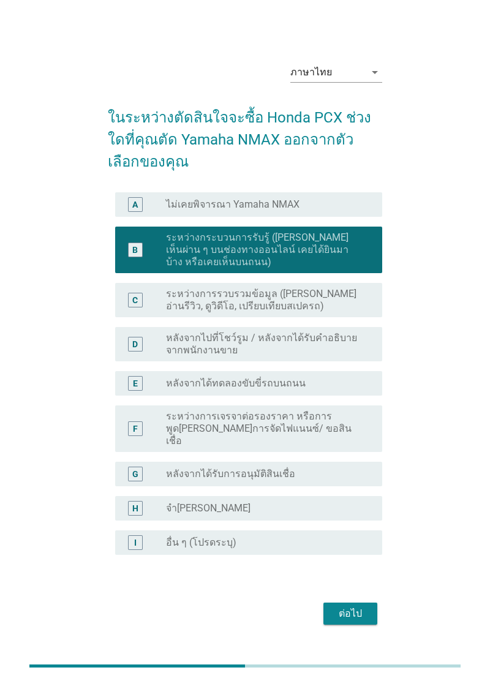
click at [350, 447] on label "ระหว่างการเจรจาต่อรองราคา หรือการพูด[PERSON_NAME]การจัดไฟแนนซ์/ ขอสินเชื่อ" at bounding box center [264, 428] width 196 height 37
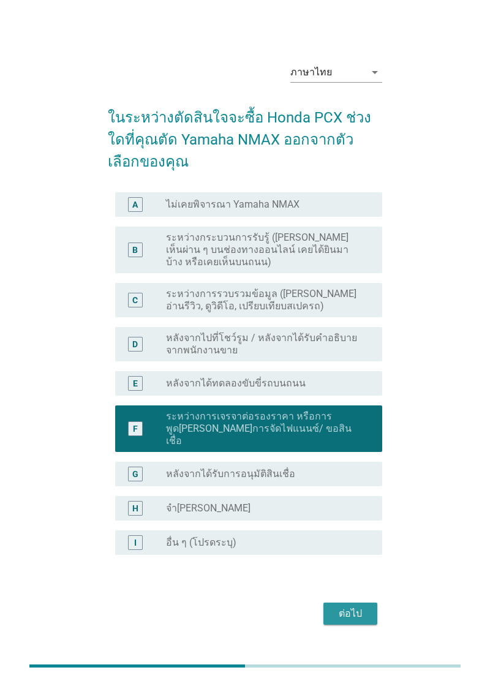
click at [365, 624] on button "ต่อไป" at bounding box center [350, 613] width 54 height 22
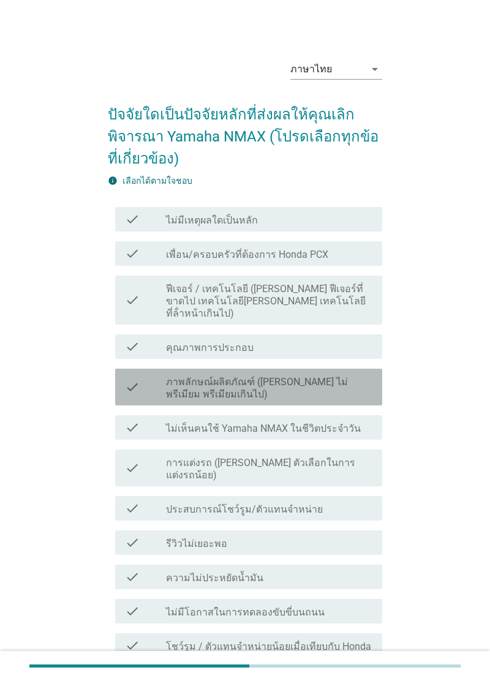
click at [351, 376] on label "ภาพลักษณ์ผลิตภัณฑ์ (เช่น ไม่พรีเมียม พรีเมียมเกินไป)" at bounding box center [269, 388] width 206 height 24
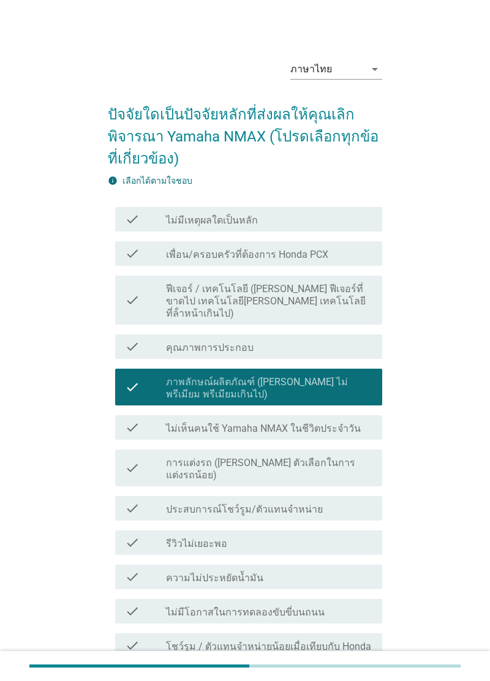
click at [359, 376] on label "ภาพลักษณ์ผลิตภัณฑ์ (เช่น ไม่พรีเมียม พรีเมียมเกินไป)" at bounding box center [269, 388] width 206 height 24
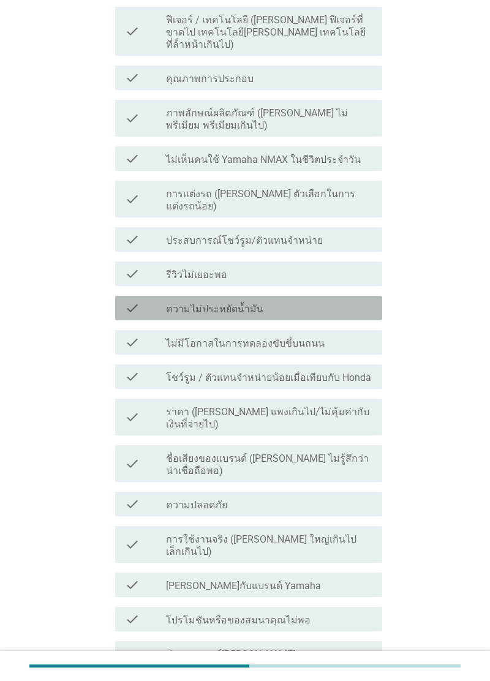
scroll to position [269, 0]
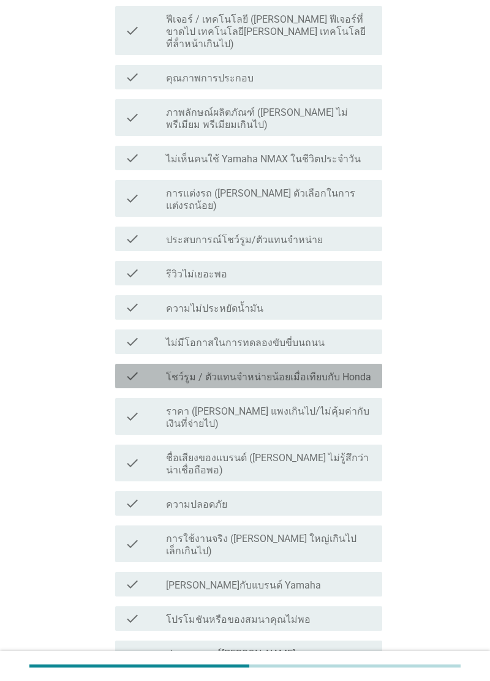
click at [360, 371] on label "โชว์รูม / ตัวแทนจำหน่ายน้อยเมื่อเทียบกับ Honda" at bounding box center [268, 377] width 205 height 12
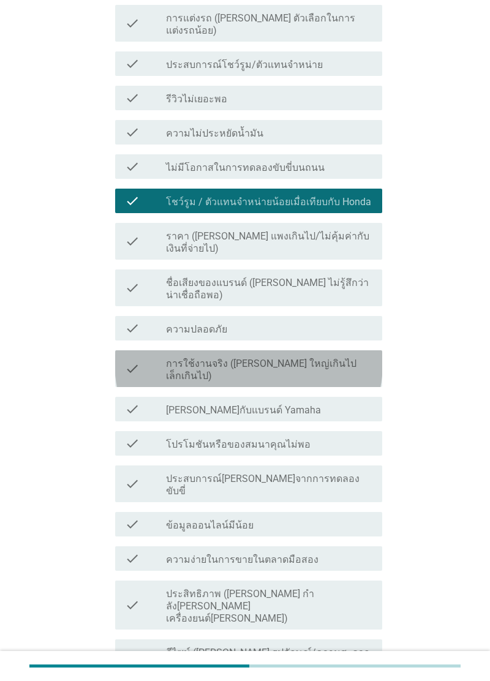
scroll to position [446, 0]
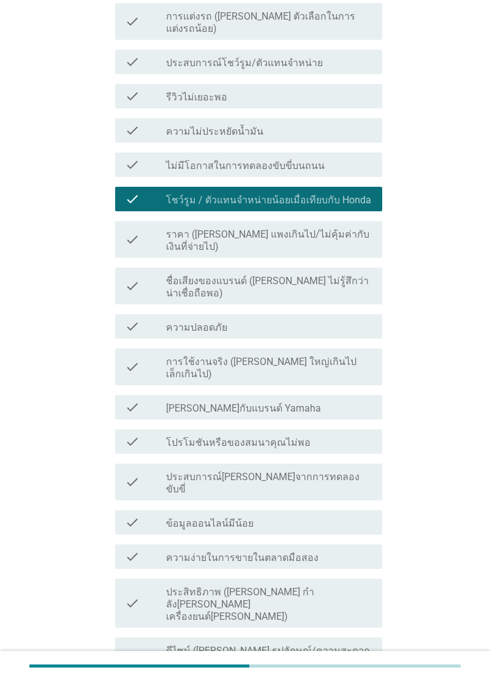
click at [351, 353] on div "check_box_outline_blank การใช้งานจริง (เช่น ใหญ่เกินไป เล็กเกินไป)" at bounding box center [269, 366] width 206 height 27
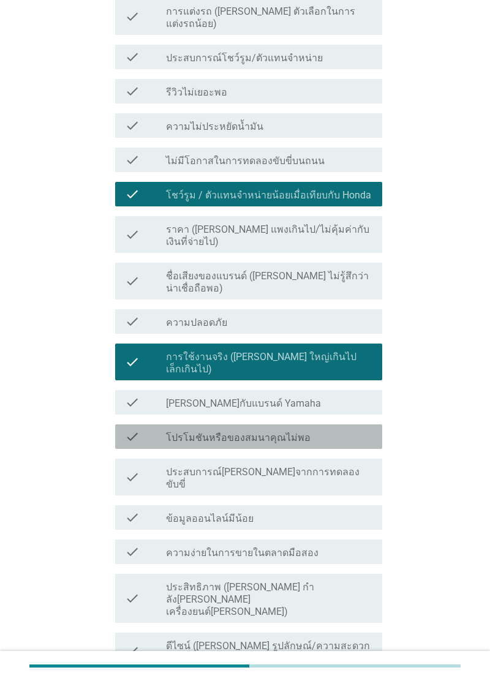
scroll to position [489, 0]
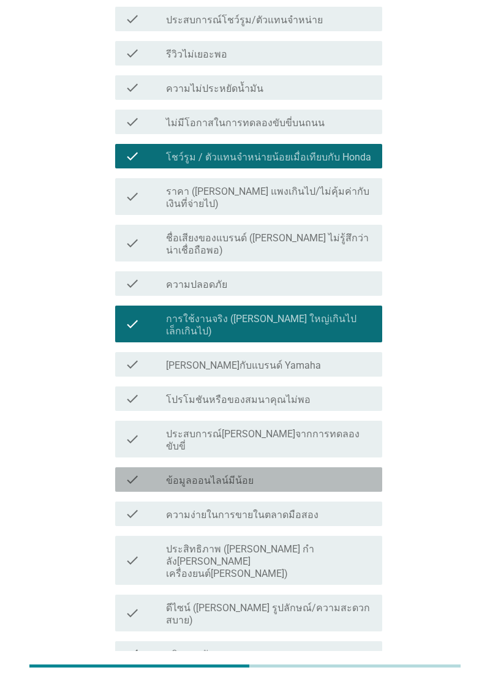
click at [354, 472] on div "check_box_outline_blank ข้อมูลออนไลน์มีน้อย" at bounding box center [269, 479] width 206 height 15
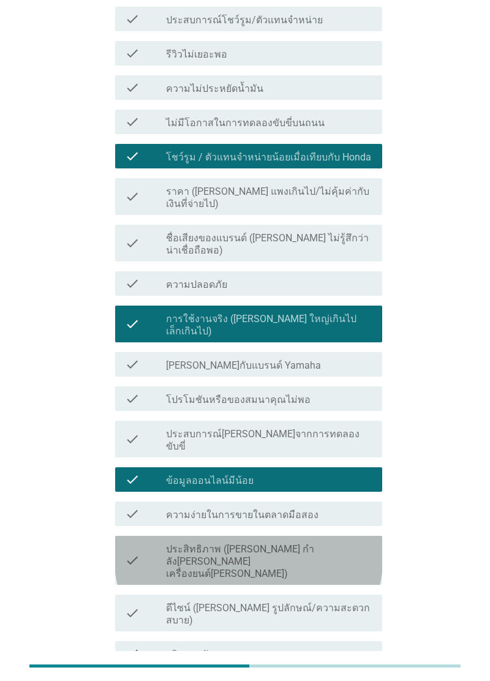
click at [353, 543] on label "ประสิทธิภาพ (เช่น กําลังไม่เพียงพอ เครื่องยนต์ไม่เพียงพอ)" at bounding box center [269, 561] width 206 height 37
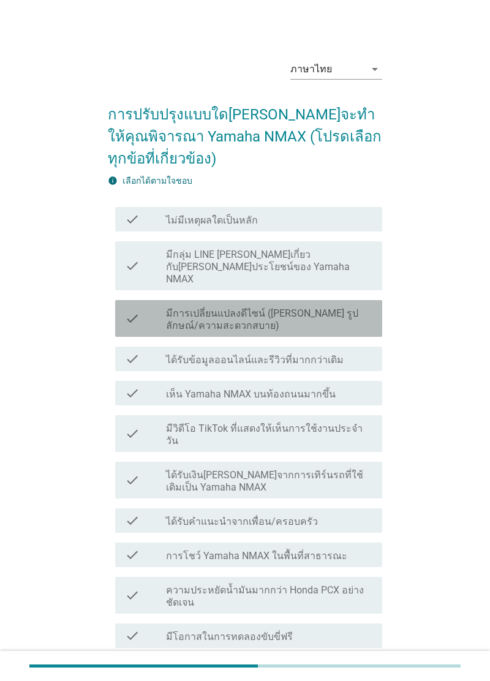
click at [353, 307] on label "มีการเปลี่ยนแปลงดีไซน์ ([PERSON_NAME] รูปลักษณ์/ความสะดวกสบาย)" at bounding box center [269, 319] width 206 height 24
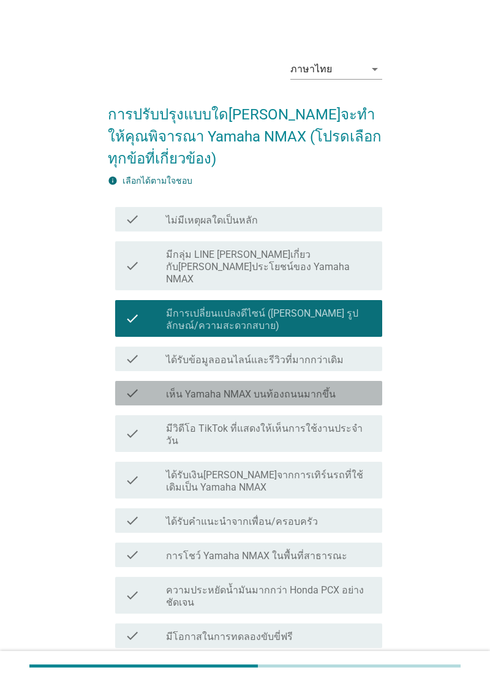
click at [346, 386] on div "check_box_outline_blank เห็น Yamaha NMAX บนท้องถนนมากขึ้น" at bounding box center [269, 393] width 206 height 15
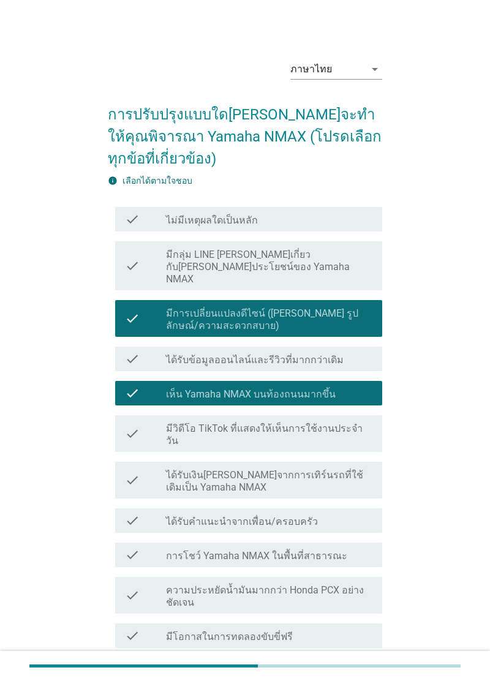
click at [350, 422] on label "มีวิดีโอ TikTok ที่แสดงให้เห็นการใช้งานประจําวัน" at bounding box center [269, 434] width 206 height 24
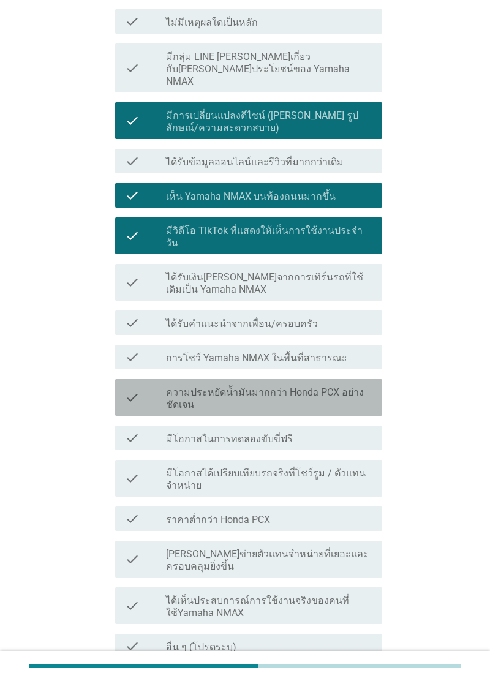
scroll to position [230, 0]
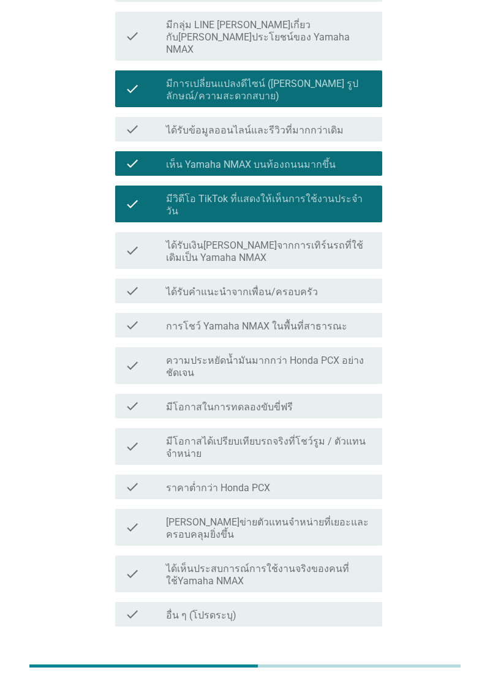
click at [354, 354] on label "ความประหยัดน้ำมันมากกว่า Honda PCX อย่างชัดเจน" at bounding box center [269, 366] width 206 height 24
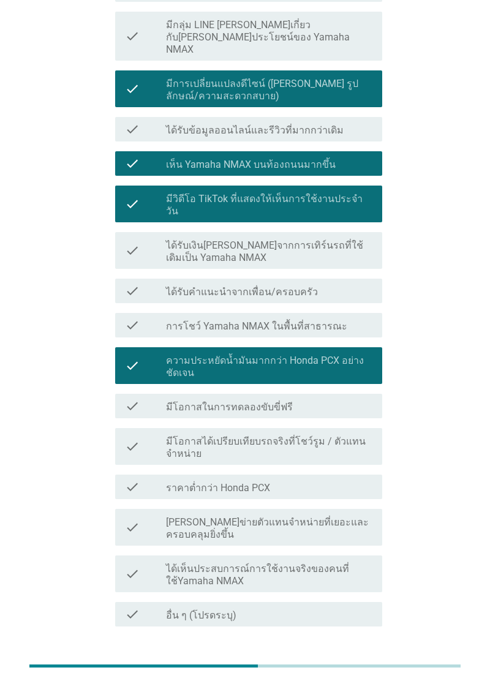
click at [361, 663] on div "ต่อไป" at bounding box center [350, 670] width 34 height 15
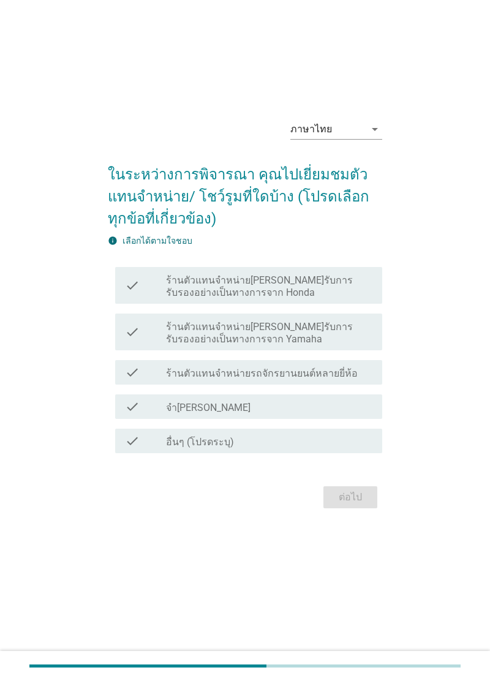
scroll to position [0, 0]
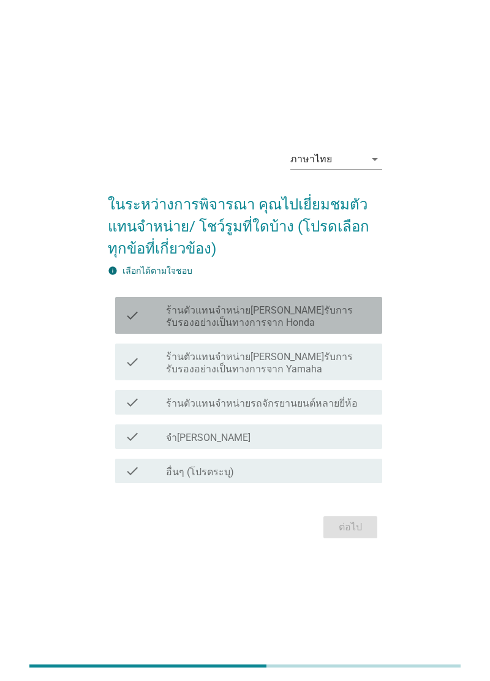
click at [359, 329] on label "ร้านตัวแทนจำหน่าย[PERSON_NAME]รับการรับรองอย่างเป็นทางการจาก Honda" at bounding box center [269, 316] width 206 height 24
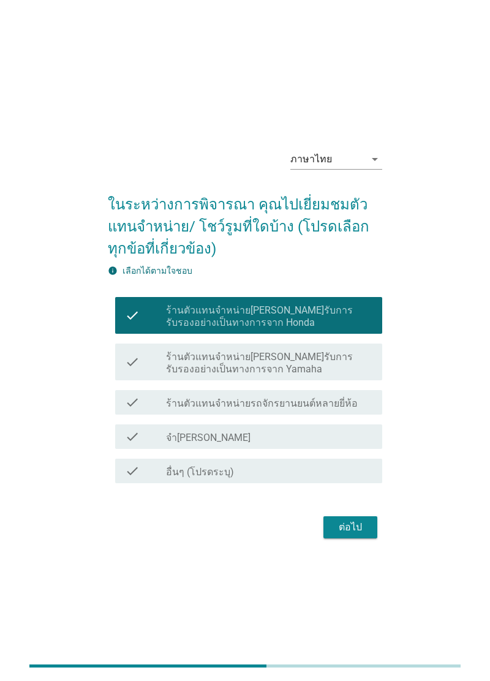
click at [361, 534] on div "ต่อไป" at bounding box center [350, 527] width 34 height 15
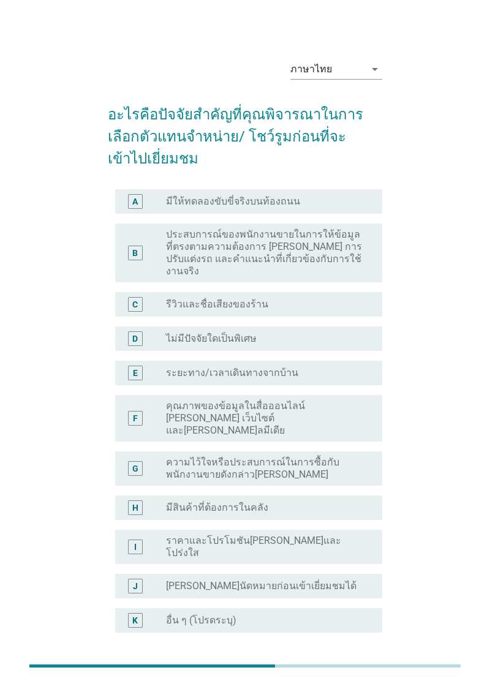
click at [388, 346] on div "ภาษาไทย arrow_drop_down อะไรคือปัจจัยสําคัญที่คุณพิจารณาในการเลือกตัวแทนจําหน่า…" at bounding box center [245, 378] width 294 height 676
click at [356, 367] on div "radio_button_unchecked ระยะทาง/เวลาเดินทางจากบ้าน" at bounding box center [264, 373] width 196 height 12
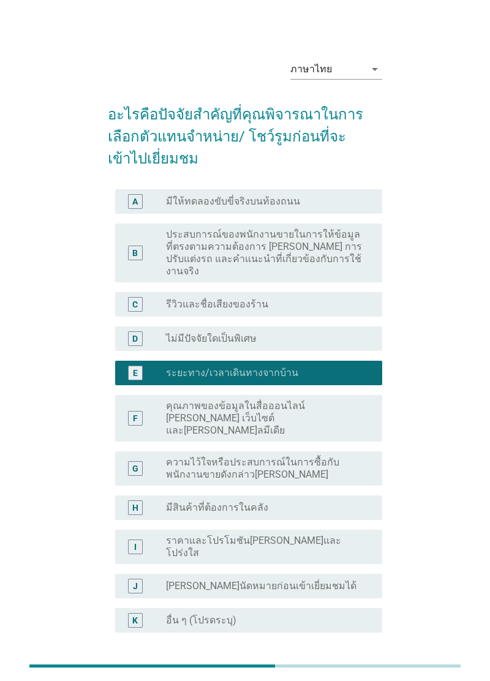
click at [351, 413] on label "คุณภาพของข้อมูลในสื่อออนไลน์ [PERSON_NAME] เว็บไซต์ และ[PERSON_NAME]ลมีเดีย" at bounding box center [264, 418] width 196 height 37
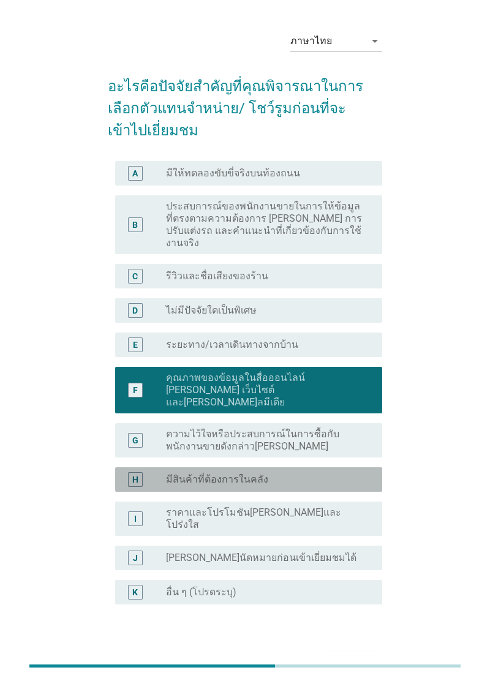
scroll to position [30, 0]
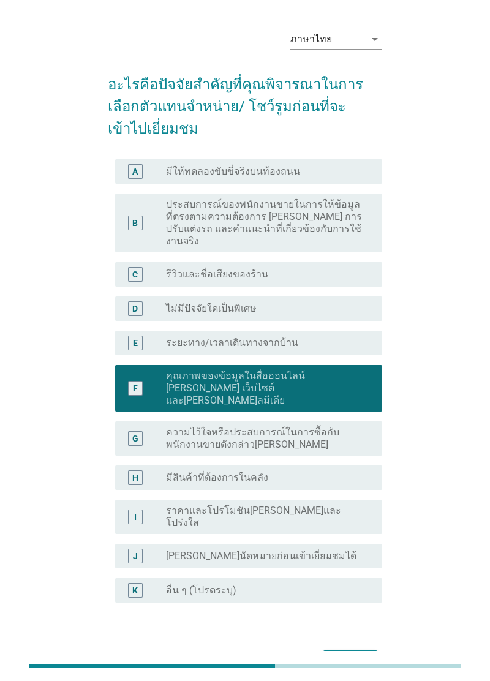
click at [346, 348] on div "E radio_button_unchecked ระยะทาง/เวลาเดินทางจากบ้าน" at bounding box center [248, 343] width 267 height 24
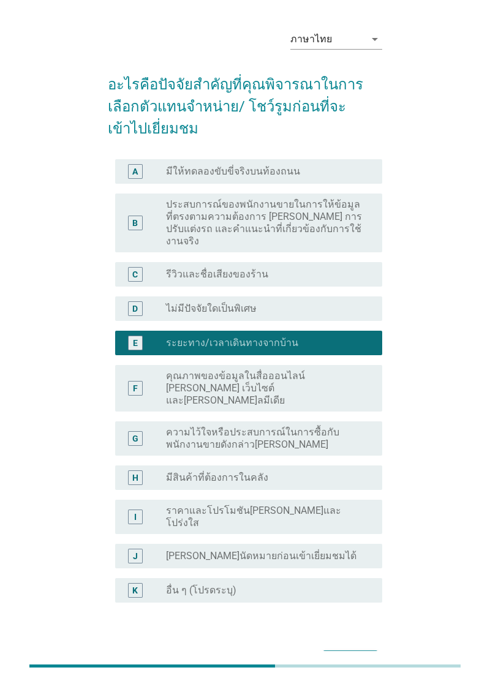
click at [353, 650] on button "ต่อไป" at bounding box center [350, 661] width 54 height 22
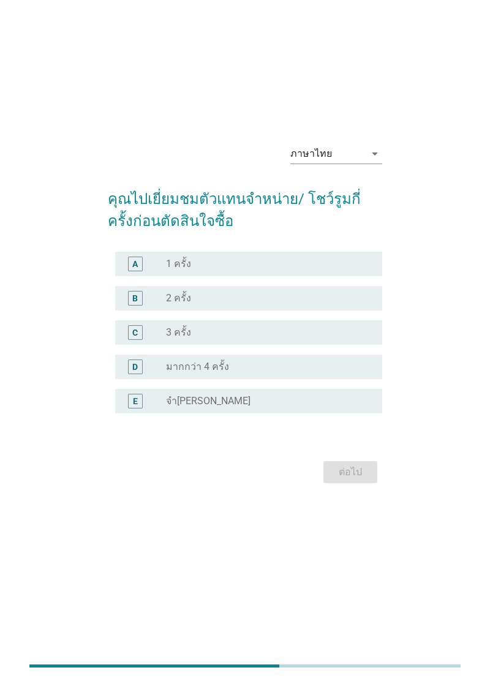
scroll to position [0, 0]
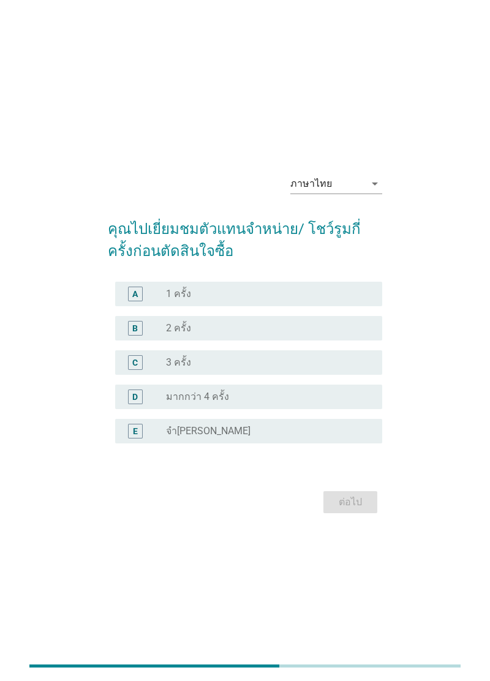
click at [359, 300] on div "radio_button_unchecked 1 ครั้ง" at bounding box center [264, 294] width 196 height 12
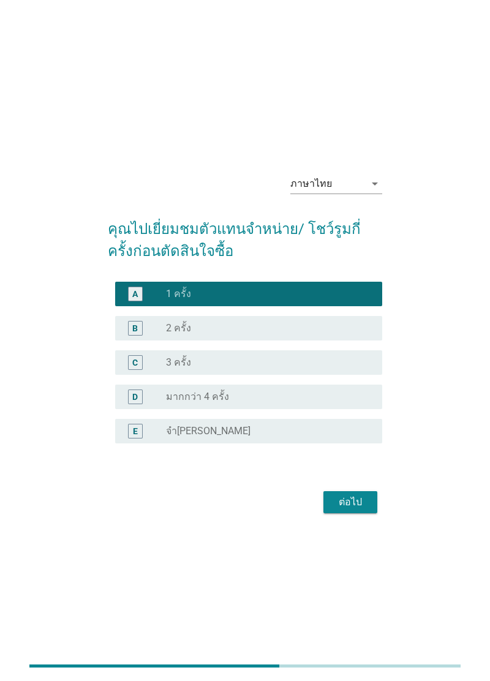
click at [357, 513] on button "ต่อไป" at bounding box center [350, 502] width 54 height 22
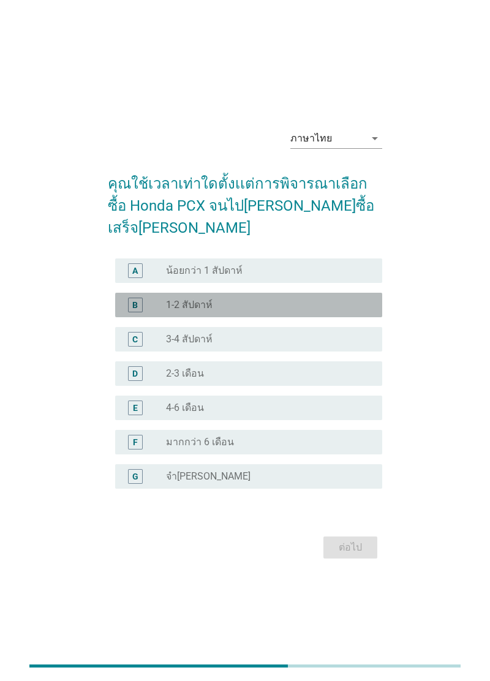
click at [363, 311] on div "radio_button_unchecked 1-2 สัปดาห์" at bounding box center [269, 305] width 206 height 12
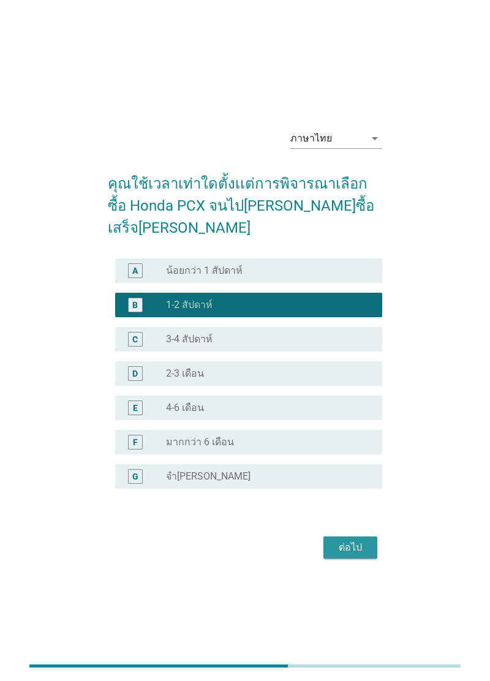
click at [365, 555] on div "ต่อไป" at bounding box center [350, 547] width 34 height 15
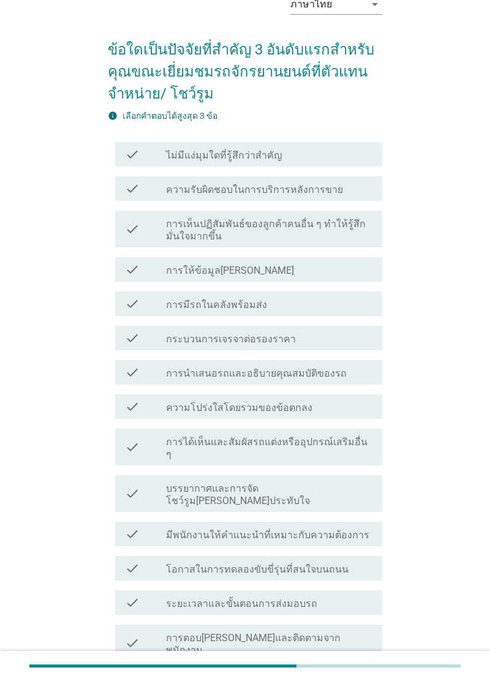
click at [365, 263] on div "check_box_outline_blank การให้ข้อมูลที่ชัดเจน" at bounding box center [269, 269] width 206 height 15
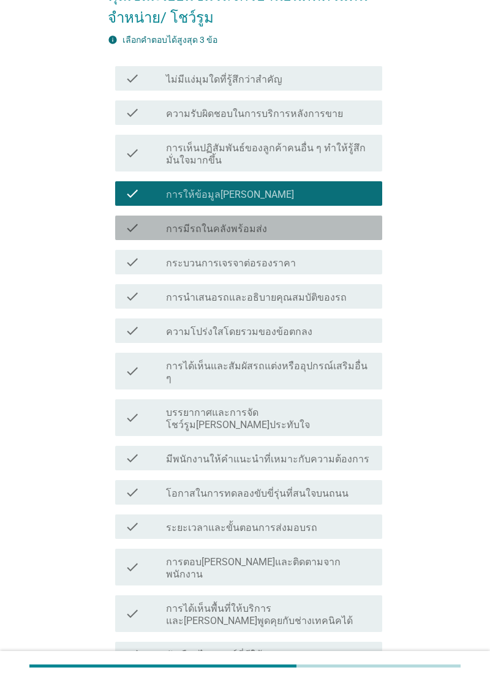
scroll to position [144, 0]
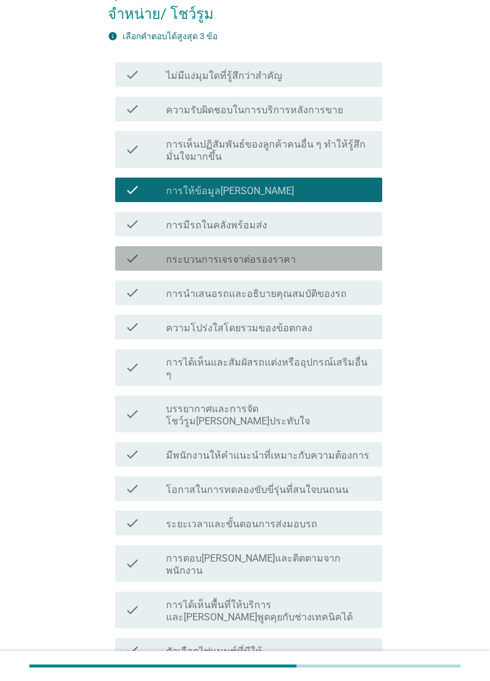
click at [362, 260] on div "check_box_outline_blank กระบวนการเจรจาต่อรองราคา" at bounding box center [269, 258] width 206 height 15
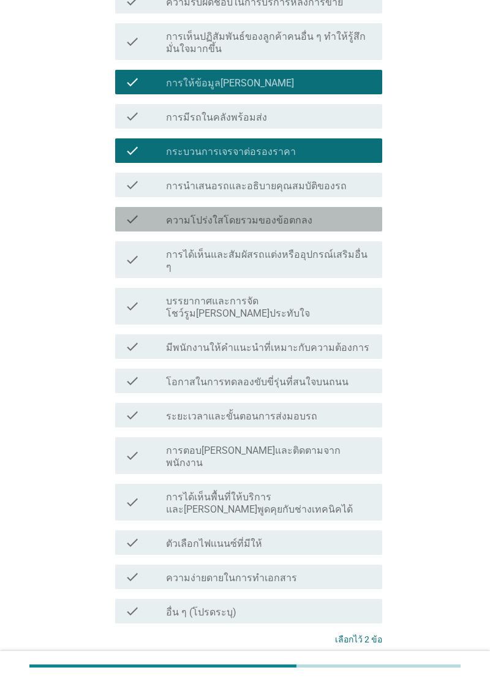
scroll to position [255, 0]
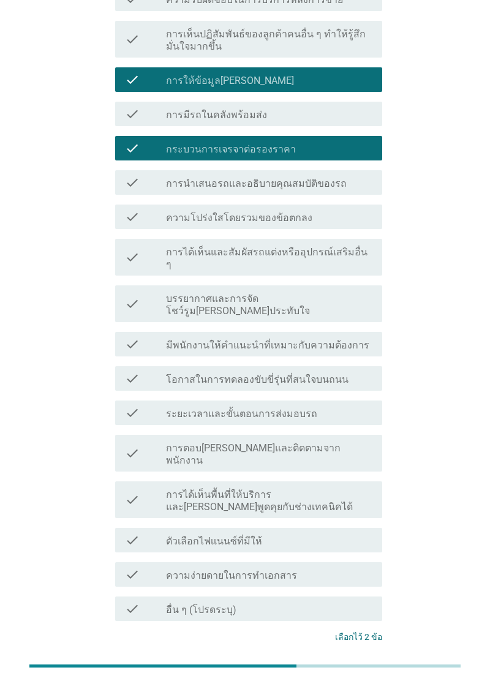
click at [346, 219] on div "check_box_outline_blank ความโปร่งใสโดยรวมของข้อตกลง" at bounding box center [269, 216] width 206 height 15
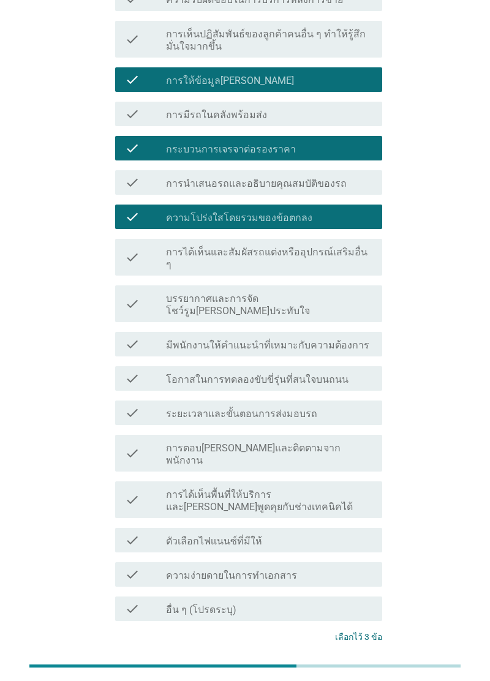
click at [355, 675] on div "ต่อไป" at bounding box center [350, 682] width 34 height 15
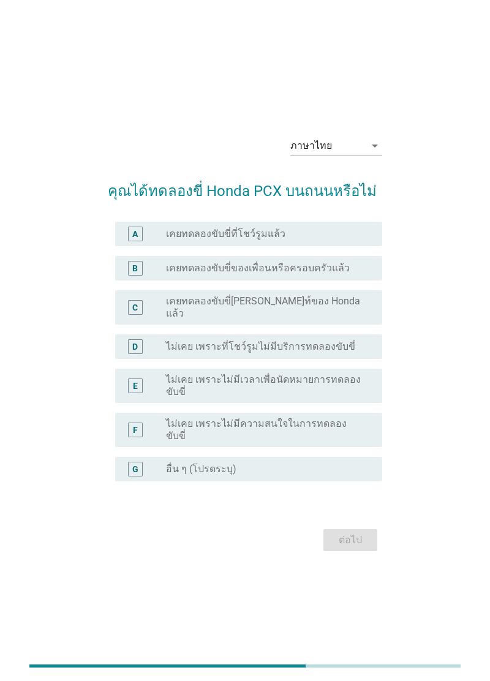
click at [351, 274] on div "radio_button_unchecked เคยทดลองขับขี่ของเพื่อนหรือครอบครัวแล้ว" at bounding box center [264, 268] width 196 height 12
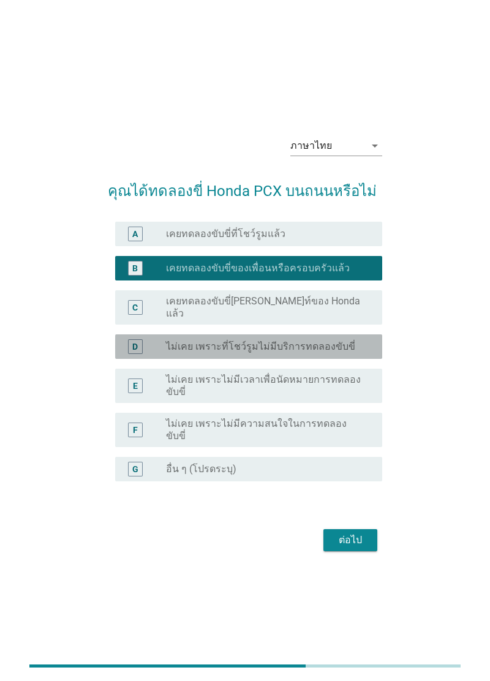
click at [352, 353] on div "radio_button_unchecked ไม่เคย เพราะที่โชว์รูมไม่มีบริการทดลองขับขี่" at bounding box center [264, 346] width 196 height 12
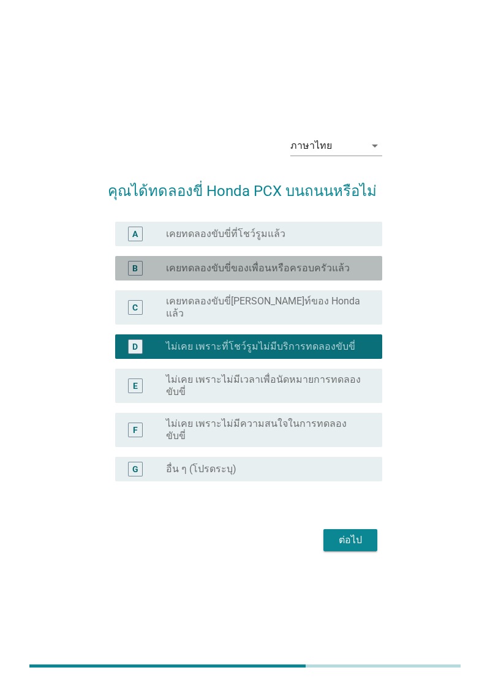
click at [351, 275] on div "radio_button_unchecked เคยทดลองขับขี่ของเพื่อนหรือครอบครัวแล้ว" at bounding box center [269, 268] width 206 height 15
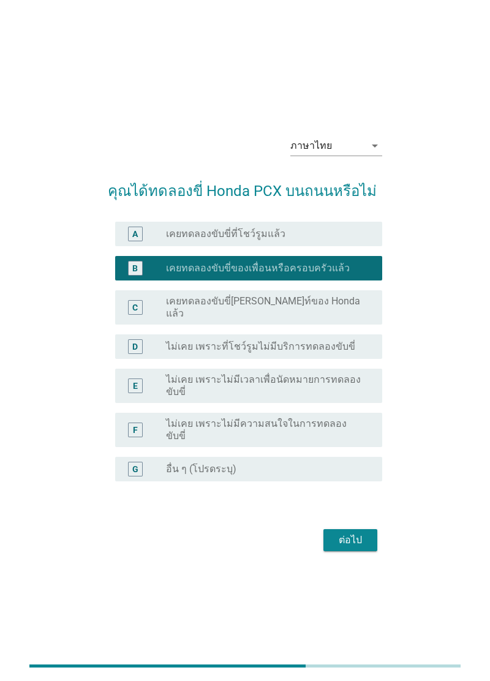
click at [368, 551] on button "ต่อไป" at bounding box center [350, 540] width 54 height 22
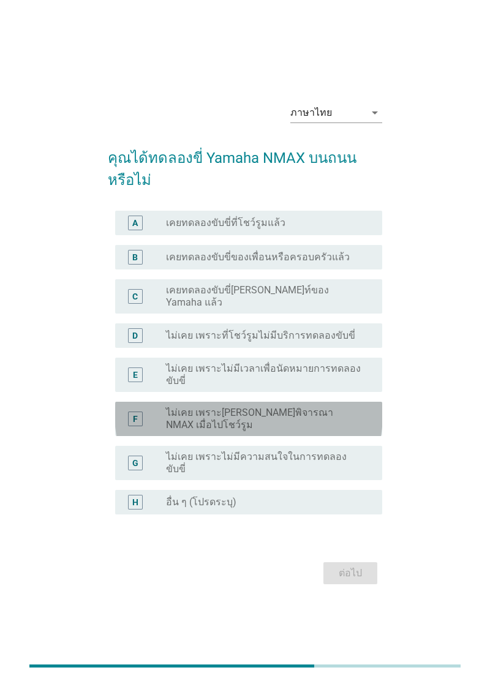
click at [357, 431] on label "ไม่เคย เพราะ[PERSON_NAME]พิจารณา NMAX เมื่อไปโชว์รูม" at bounding box center [264, 418] width 196 height 24
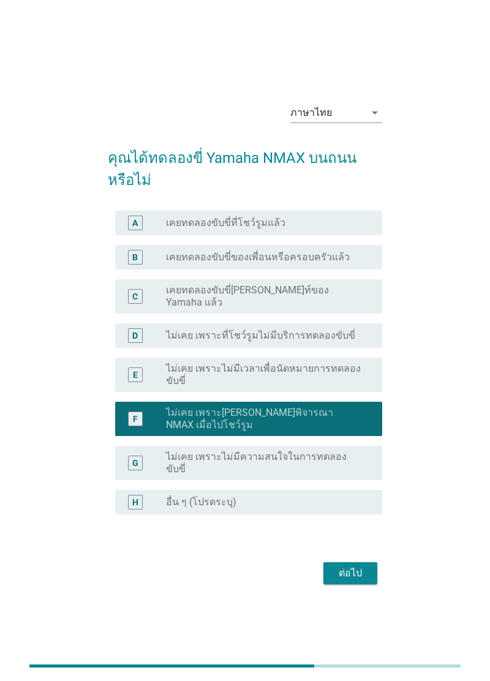
click at [348, 580] on div "ต่อไป" at bounding box center [350, 573] width 34 height 15
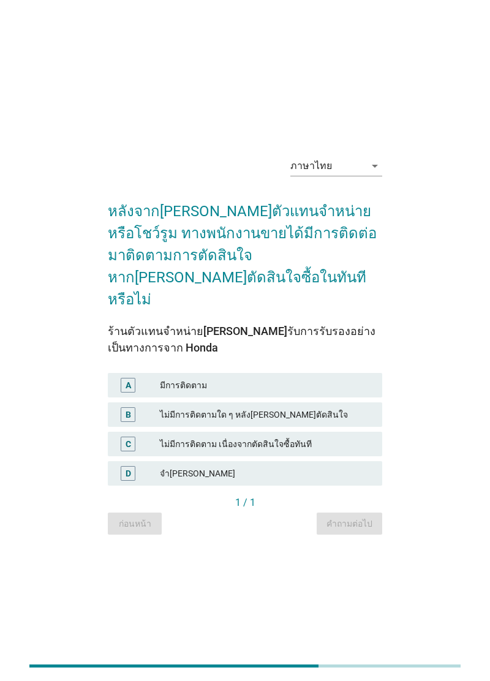
click at [342, 390] on div "มีการติดตาม" at bounding box center [266, 385] width 212 height 15
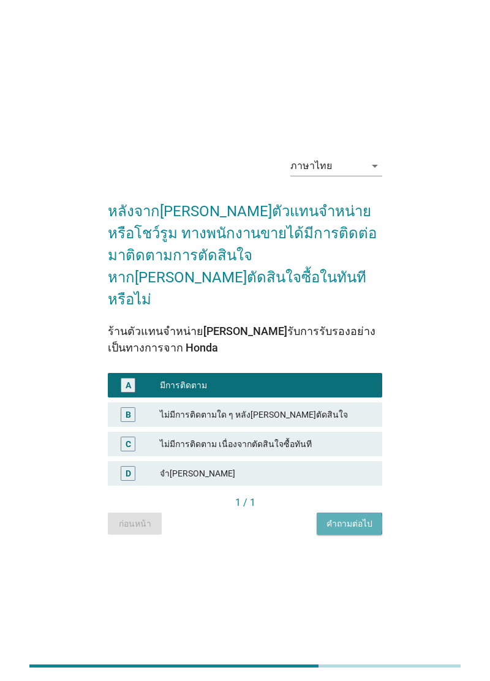
click at [348, 529] on div "คำถามต่อไป" at bounding box center [349, 523] width 46 height 13
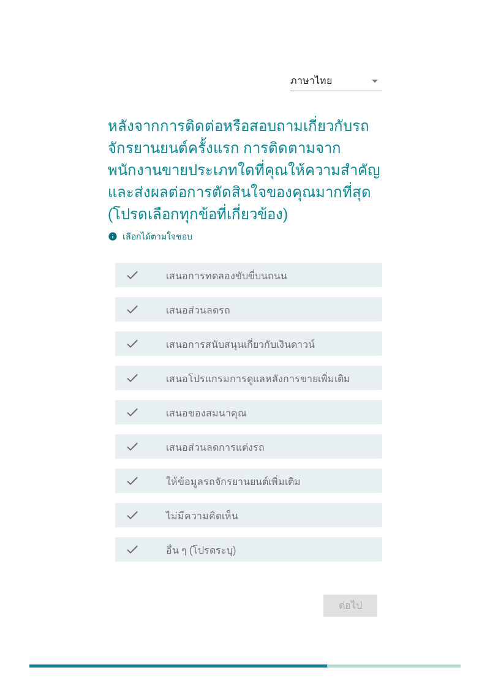
click at [367, 390] on div "check check_box_outline_blank เสนอโปรแกรมการดูแลหลังการขายเพิ่มเติม" at bounding box center [248, 377] width 267 height 24
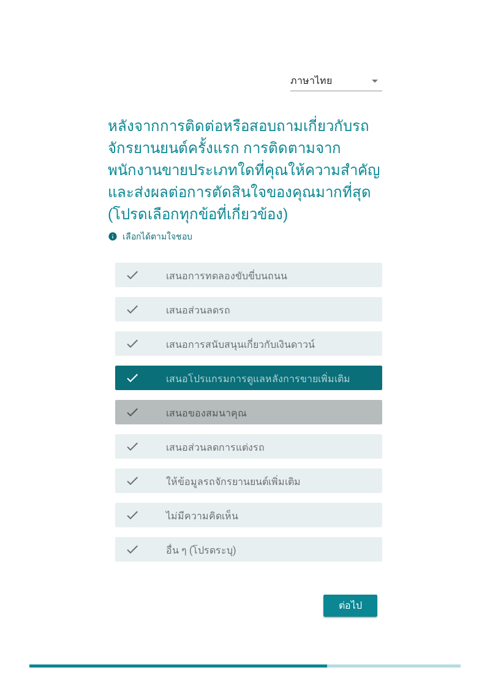
click at [360, 419] on div "check_box_outline_blank เสนอของสมนาคุณ" at bounding box center [269, 412] width 206 height 15
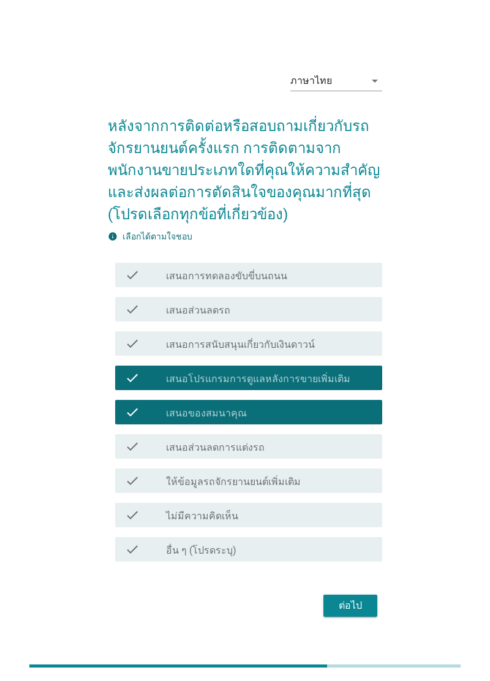
click at [359, 613] on div "ต่อไป" at bounding box center [350, 605] width 34 height 15
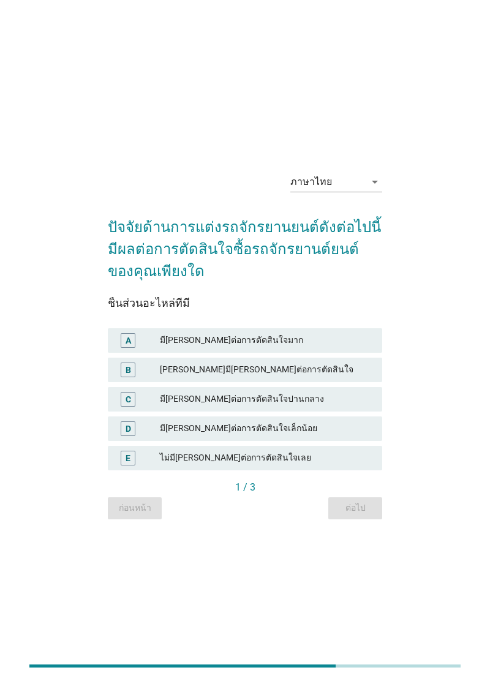
click at [355, 348] on div "มี[PERSON_NAME]ต่อการตัดสินใจมาก" at bounding box center [266, 340] width 212 height 15
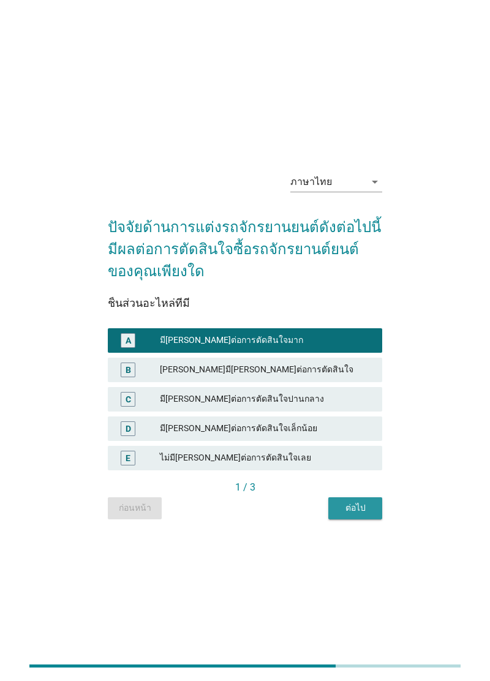
click at [375, 519] on button "ต่อไป" at bounding box center [355, 508] width 54 height 22
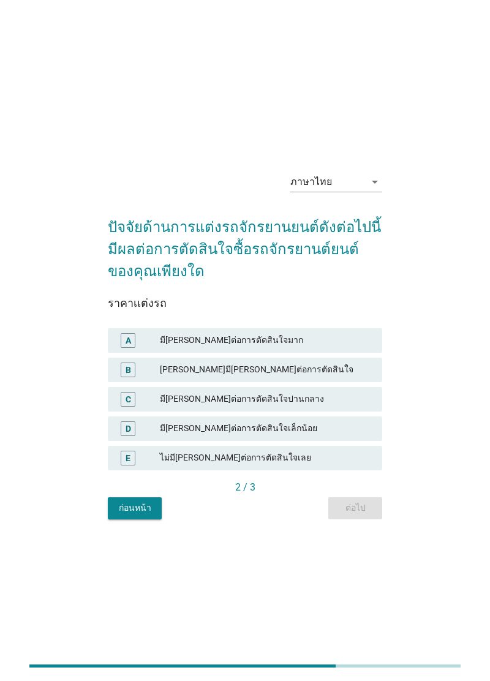
click at [370, 348] on div "มี[PERSON_NAME]ต่อการตัดสินใจมาก" at bounding box center [266, 340] width 212 height 15
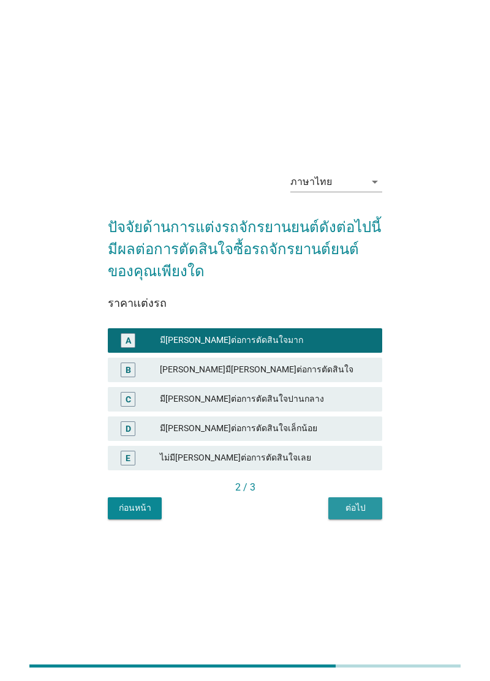
click at [371, 514] on div "ต่อไป" at bounding box center [355, 507] width 34 height 13
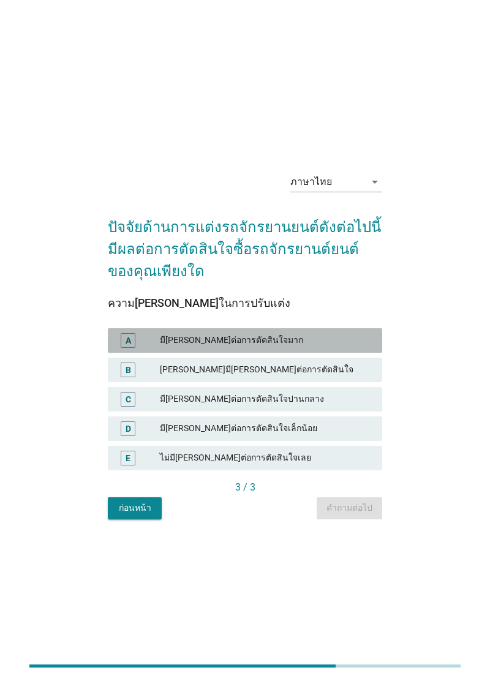
click at [360, 348] on div "มี[PERSON_NAME]ต่อการตัดสินใจมาก" at bounding box center [266, 340] width 212 height 15
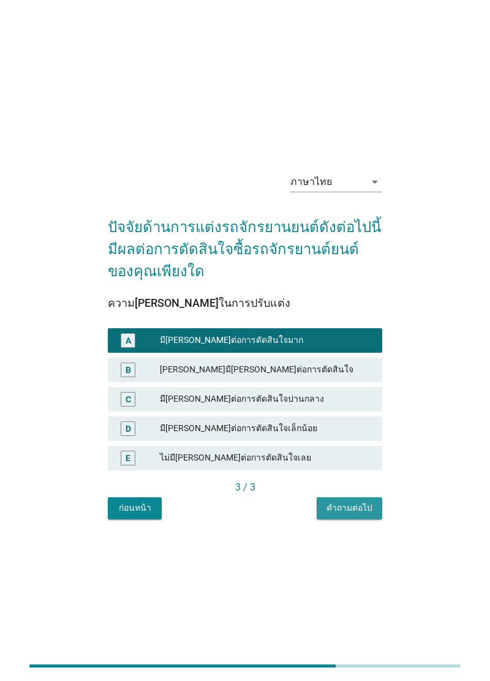
click at [366, 514] on div "คำถามต่อไป" at bounding box center [349, 507] width 46 height 13
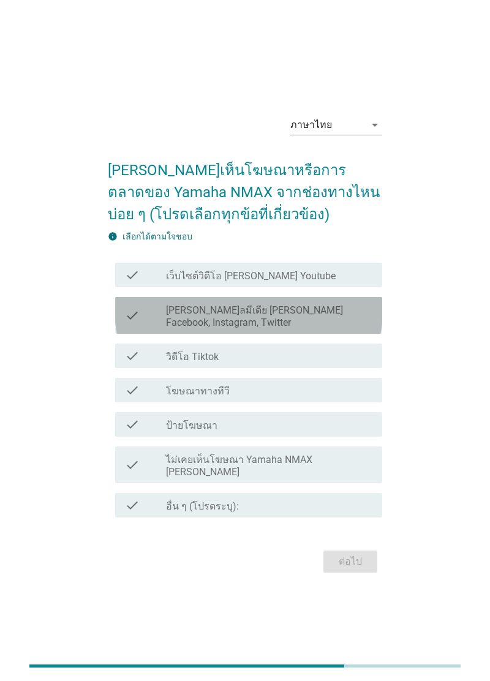
click at [365, 329] on label "[PERSON_NAME]ลมีเดีย [PERSON_NAME] Facebook, Instagram, Twitter" at bounding box center [269, 316] width 206 height 24
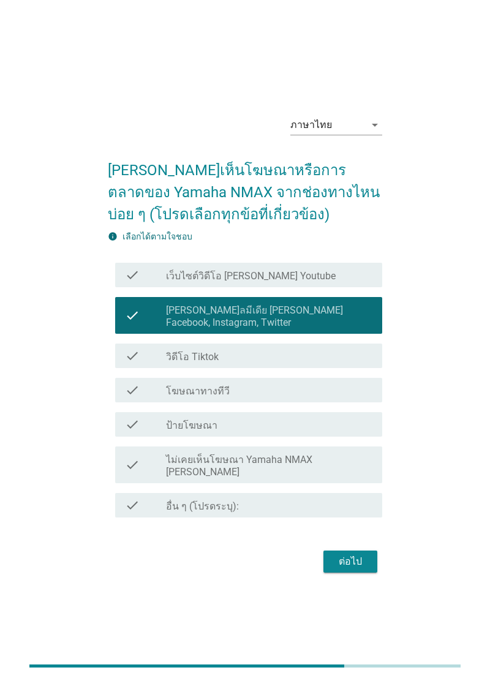
click at [348, 363] on div "check_box_outline_blank วิดีโอ Tiktok" at bounding box center [269, 355] width 206 height 15
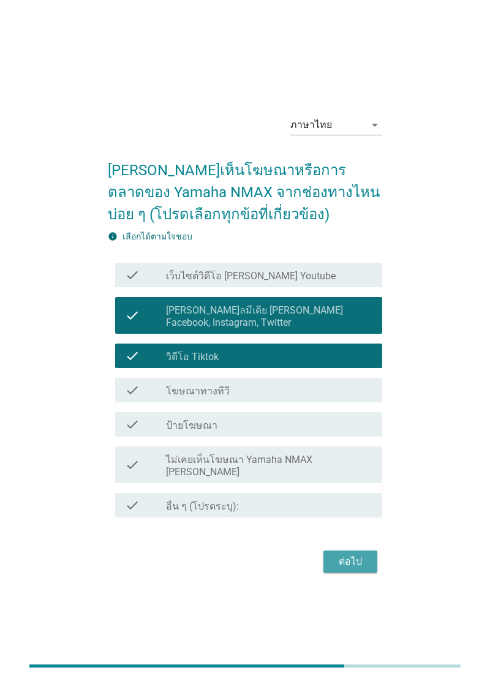
click at [361, 572] on button "ต่อไป" at bounding box center [350, 561] width 54 height 22
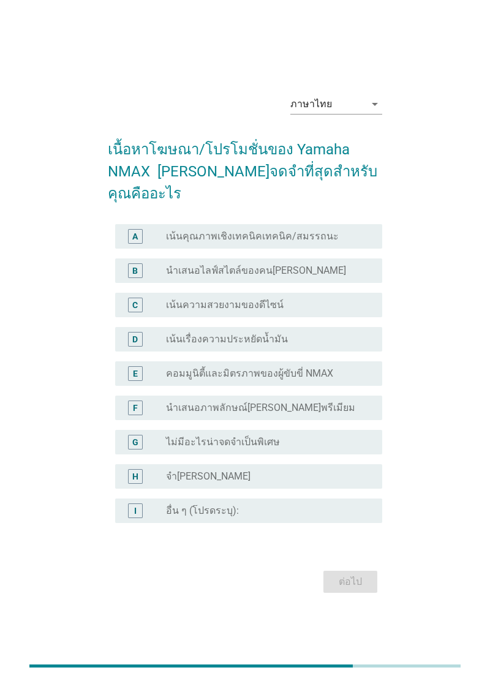
click at [356, 345] on div "radio_button_unchecked เน้นเรื่องความประหยัดน้ำมัน" at bounding box center [264, 339] width 196 height 12
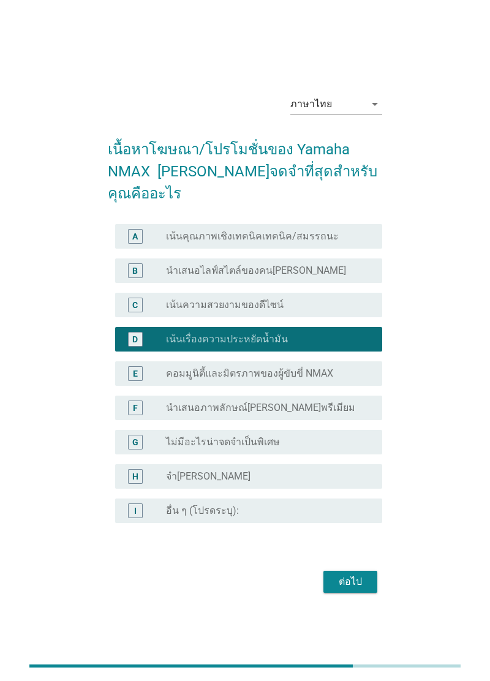
click at [353, 414] on div "radio_button_unchecked นำเสนอภาพลักษณ์ที่ดูพรีเมียม" at bounding box center [264, 408] width 196 height 12
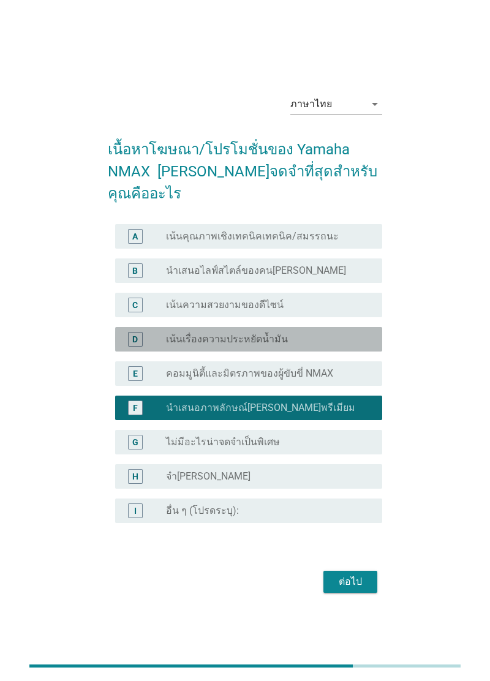
click at [336, 345] on div "radio_button_unchecked เน้นเรื่องความประหยัดน้ำมัน" at bounding box center [264, 339] width 196 height 12
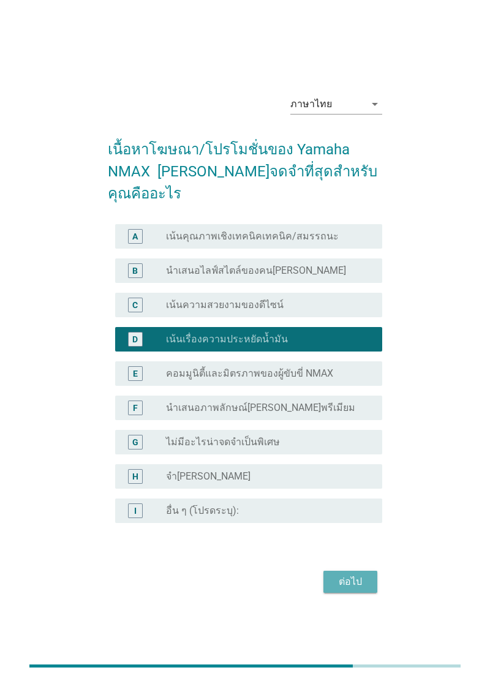
click at [361, 589] on div "ต่อไป" at bounding box center [350, 581] width 34 height 15
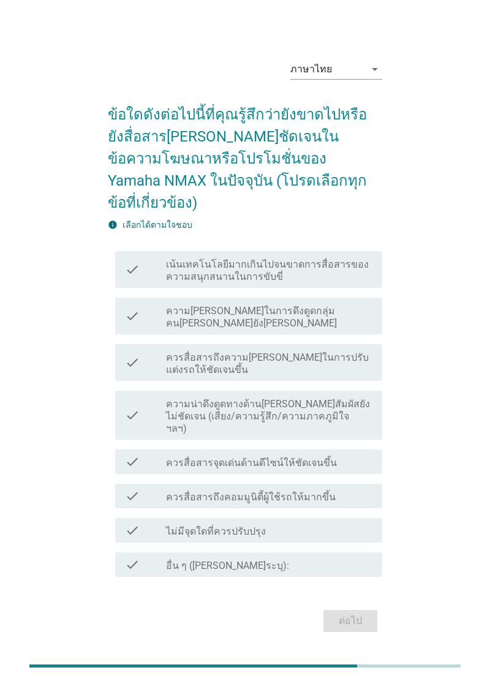
click at [358, 283] on label "เน้นเทคโนโลยีมากเกินไปจนขาดการสื่อสารของความสนุกสนานในการขับขี่" at bounding box center [269, 270] width 206 height 24
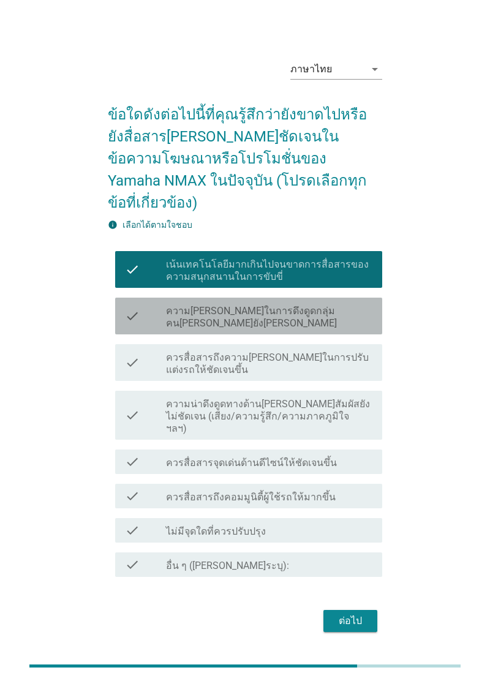
click at [365, 329] on label "ความ[PERSON_NAME]ในการดึงดูดกลุ่มคน[PERSON_NAME]ยัง[PERSON_NAME]" at bounding box center [269, 317] width 206 height 24
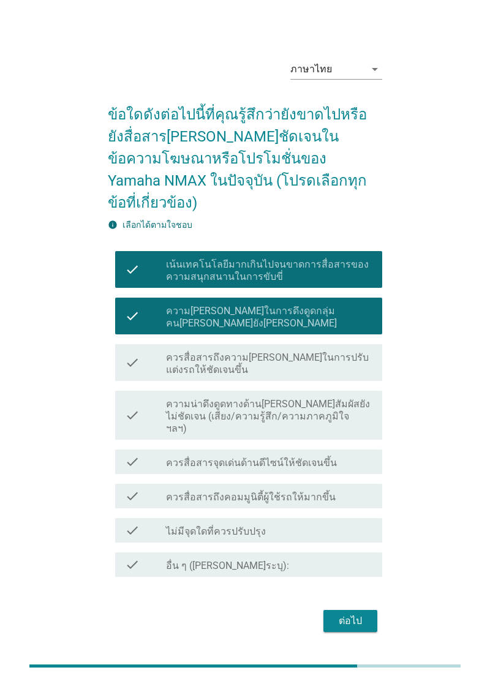
click at [355, 433] on label "ความน่าดึงดูดทางด้าน[PERSON_NAME]สัมผัสยังไม่ชัดเจน (เสียง/ความรู้สึก/ความภาคภู…" at bounding box center [269, 416] width 206 height 37
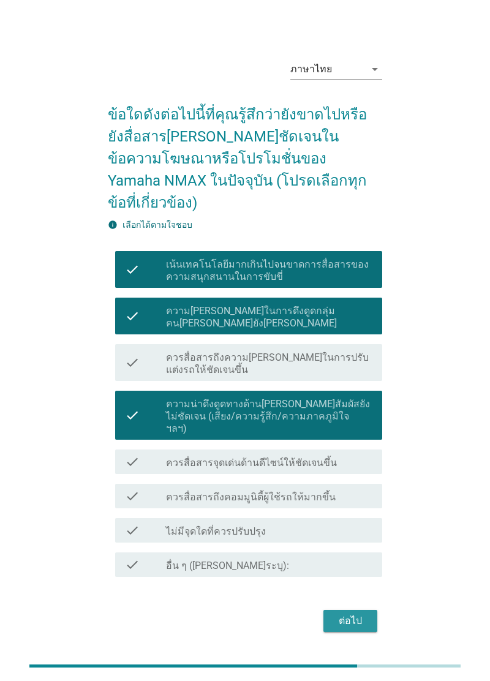
click at [346, 628] on div "ต่อไป" at bounding box center [350, 620] width 34 height 15
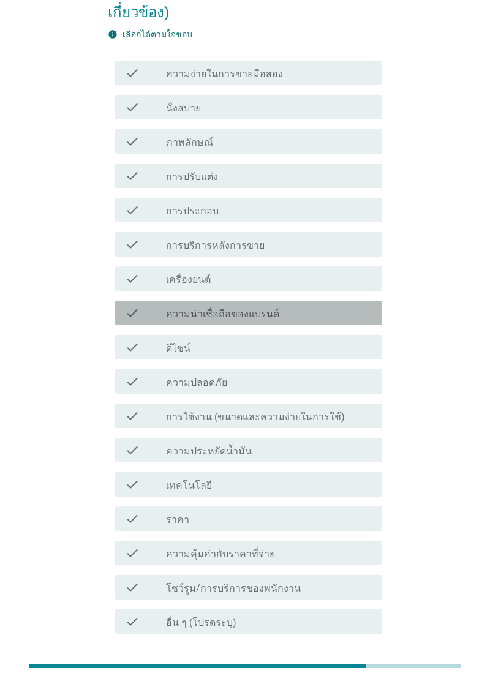
scroll to position [149, 0]
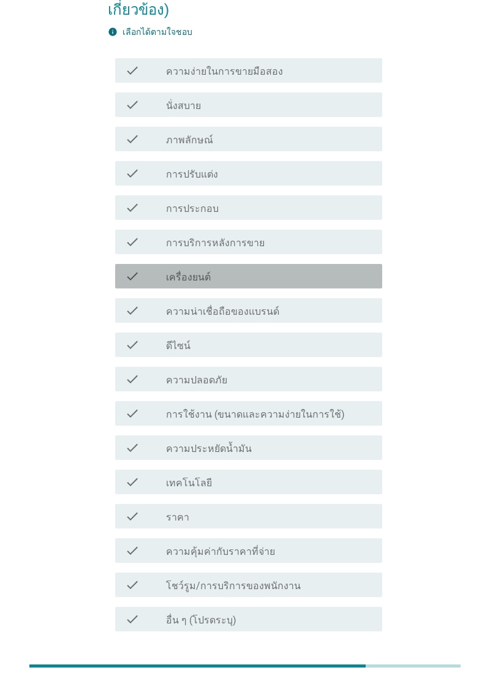
click at [350, 274] on div "check_box_outline_blank เครื่องยนต์" at bounding box center [269, 276] width 206 height 15
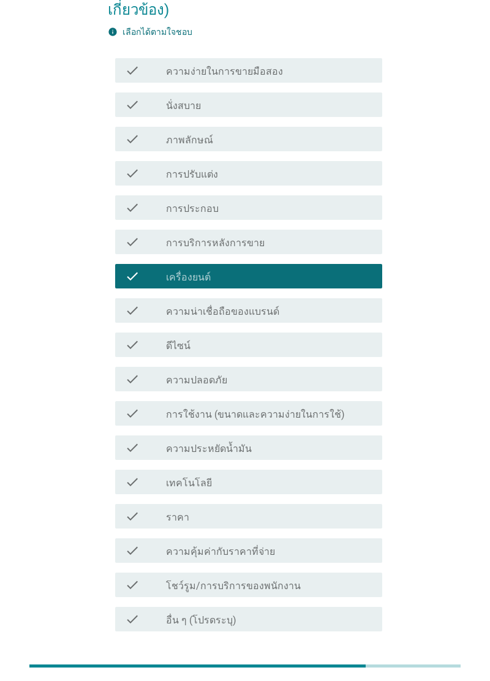
click at [335, 351] on div "check_box_outline_blank ดีไซน์" at bounding box center [269, 344] width 206 height 15
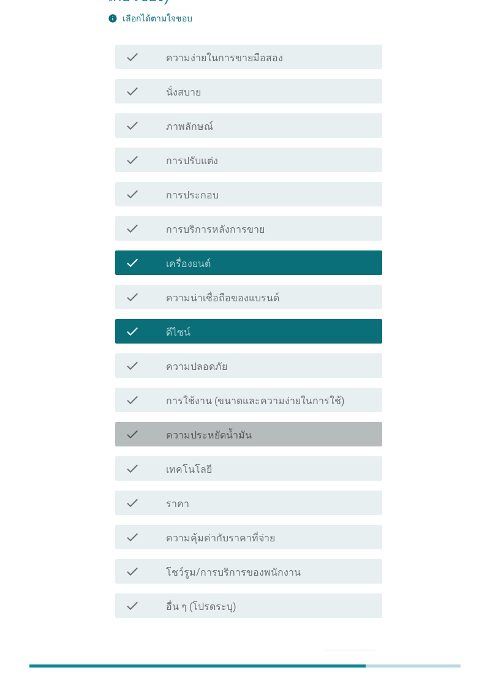
scroll to position [178, 0]
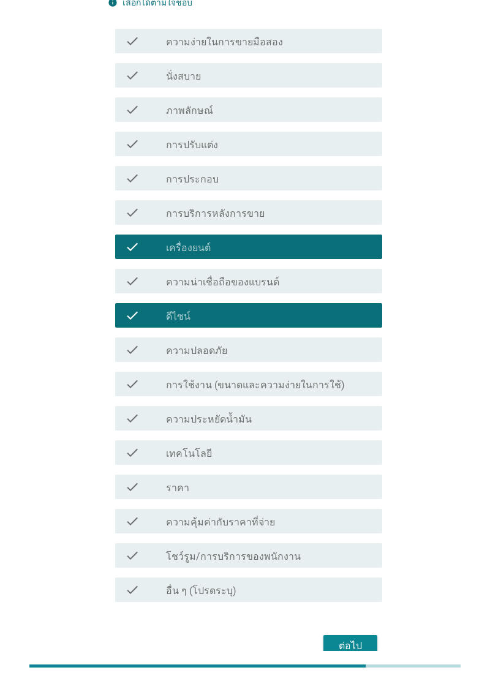
click at [345, 419] on div "check_box_outline_blank ความประหยัดน้ำมัน" at bounding box center [269, 418] width 206 height 15
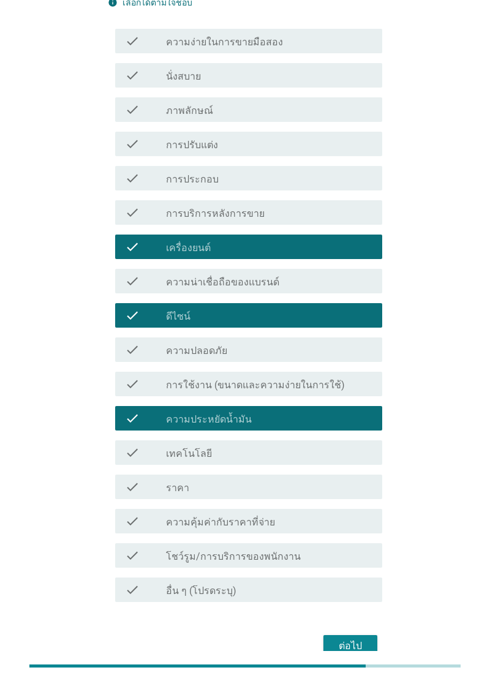
click at [360, 650] on div "ต่อไป" at bounding box center [350, 645] width 34 height 15
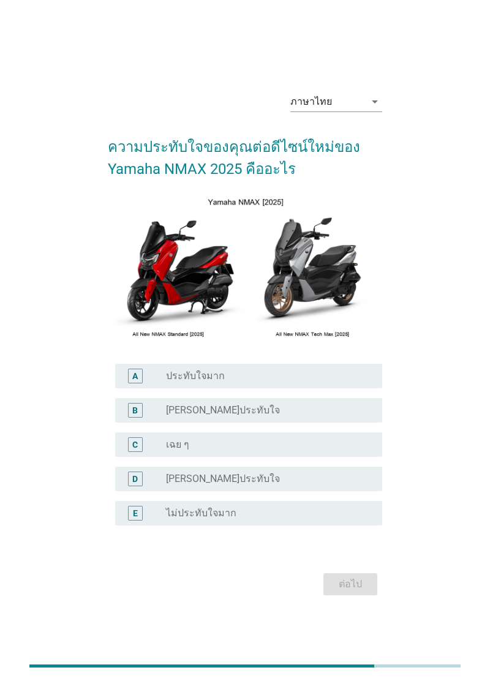
click at [335, 422] on div "B radio_button_unchecked ค่อนข้างประทับใจ" at bounding box center [248, 410] width 267 height 24
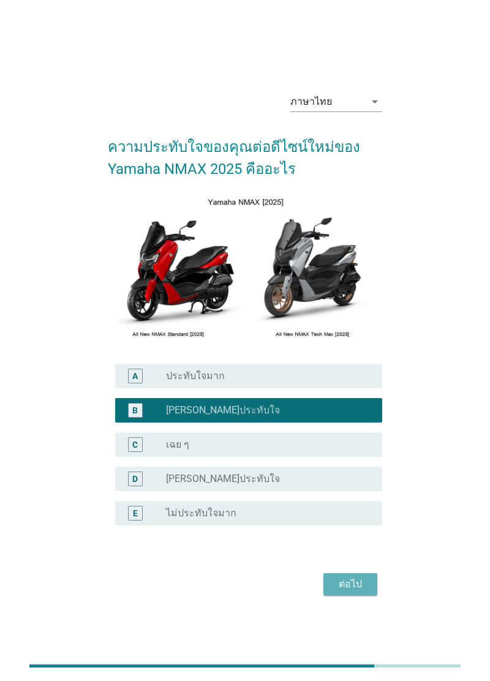
click at [359, 591] on div "ต่อไป" at bounding box center [350, 584] width 34 height 15
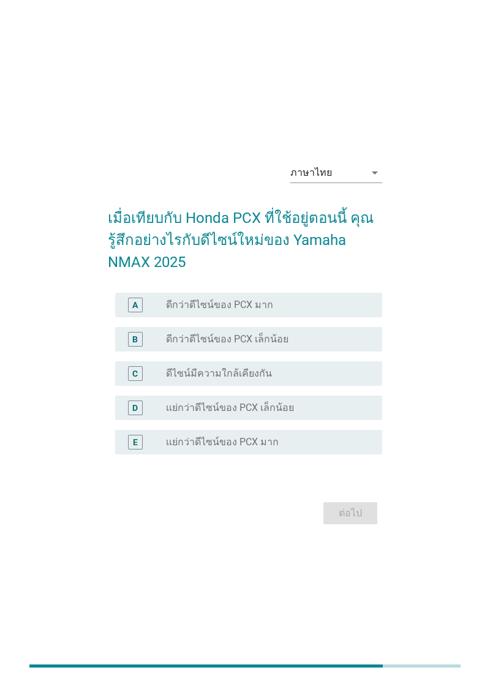
click at [340, 379] on div "radio_button_unchecked ดีไซน์มีความใกล้เคียงกัน" at bounding box center [264, 373] width 196 height 12
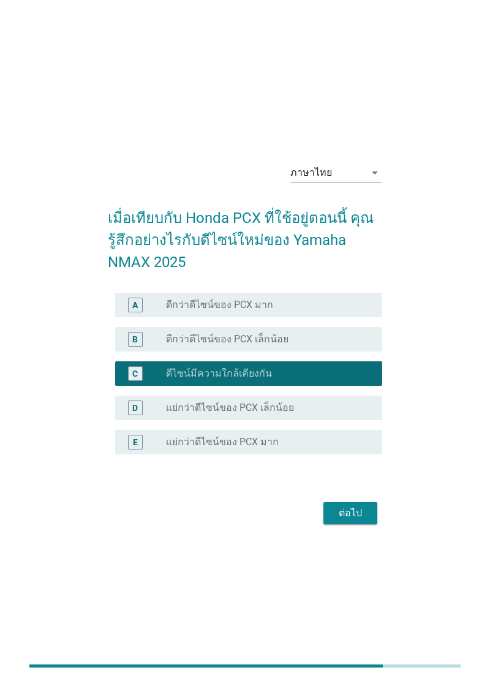
click at [360, 524] on button "ต่อไป" at bounding box center [350, 513] width 54 height 22
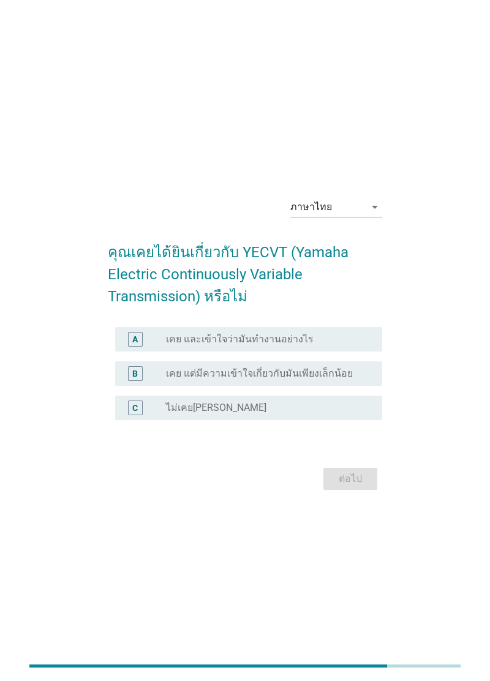
click at [356, 414] on div "radio_button_unchecked ไม่เคย[PERSON_NAME]" at bounding box center [264, 408] width 196 height 12
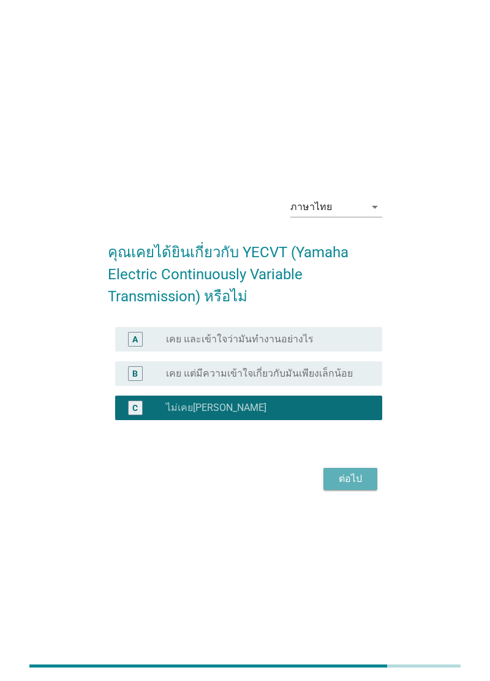
click at [367, 490] on button "ต่อไป" at bounding box center [350, 479] width 54 height 22
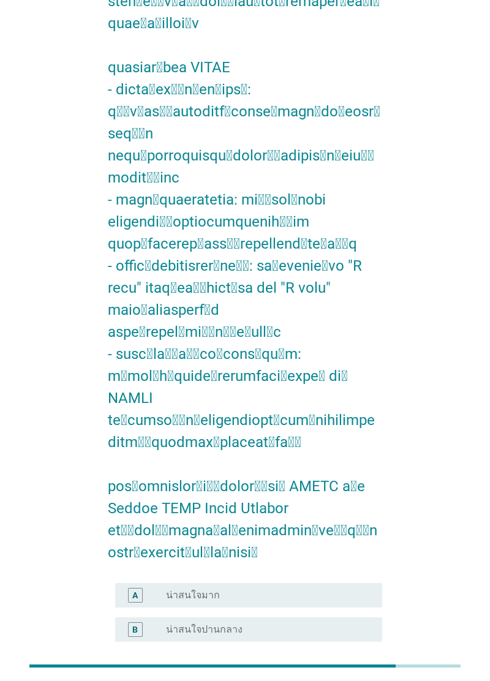
scroll to position [359, 0]
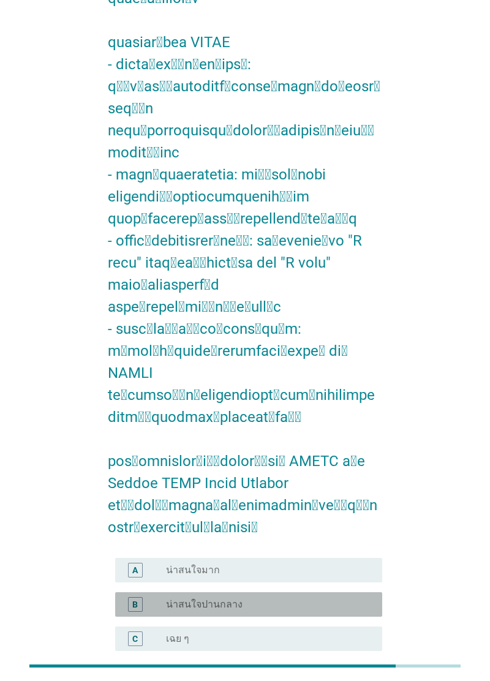
click at [368, 598] on div "radio_button_unchecked น่าสนใจปานกลาง" at bounding box center [269, 604] width 206 height 12
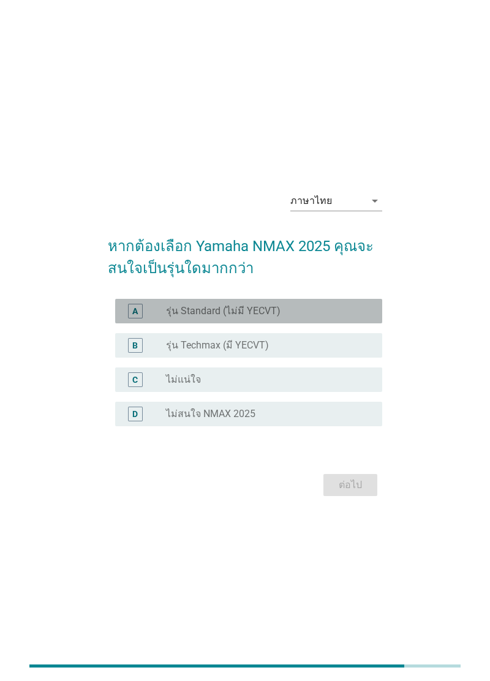
click at [362, 317] on div "radio_button_unchecked รุ่น Standard (ไม่มี YECVT)" at bounding box center [269, 311] width 206 height 12
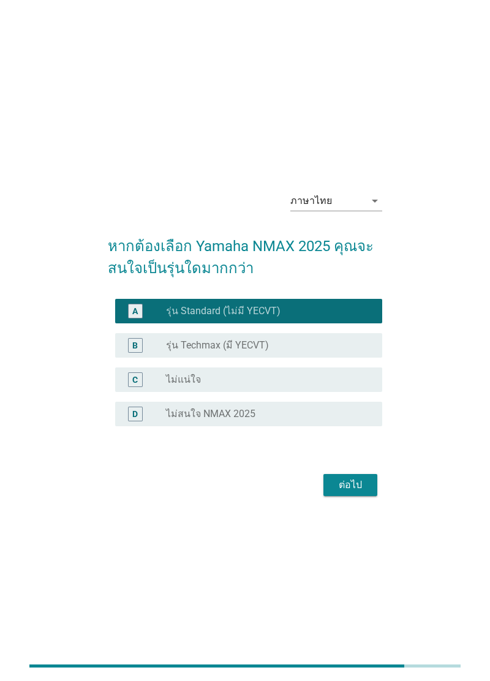
click at [365, 357] on div "B radio_button_unchecked รุ่น Techmax (มี YECVT)" at bounding box center [248, 345] width 267 height 24
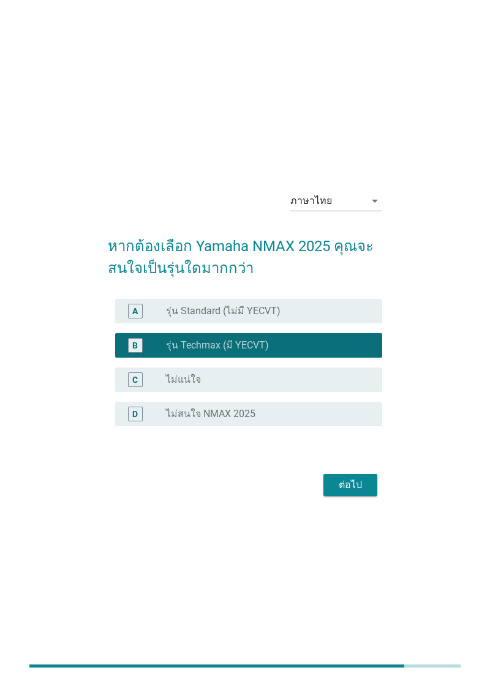
click at [350, 496] on button "ต่อไป" at bounding box center [350, 485] width 54 height 22
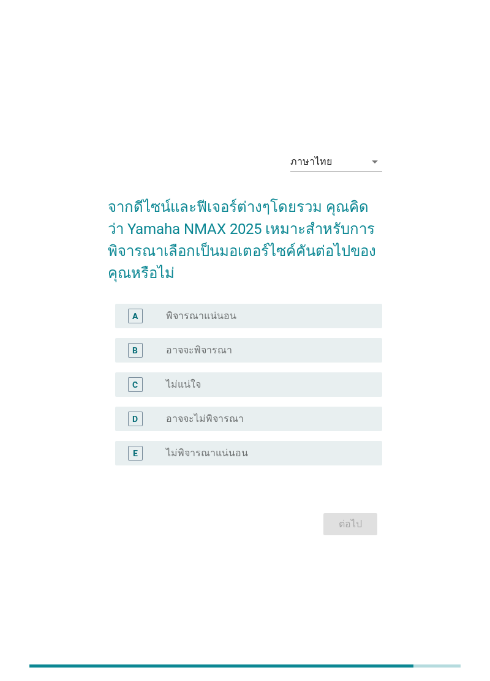
click at [365, 362] on div "B radio_button_unchecked อาจจะพิจารณา" at bounding box center [248, 350] width 267 height 24
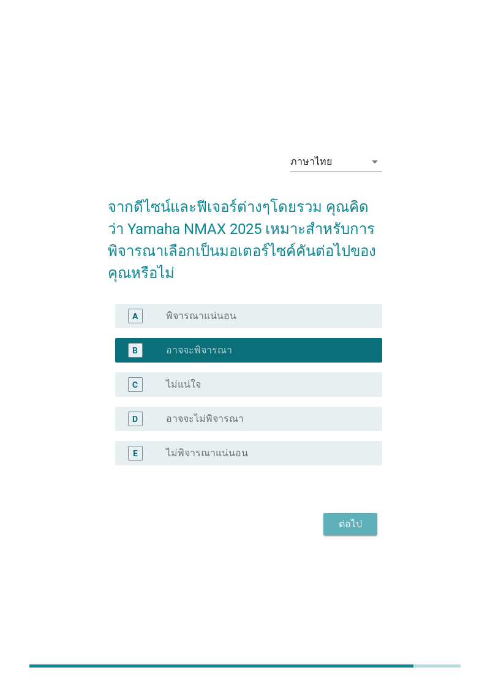
click at [360, 531] on div "ต่อไป" at bounding box center [350, 524] width 34 height 15
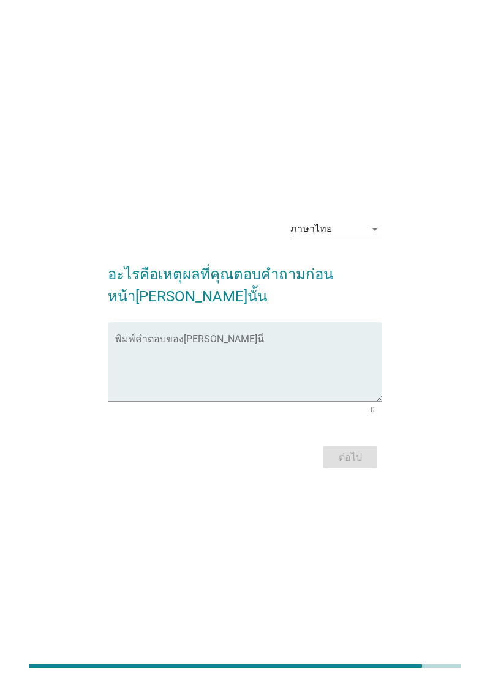
click at [355, 401] on textarea "พิมพ์คำตอบของคุณ ที่นี่" at bounding box center [248, 369] width 267 height 64
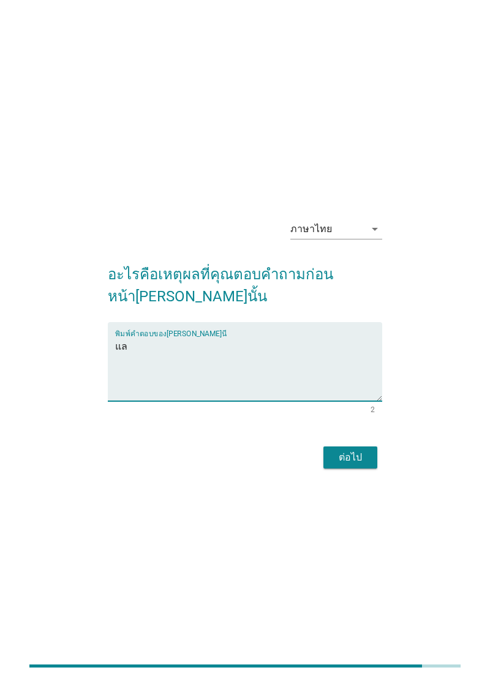
type textarea "แ"
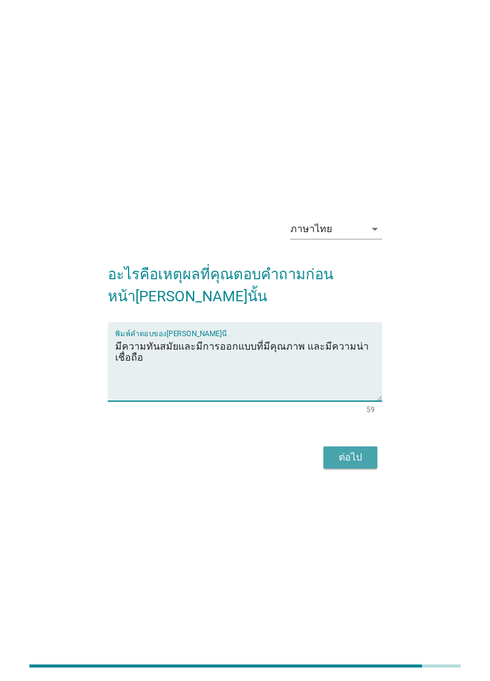
type textarea "มีความทันสมัยและมีการออกแบบที่มีคุณภาพ และมีความน่าเชื่อถือ"
click at [349, 465] on div "ต่อไป" at bounding box center [350, 457] width 34 height 15
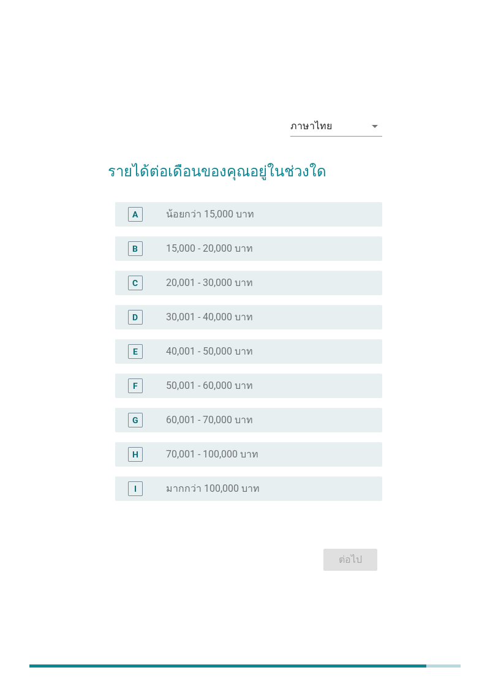
click at [319, 295] on div "C radio_button_unchecked 20,001 - 30,000 บาท" at bounding box center [248, 283] width 267 height 24
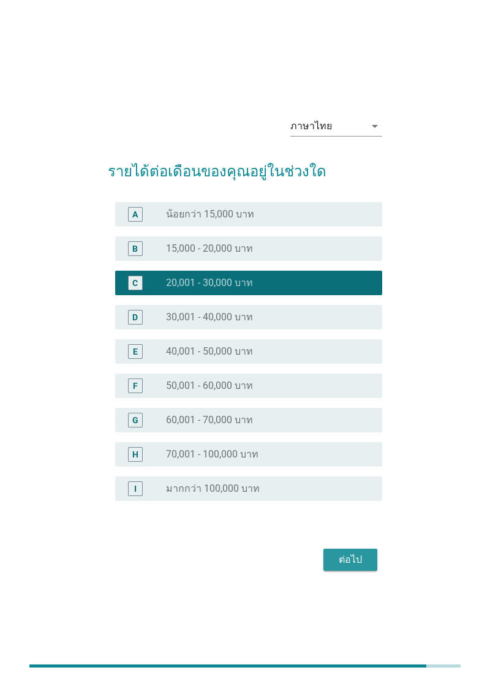
click at [348, 570] on button "ต่อไป" at bounding box center [350, 559] width 54 height 22
